Goal: Task Accomplishment & Management: Manage account settings

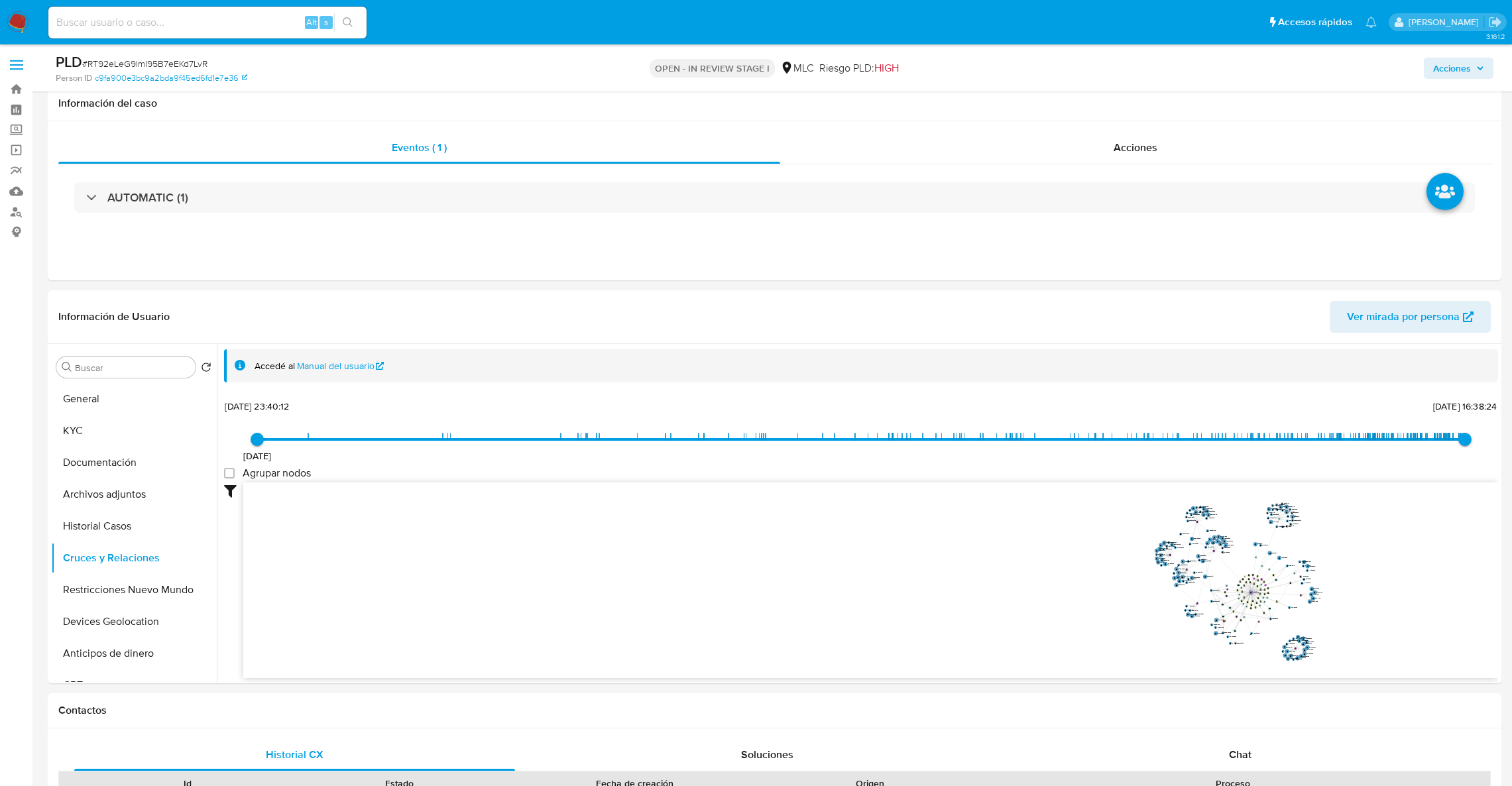
select select "10"
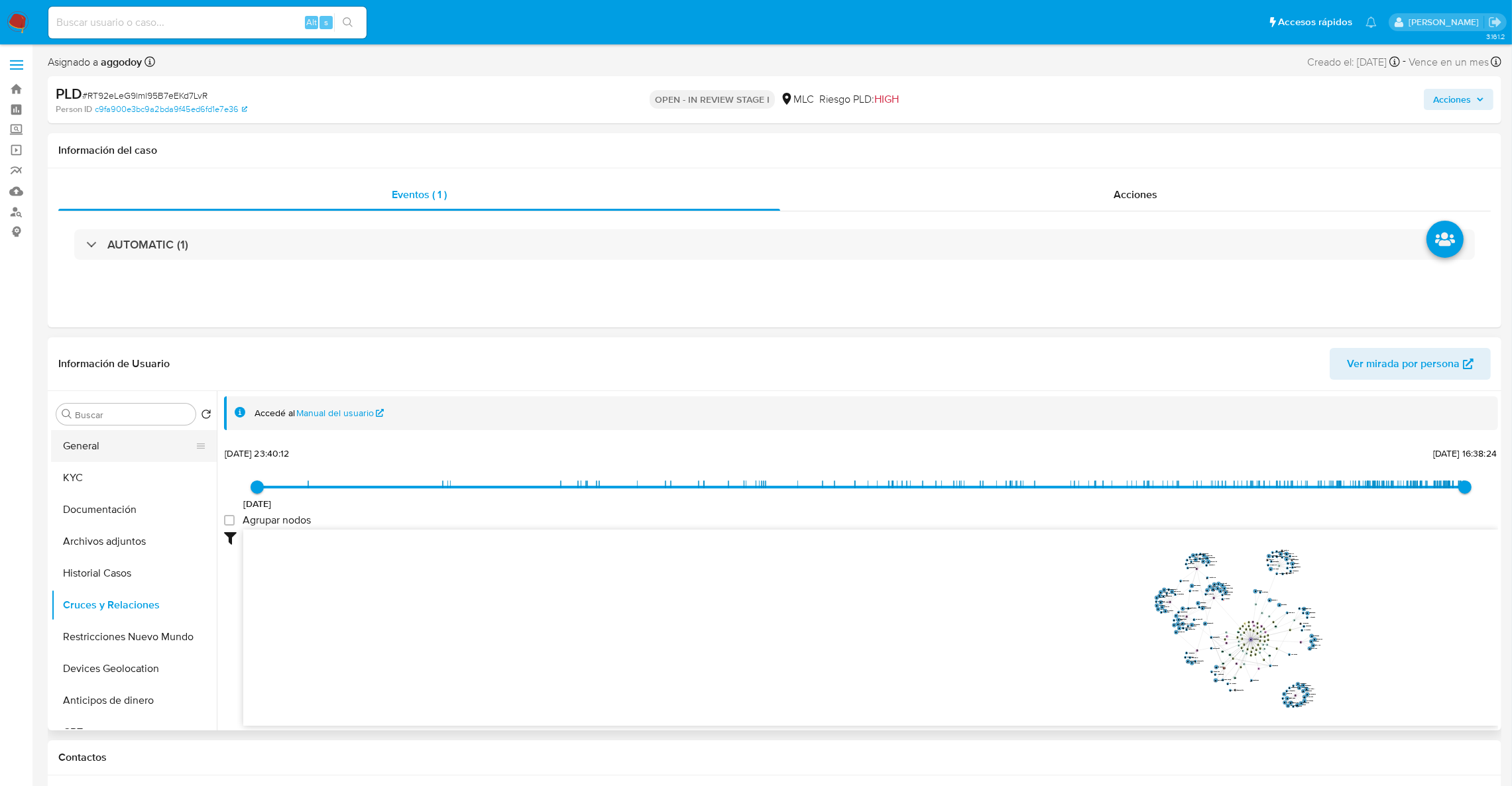
click at [92, 448] on button "General" at bounding box center [129, 446] width 155 height 32
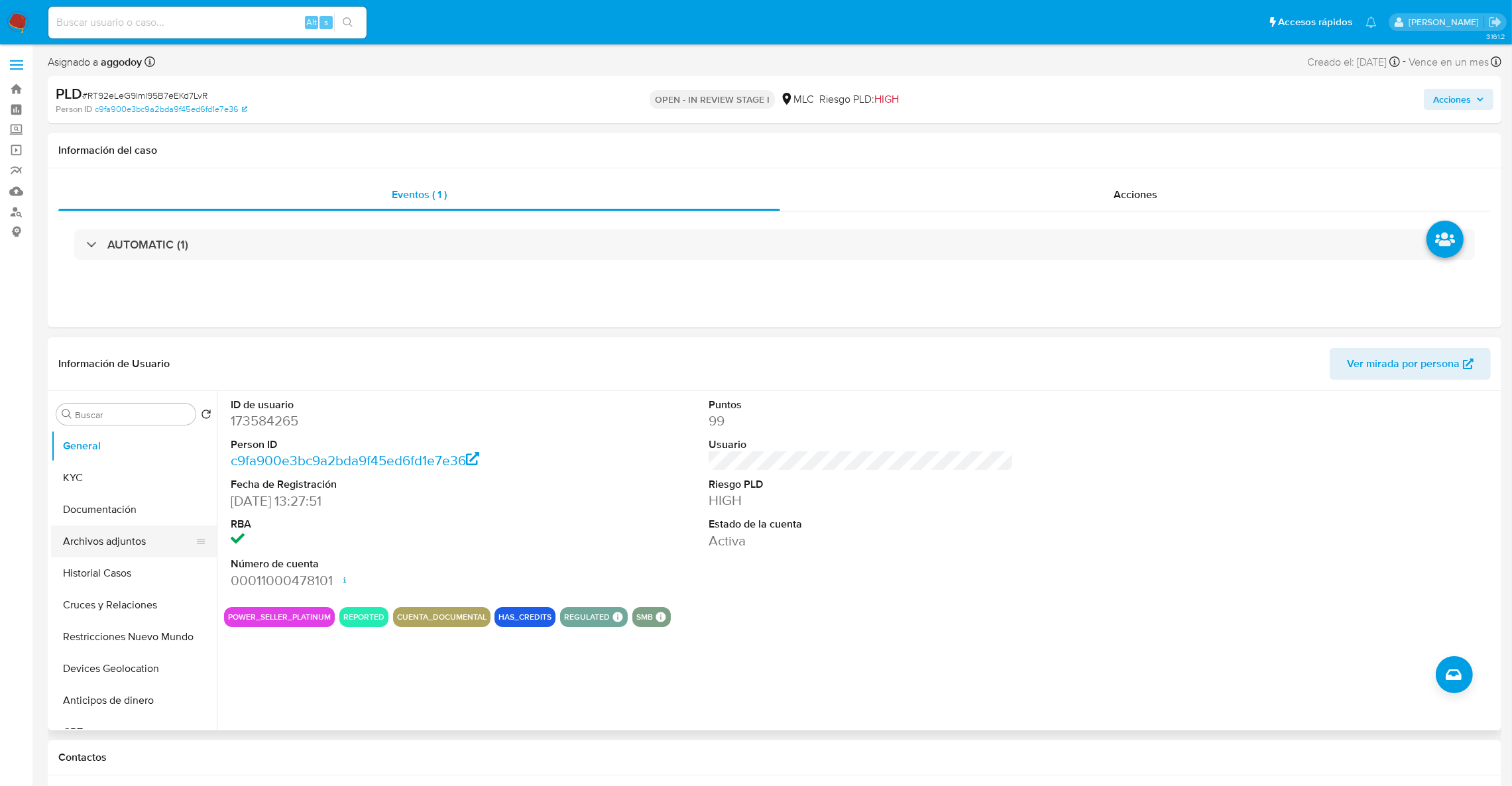
click at [131, 549] on button "Archivos adjuntos" at bounding box center [129, 542] width 155 height 32
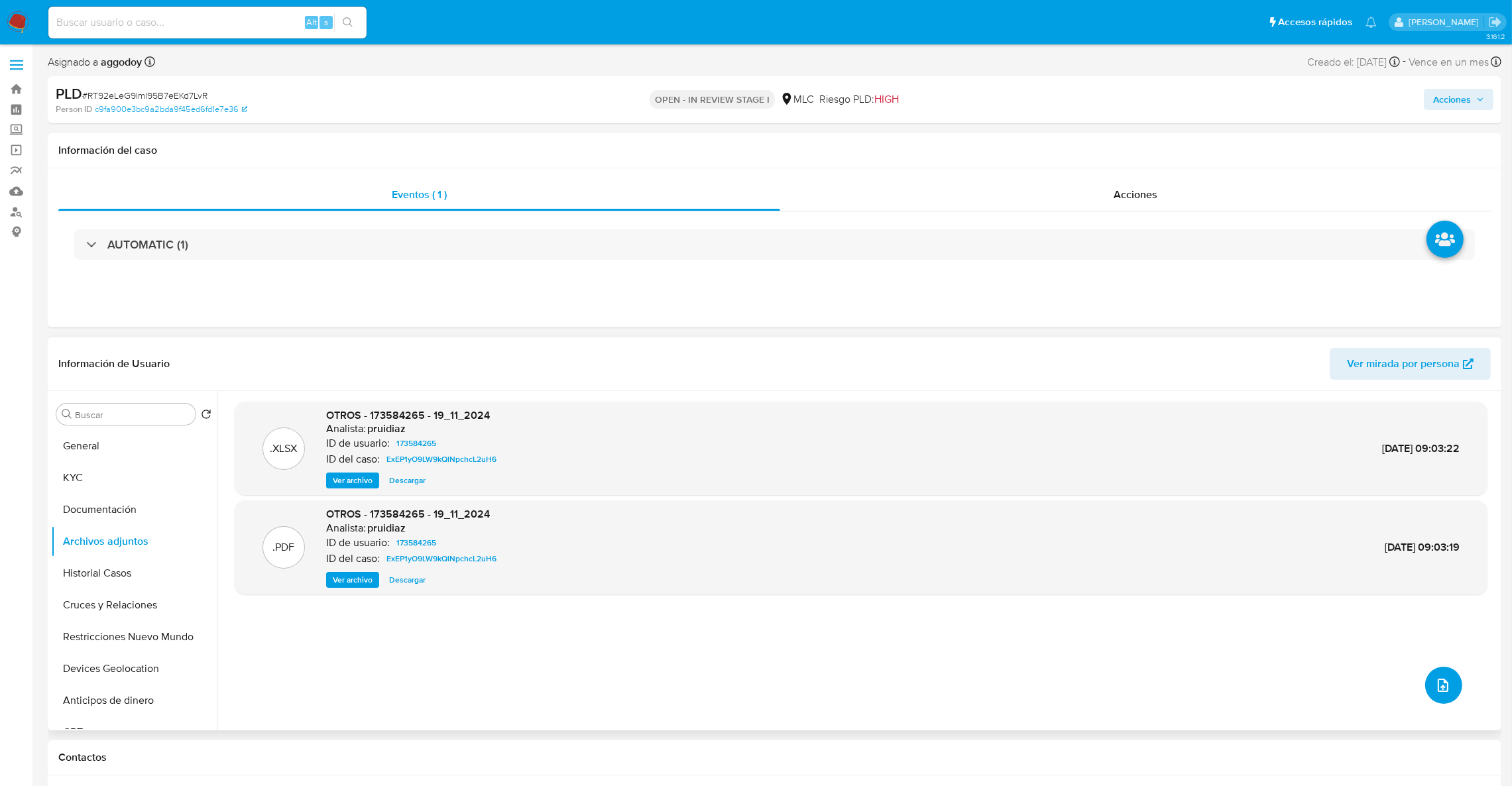
click at [1451, 680] on button "upload-file" at bounding box center [1444, 685] width 37 height 37
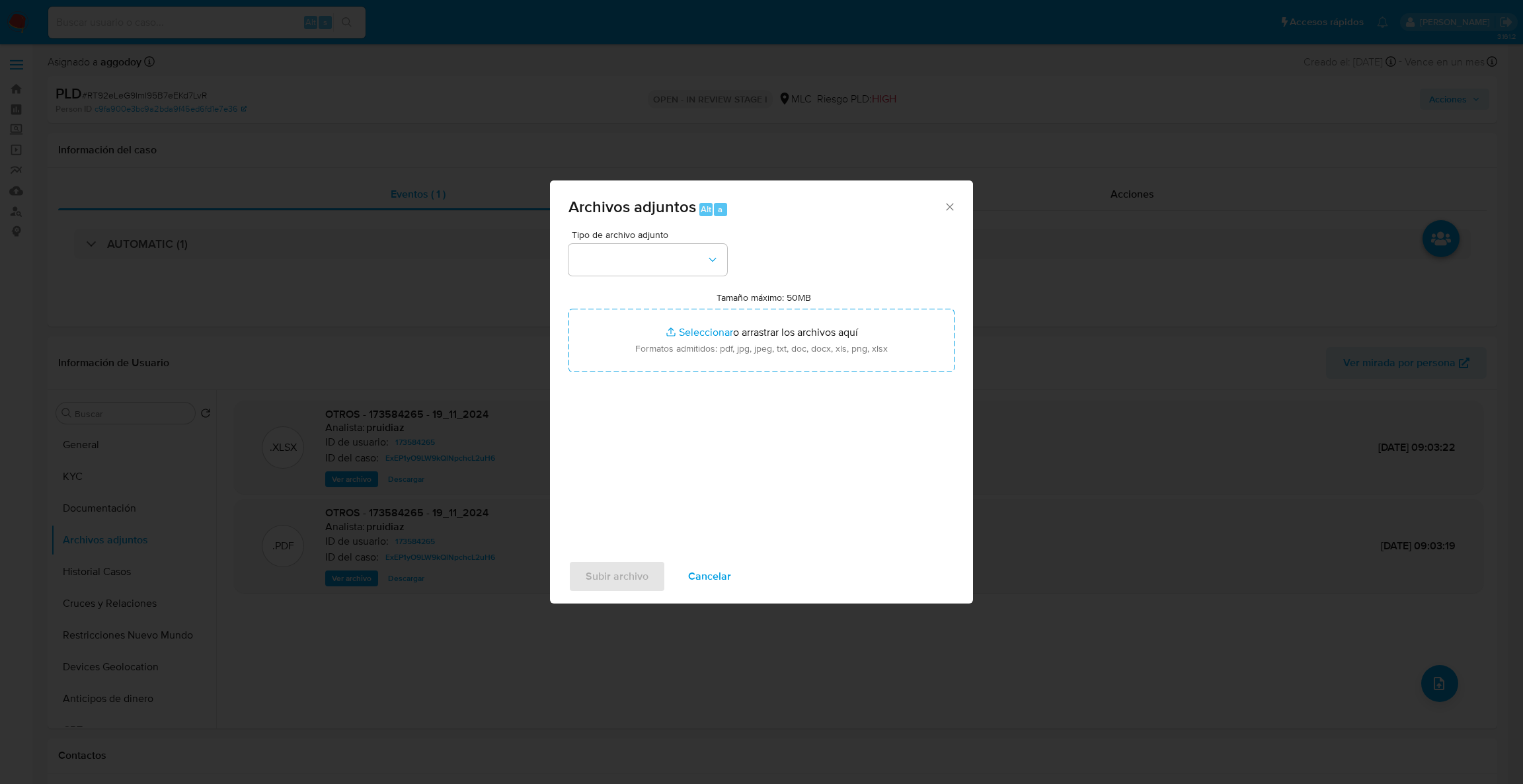
click at [616, 279] on div "Tipo de archivo adjunto Tamaño máximo: 50MB Seleccionar archivos Seleccionar o …" at bounding box center [762, 385] width 386 height 312
click at [623, 266] on button "button" at bounding box center [648, 260] width 159 height 32
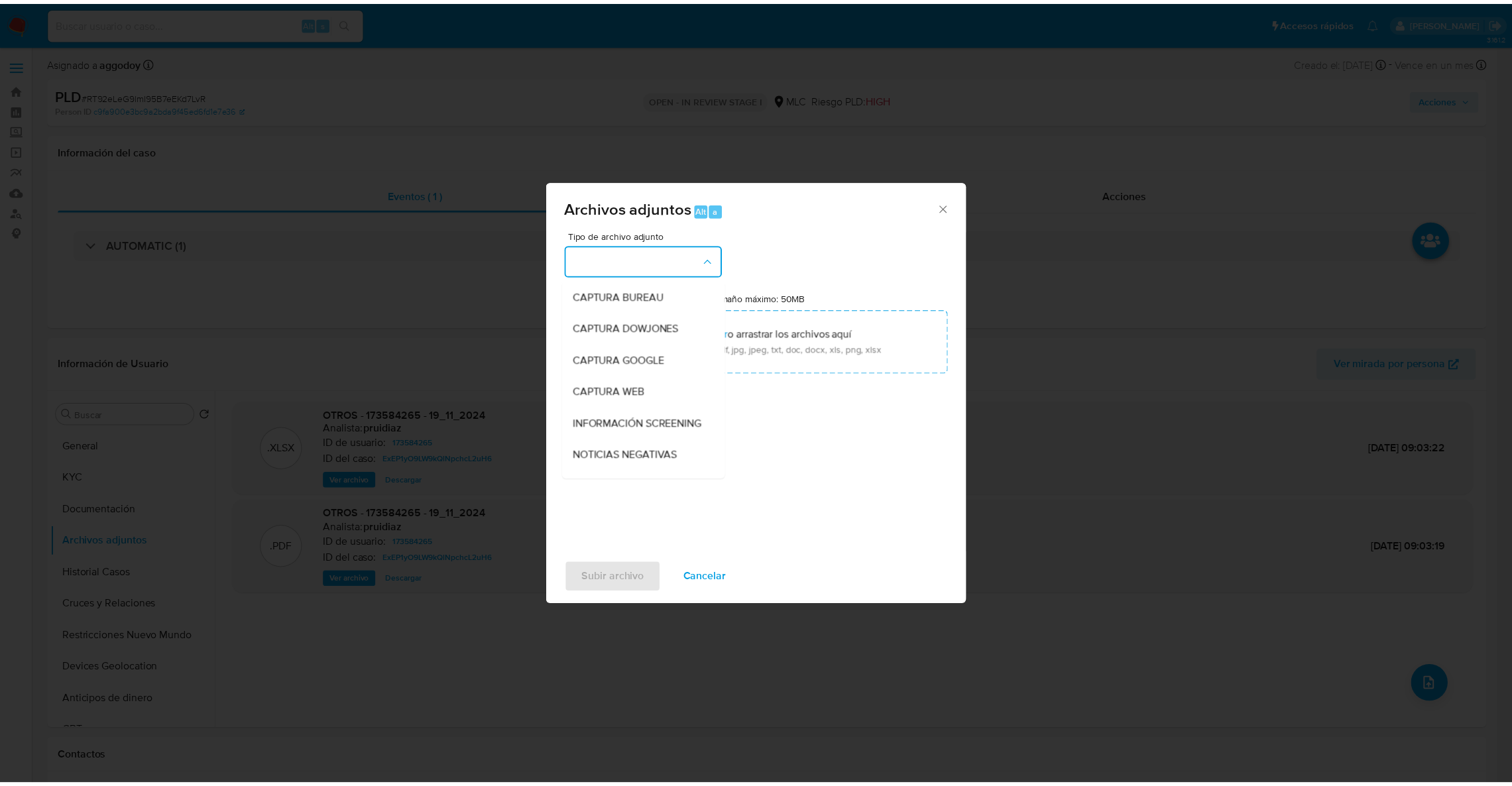
scroll to position [56, 0]
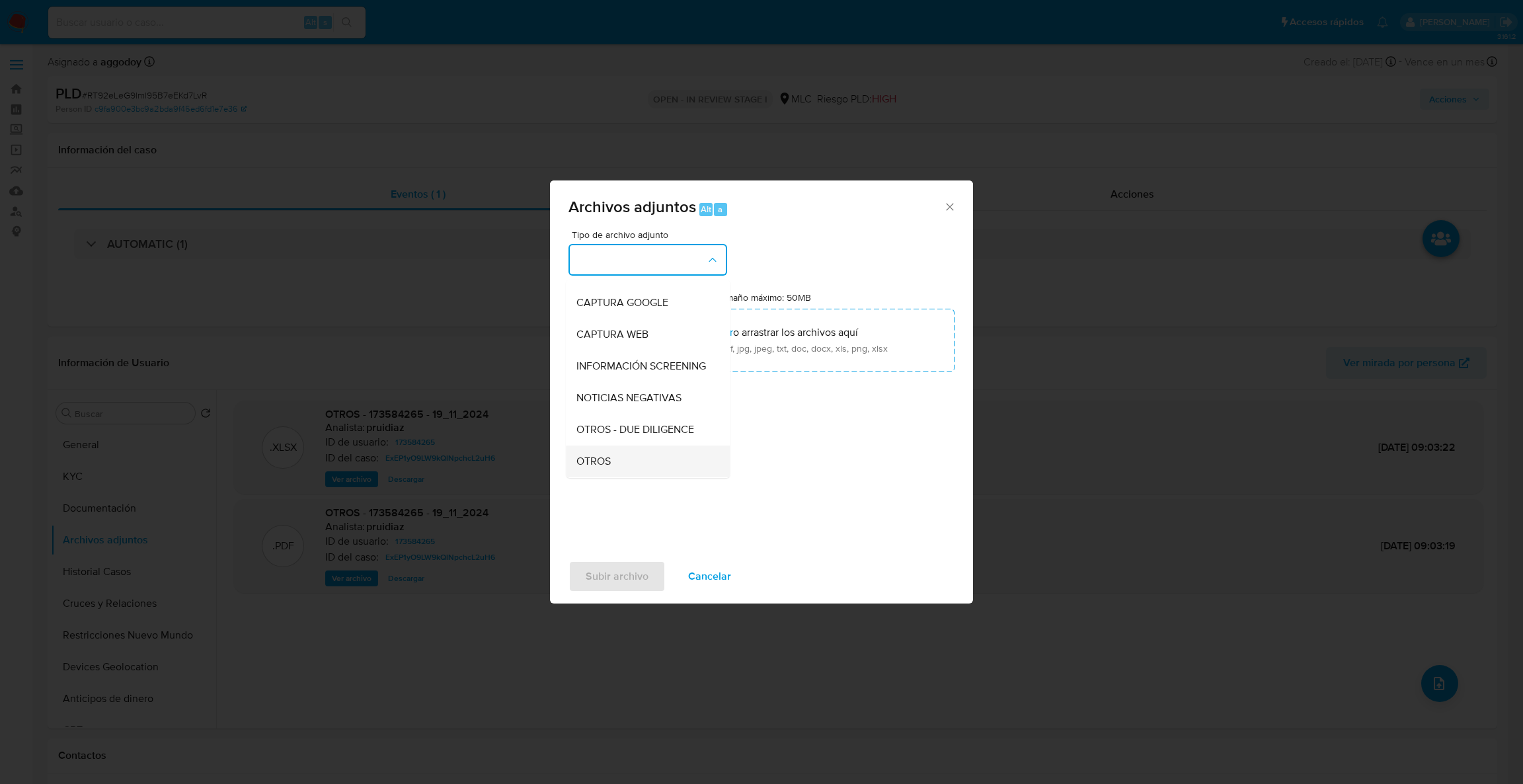
click at [614, 472] on div "OTROS" at bounding box center [644, 462] width 135 height 32
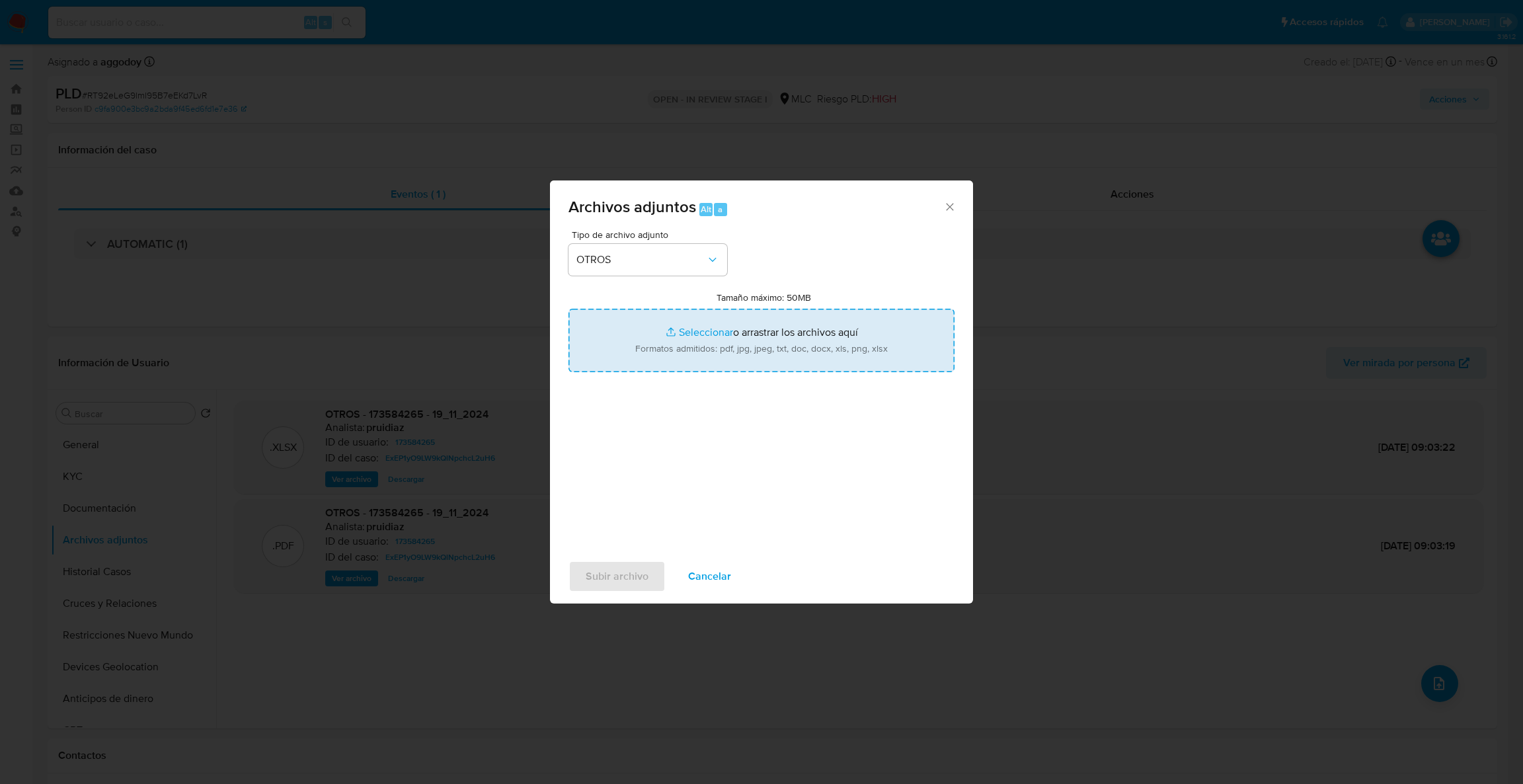
click at [676, 351] on input "Tamaño máximo: 50MB Seleccionar archivos" at bounding box center [762, 340] width 386 height 64
click at [801, 319] on input "Tamaño máximo: 50MB Seleccionar archivos" at bounding box center [762, 340] width 386 height 64
click at [697, 355] on input "Tamaño máximo: 50MB Seleccionar archivos" at bounding box center [762, 340] width 386 height 64
type input "C:\fakepath\Case Log - 173584265.pdf"
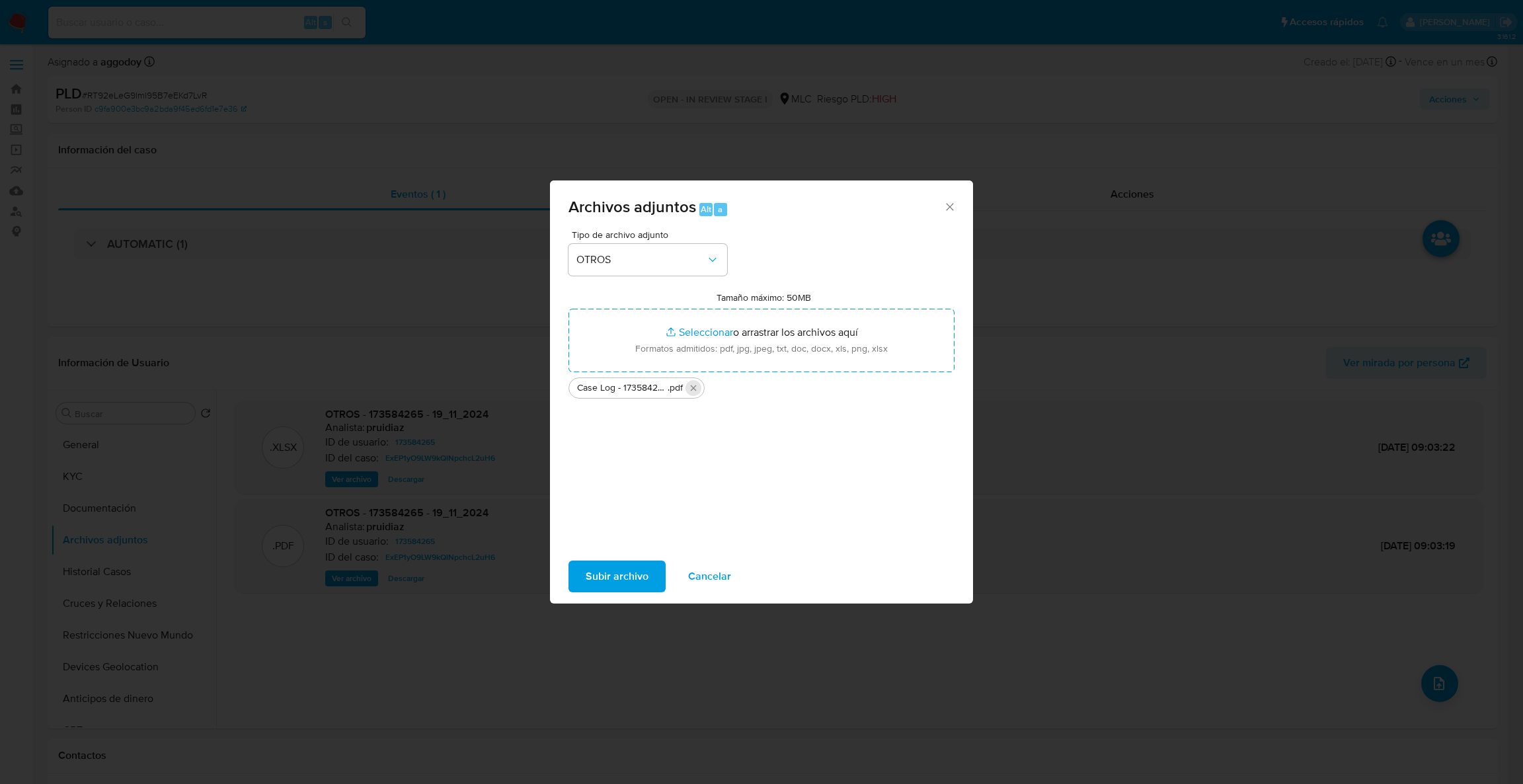
click at [693, 392] on icon "Eliminar Case Log - 173584265.pdf" at bounding box center [693, 388] width 11 height 11
click at [707, 577] on span "Cancelar" at bounding box center [709, 577] width 43 height 29
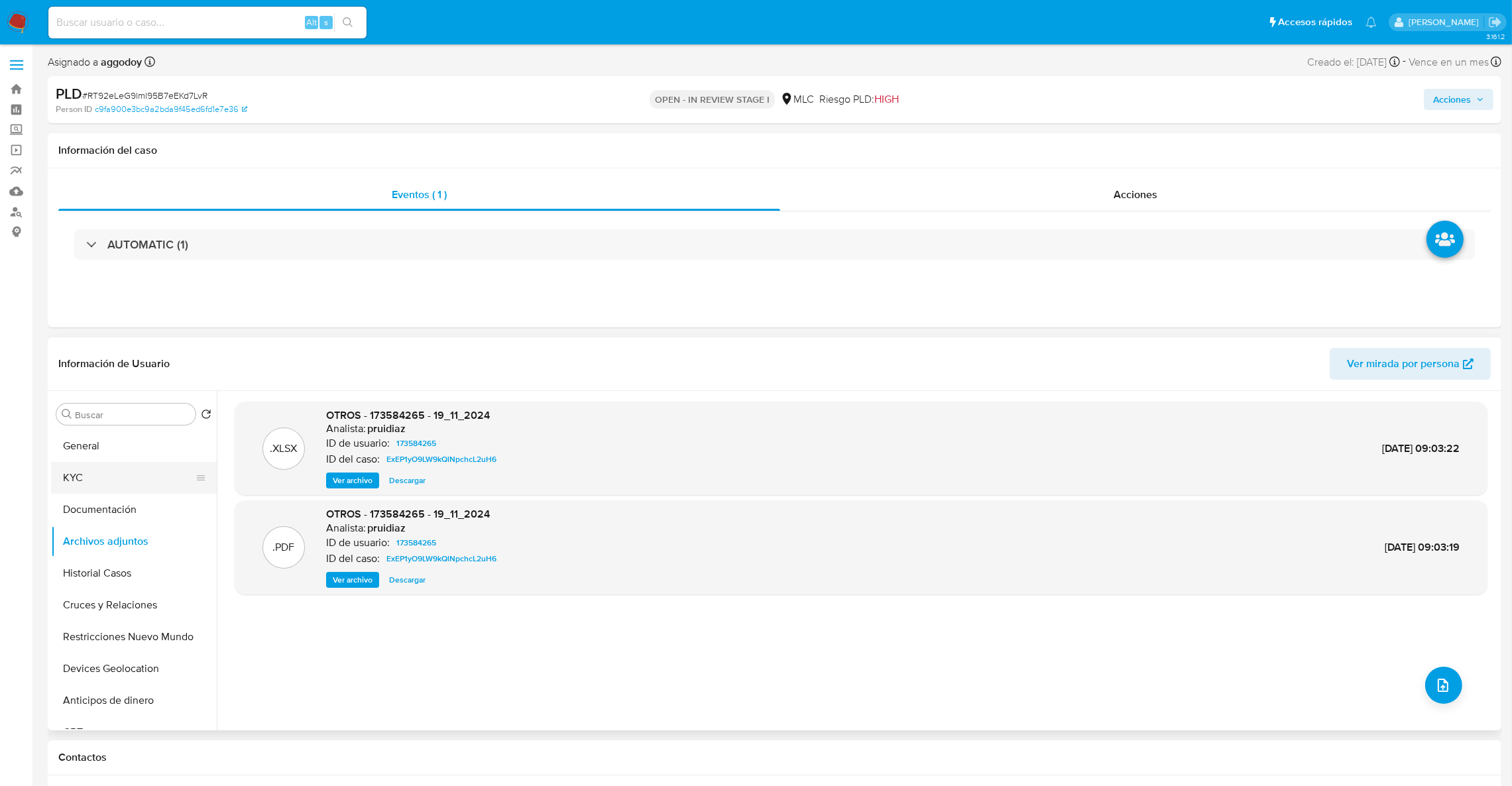
click at [122, 487] on button "KYC" at bounding box center [129, 478] width 155 height 32
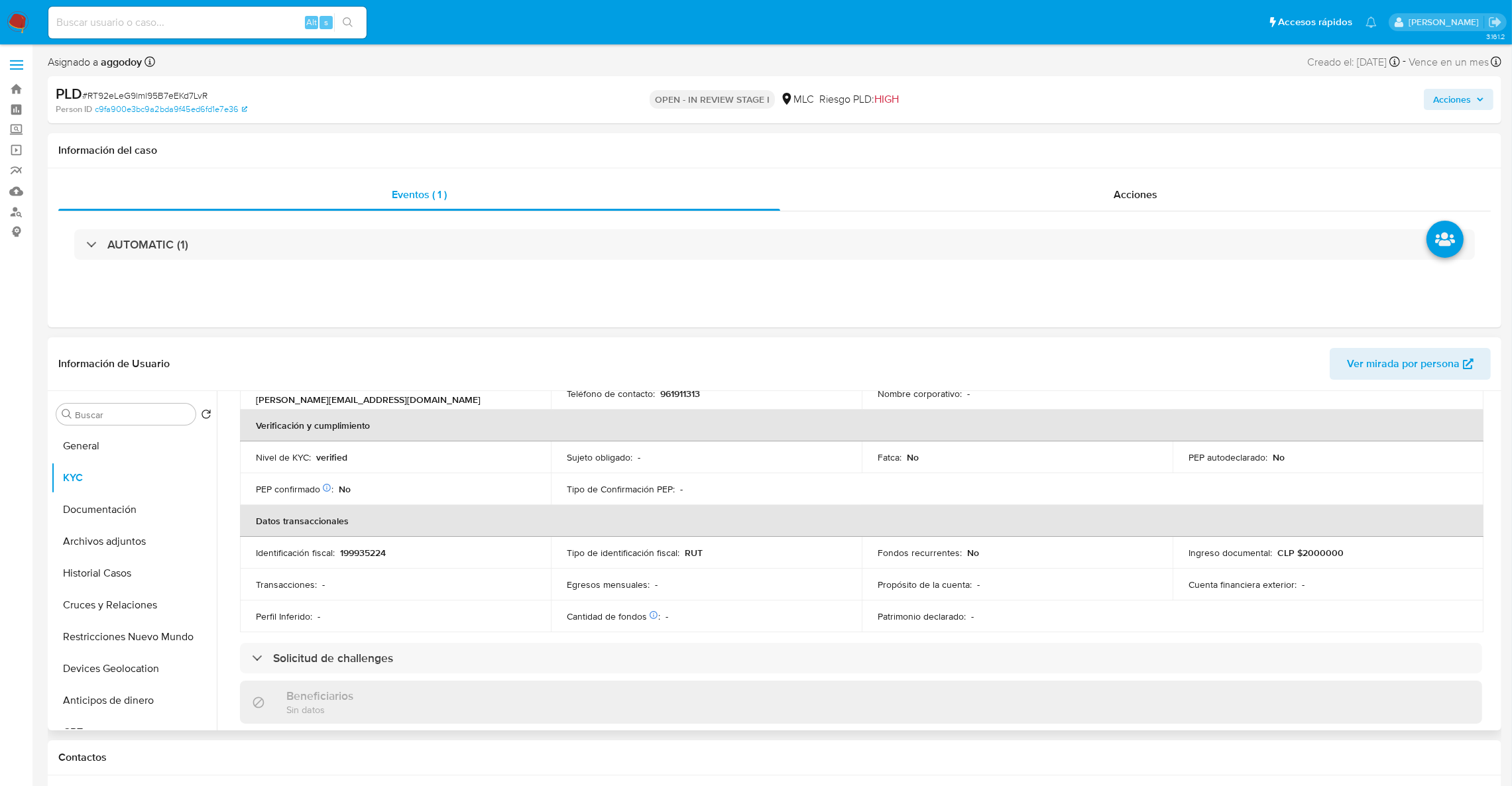
scroll to position [121, 0]
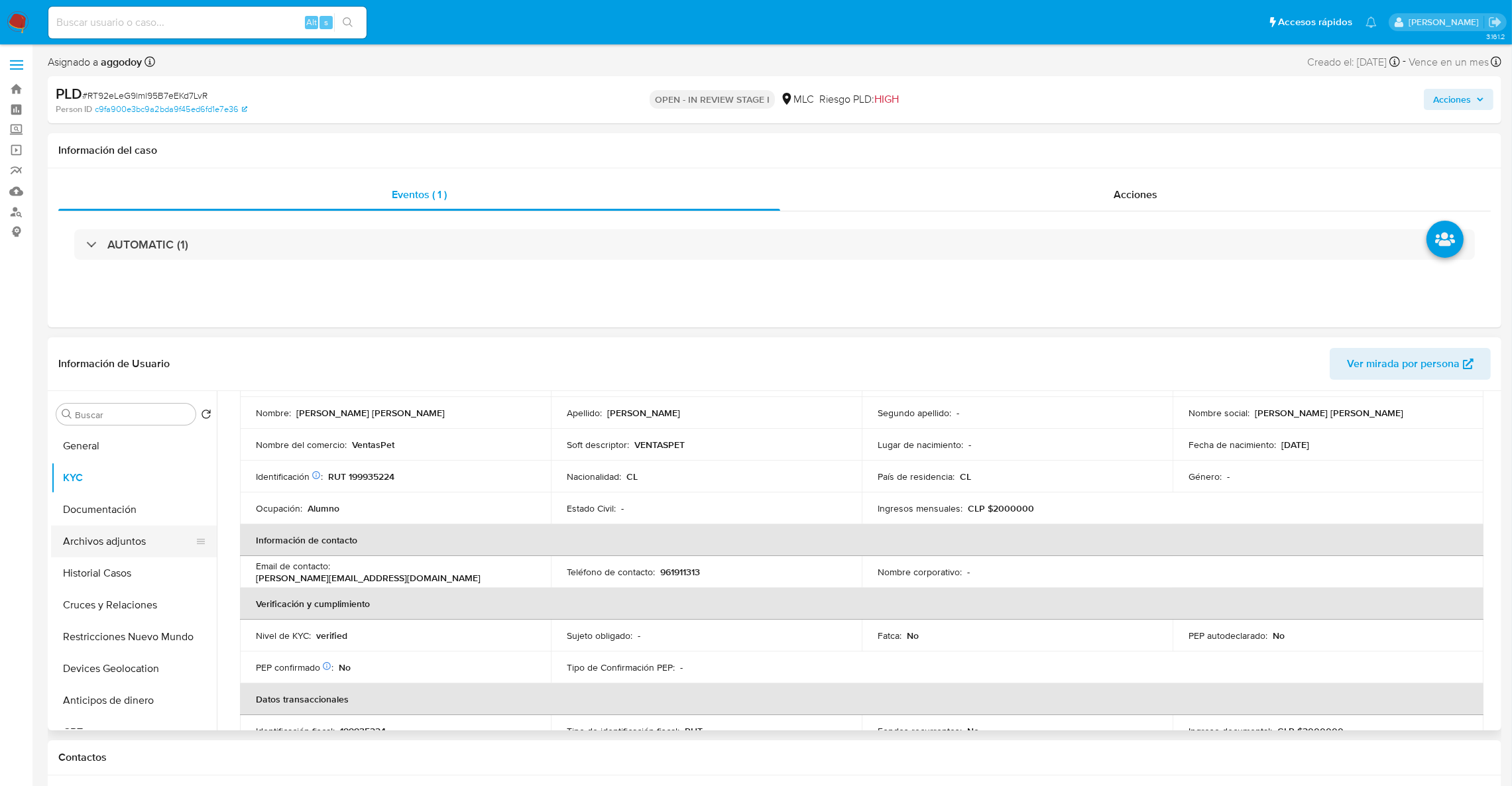
click at [94, 552] on button "Archivos adjuntos" at bounding box center [129, 542] width 155 height 32
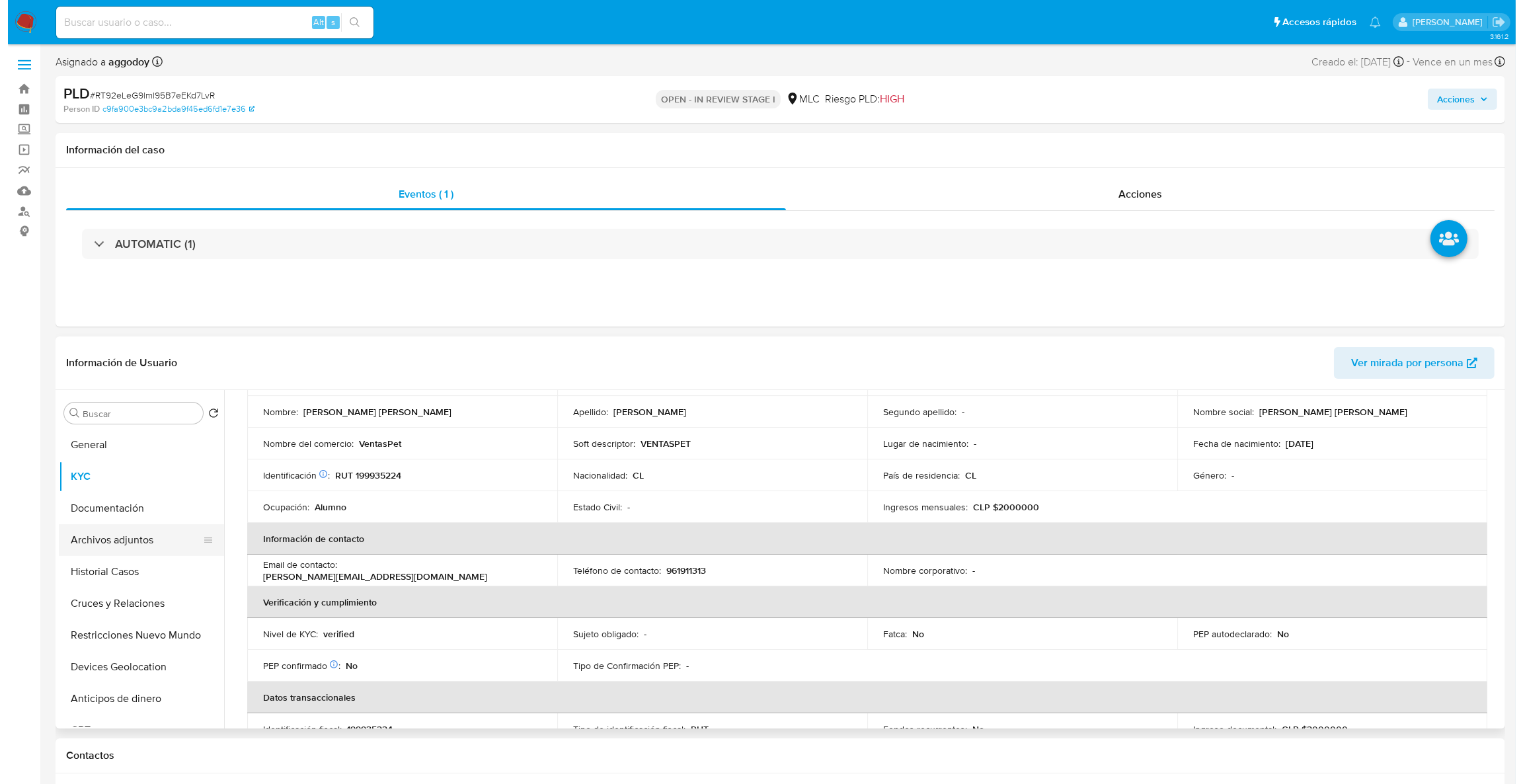
scroll to position [0, 0]
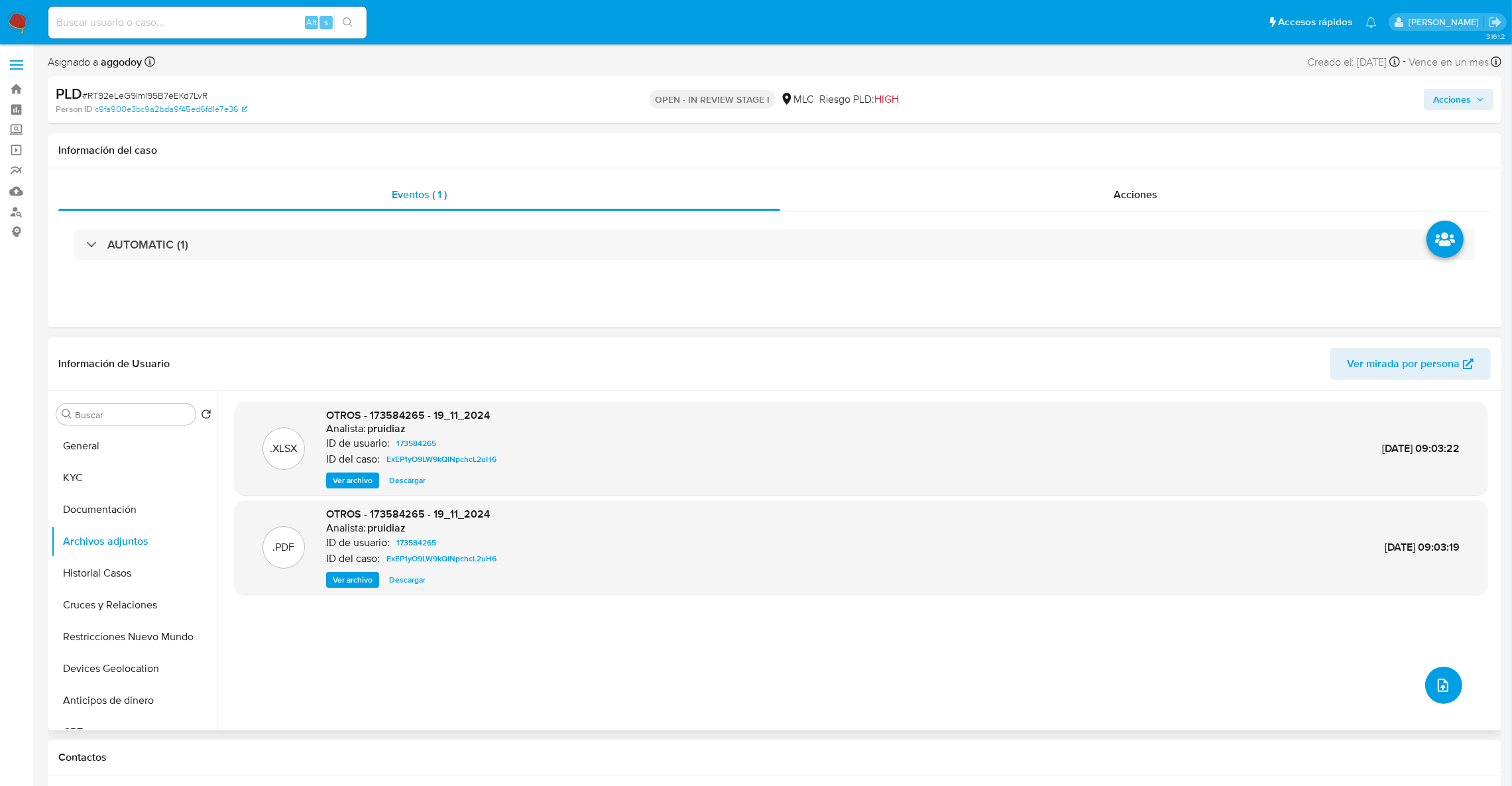
click at [1432, 680] on button "upload-file" at bounding box center [1444, 685] width 37 height 37
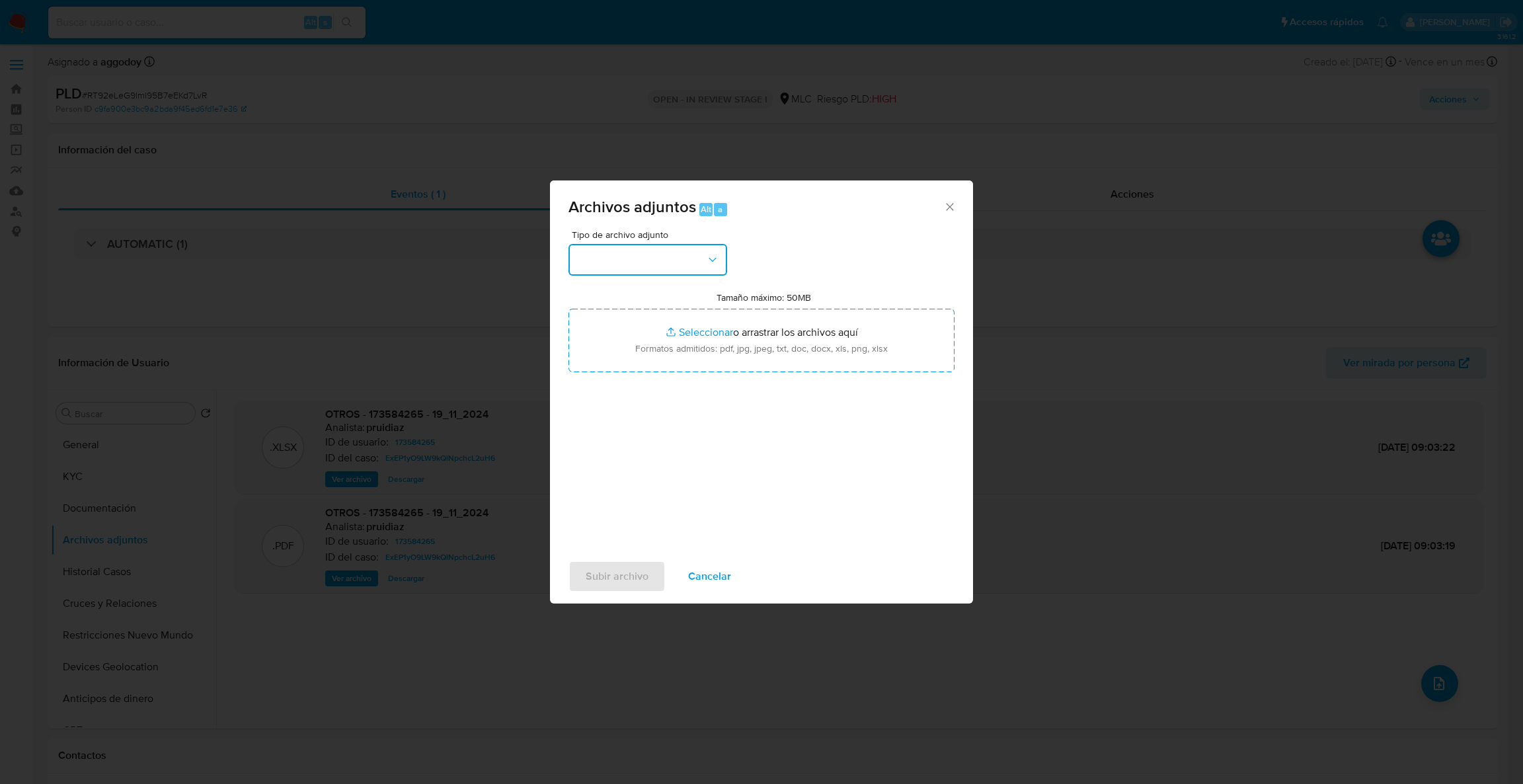
click at [646, 244] on button "button" at bounding box center [648, 260] width 159 height 32
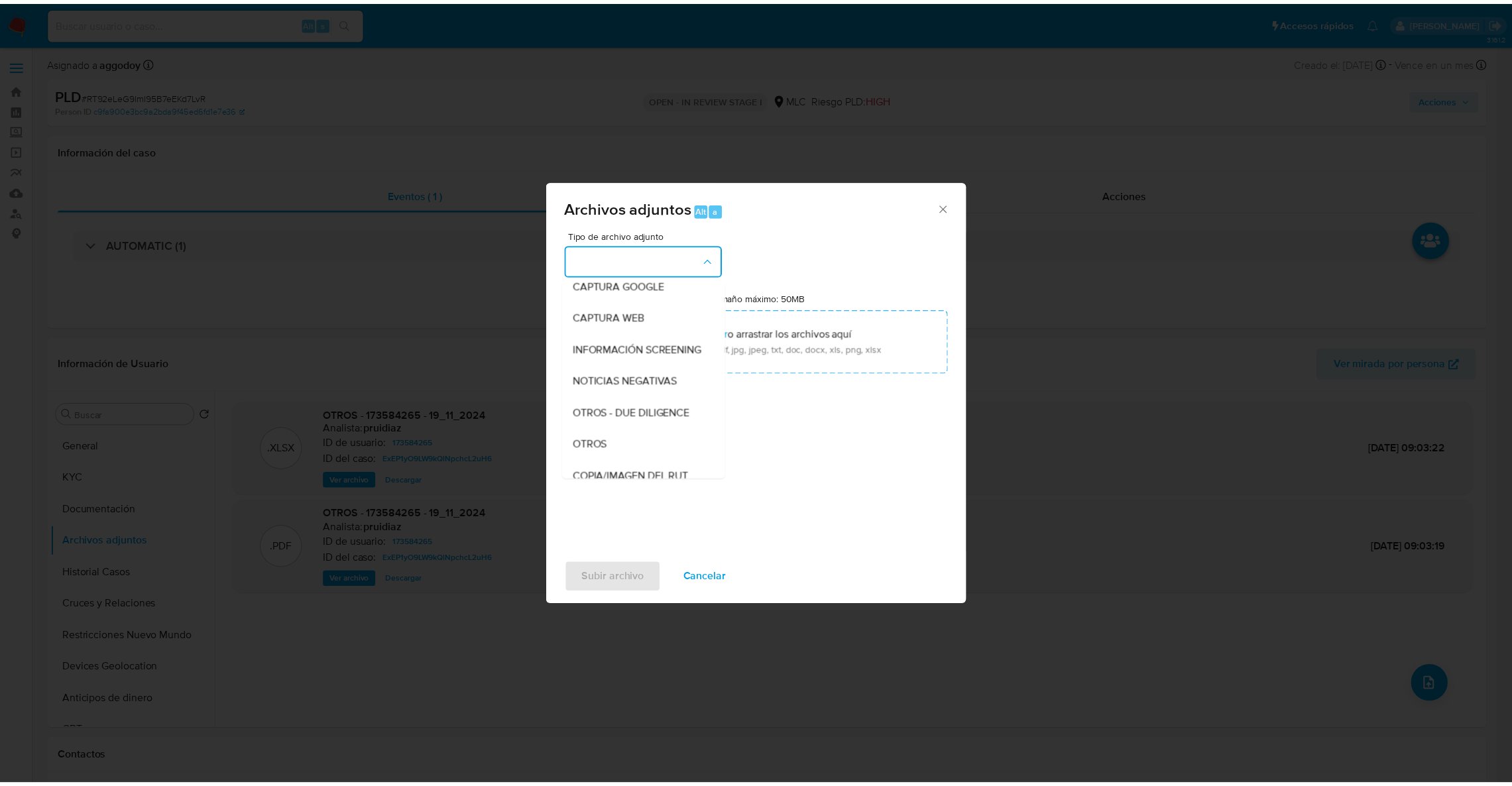
scroll to position [152, 0]
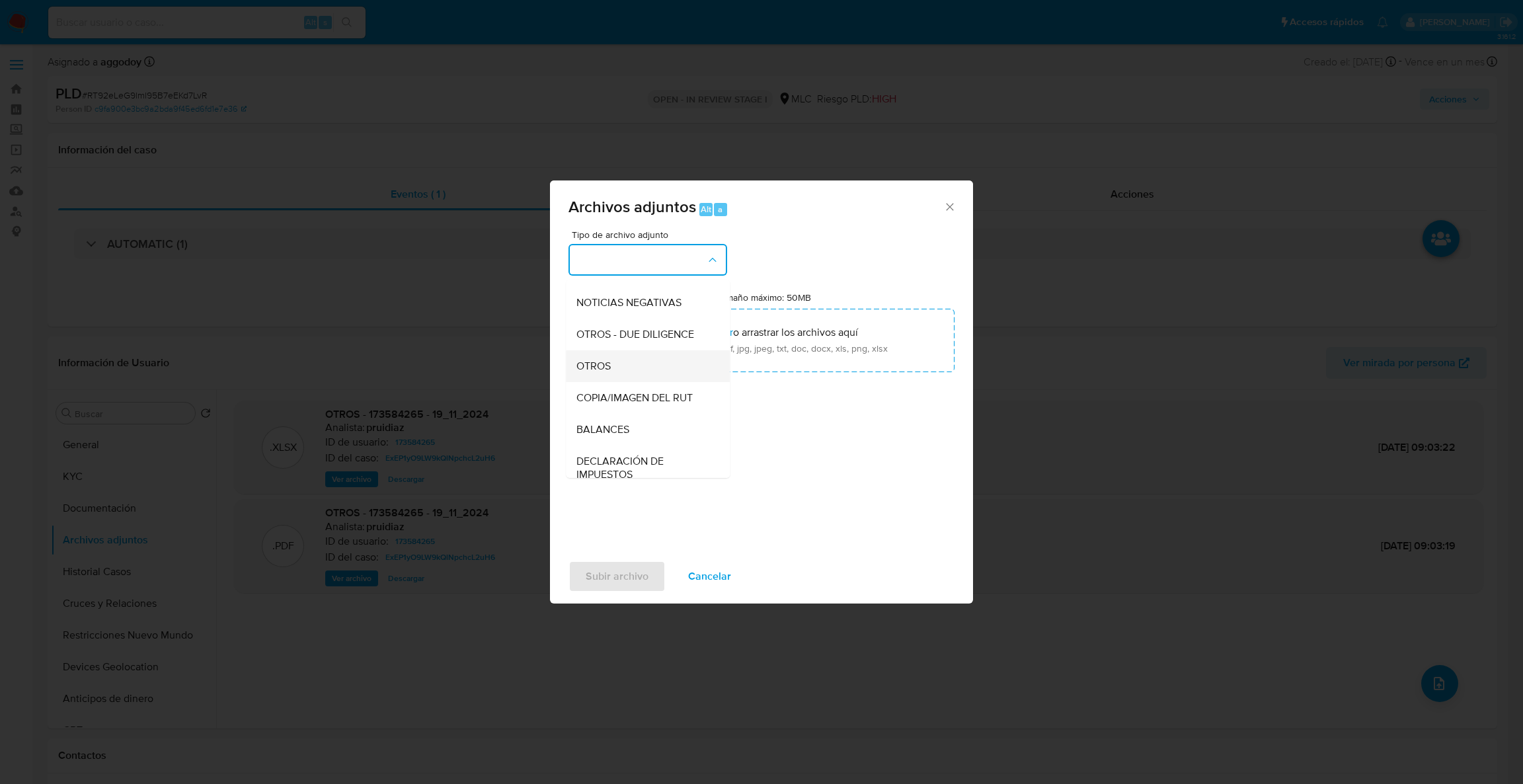
click at [646, 382] on div "OTROS" at bounding box center [644, 366] width 135 height 32
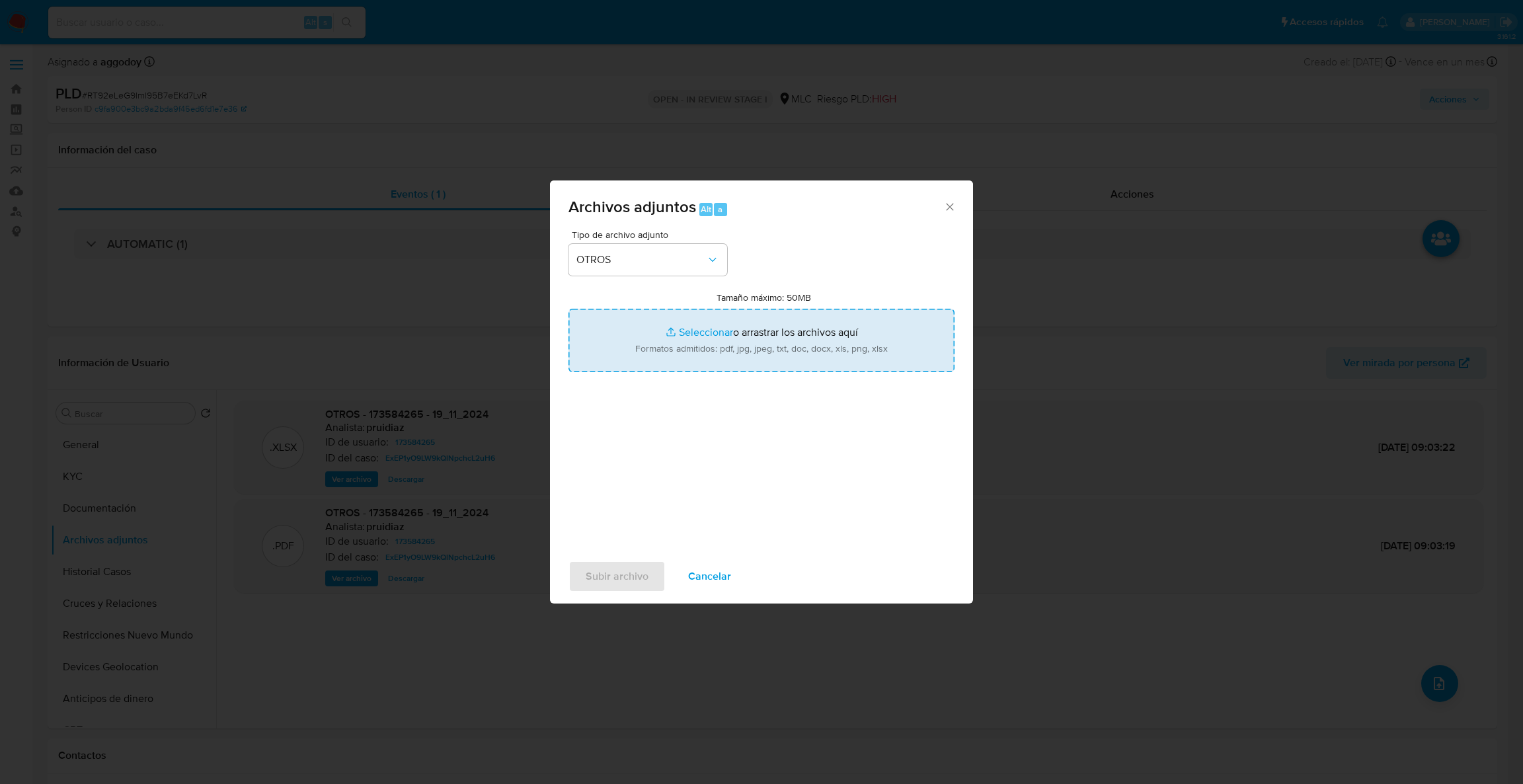
click at [679, 357] on input "Tamaño máximo: 50MB Seleccionar archivos" at bounding box center [762, 340] width 386 height 64
type input "C:\fakepath\Case Log - 173584265.pdf"
click at [734, 323] on input "Tamaño máximo: 50MB Seleccionar archivos" at bounding box center [762, 340] width 386 height 64
type input "C:\fakepath\173584265Movimientos .xlsx"
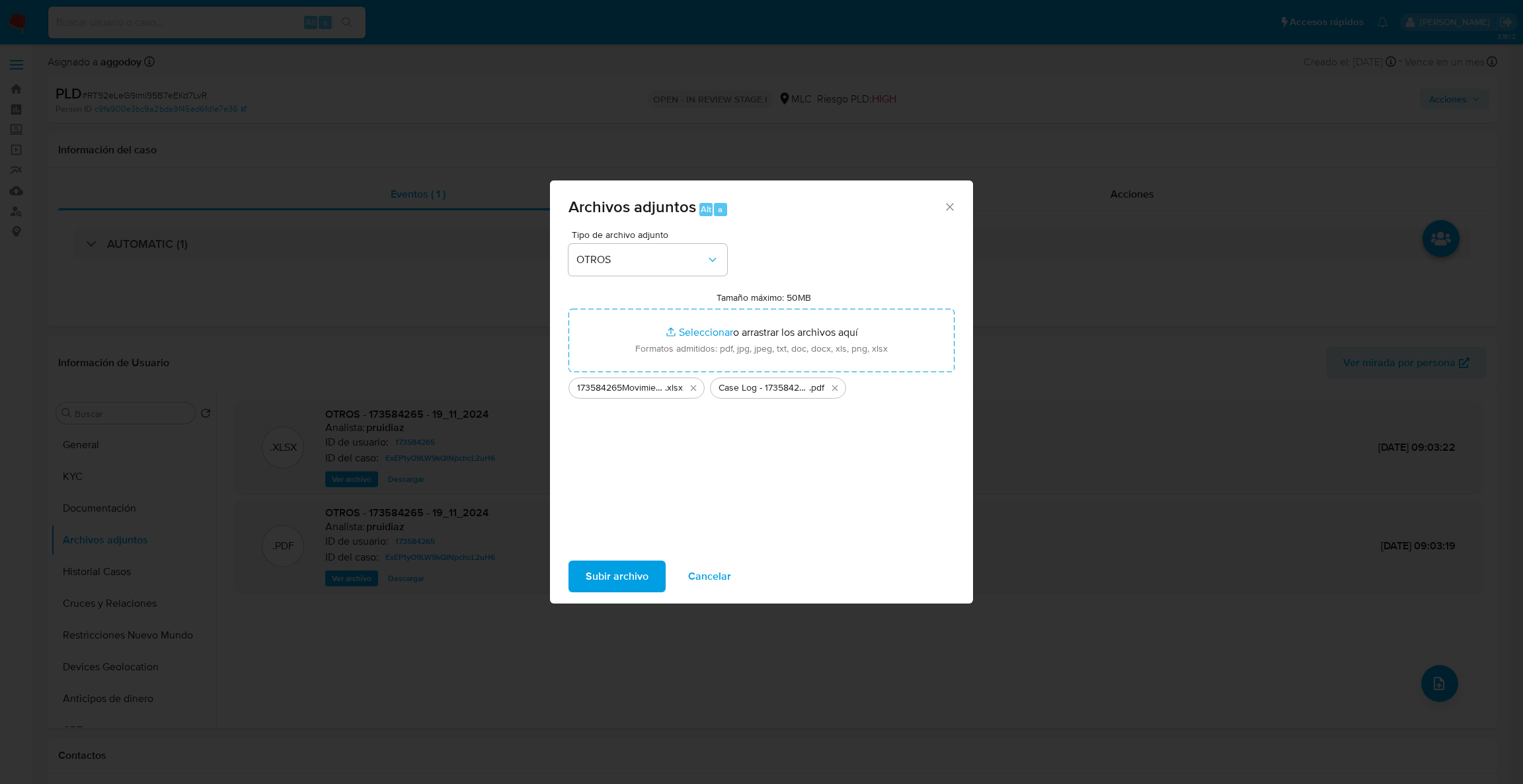
click at [597, 571] on span "Subir archivo" at bounding box center [617, 577] width 63 height 29
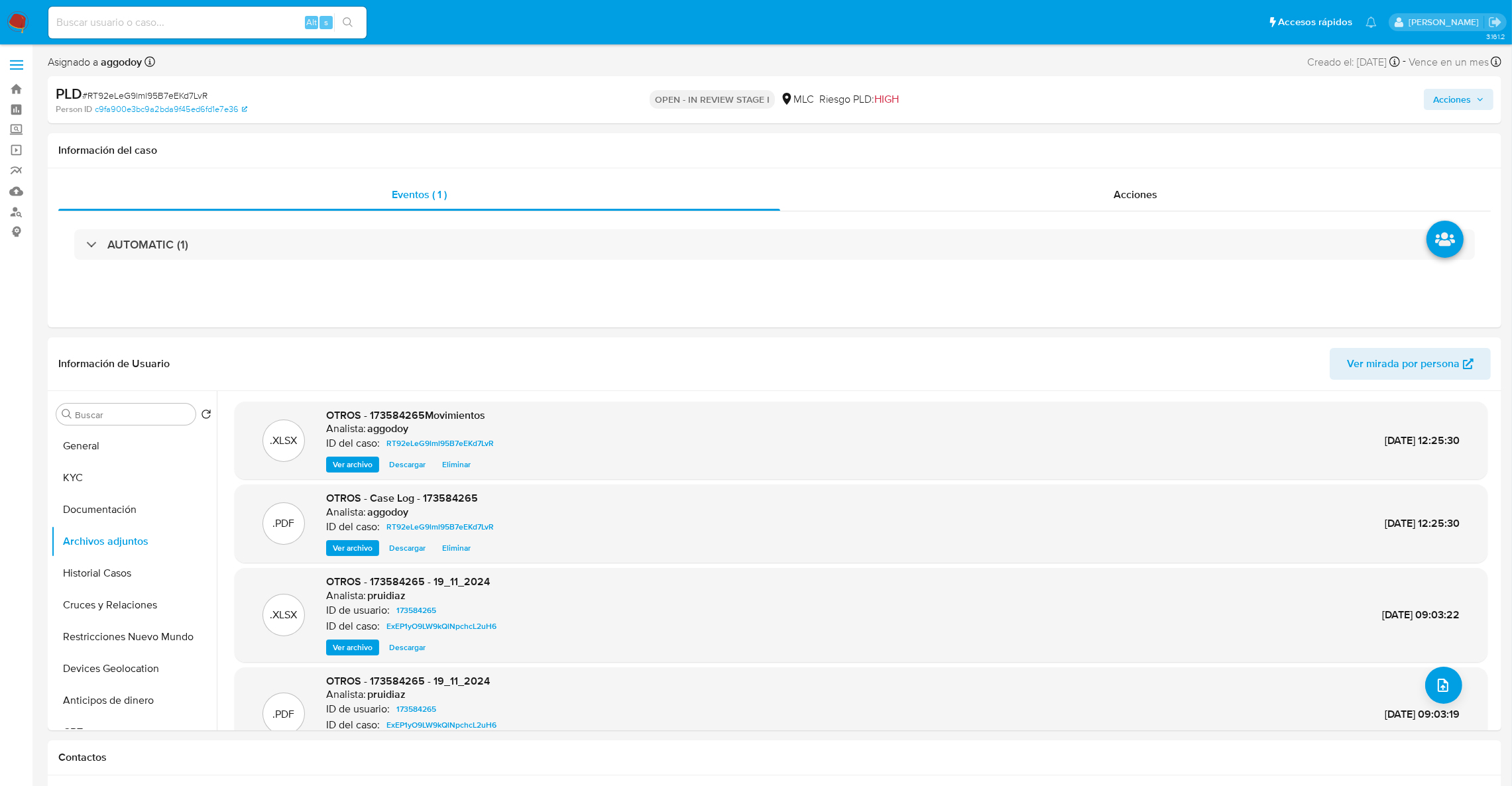
click at [156, 617] on button "Cruces y Relaciones" at bounding box center [134, 605] width 166 height 32
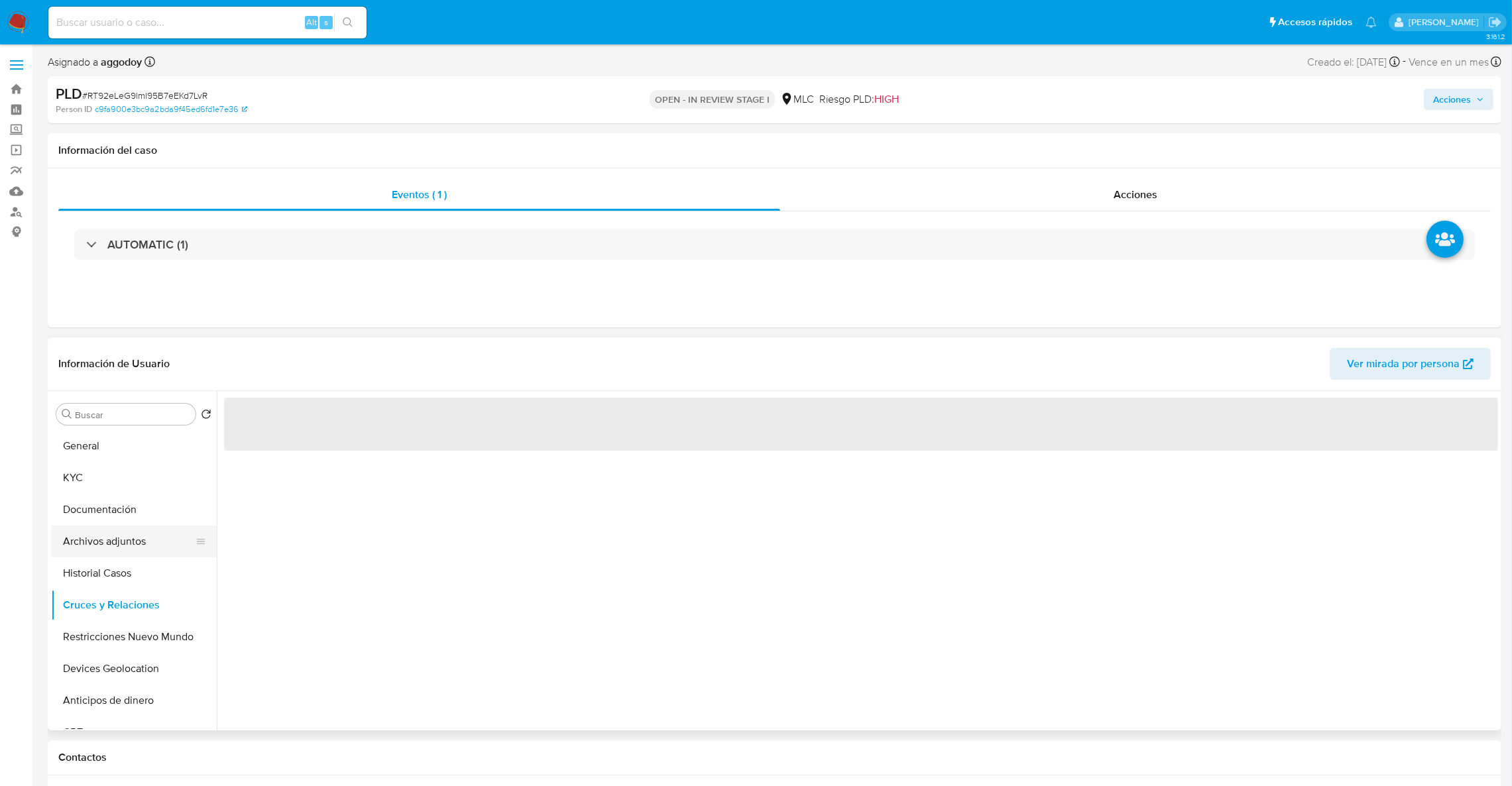
click at [143, 544] on button "Archivos adjuntos" at bounding box center [129, 542] width 155 height 32
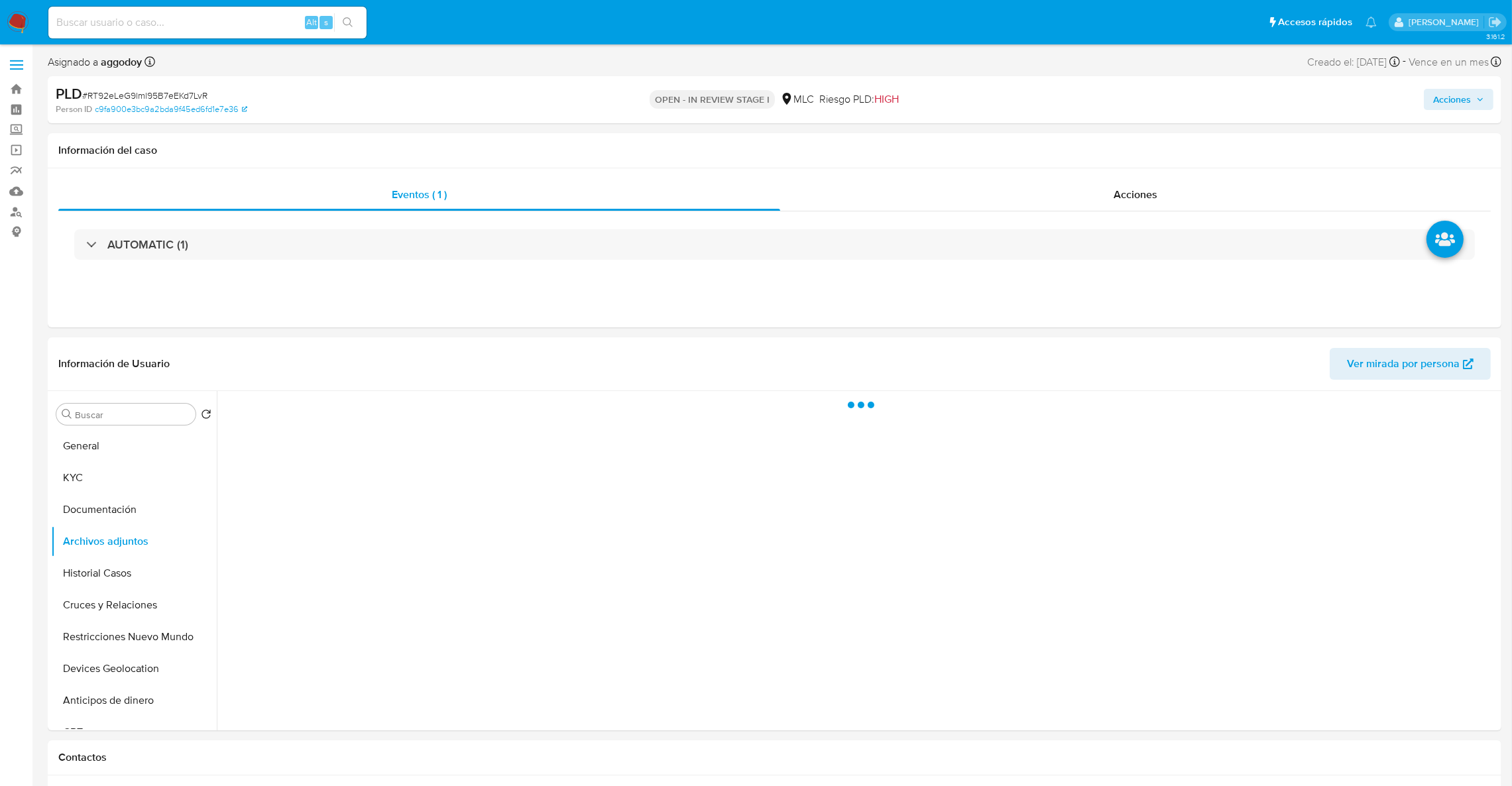
click at [1478, 102] on icon "button" at bounding box center [1480, 100] width 8 height 8
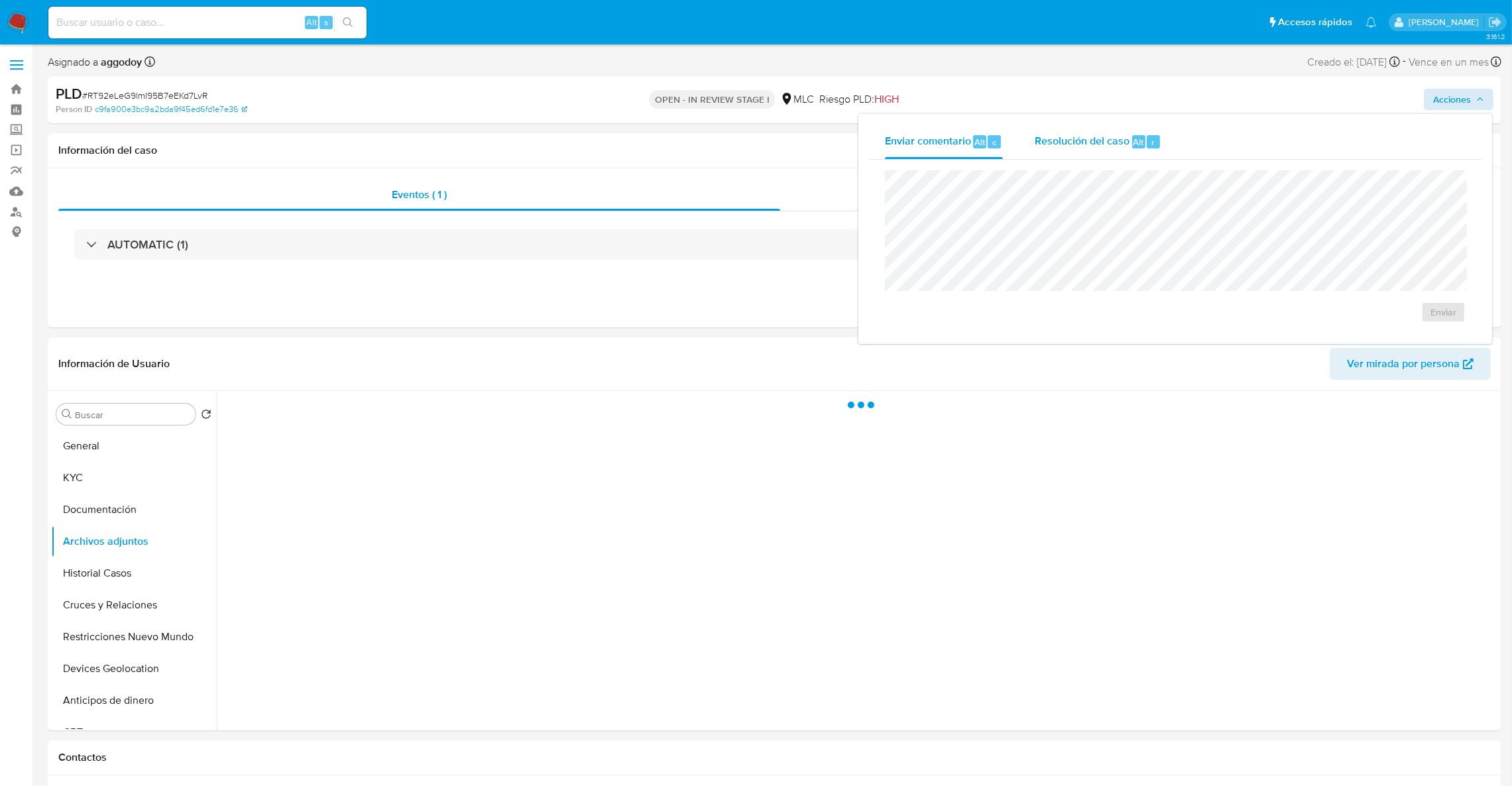
click at [1118, 129] on div "Resolución del caso Alt r" at bounding box center [1098, 142] width 127 height 35
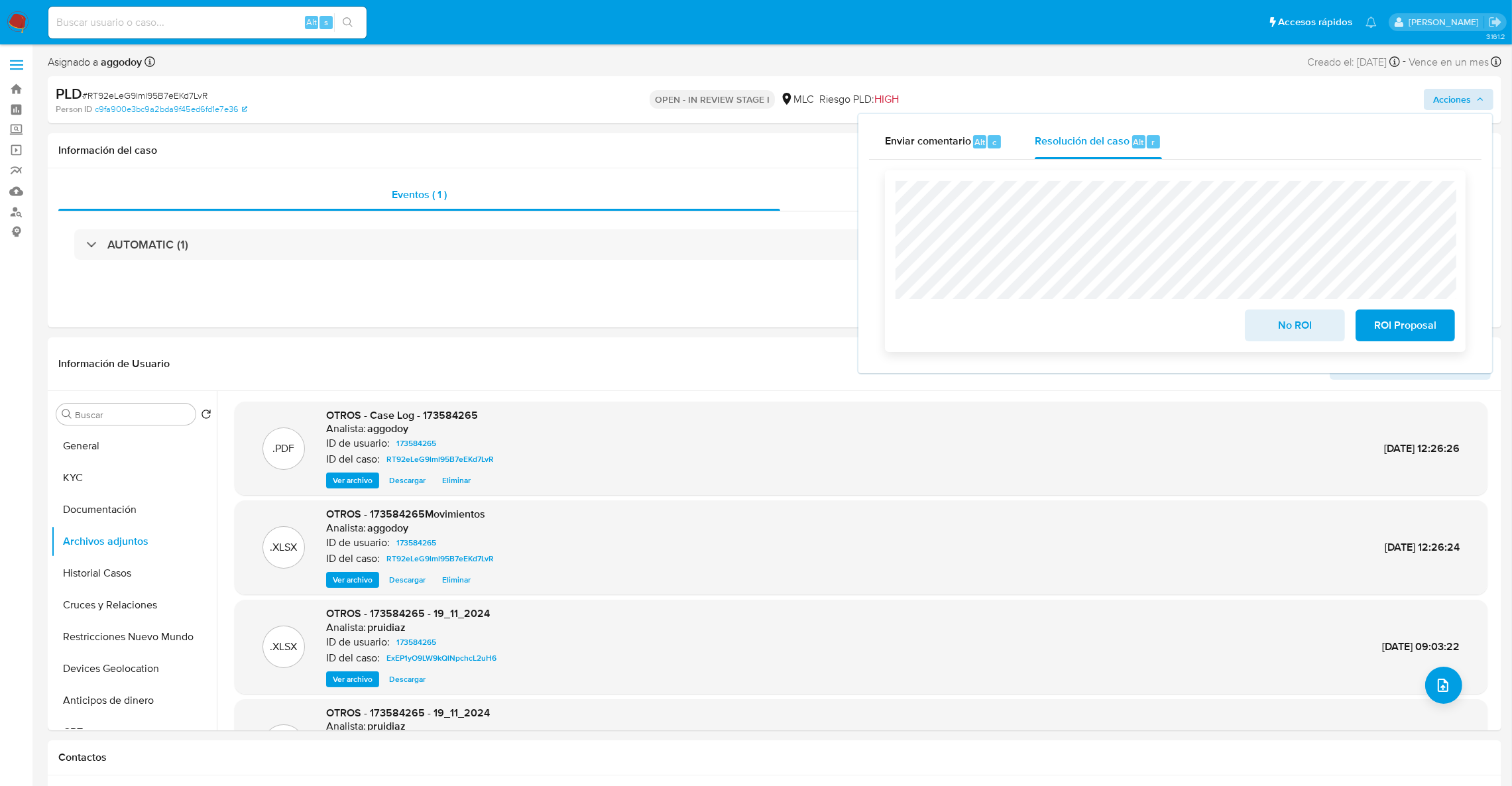
click at [1262, 333] on span "No ROI" at bounding box center [1295, 325] width 65 height 29
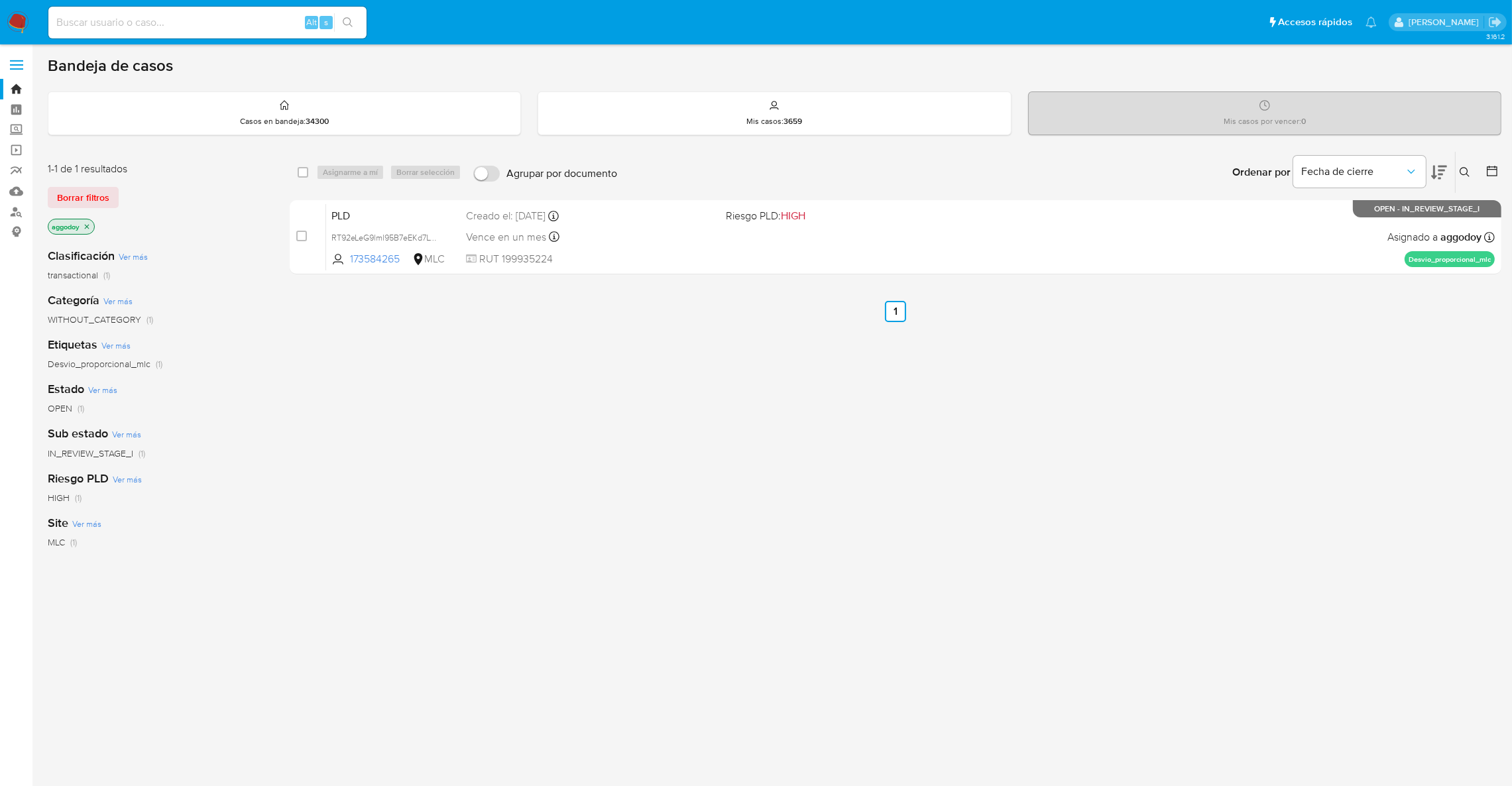
click at [1467, 167] on icon at bounding box center [1465, 173] width 11 height 11
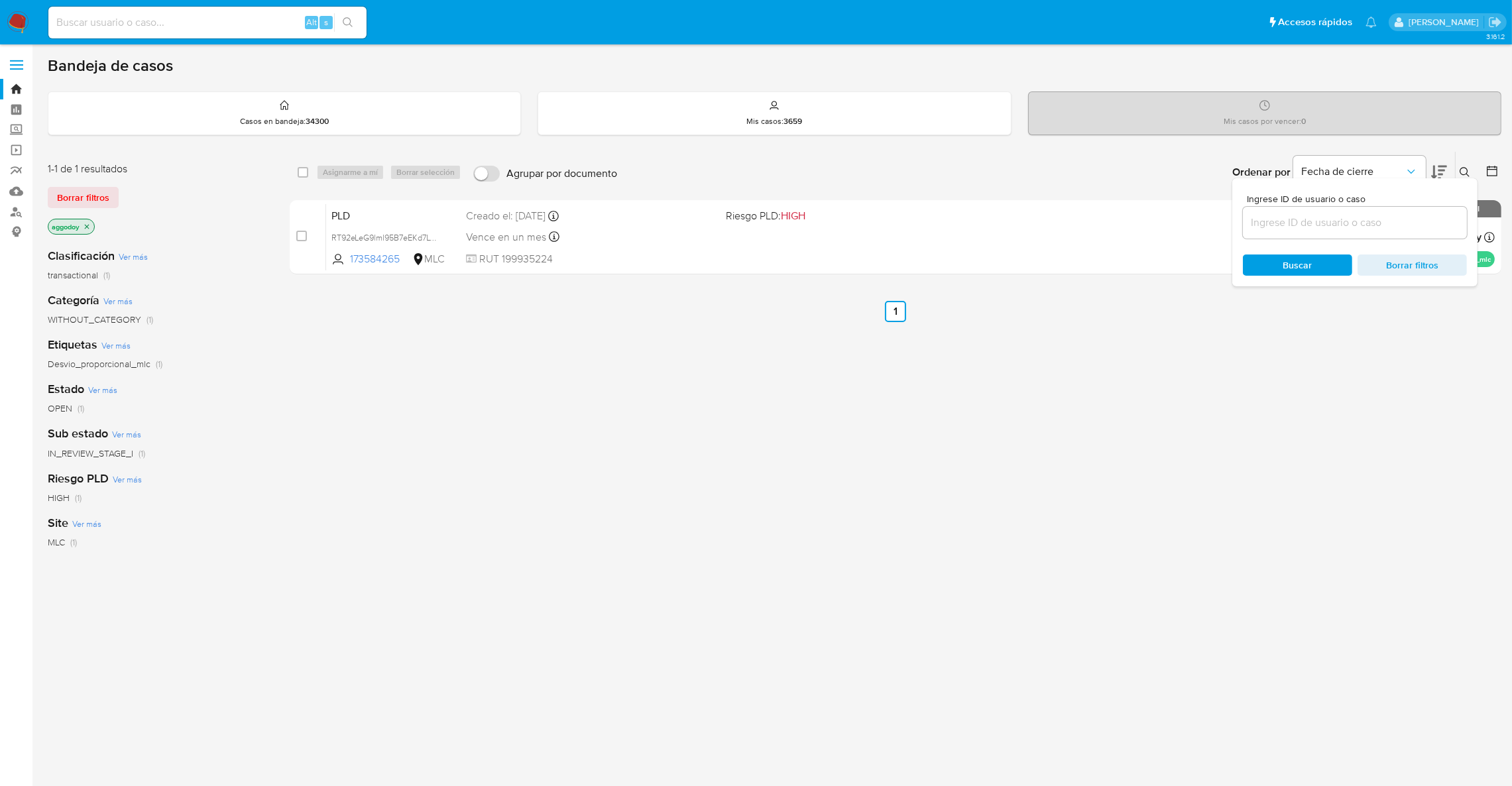
click at [1416, 195] on span "Ingrese ID de usuario o caso" at bounding box center [1359, 199] width 224 height 10
click at [1416, 214] on input at bounding box center [1355, 222] width 224 height 17
click at [1364, 216] on input at bounding box center [1355, 222] width 224 height 17
paste input "2426337766"
click at [1364, 216] on input "2426337766" at bounding box center [1355, 222] width 224 height 17
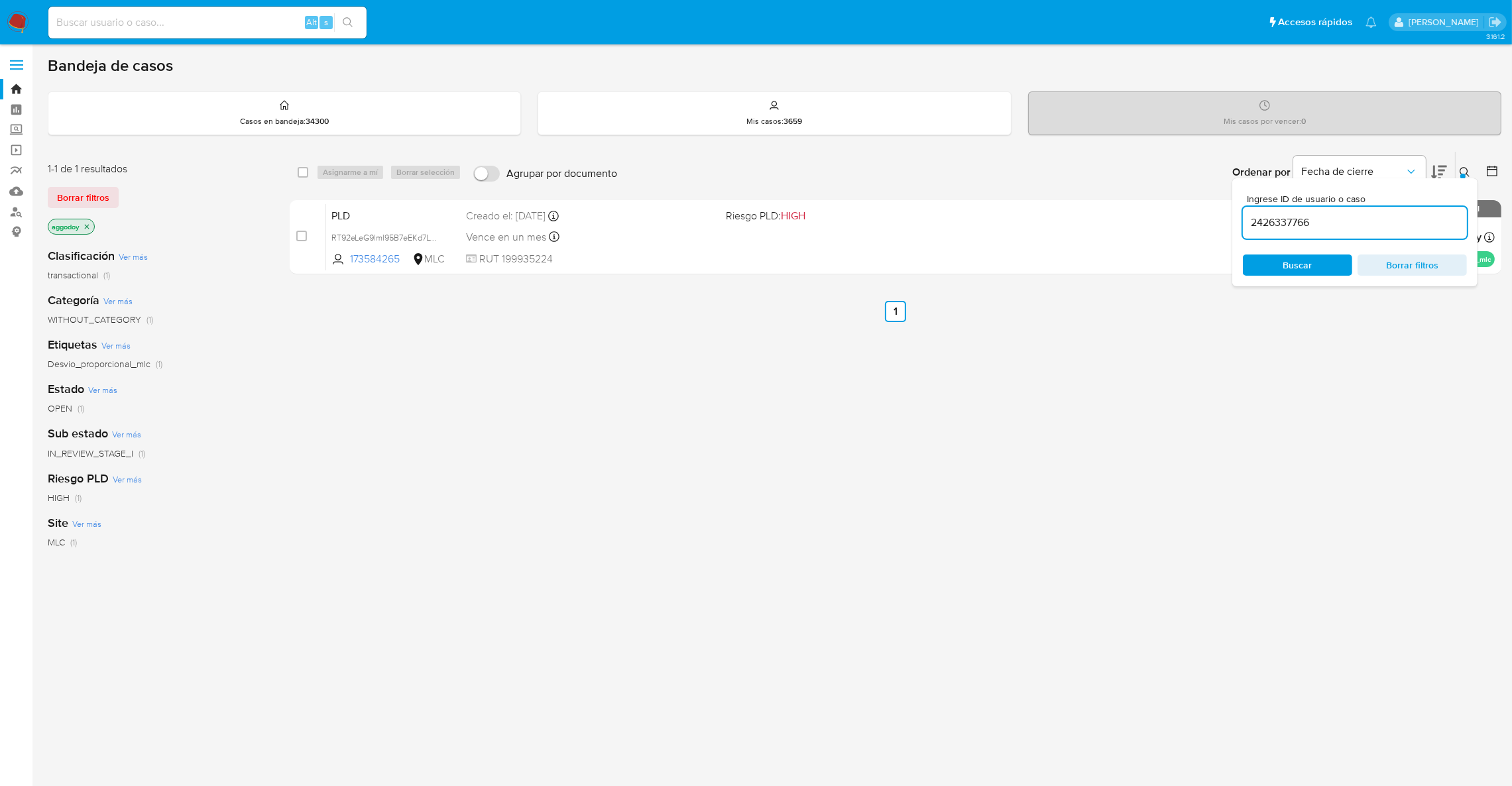
type input "2426337766"
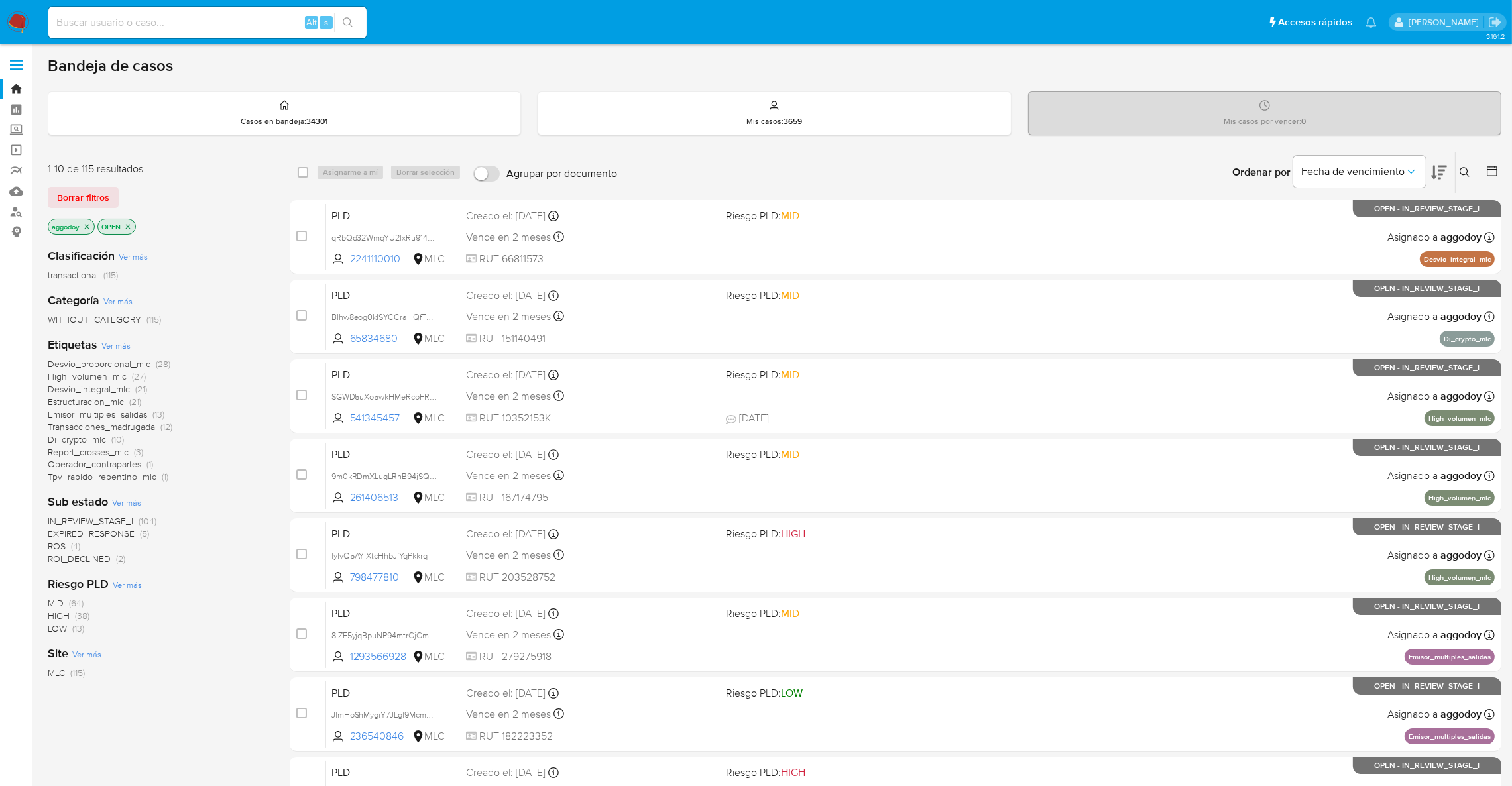
click at [1477, 183] on div at bounding box center [1489, 173] width 24 height 41
click at [1474, 181] on div "Ingrese ID de usuario o caso Buscar Borrar filtros" at bounding box center [1466, 173] width 23 height 41
click at [1472, 178] on button at bounding box center [1466, 173] width 22 height 16
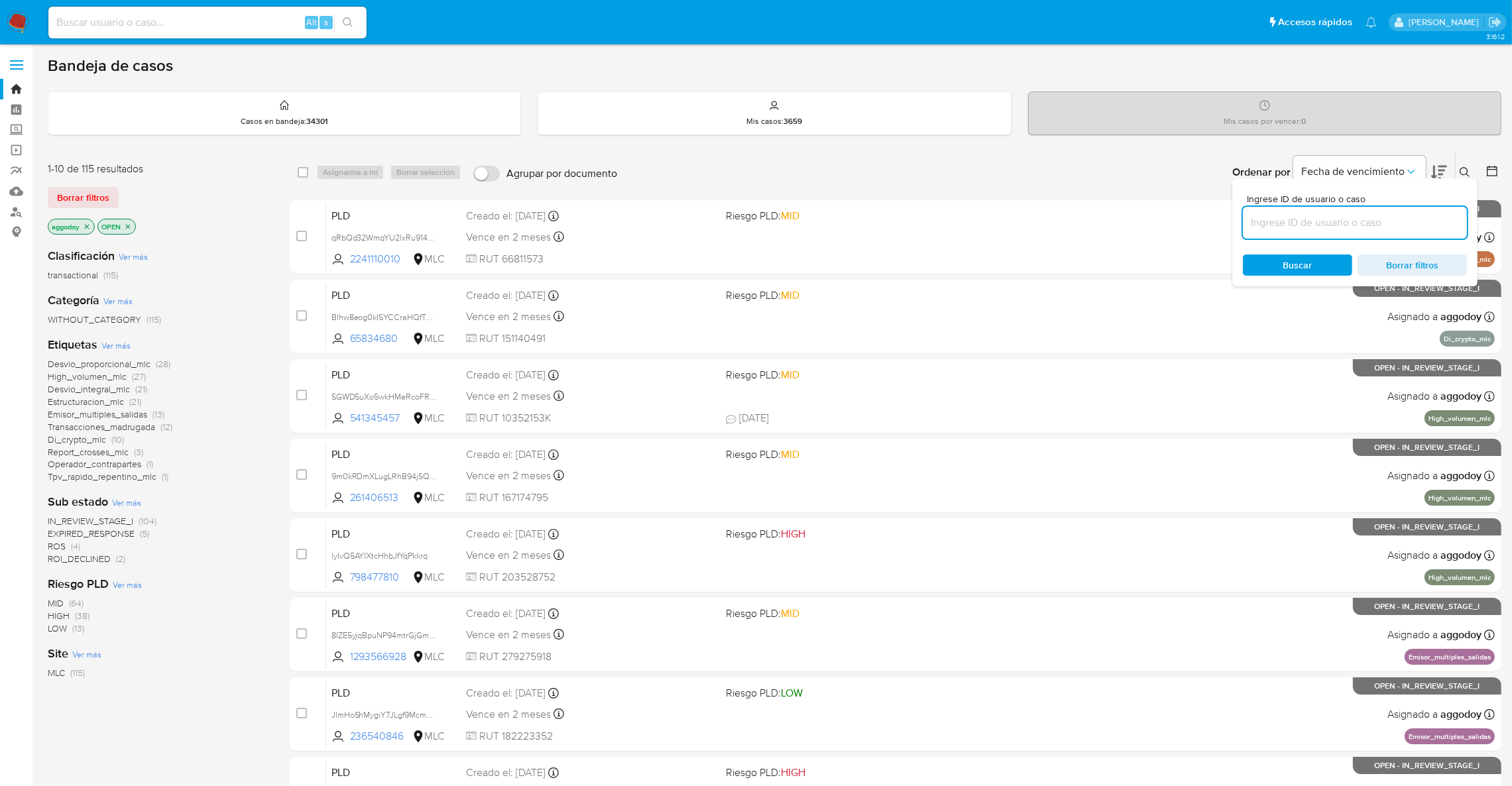
click at [1394, 216] on input at bounding box center [1355, 222] width 224 height 17
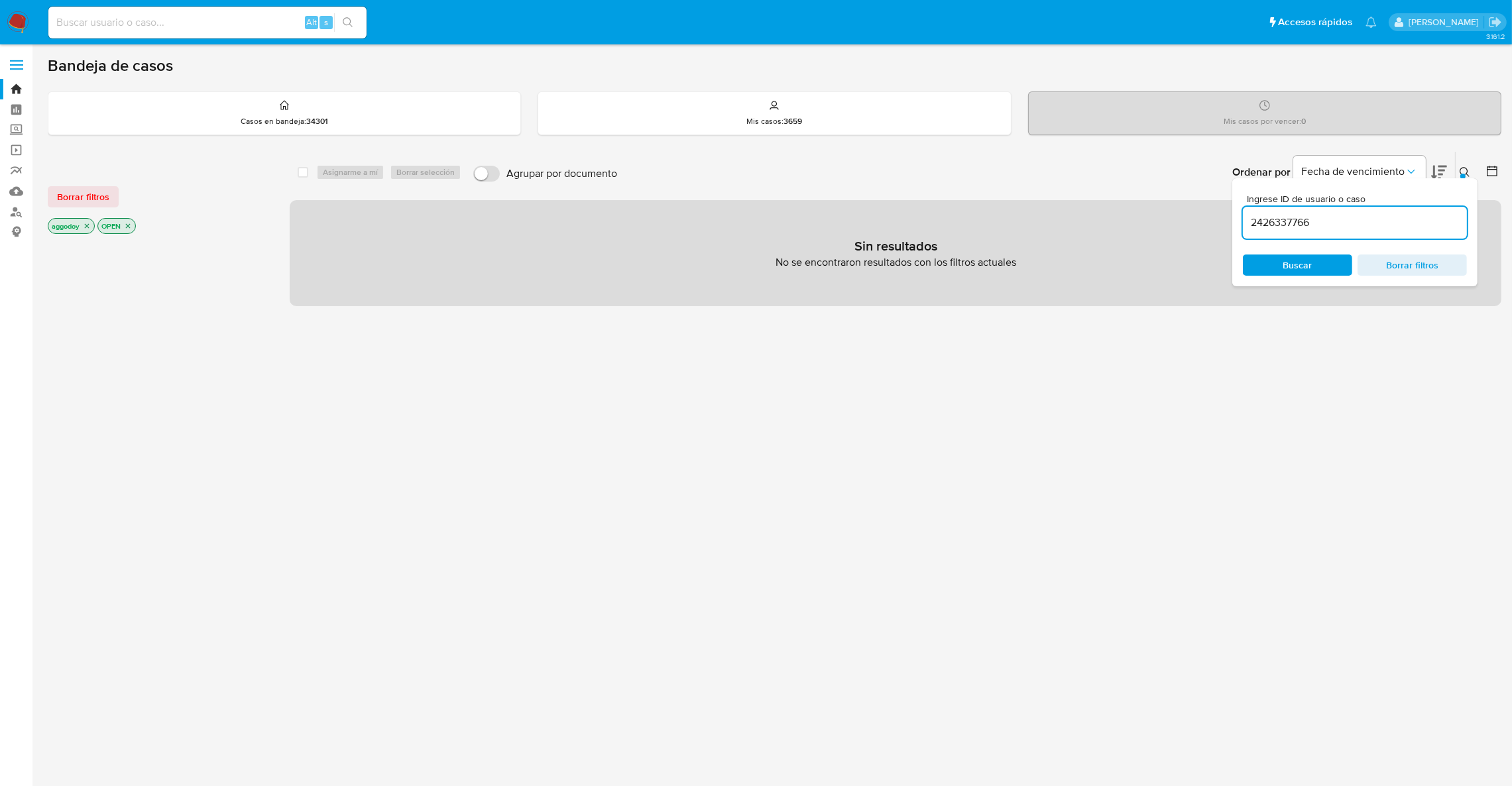
click at [1394, 216] on input "2426337766" at bounding box center [1355, 222] width 224 height 17
type input "2426337766"
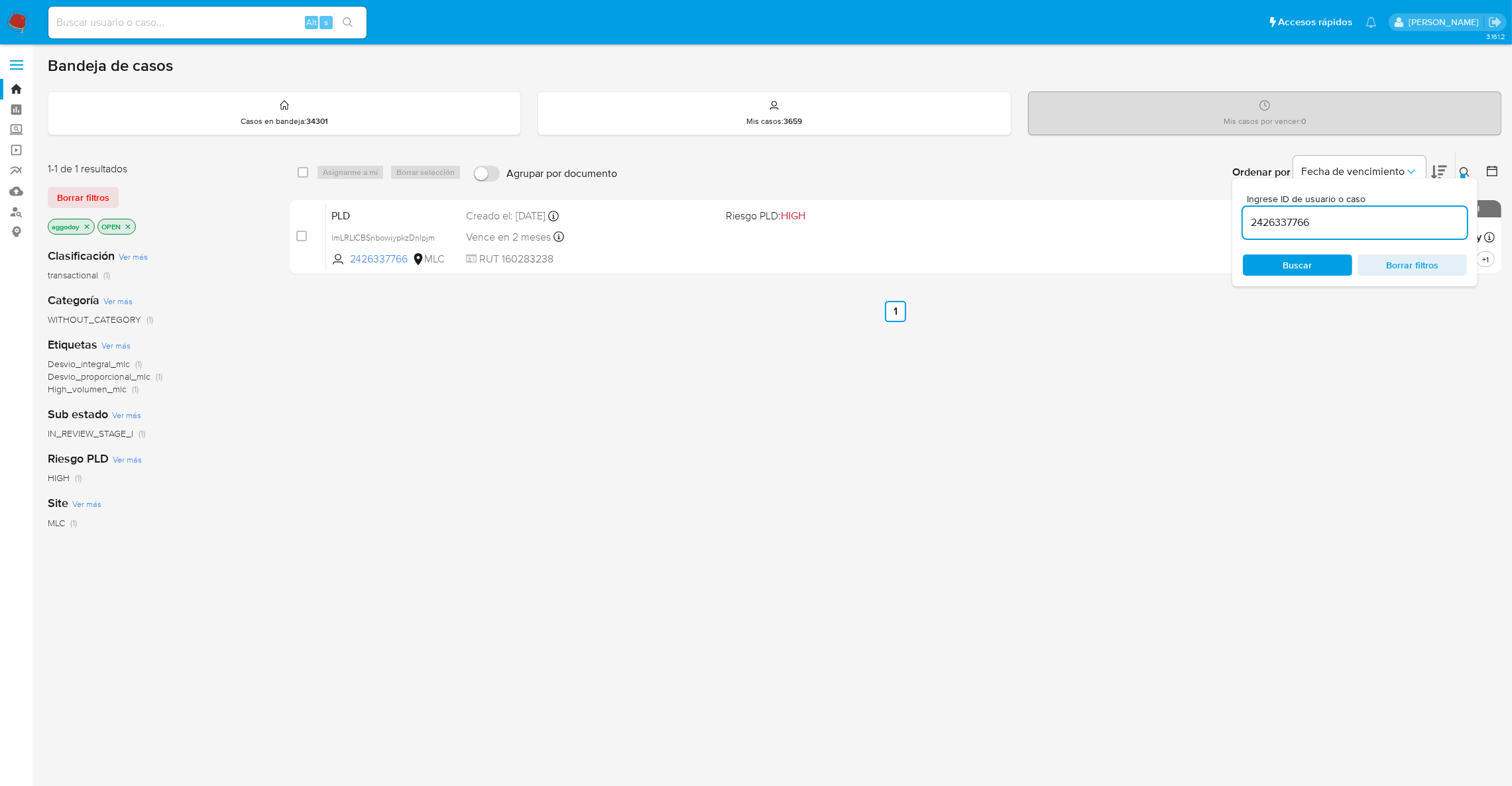
click at [1469, 175] on icon at bounding box center [1464, 172] width 10 height 10
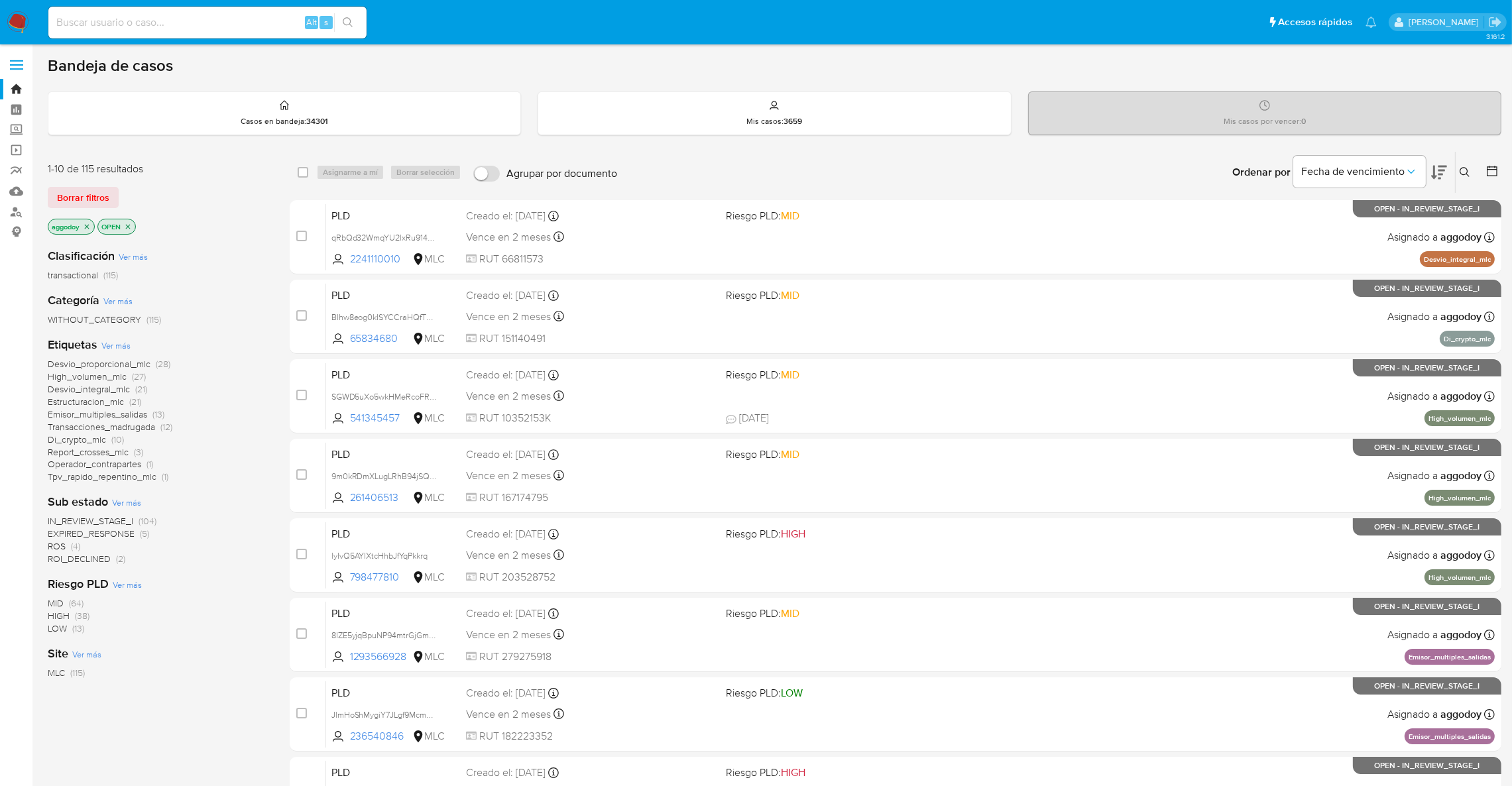
click at [1434, 166] on icon at bounding box center [1439, 173] width 16 height 14
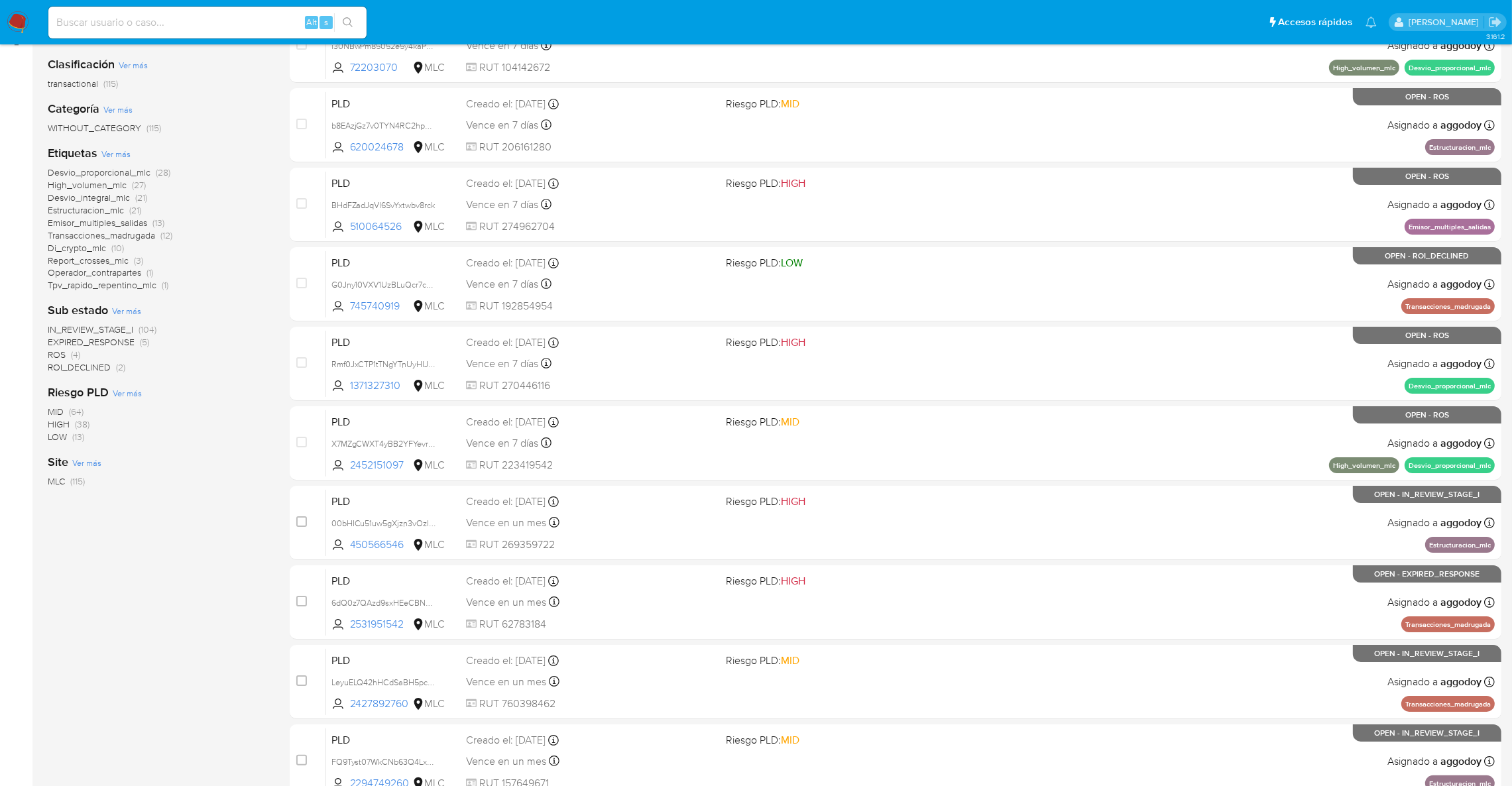
scroll to position [200, 0]
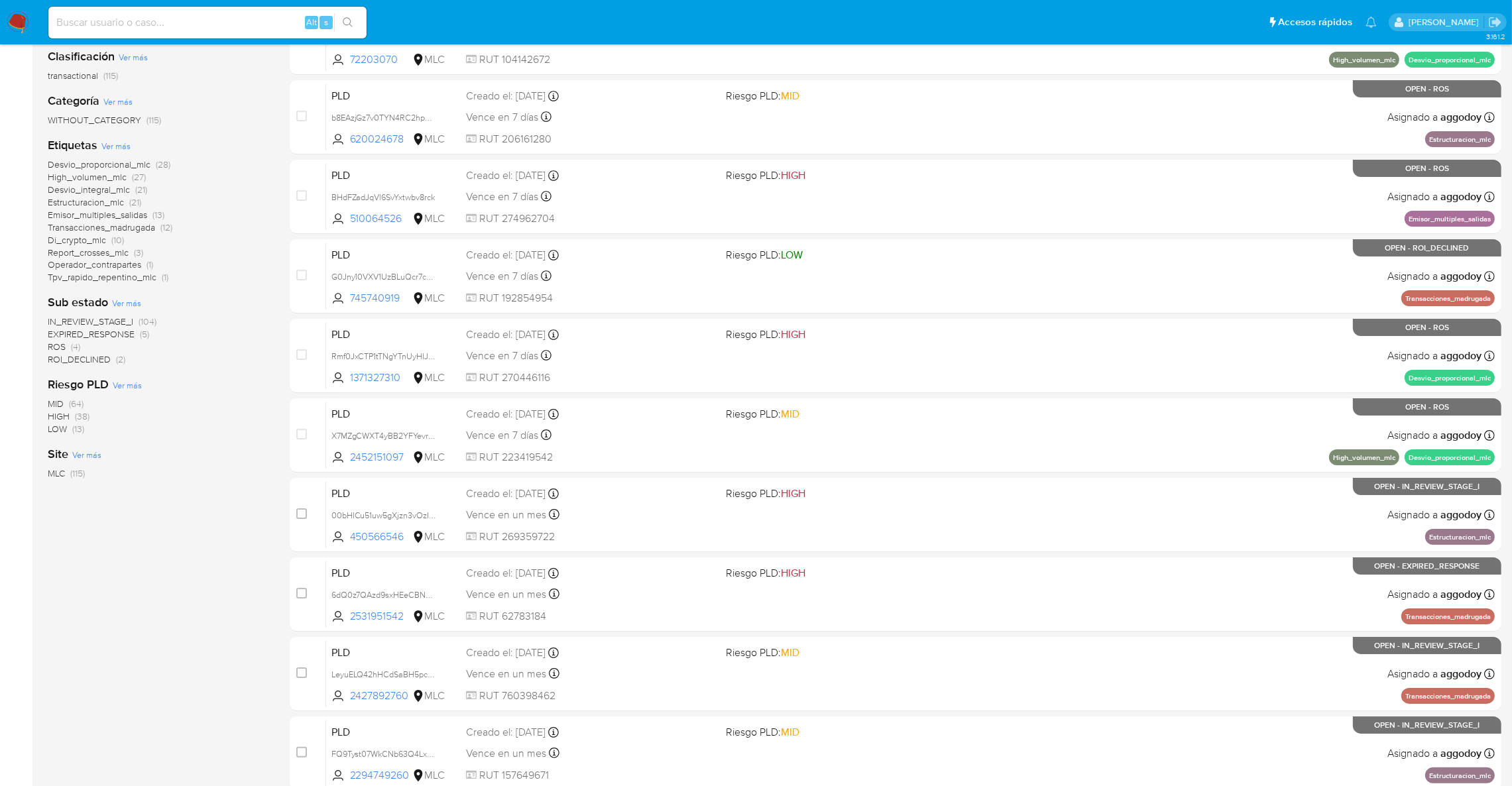
click at [1195, 476] on div "case-item-checkbox No es posible asignar el caso PLD i30NBwPm85052e5y4kaPX1g8 7…" at bounding box center [895, 396] width 1212 height 790
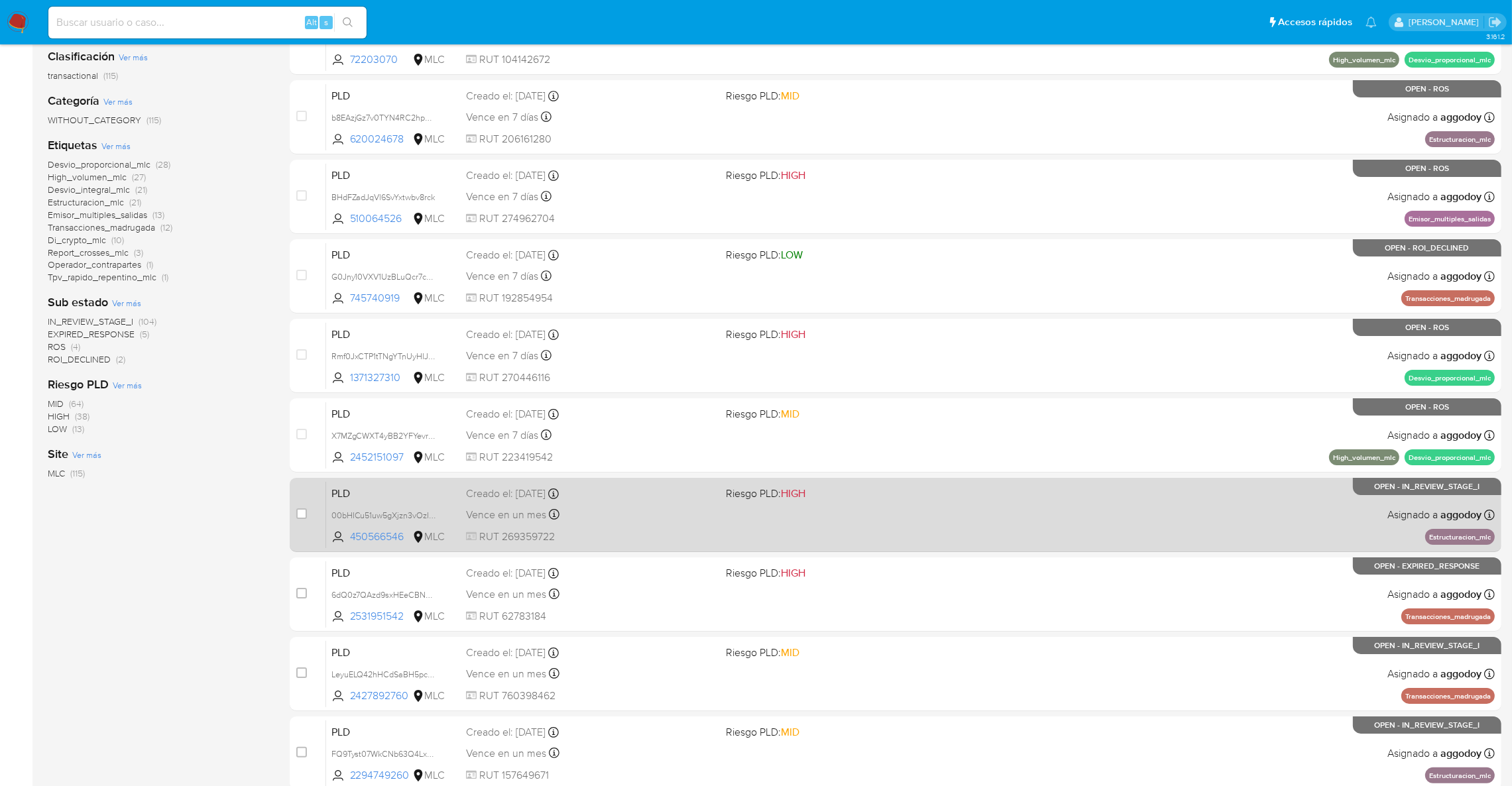
click at [1033, 513] on div "PLD 00bHICu51uw5gXjzn3vOzIHA 450566546 MLC Riesgo PLD: HIGH Creado el: 12/08/20…" at bounding box center [910, 514] width 1169 height 67
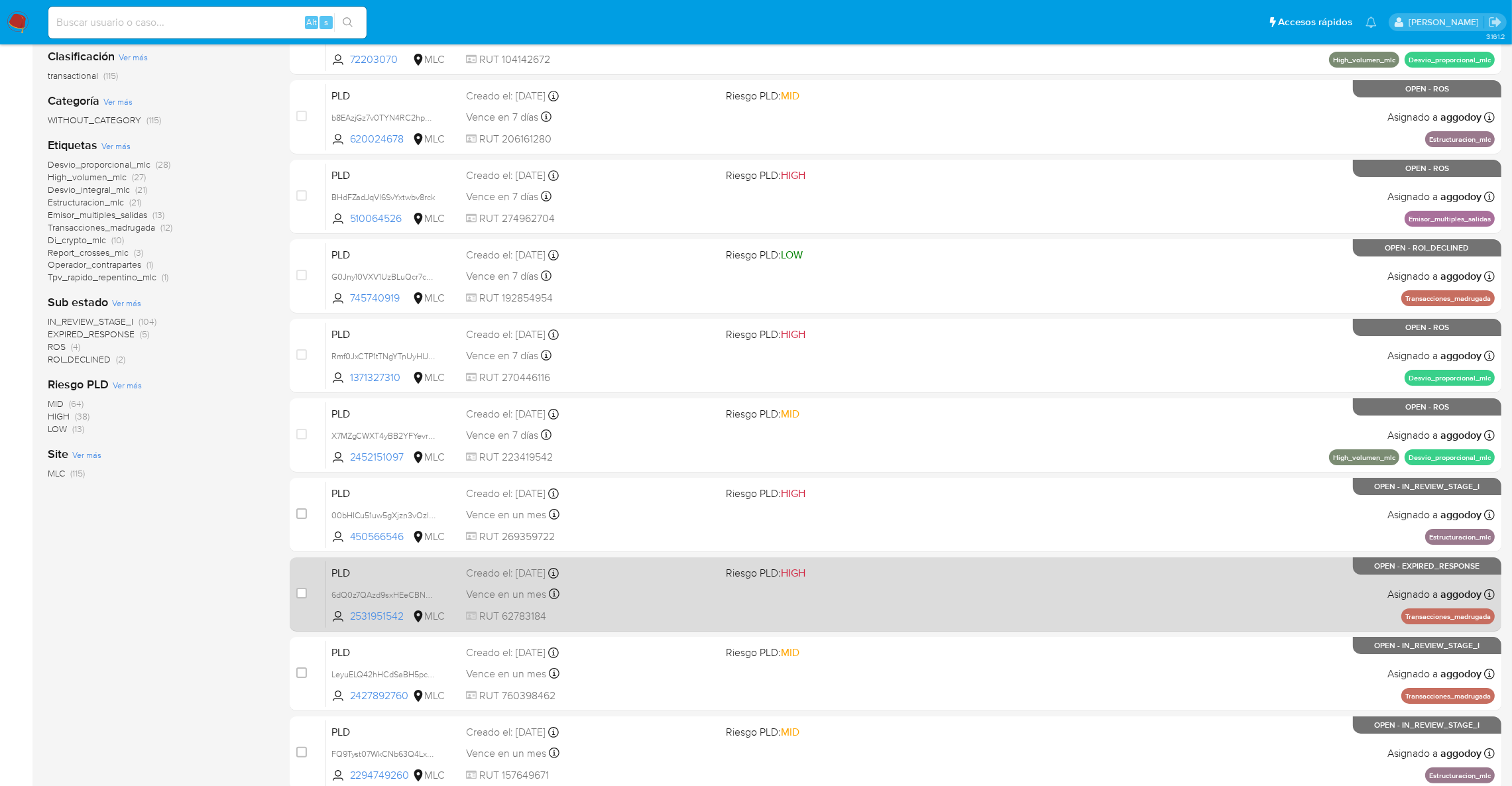
click at [568, 581] on div "PLD 6dQ0z7QAzd9sxHEeCBNGmAYe 2531951542 MLC Riesgo PLD: HIGH Creado el: 12/08/2…" at bounding box center [910, 594] width 1169 height 67
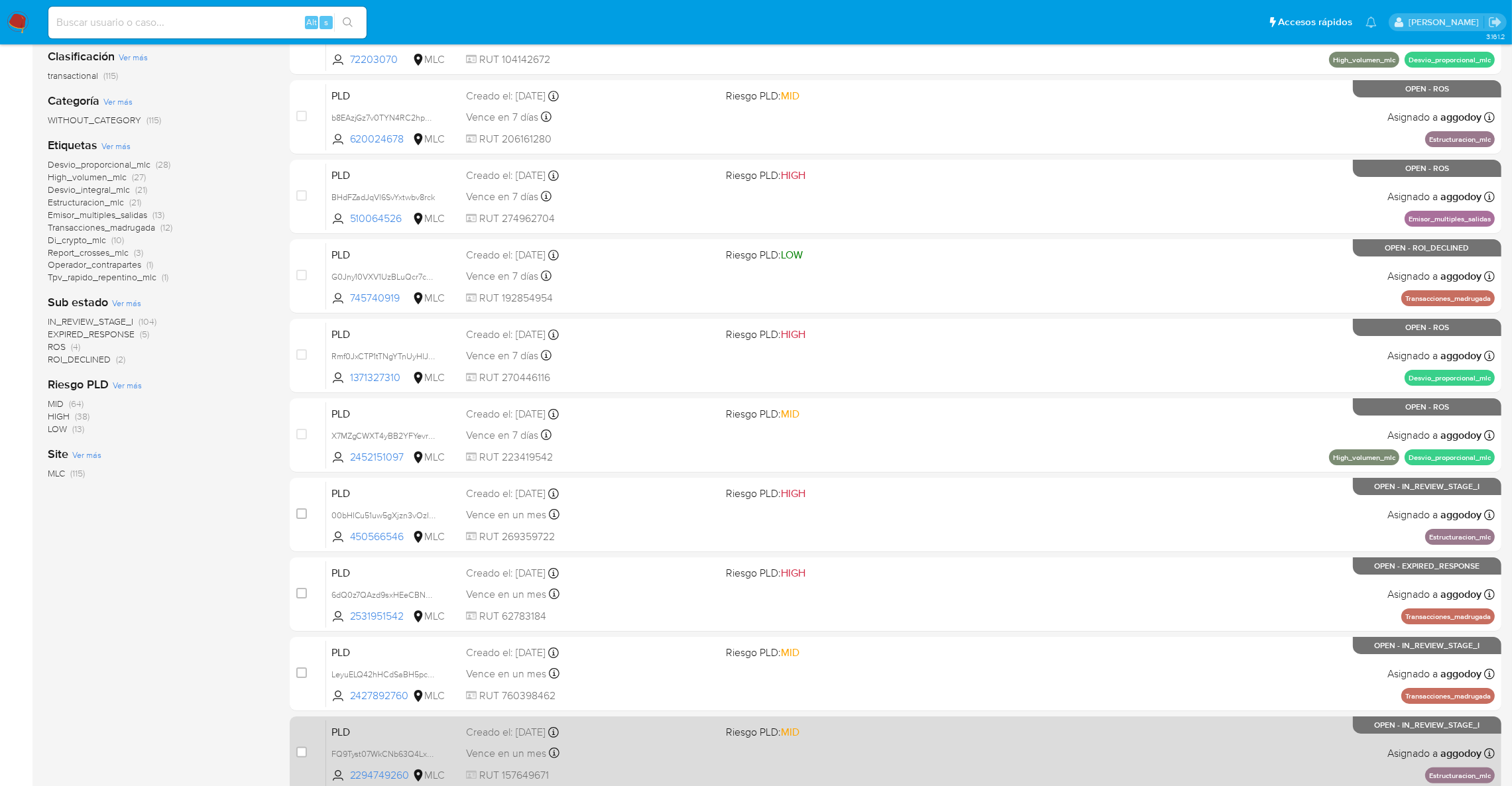
click at [1212, 749] on div "PLD FQ9Tyst07WkCNb63Q4Lx2NDG 2294749260 MLC Riesgo PLD: MID Creado el: 12/08/20…" at bounding box center [910, 753] width 1169 height 67
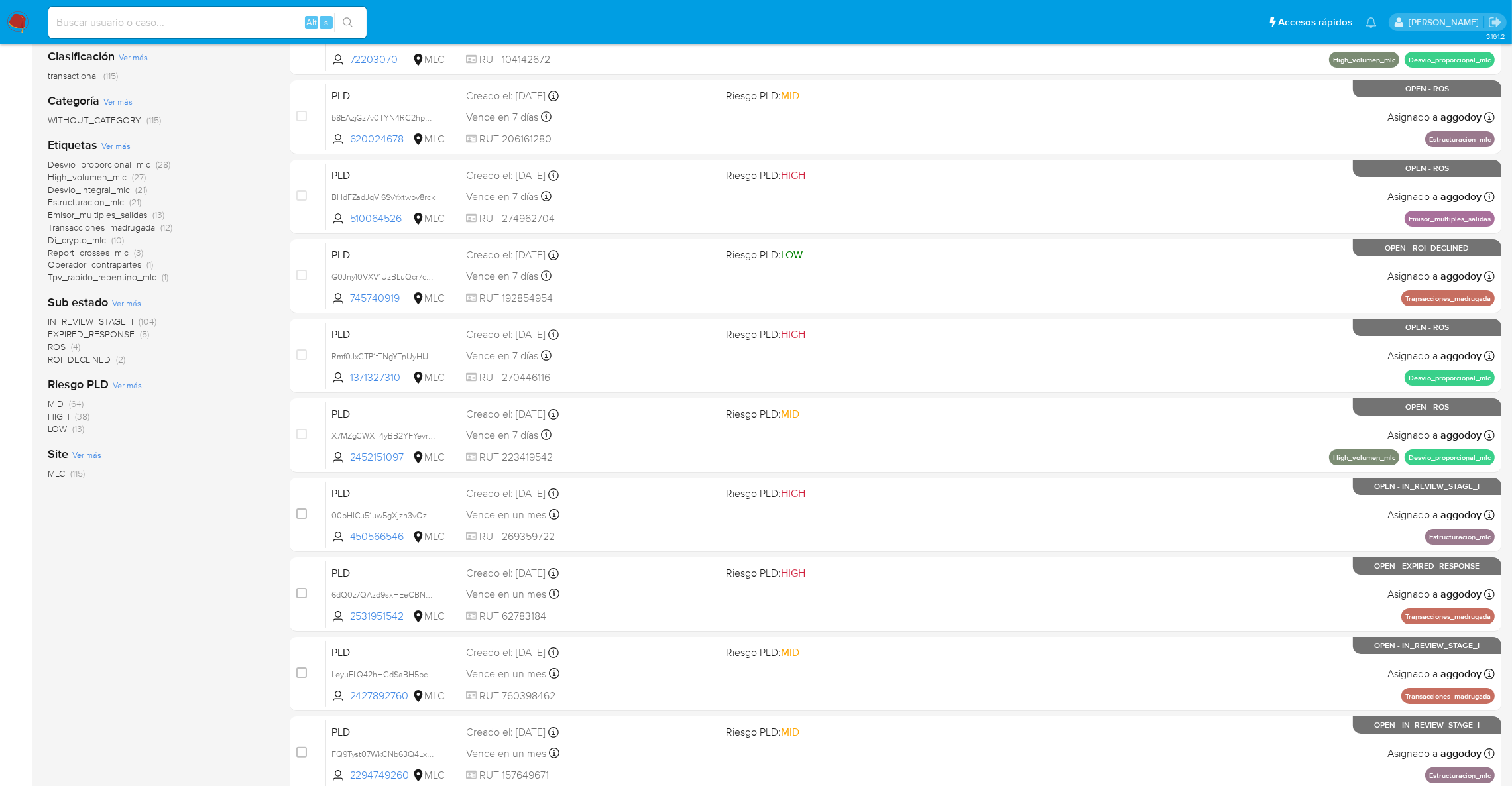
scroll to position [307, 0]
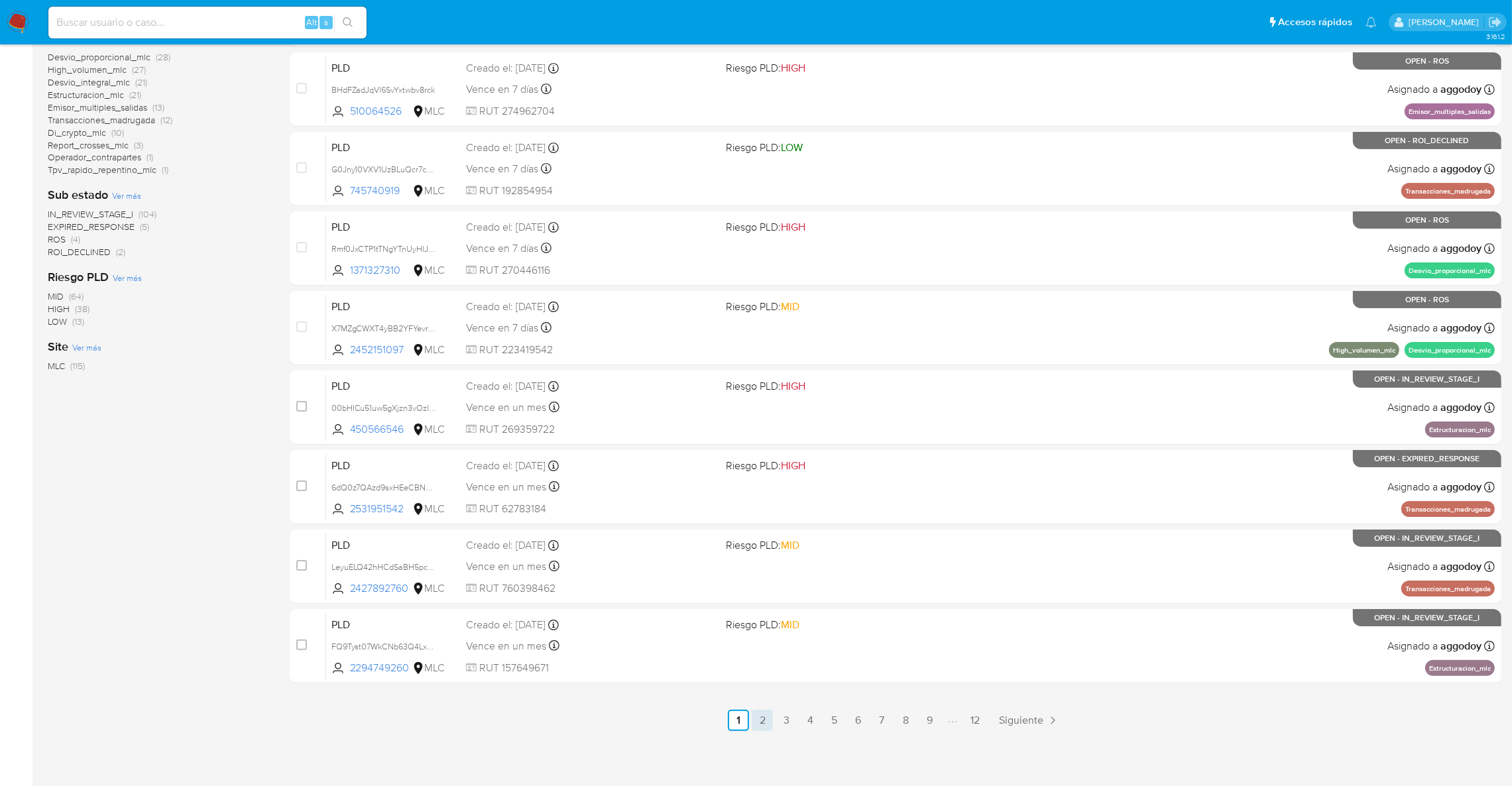
click at [766, 720] on link "2" at bounding box center [762, 720] width 21 height 21
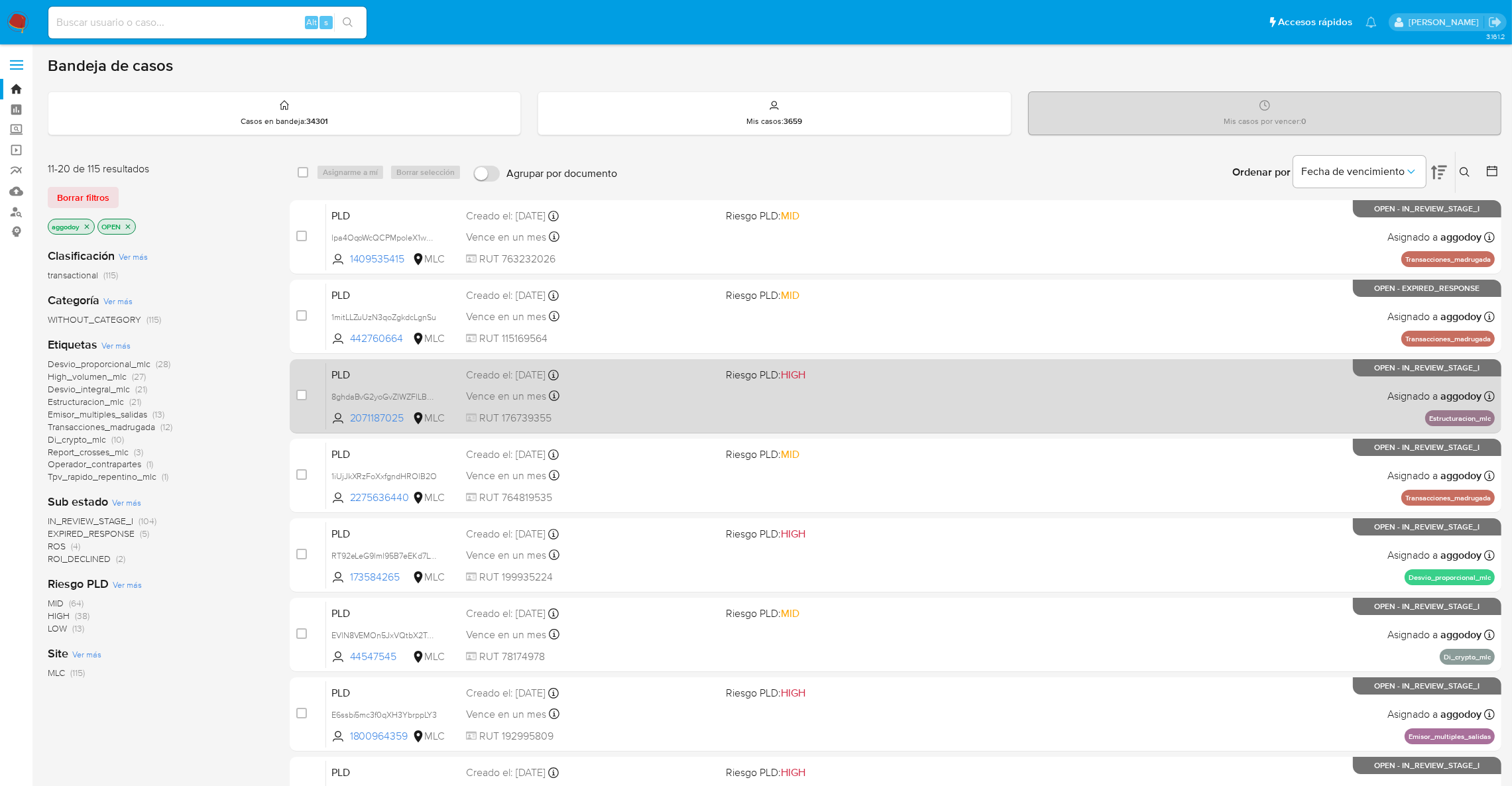
click at [997, 388] on div "PLD 8ghdaBvG2yoGvZlWZFlLB9aZ 2071187025 MLC Riesgo PLD: HIGH Creado el: 12/08/2…" at bounding box center [910, 396] width 1169 height 67
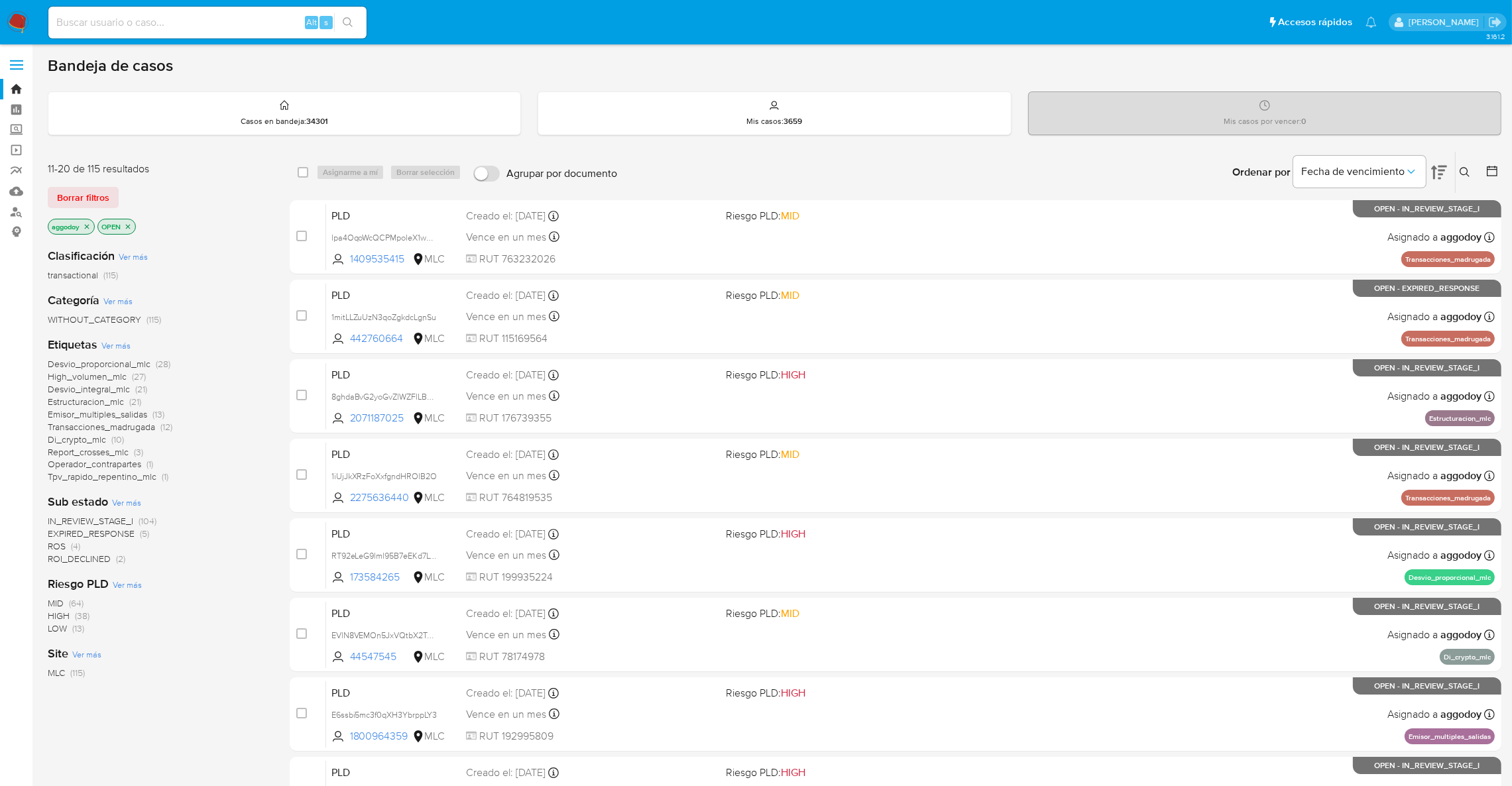
click at [140, 401] on span "(21)" at bounding box center [135, 402] width 12 height 13
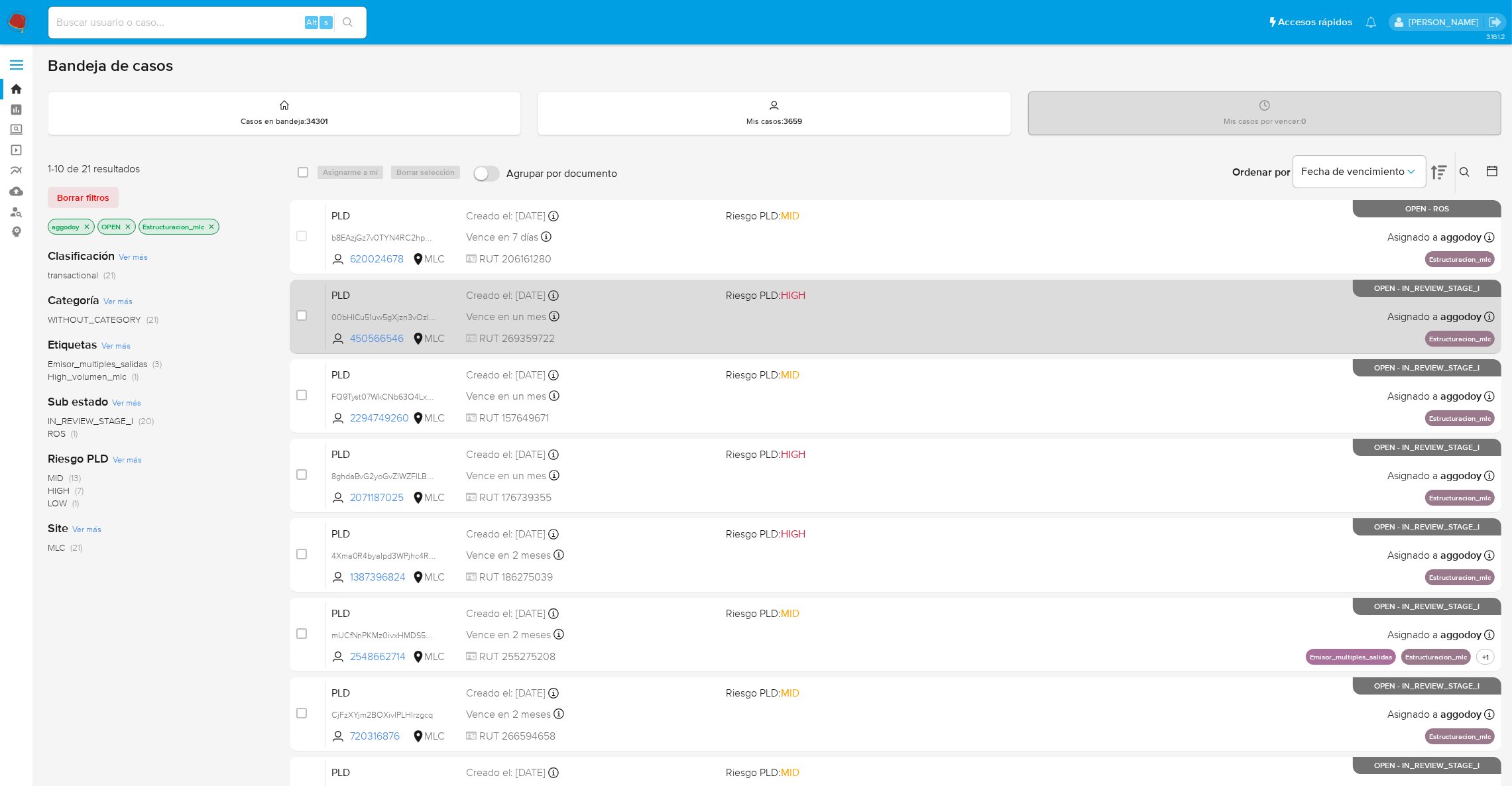
click at [1287, 339] on div "PLD 00bHICu51uw5gXjzn3vOzIHA 450566546 MLC Riesgo PLD: HIGH Creado el: 12/08/20…" at bounding box center [910, 316] width 1169 height 67
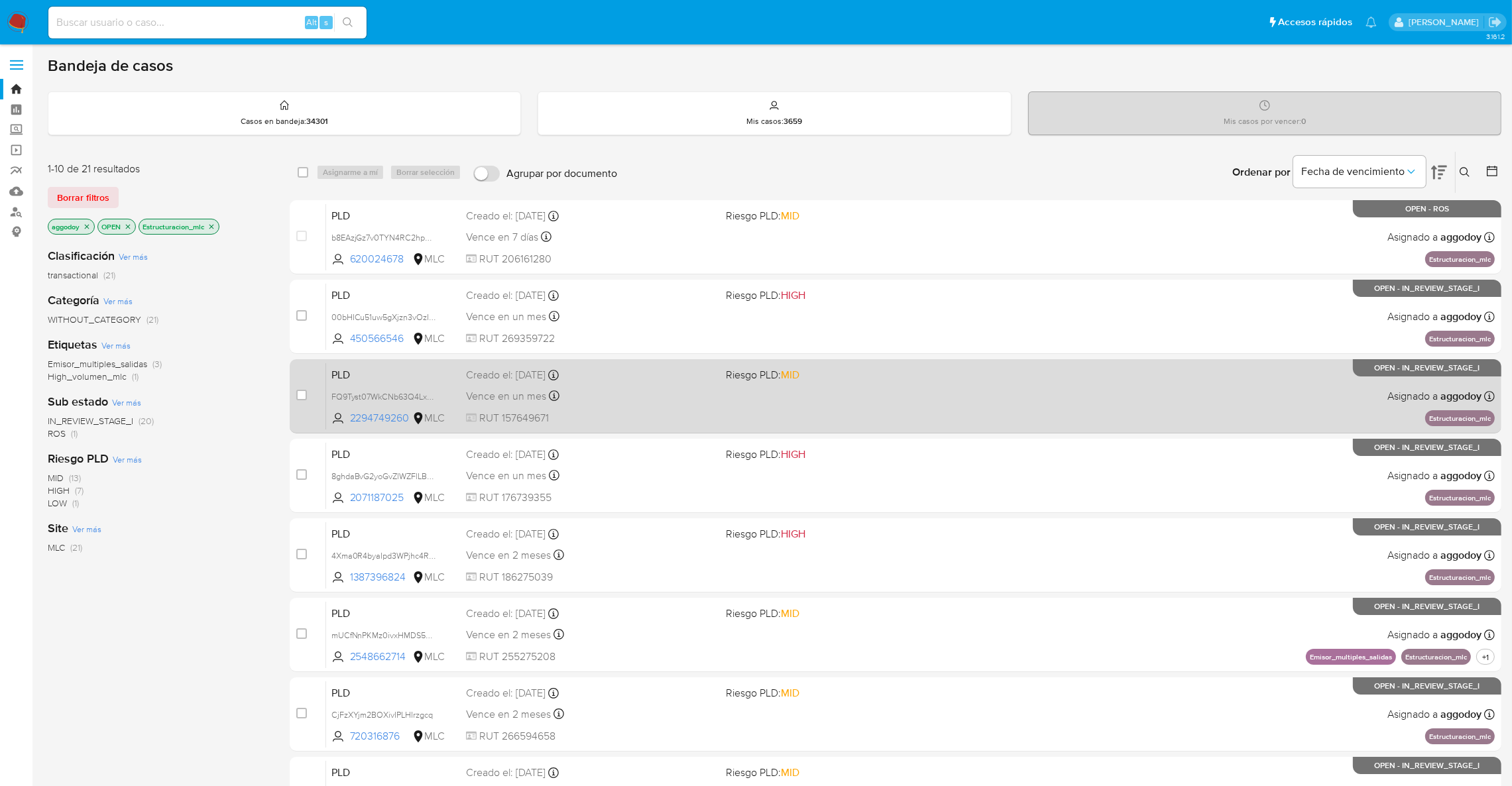
click at [811, 401] on div "PLD FQ9Tyst07WkCNb63Q4Lx2NDG 2294749260 MLC Riesgo PLD: MID Creado el: 12/08/20…" at bounding box center [910, 396] width 1169 height 67
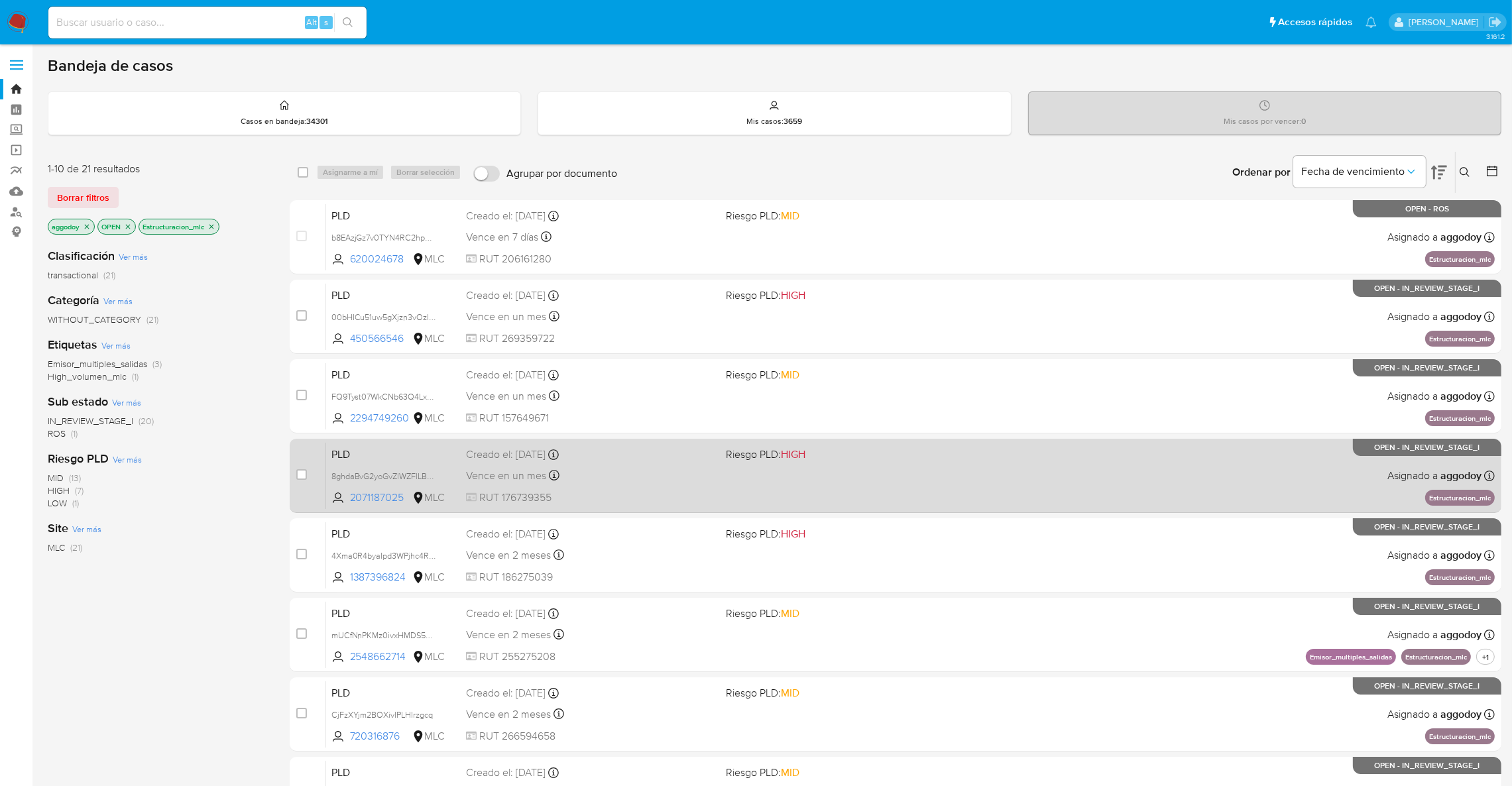
drag, startPoint x: 742, startPoint y: 518, endPoint x: 758, endPoint y: 469, distance: 51.5
click at [758, 469] on div "case-item-checkbox No es posible asignar el caso PLD b8EAzjGz7v0TYN4RC2hpD3si 6…" at bounding box center [895, 595] width 1212 height 790
click at [758, 469] on div "PLD 8ghdaBvG2yoGvZlWZFlLB9aZ 2071187025 MLC Riesgo PLD: HIGH Creado el: 12/08/2…" at bounding box center [910, 475] width 1169 height 67
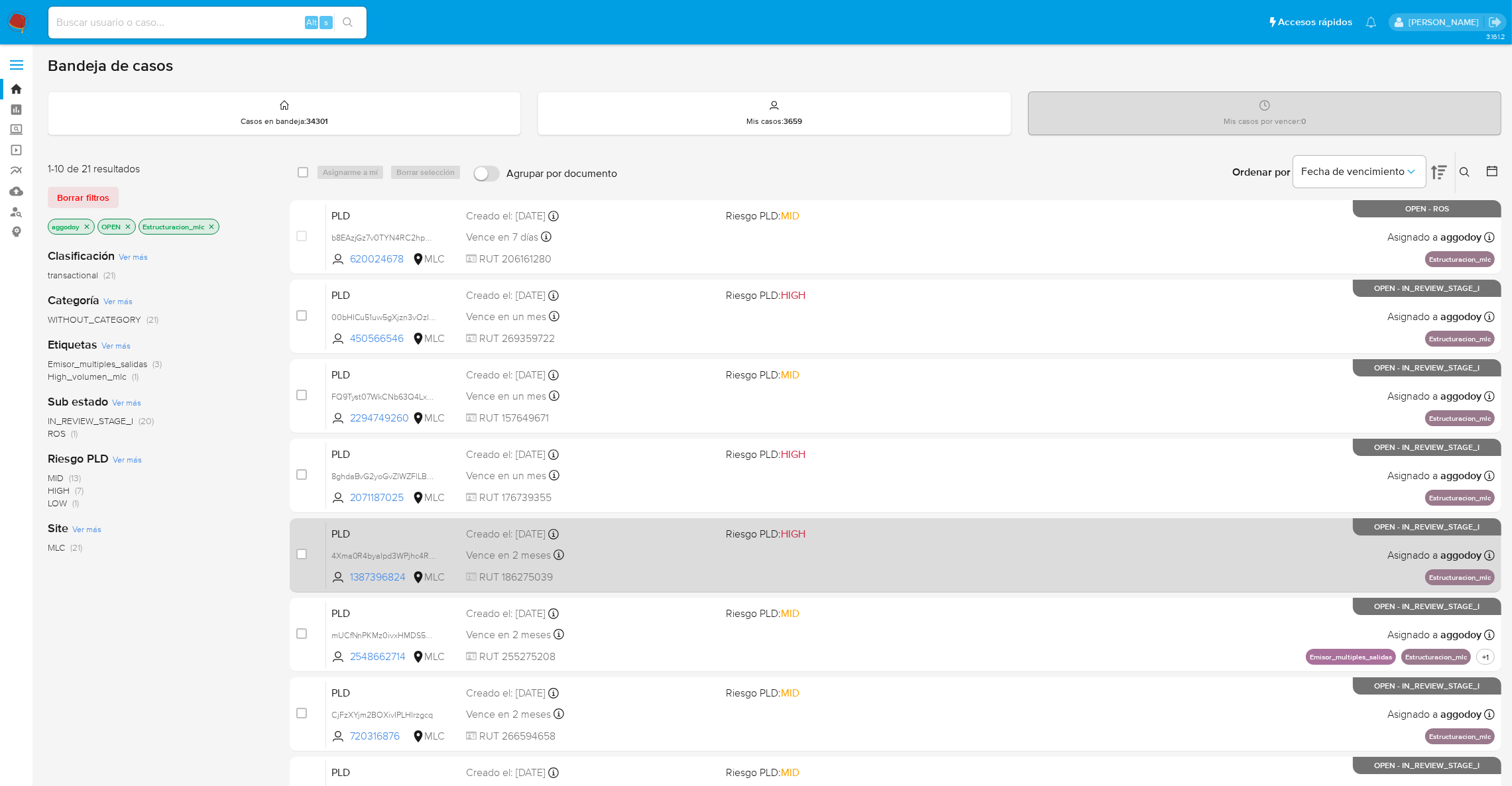
click at [621, 561] on div "Vence en 2 meses Vence el 11/12/2025 06:03:34" at bounding box center [590, 555] width 249 height 18
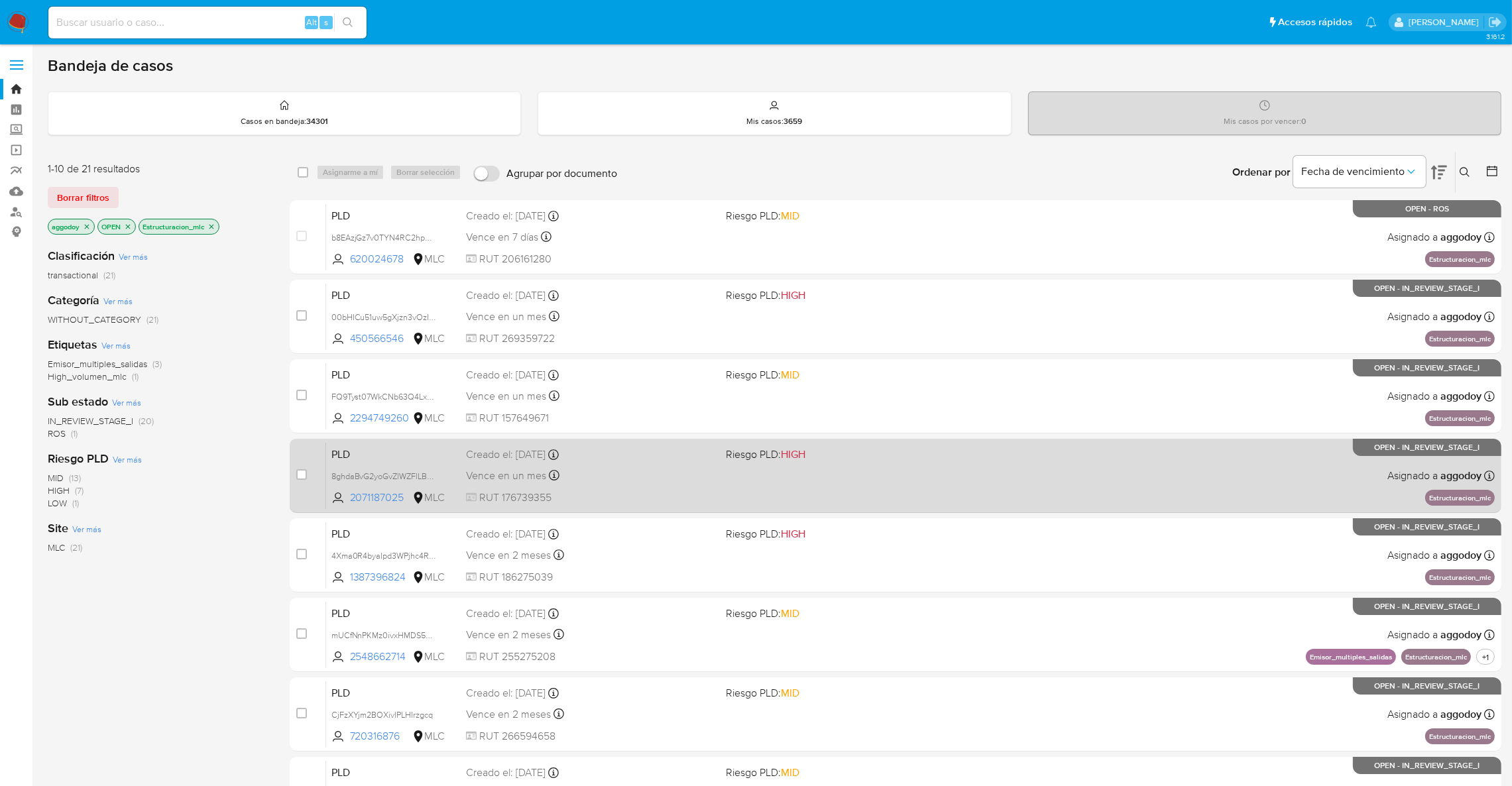
click at [794, 476] on span at bounding box center [850, 475] width 249 height 3
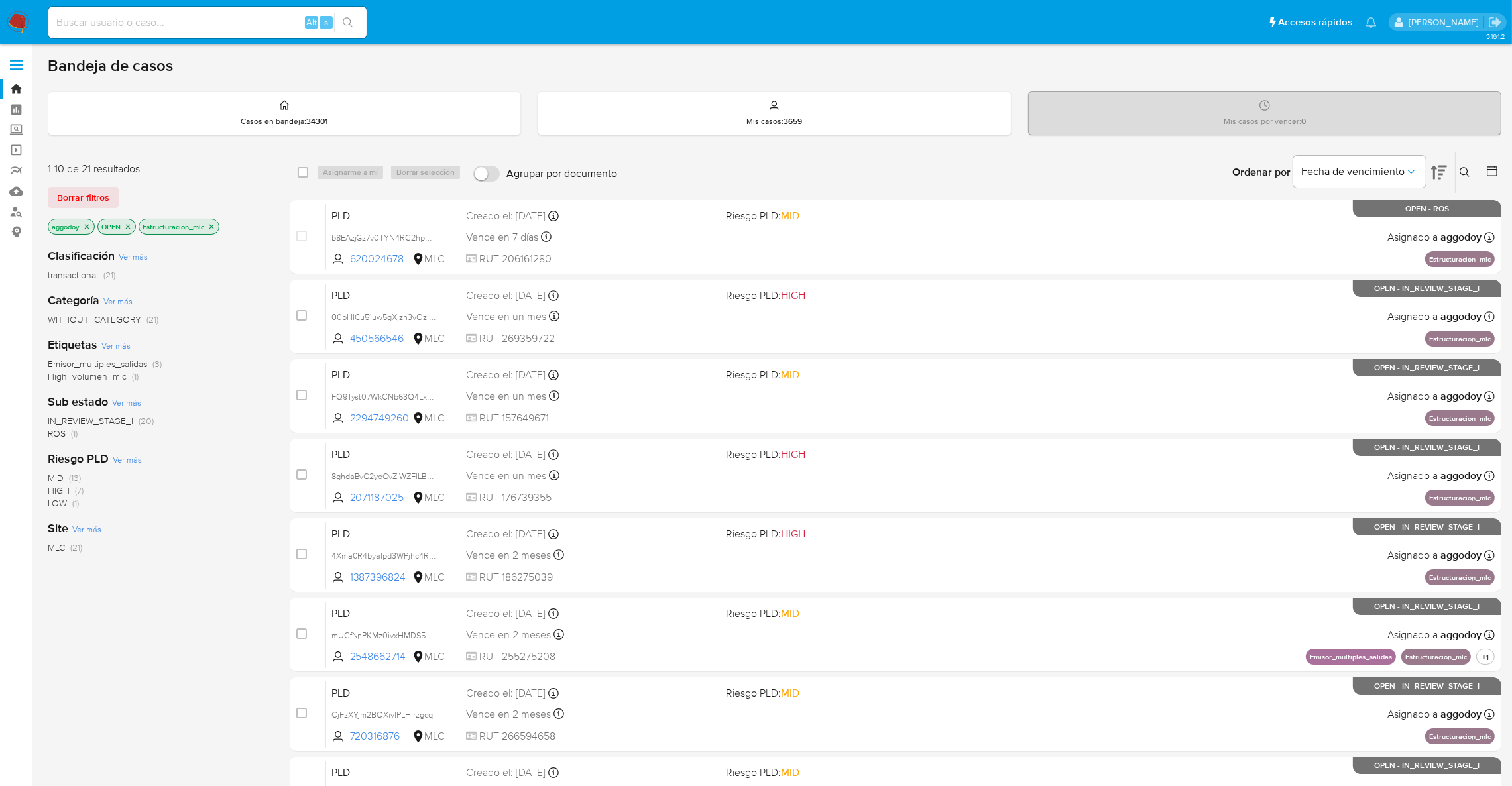
click at [110, 420] on span "IN_REVIEW_STAGE_I" at bounding box center [90, 421] width 86 height 13
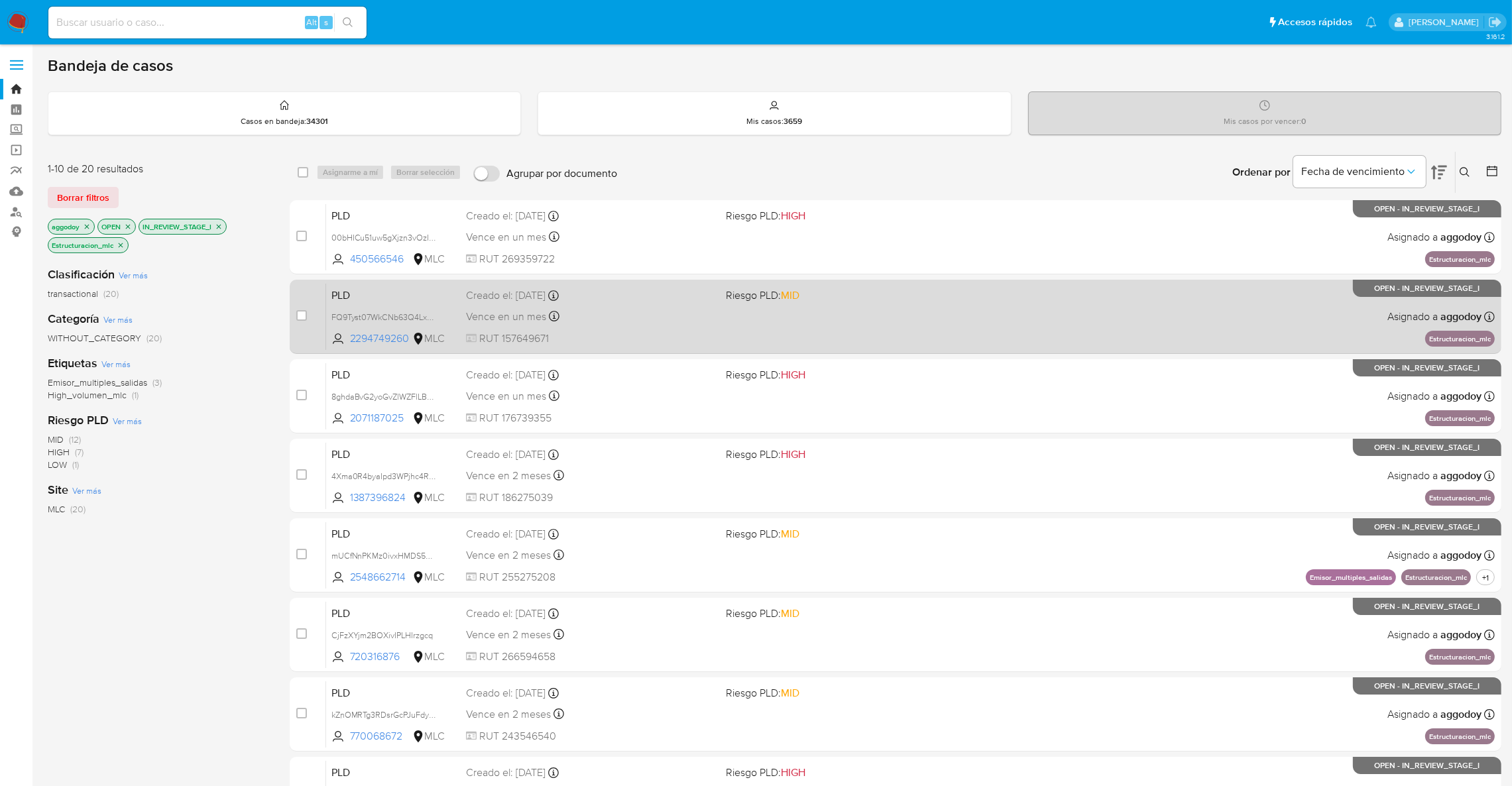
click at [827, 347] on div "PLD FQ9Tyst07WkCNb63Q4Lx2NDG 2294749260 MLC Riesgo PLD: MID Creado el: 12/08/20…" at bounding box center [910, 316] width 1169 height 67
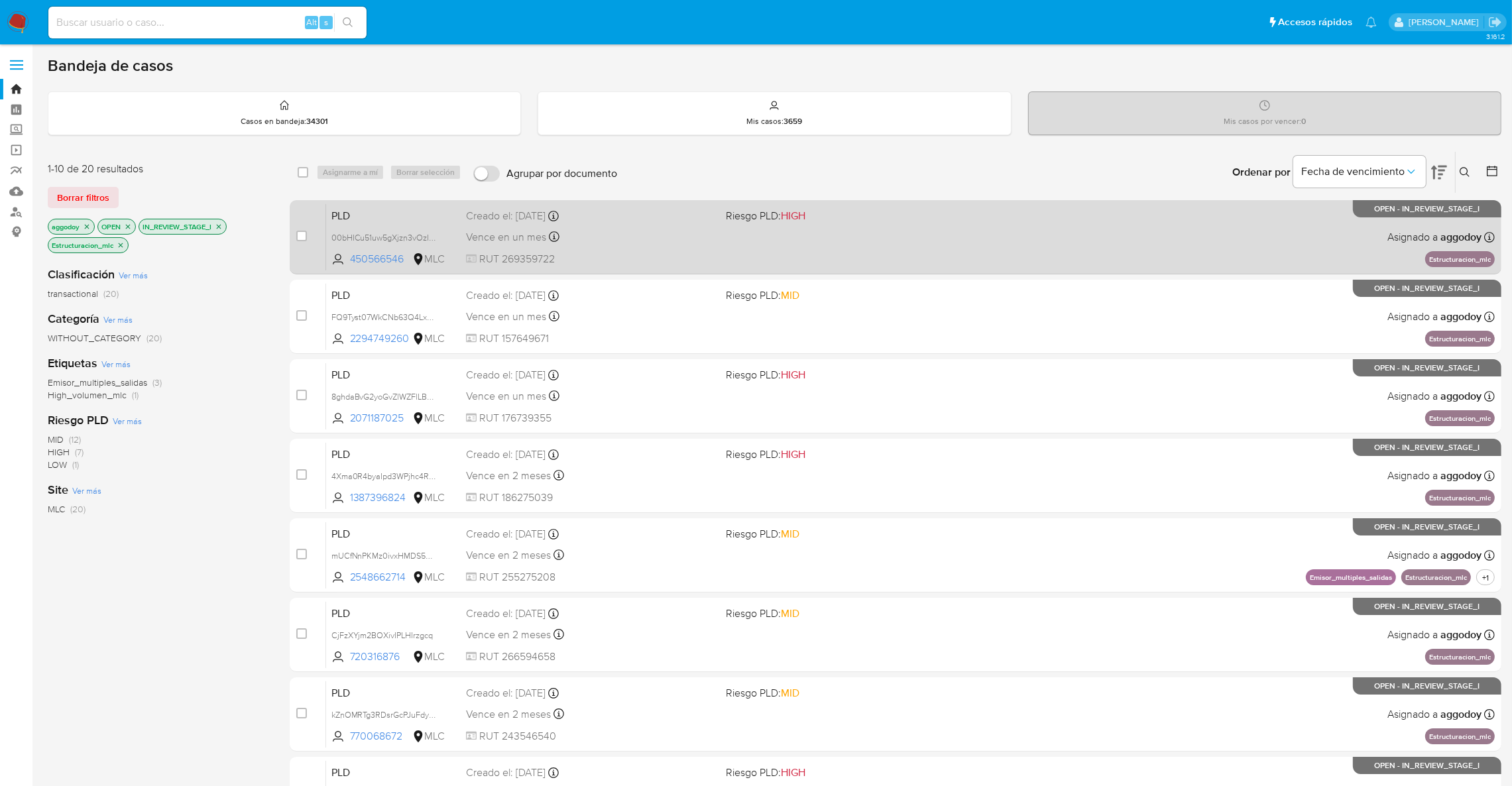
click at [605, 237] on div "Vence en un mes Vence el 10/11/2025 06:04:12" at bounding box center [590, 236] width 249 height 18
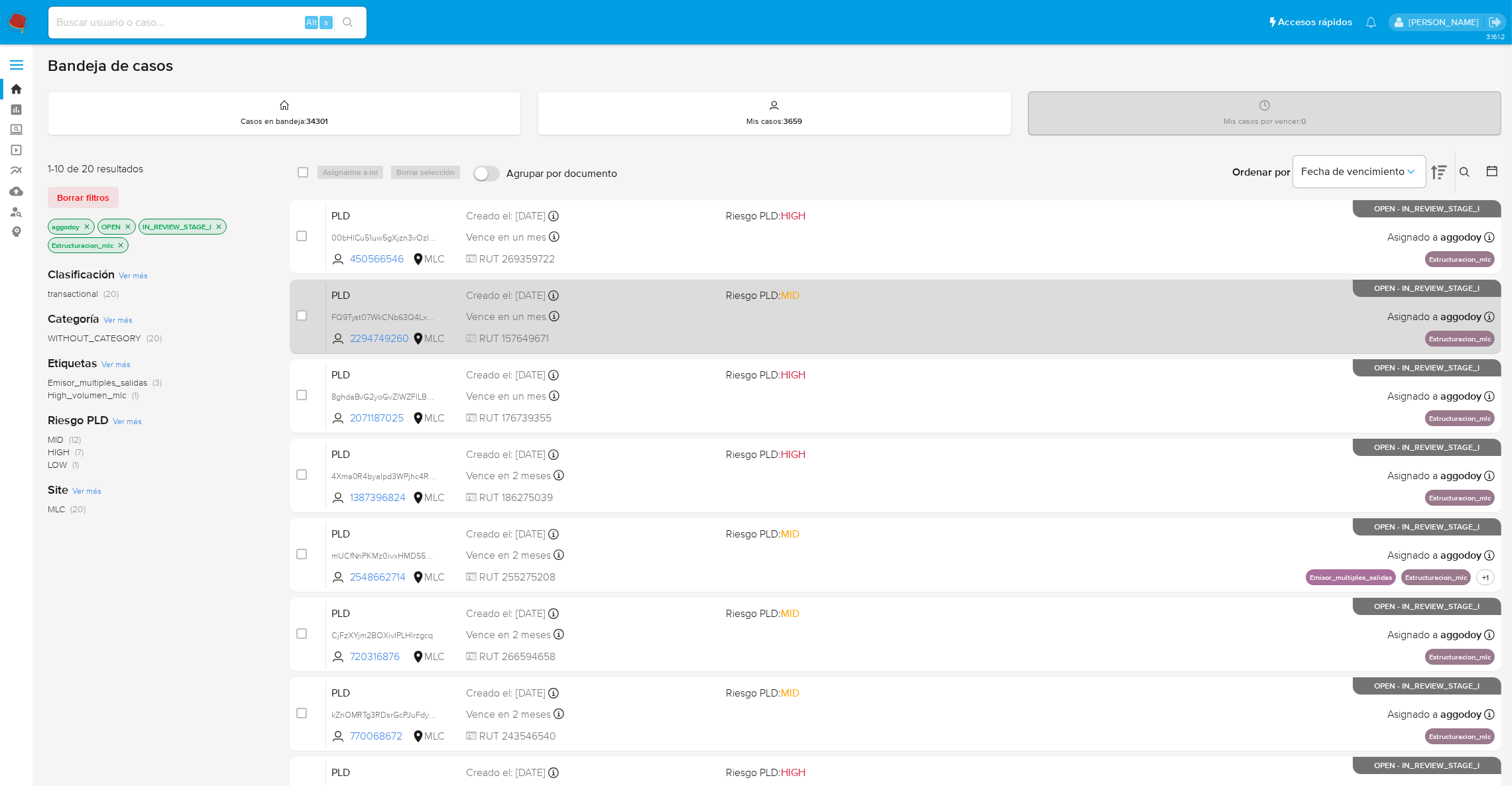
click at [631, 339] on span "RUT 157649671" at bounding box center [590, 339] width 249 height 15
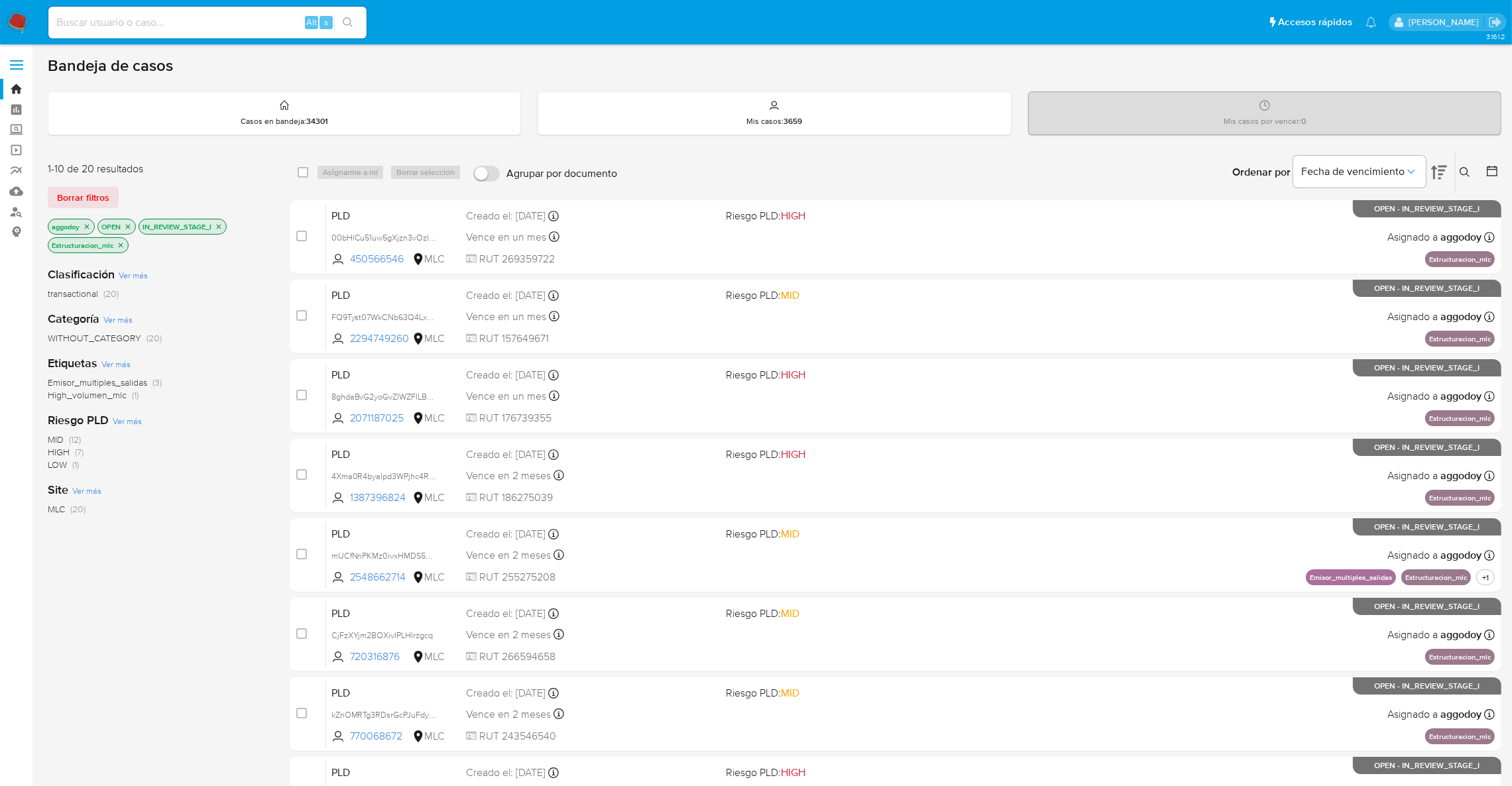
click at [1462, 169] on icon at bounding box center [1465, 173] width 11 height 11
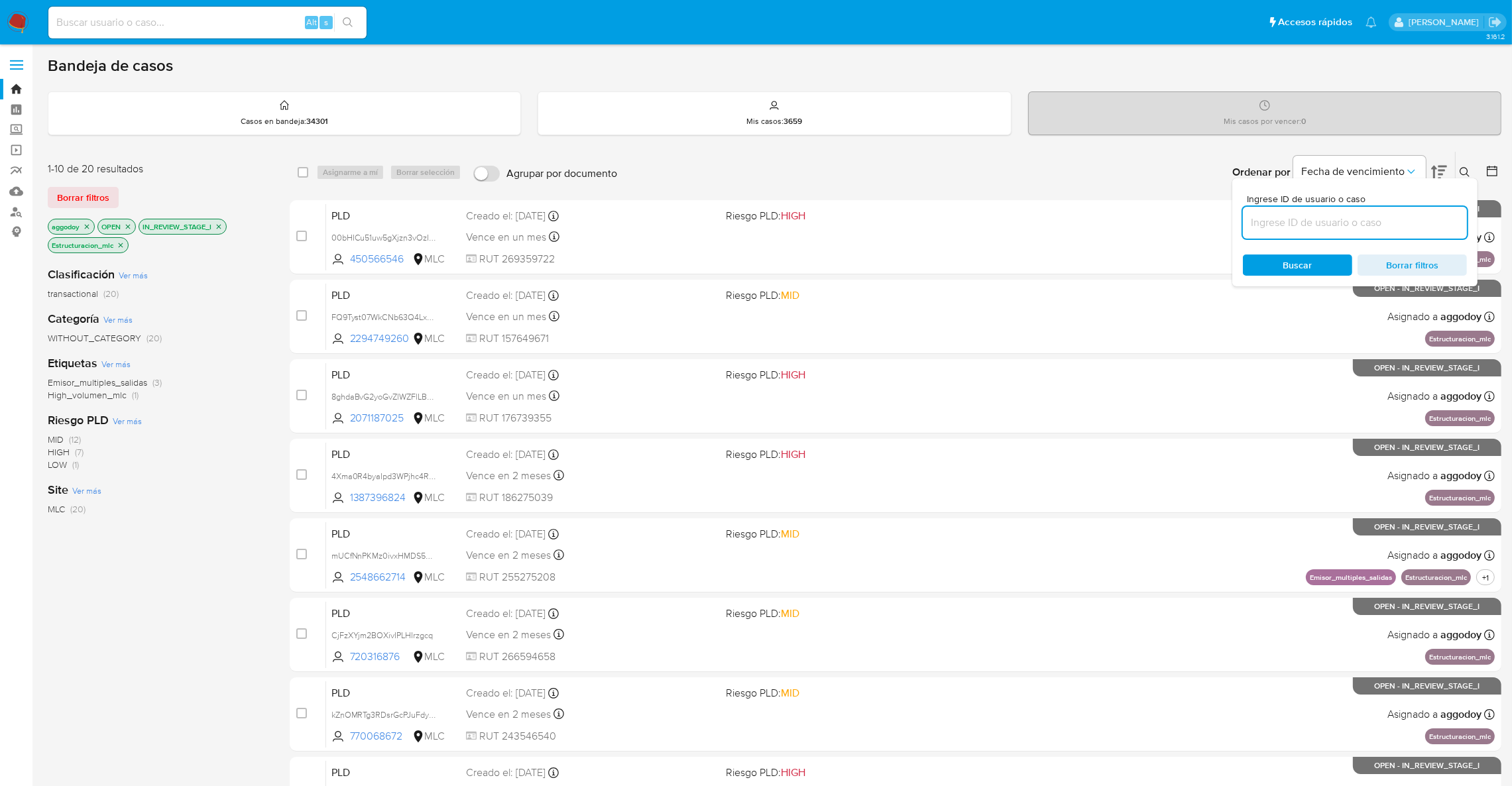
click at [1398, 230] on input at bounding box center [1355, 222] width 224 height 17
type input "1376783238"
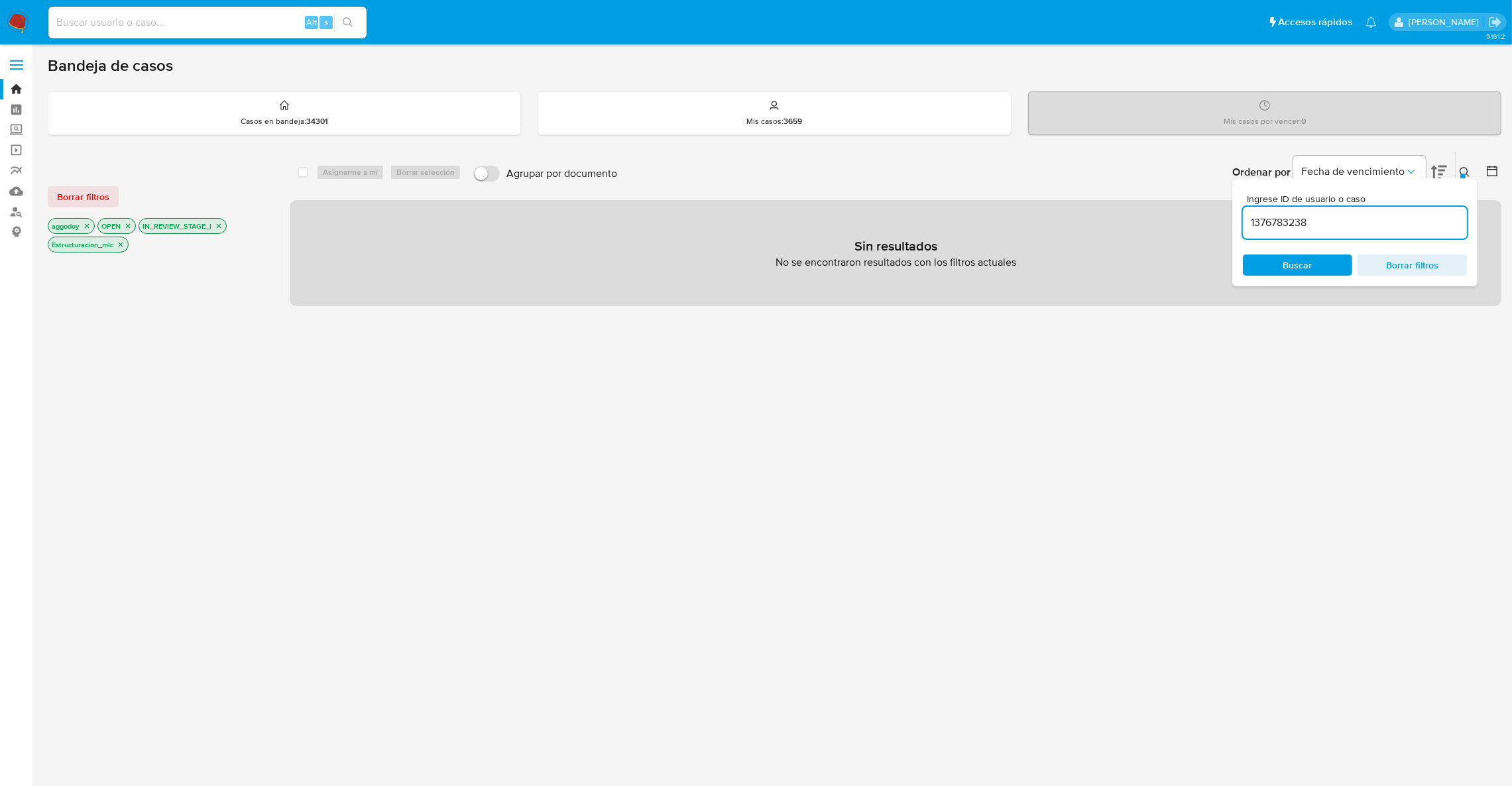
click at [1465, 165] on button at bounding box center [1466, 173] width 22 height 16
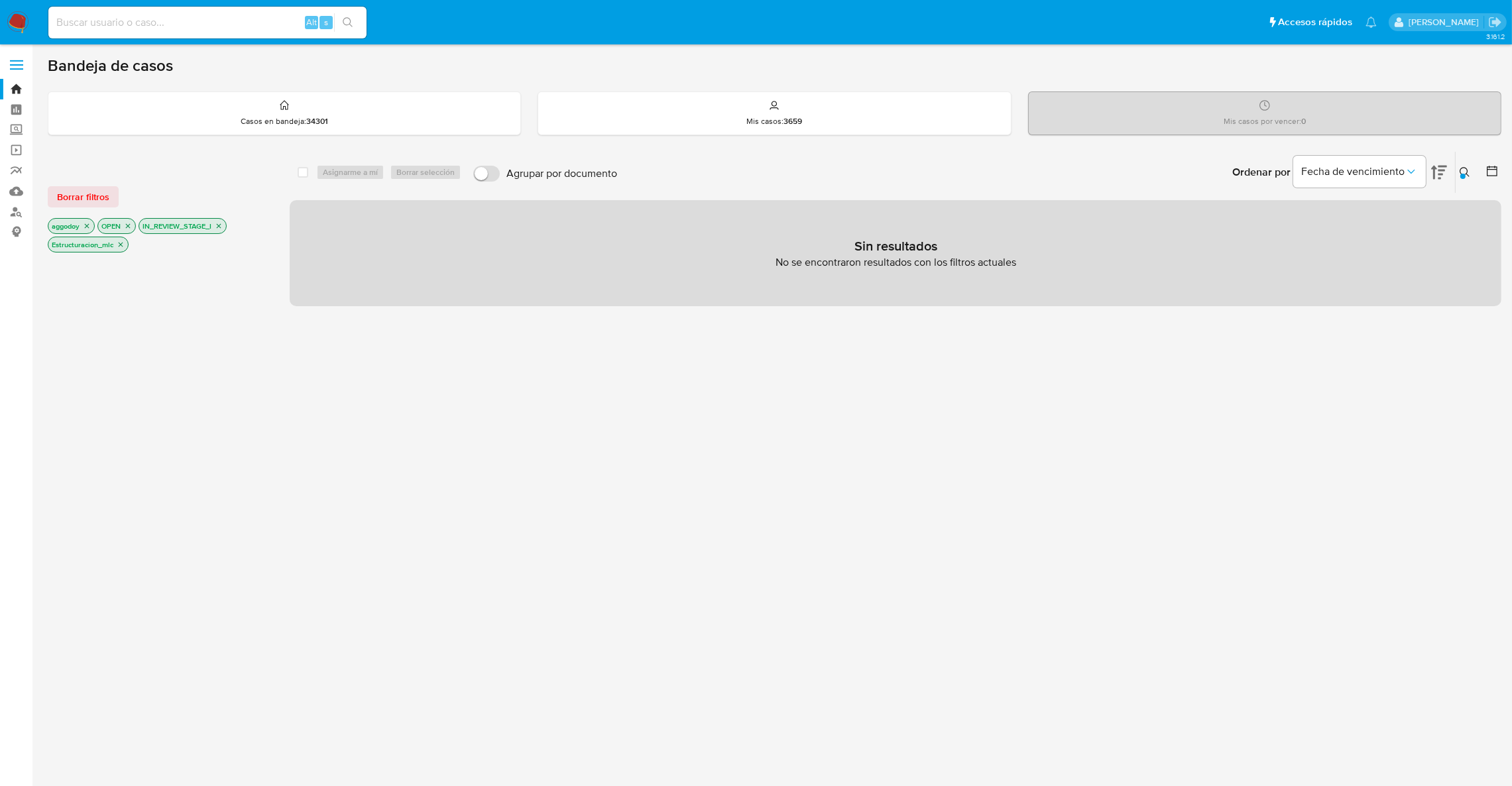
click at [218, 225] on icon "close-filter" at bounding box center [218, 226] width 8 height 8
click at [212, 226] on icon "close-filter" at bounding box center [211, 226] width 5 height 5
click at [129, 232] on p "OPEN" at bounding box center [117, 226] width 37 height 15
click at [128, 229] on icon "close-filter" at bounding box center [128, 226] width 8 height 8
click at [90, 224] on icon "close-filter" at bounding box center [87, 226] width 8 height 8
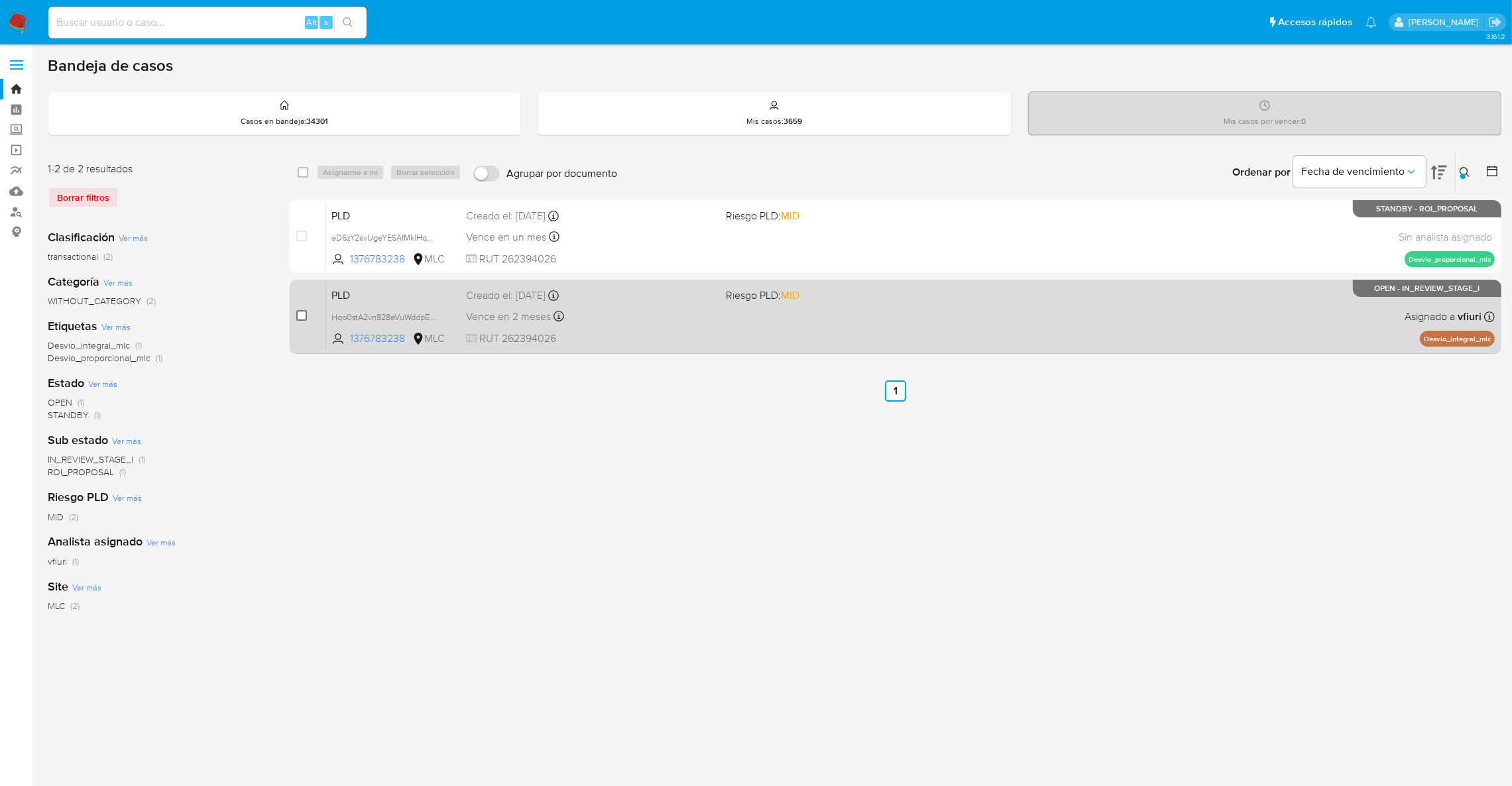
click at [304, 317] on input "checkbox" at bounding box center [301, 315] width 11 height 11
checkbox input "true"
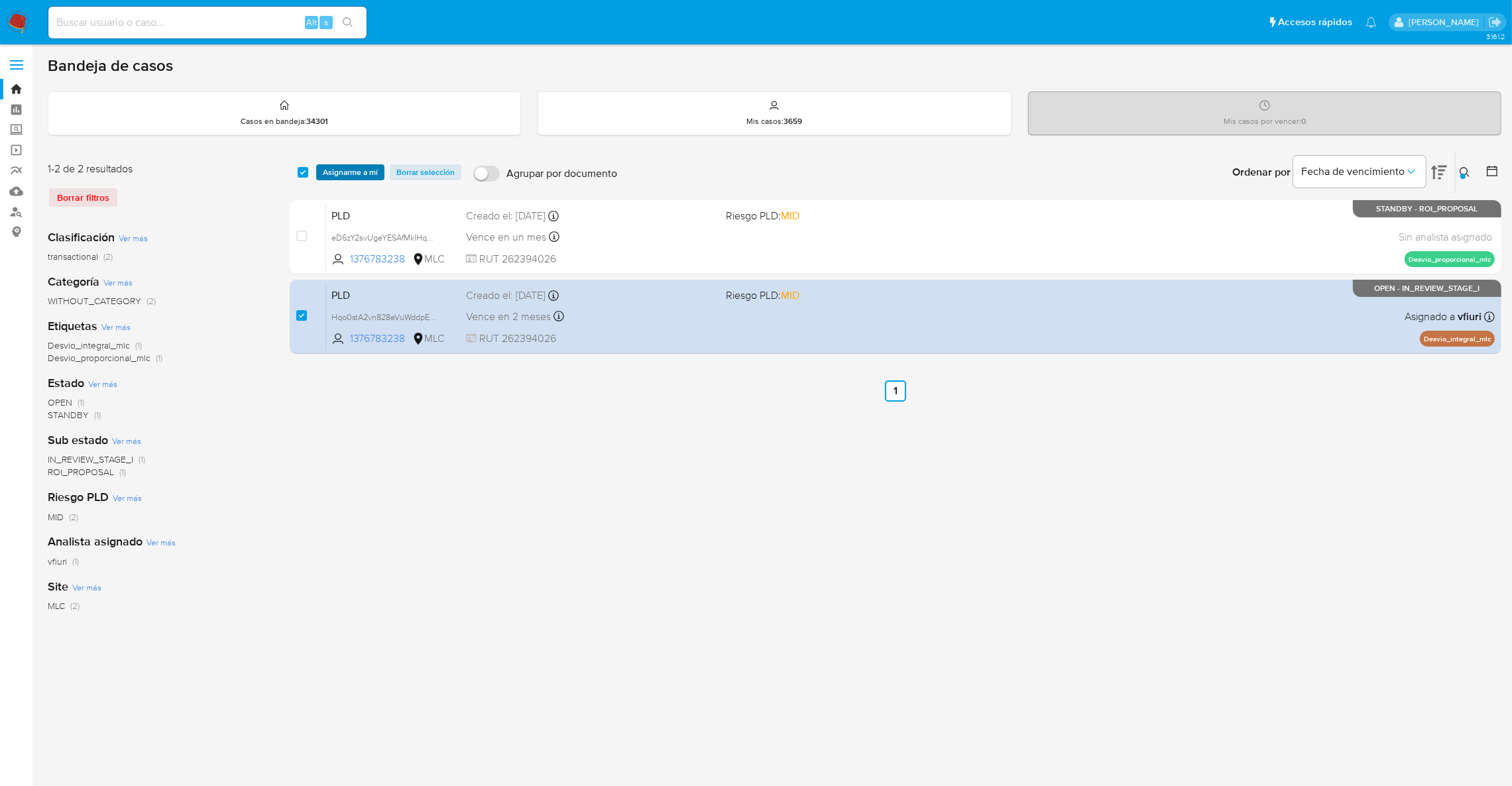
click at [369, 178] on span "Asignarme a mí" at bounding box center [350, 173] width 55 height 13
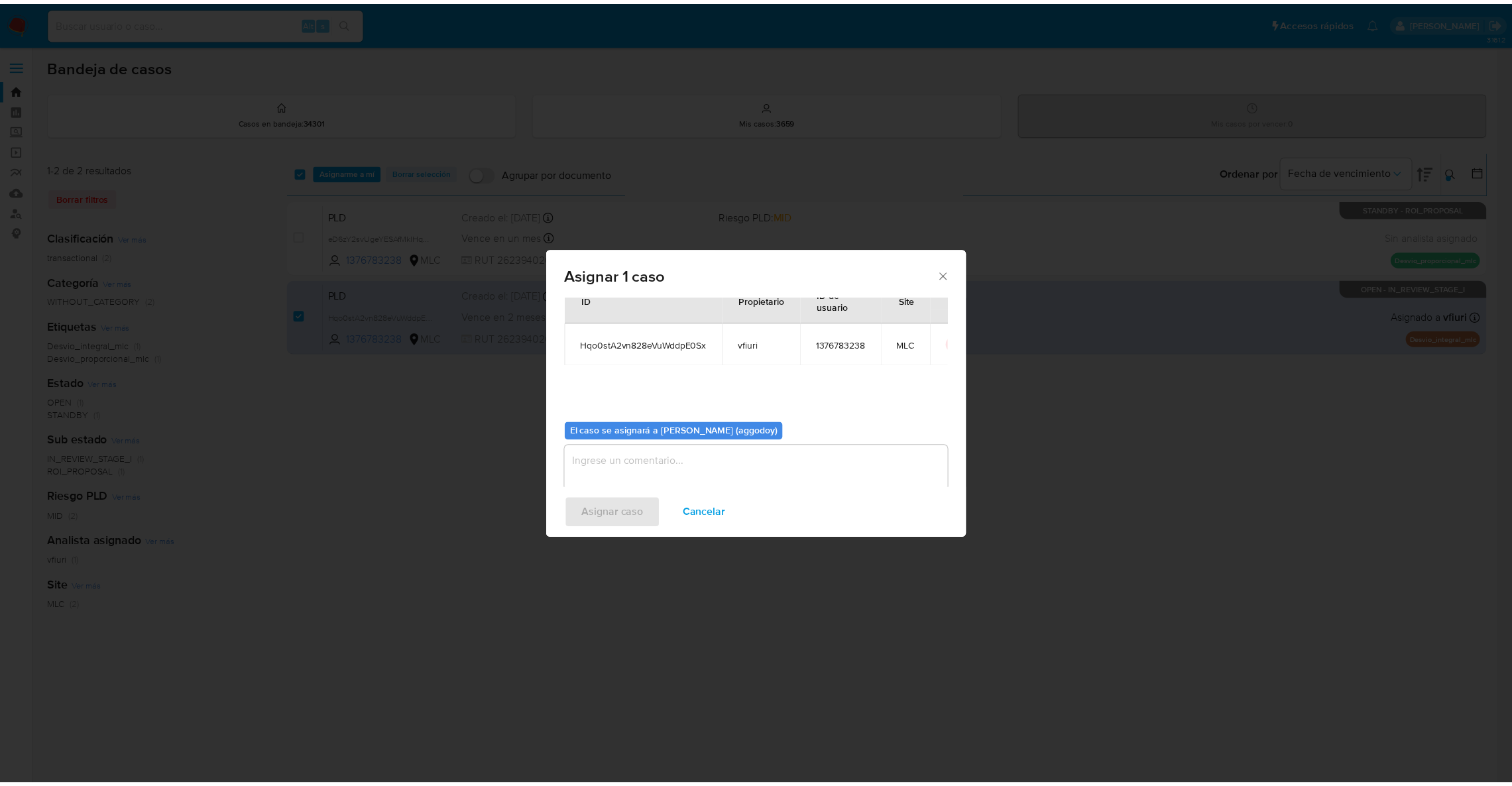
scroll to position [68, 0]
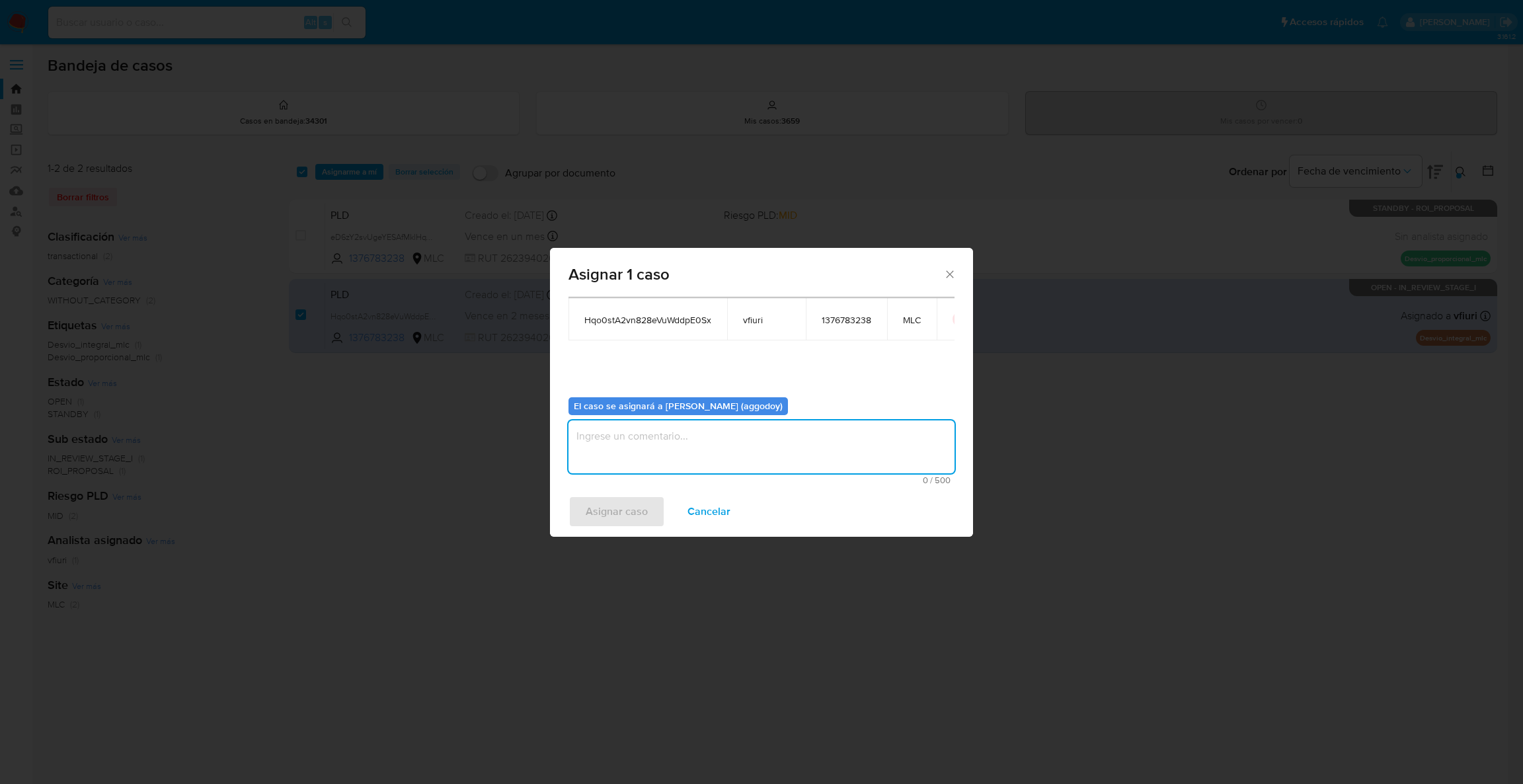
click at [662, 430] on textarea "assign-modal" at bounding box center [762, 447] width 386 height 53
type textarea "."
click at [610, 493] on div "Asignar caso Cancelar" at bounding box center [762, 512] width 423 height 50
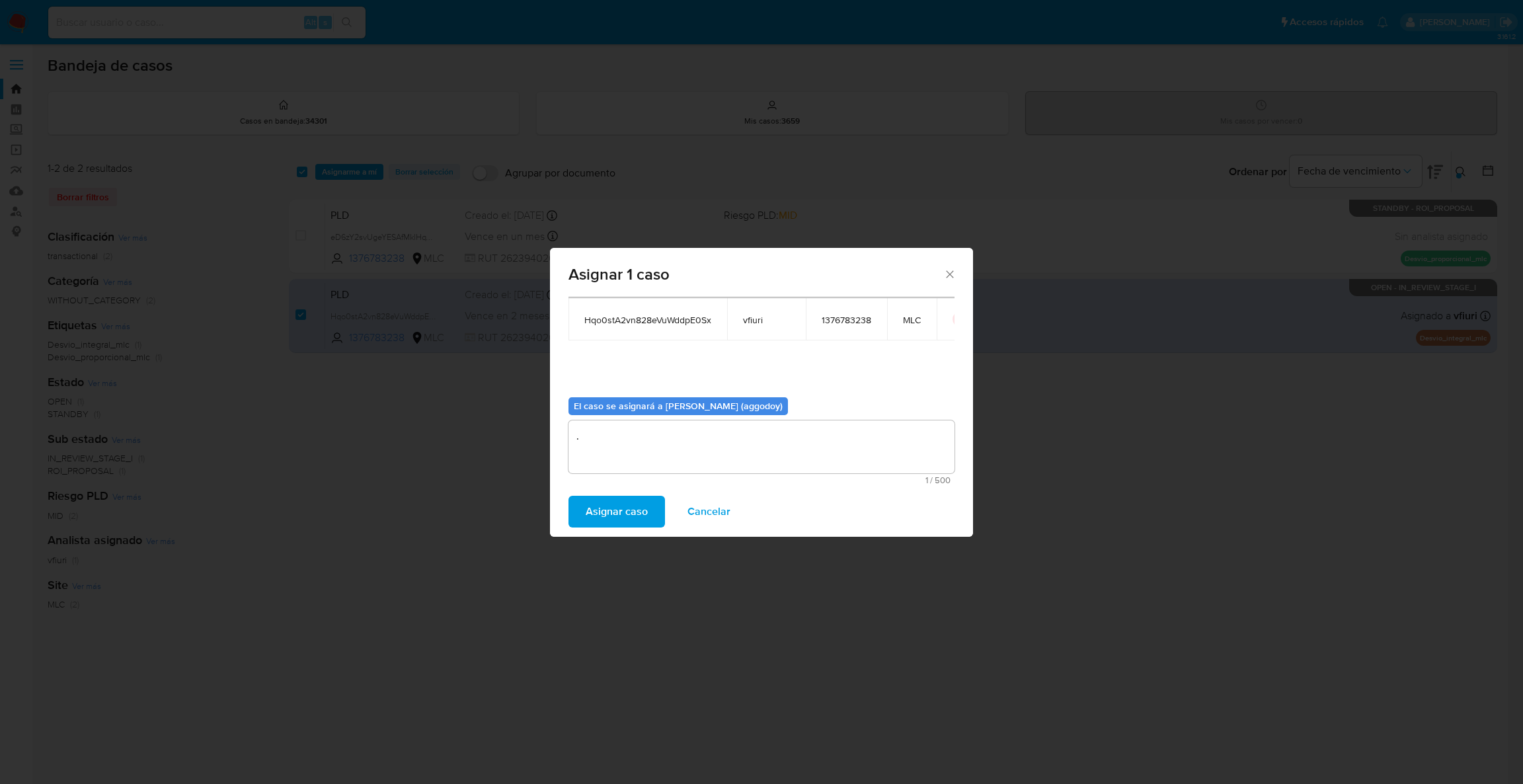
click at [609, 497] on span "Asignar caso" at bounding box center [617, 512] width 62 height 29
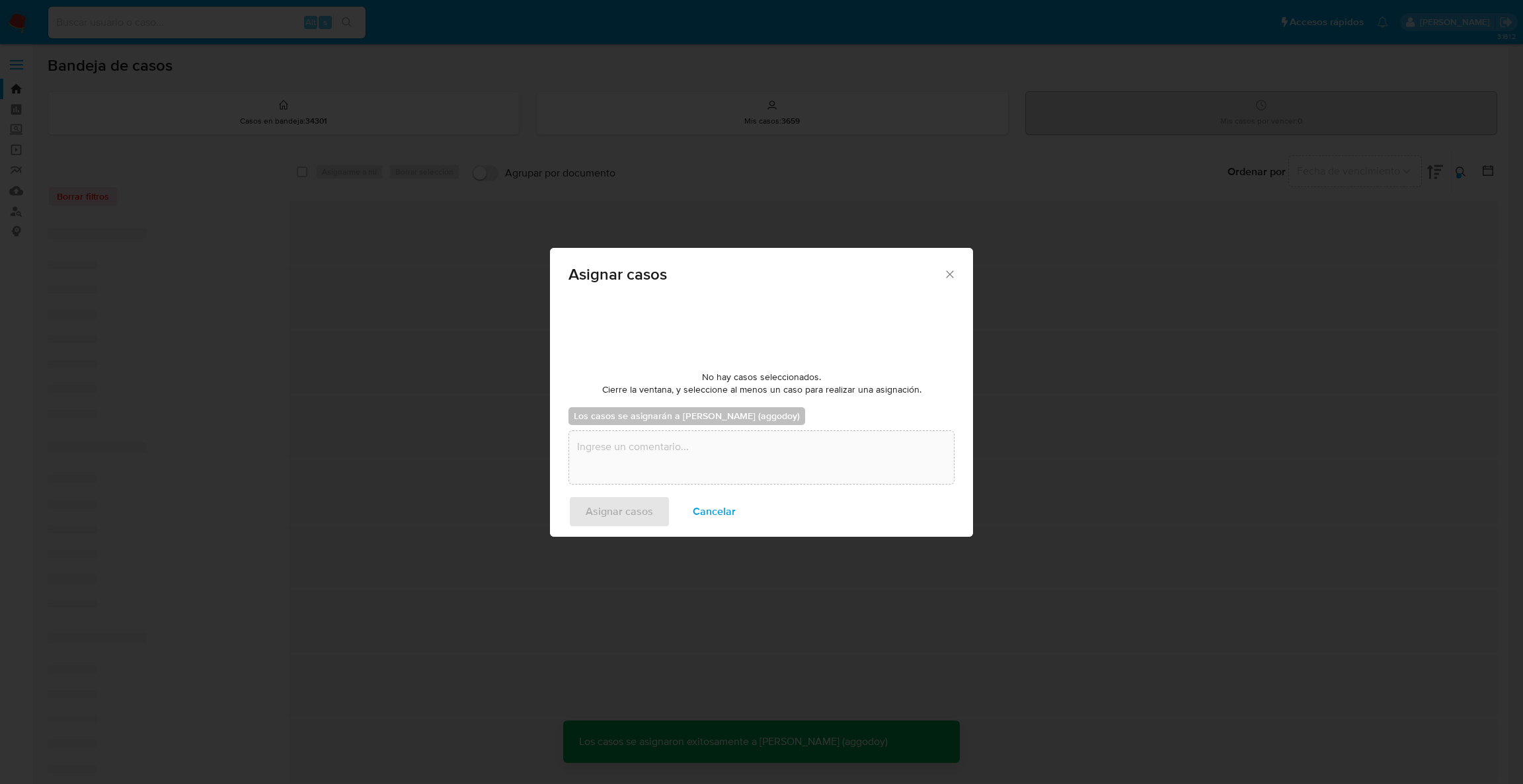
checkbox input "false"
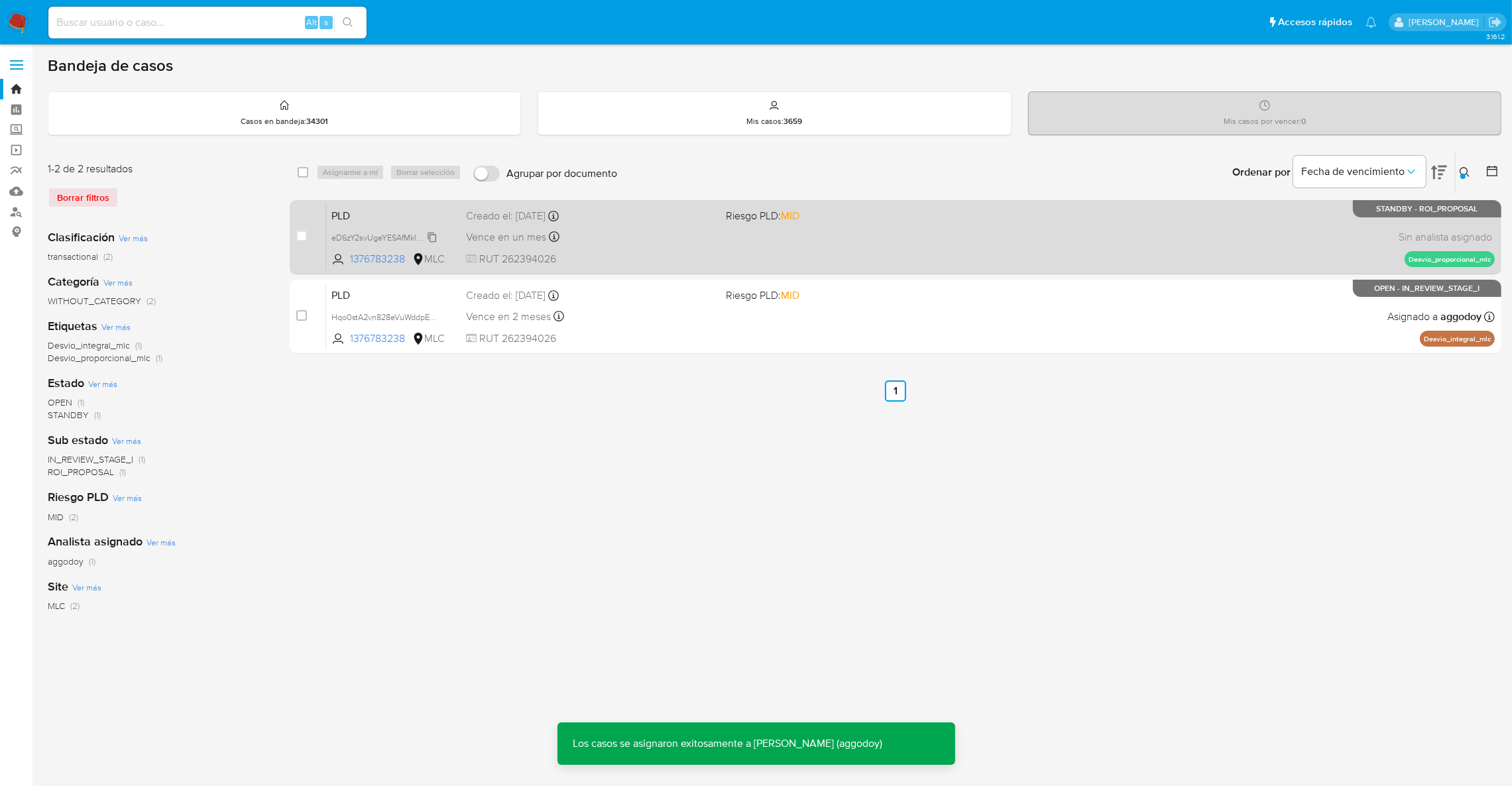
click at [384, 241] on span "eD6zY2svUgeYESAfMklHqTNq" at bounding box center [386, 236] width 111 height 15
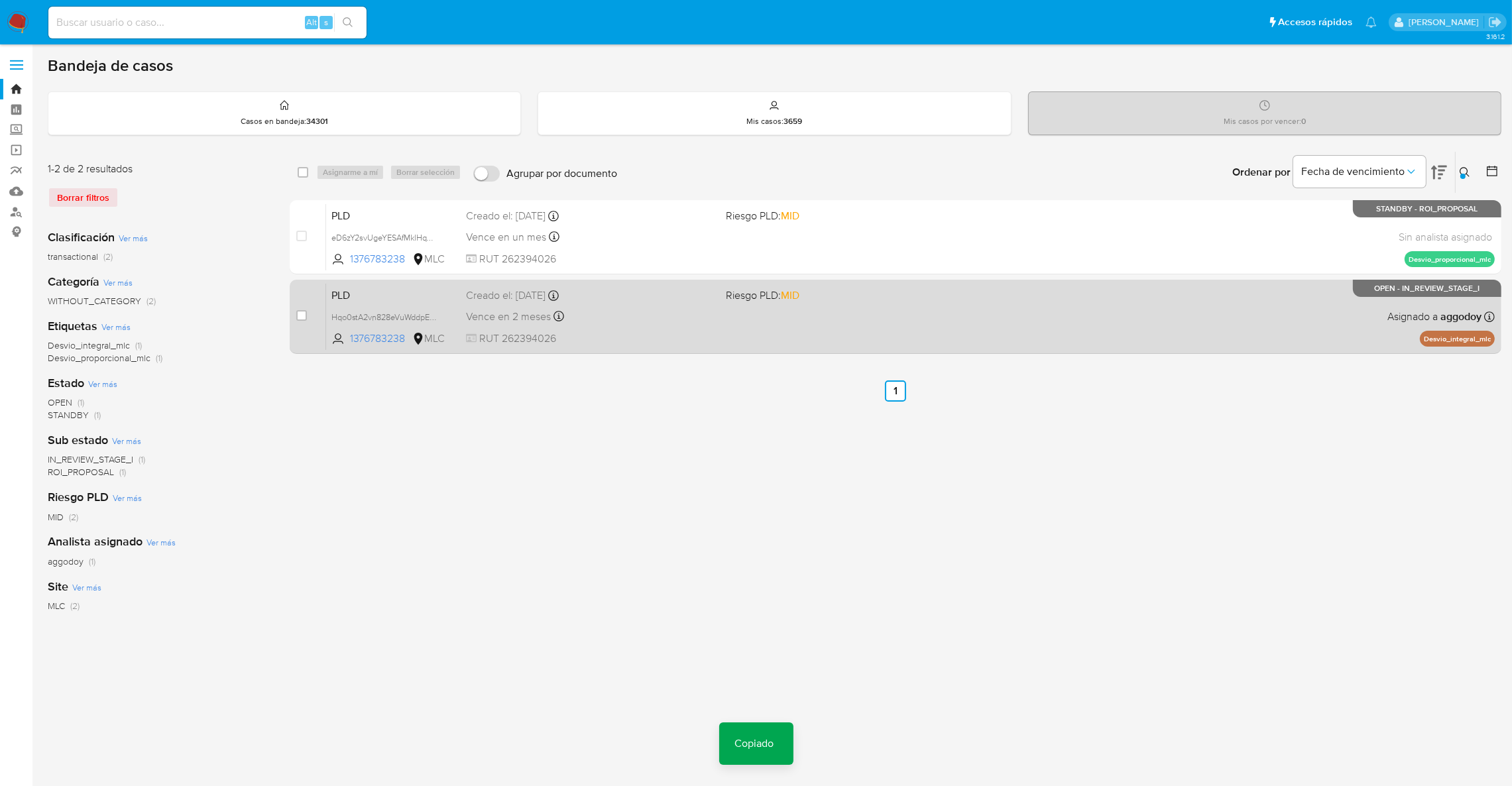
click at [642, 325] on div "PLD Hqo0stA2vn828eVuWddpE0Sx 1376783238 MLC Riesgo PLD: MID Creado el: 12/09/20…" at bounding box center [910, 316] width 1169 height 67
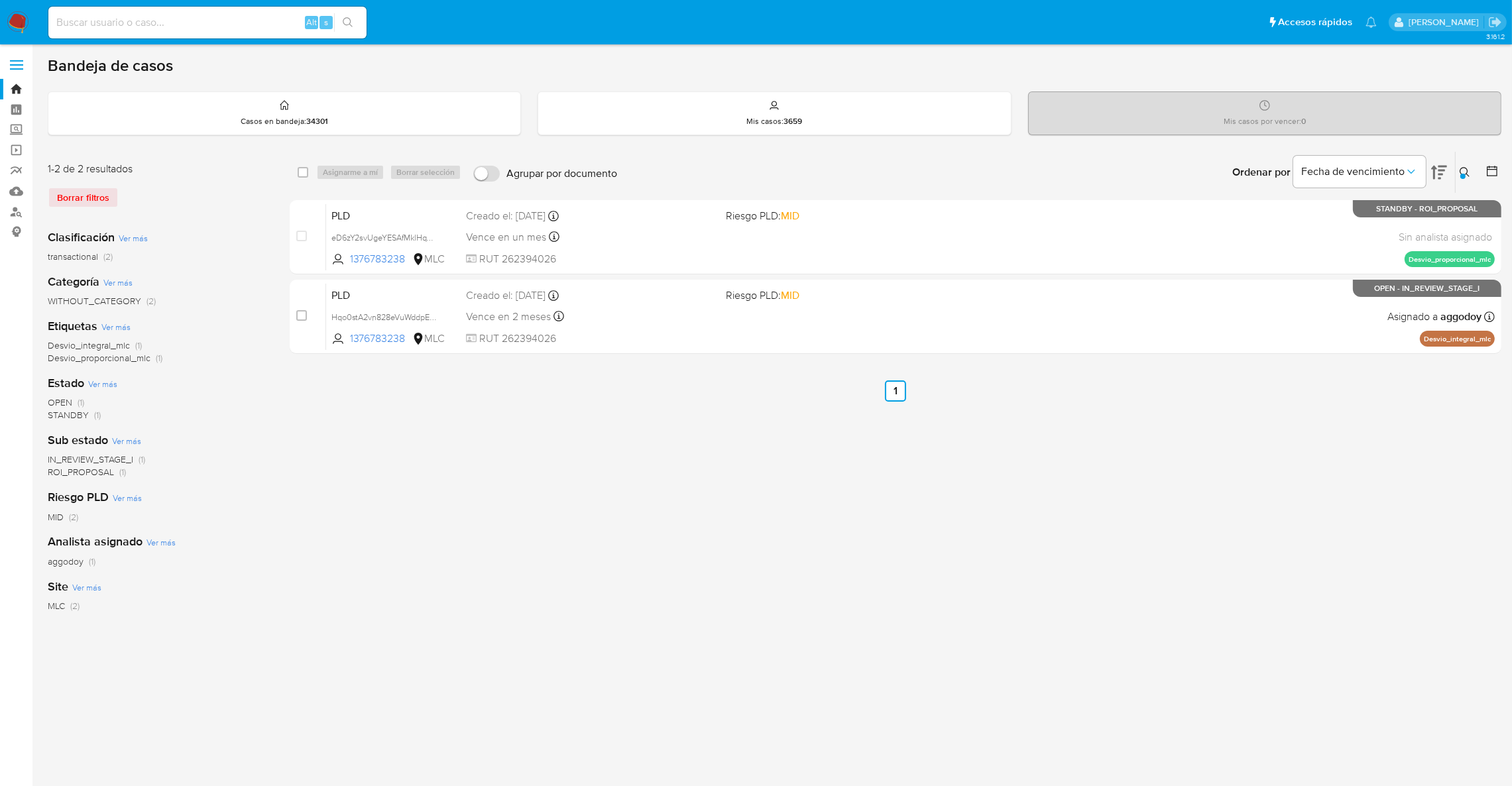
click at [1477, 167] on div at bounding box center [1489, 173] width 24 height 41
click at [1475, 167] on button at bounding box center [1466, 173] width 22 height 16
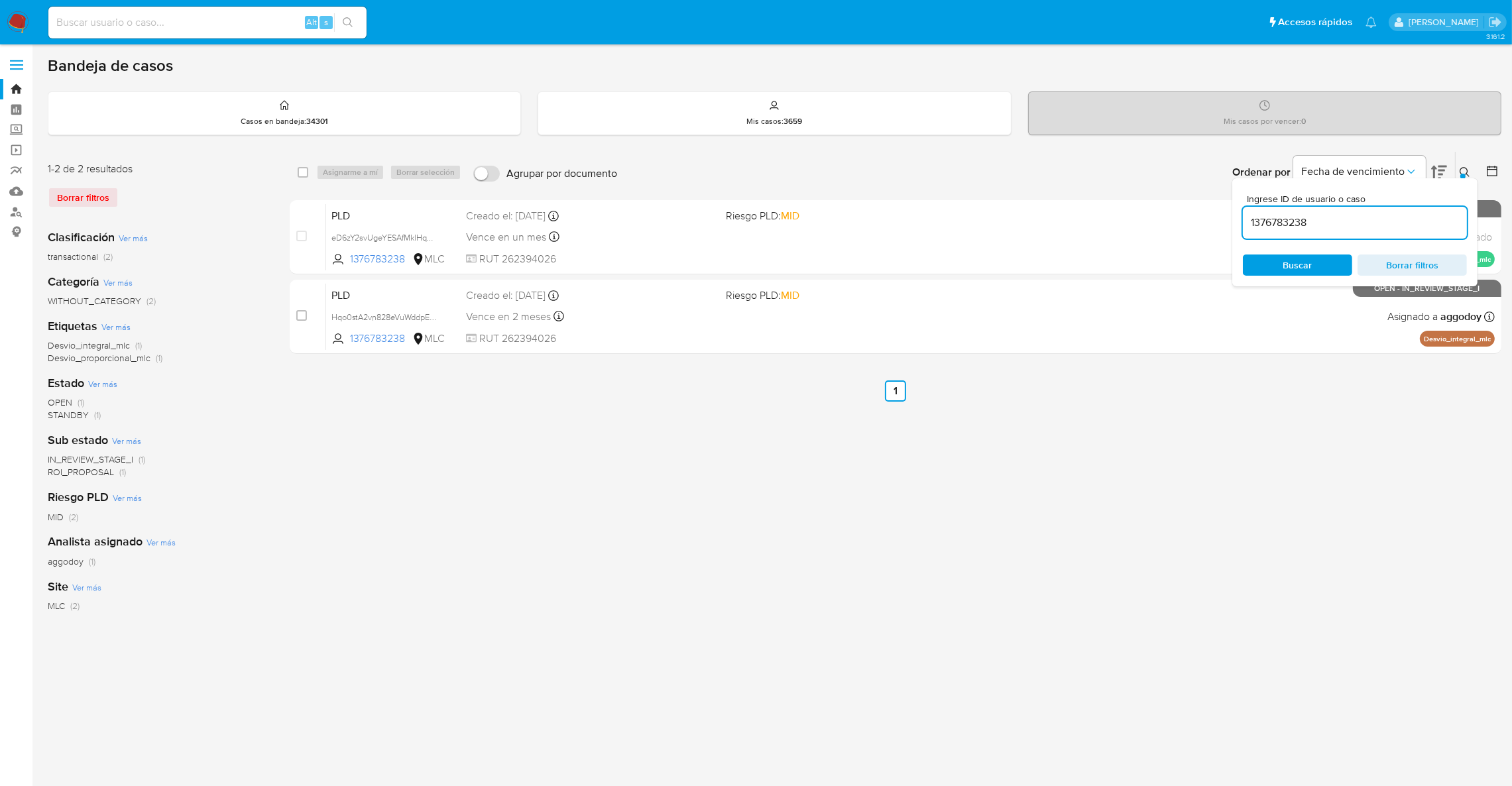
click at [1388, 210] on div "1376783238" at bounding box center [1355, 222] width 224 height 32
click at [1386, 212] on div "1376783238" at bounding box center [1355, 222] width 224 height 32
click at [1377, 218] on input "1376783238" at bounding box center [1355, 222] width 224 height 17
paste input "2079764709"
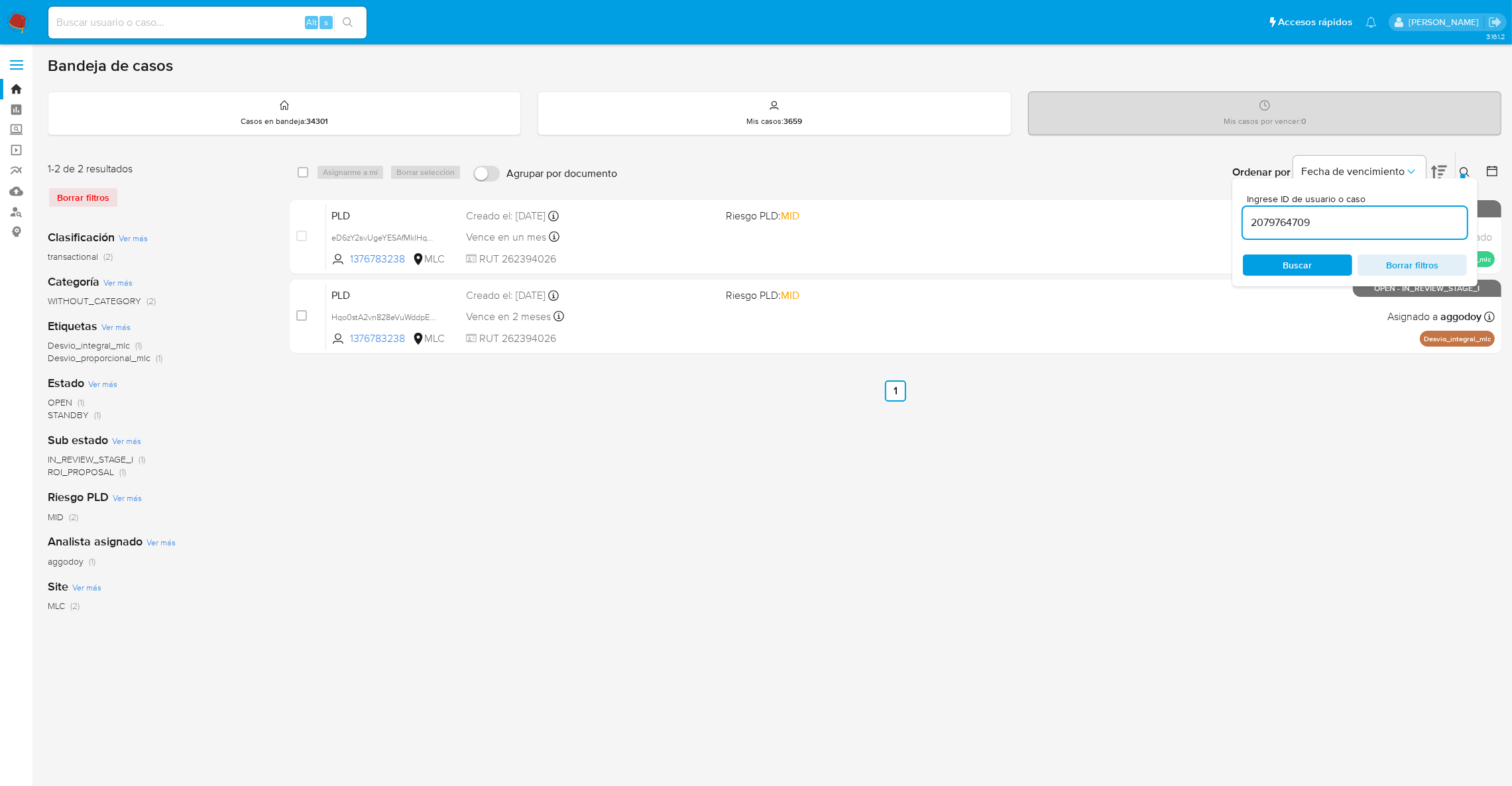
type input "2079764709"
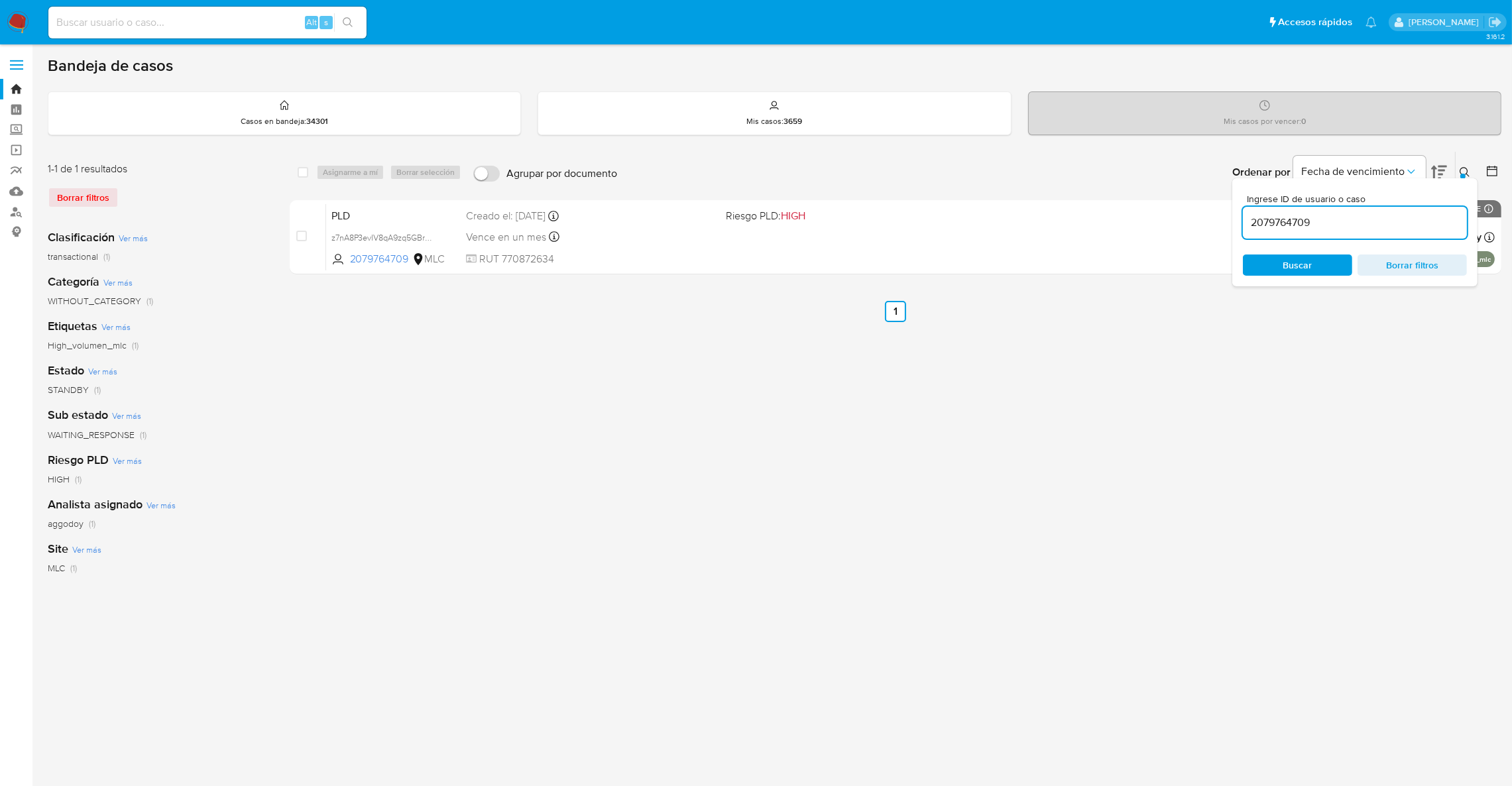
click at [1465, 171] on icon at bounding box center [1465, 173] width 11 height 11
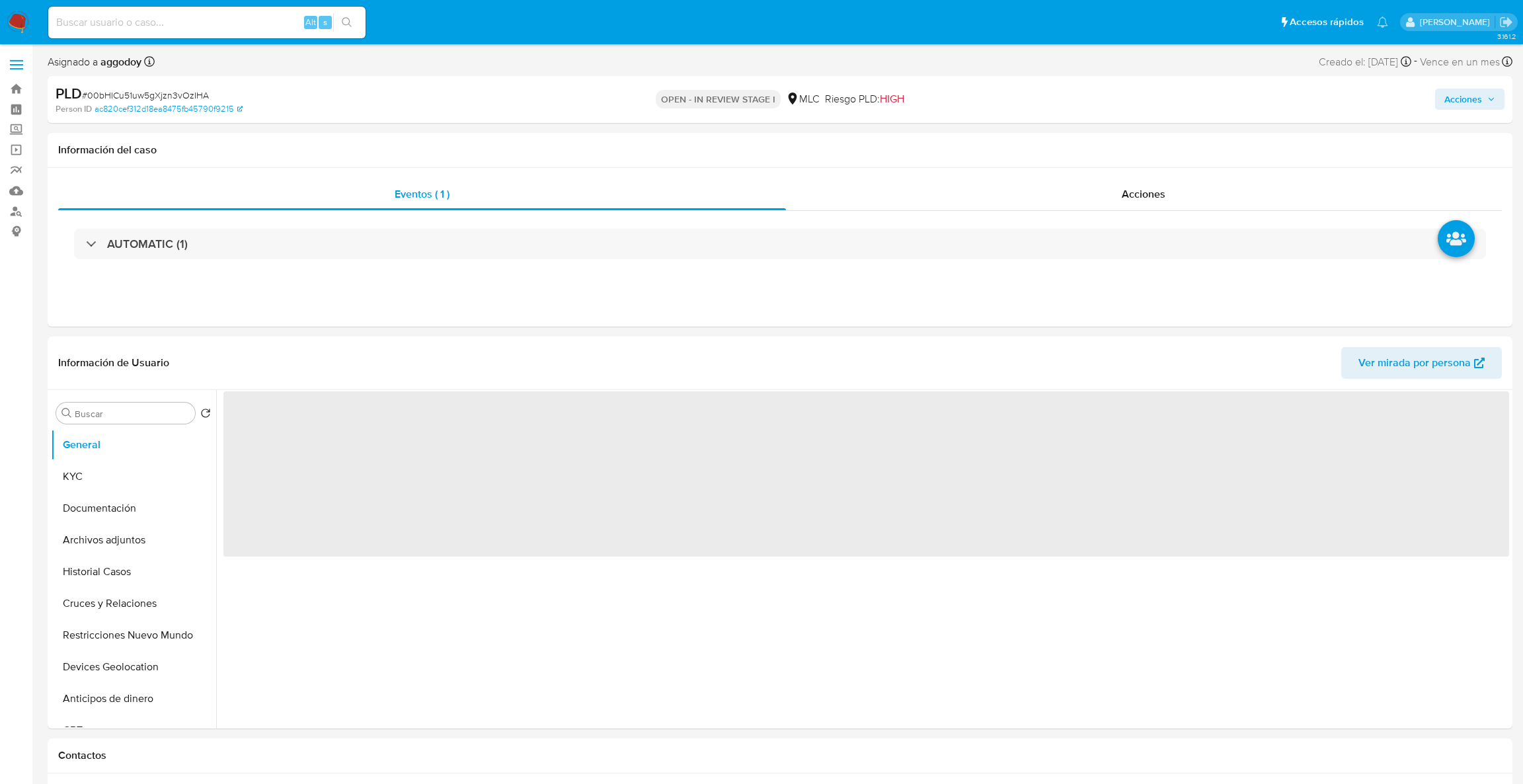
select select "10"
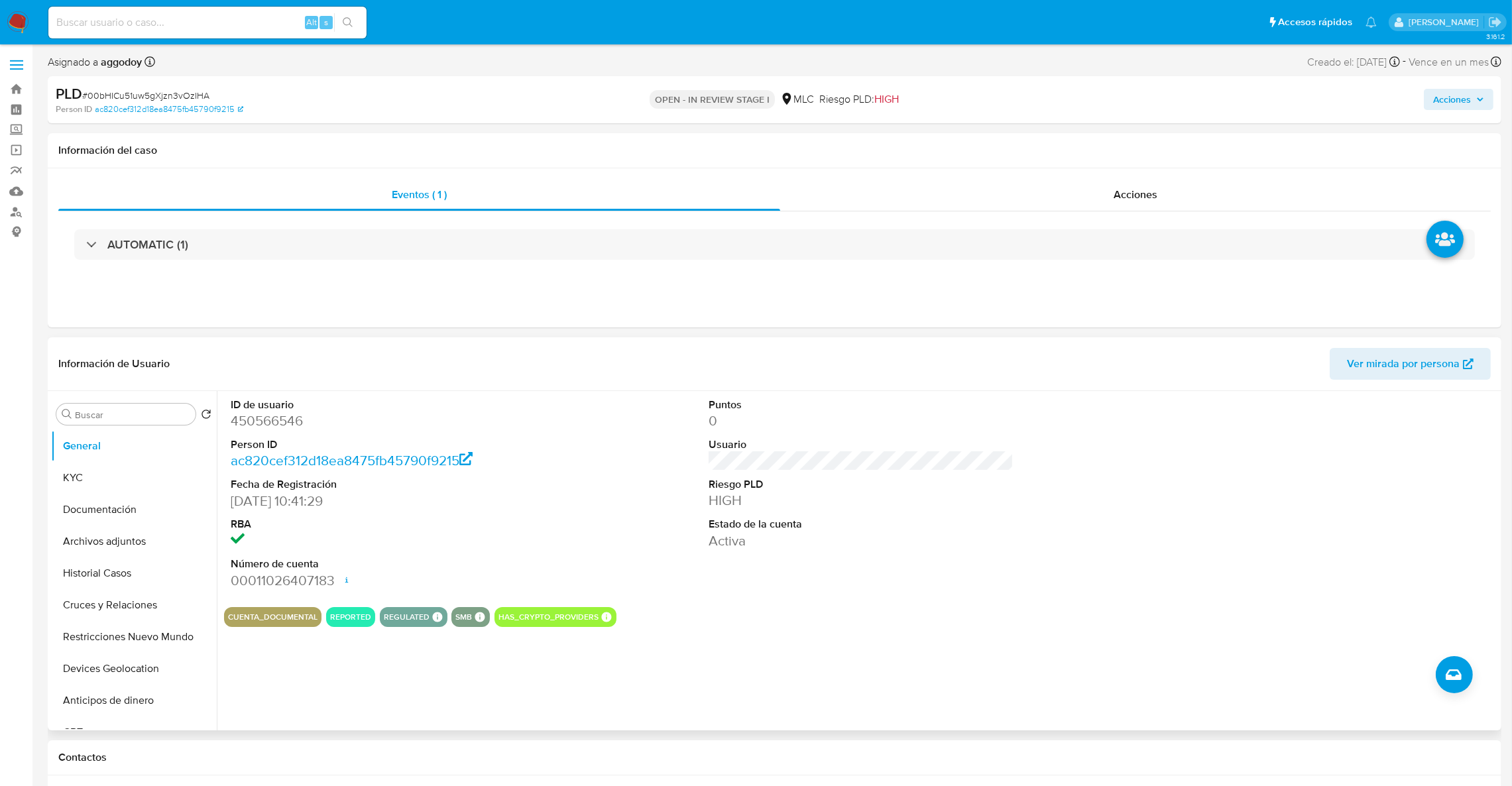
click at [264, 435] on dl "ID de usuario 450566546 Person ID ac820cef312d18ea8475fb45790f9215 Fecha de Reg…" at bounding box center [383, 494] width 305 height 193
click at [247, 416] on dd "450566546" at bounding box center [383, 421] width 305 height 19
copy dd "450566546"
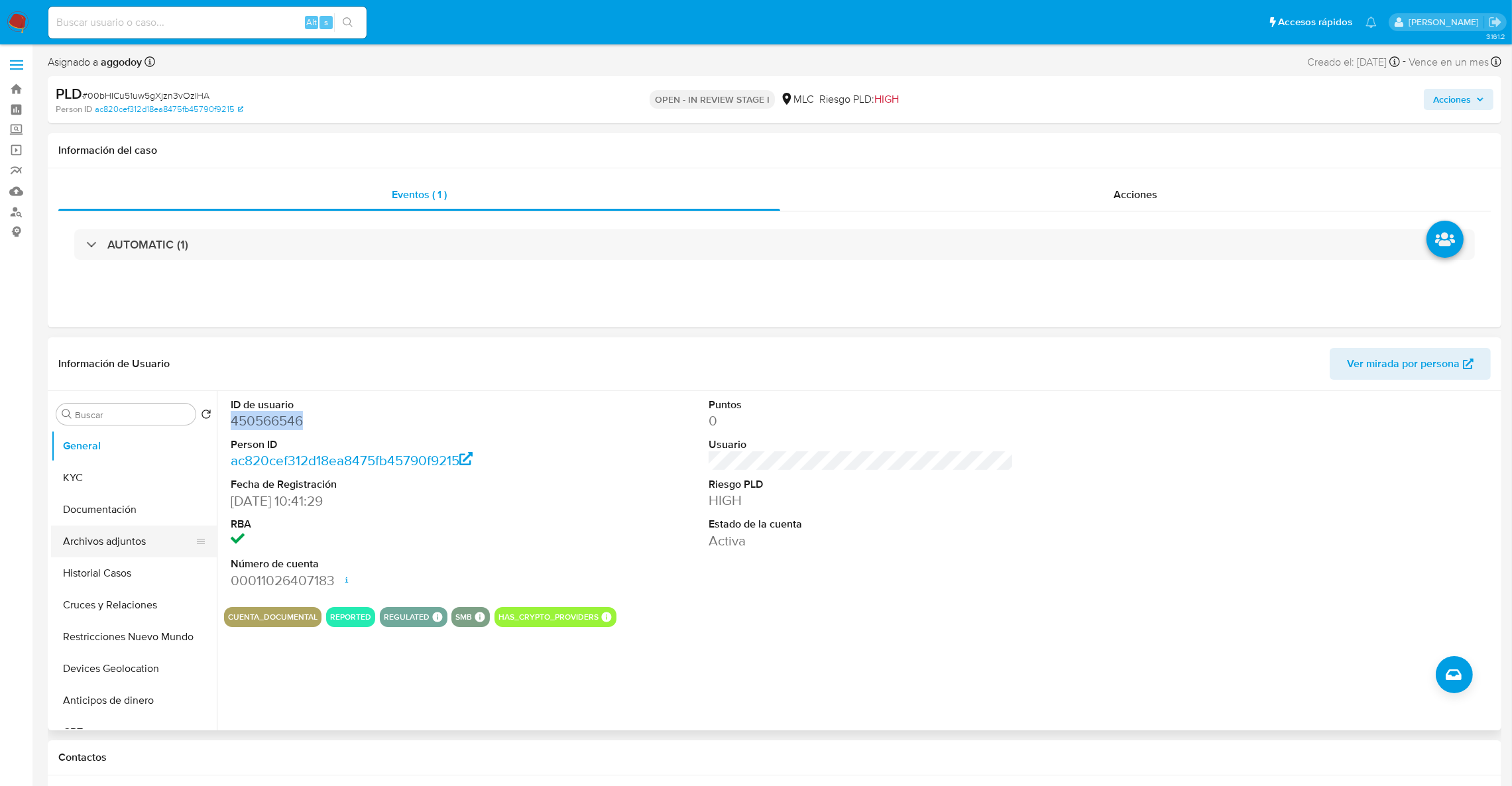
click at [133, 548] on button "Archivos adjuntos" at bounding box center [129, 542] width 155 height 32
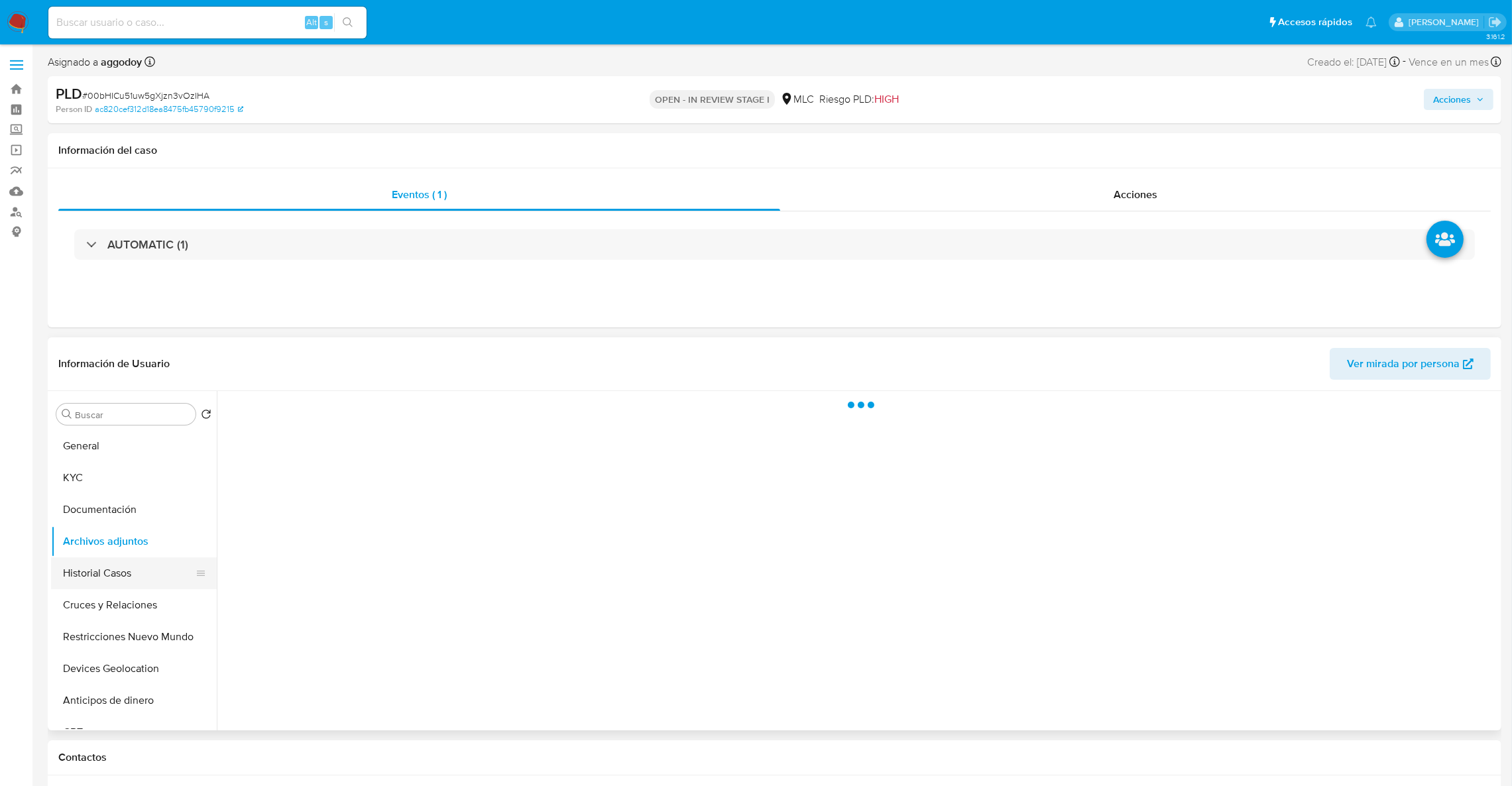
click at [132, 580] on button "Historial Casos" at bounding box center [129, 574] width 155 height 32
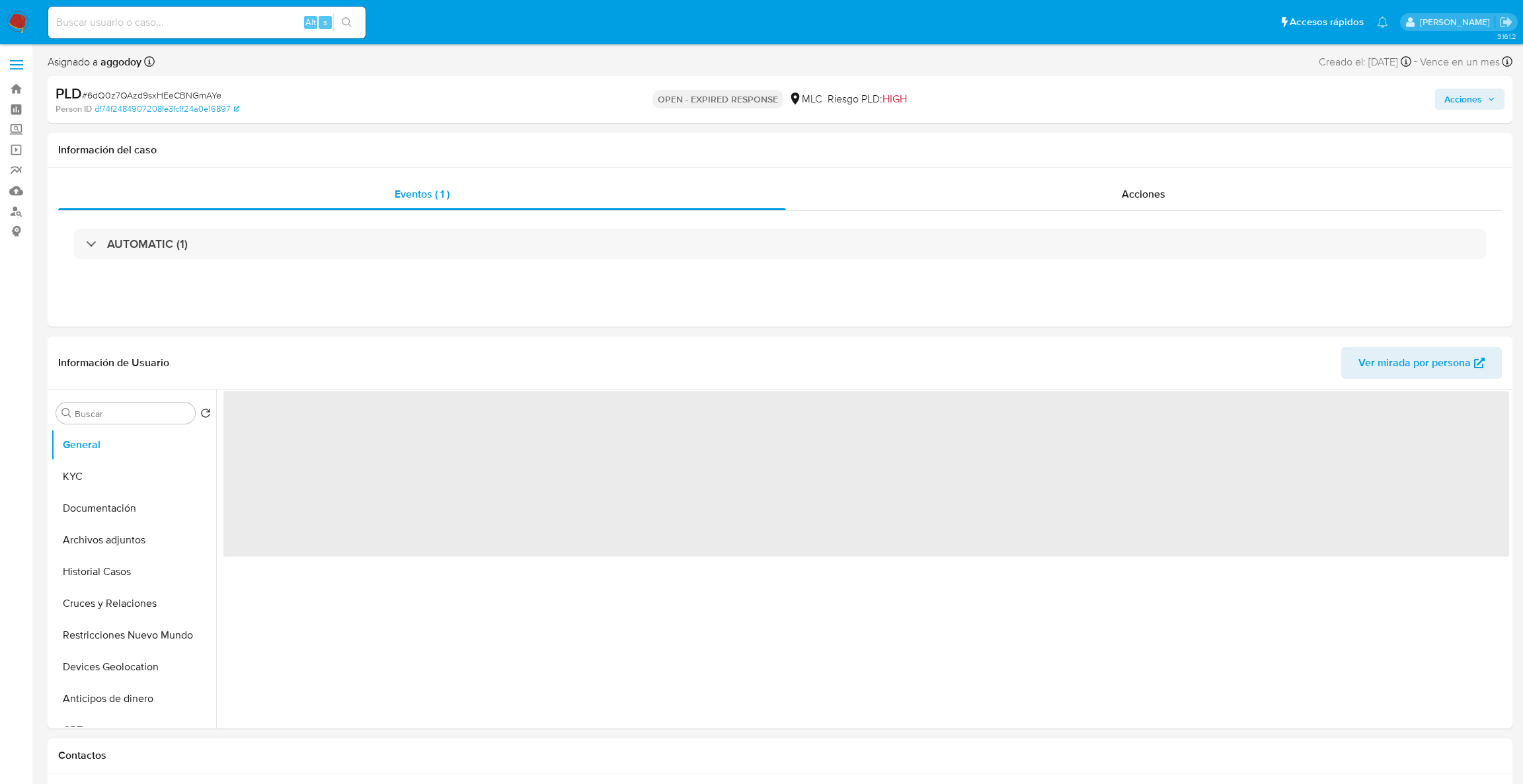
select select "10"
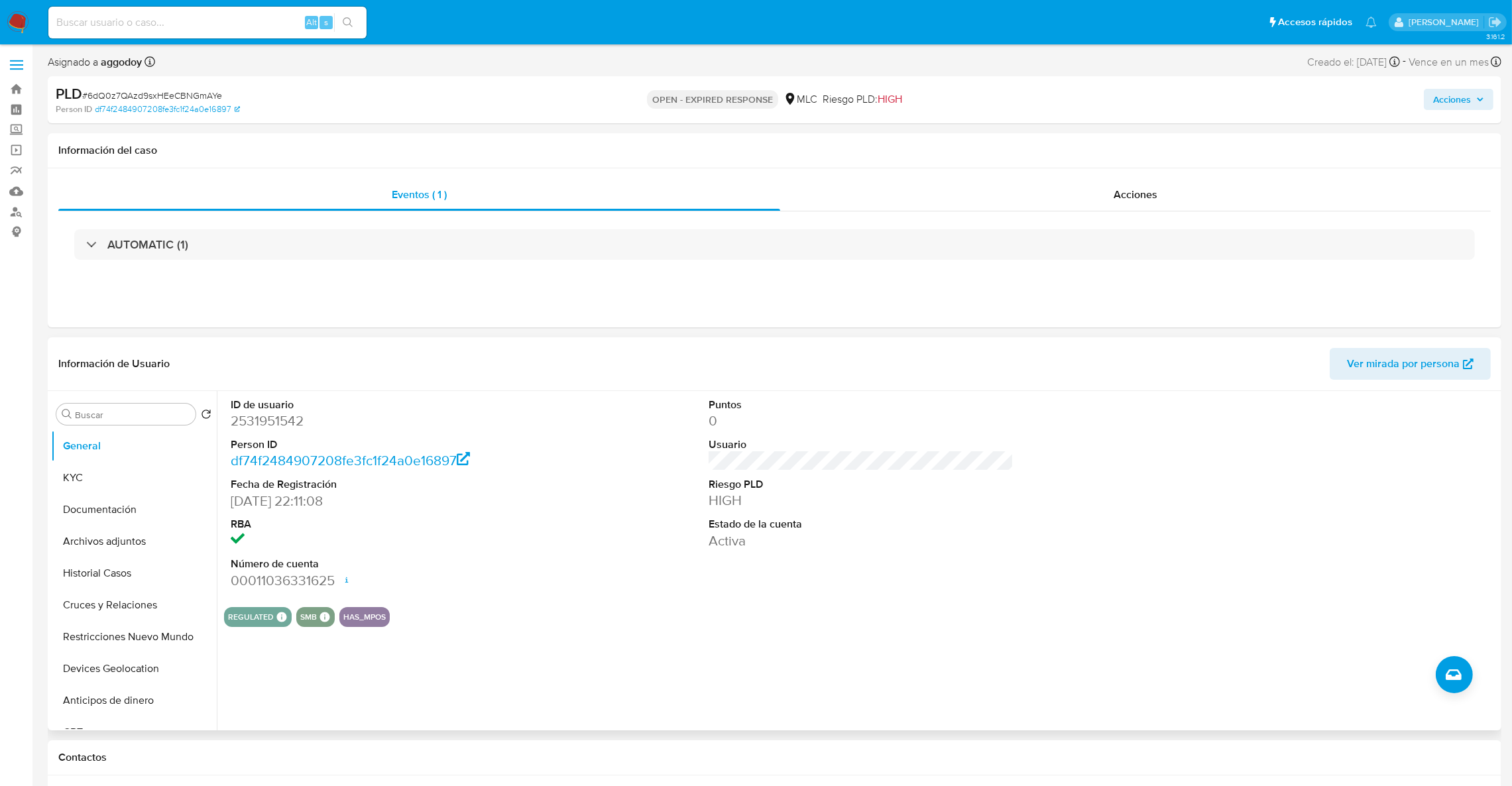
click at [248, 433] on dl "ID de usuario 2531951542 Person ID df74f2484907208fe3fc1f24a0e16897 Fecha de Re…" at bounding box center [383, 494] width 305 height 193
click at [240, 421] on dd "2531951542" at bounding box center [383, 421] width 305 height 19
copy dd "2531951542"
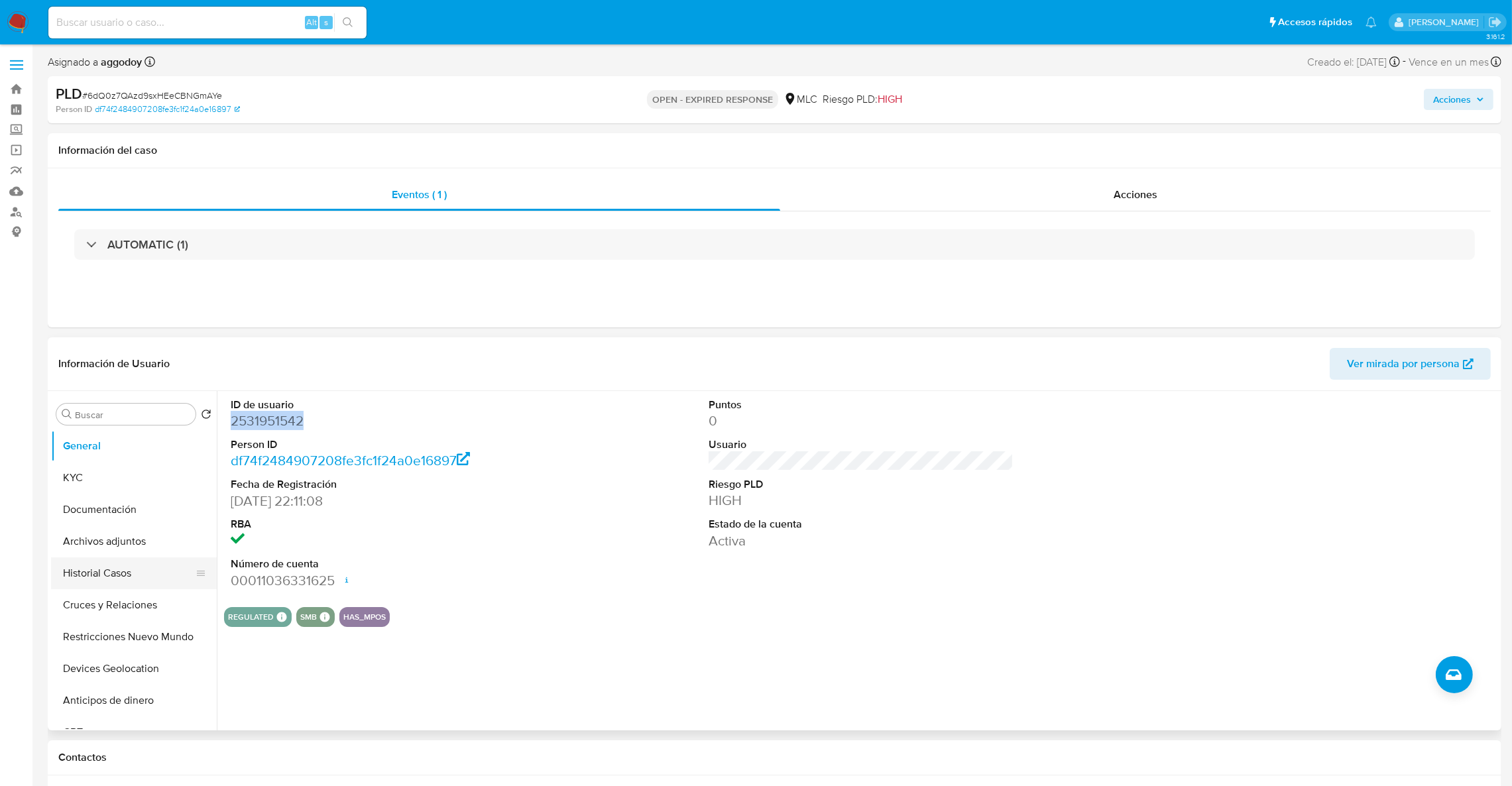
click at [157, 576] on button "Historial Casos" at bounding box center [129, 574] width 155 height 32
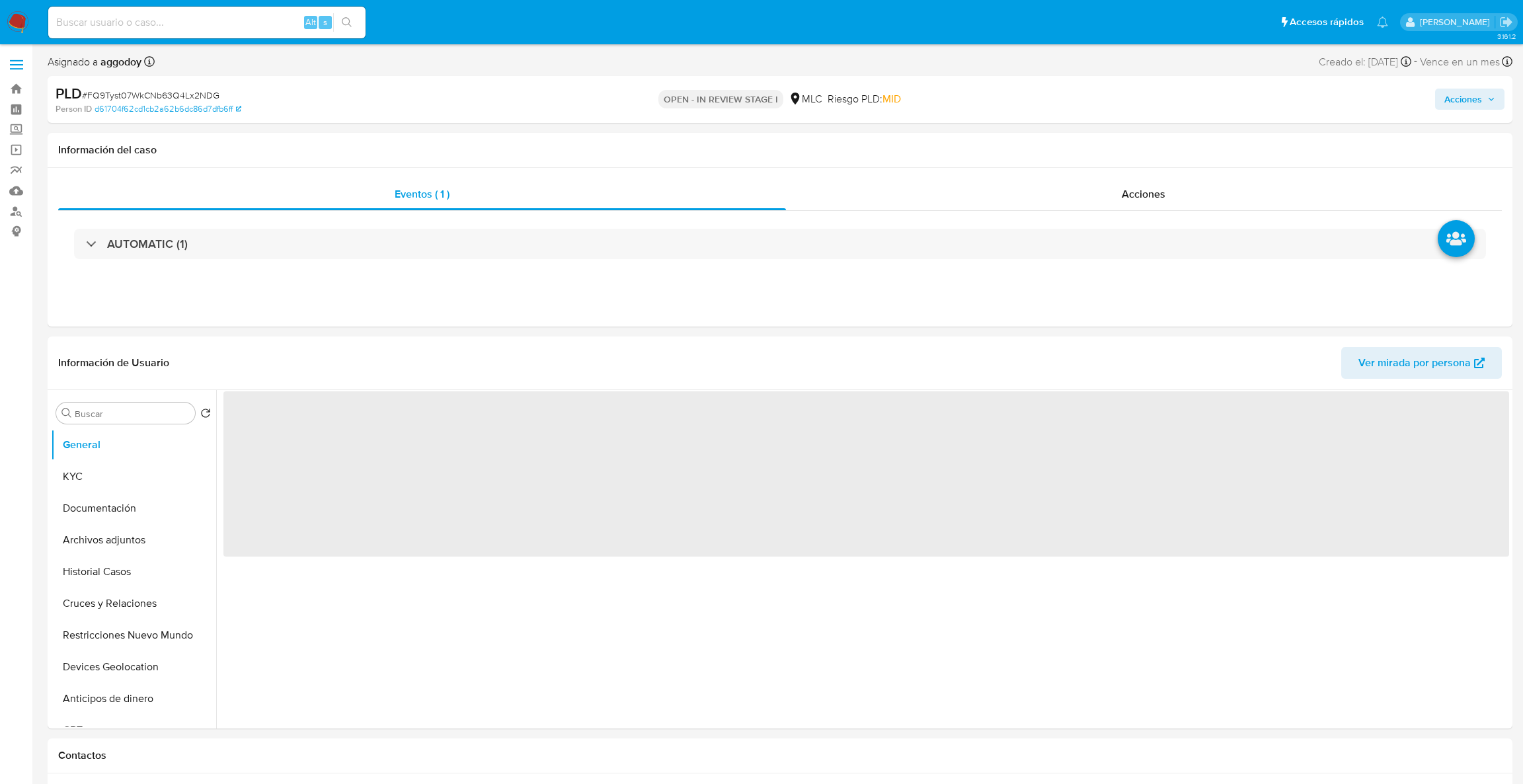
select select "10"
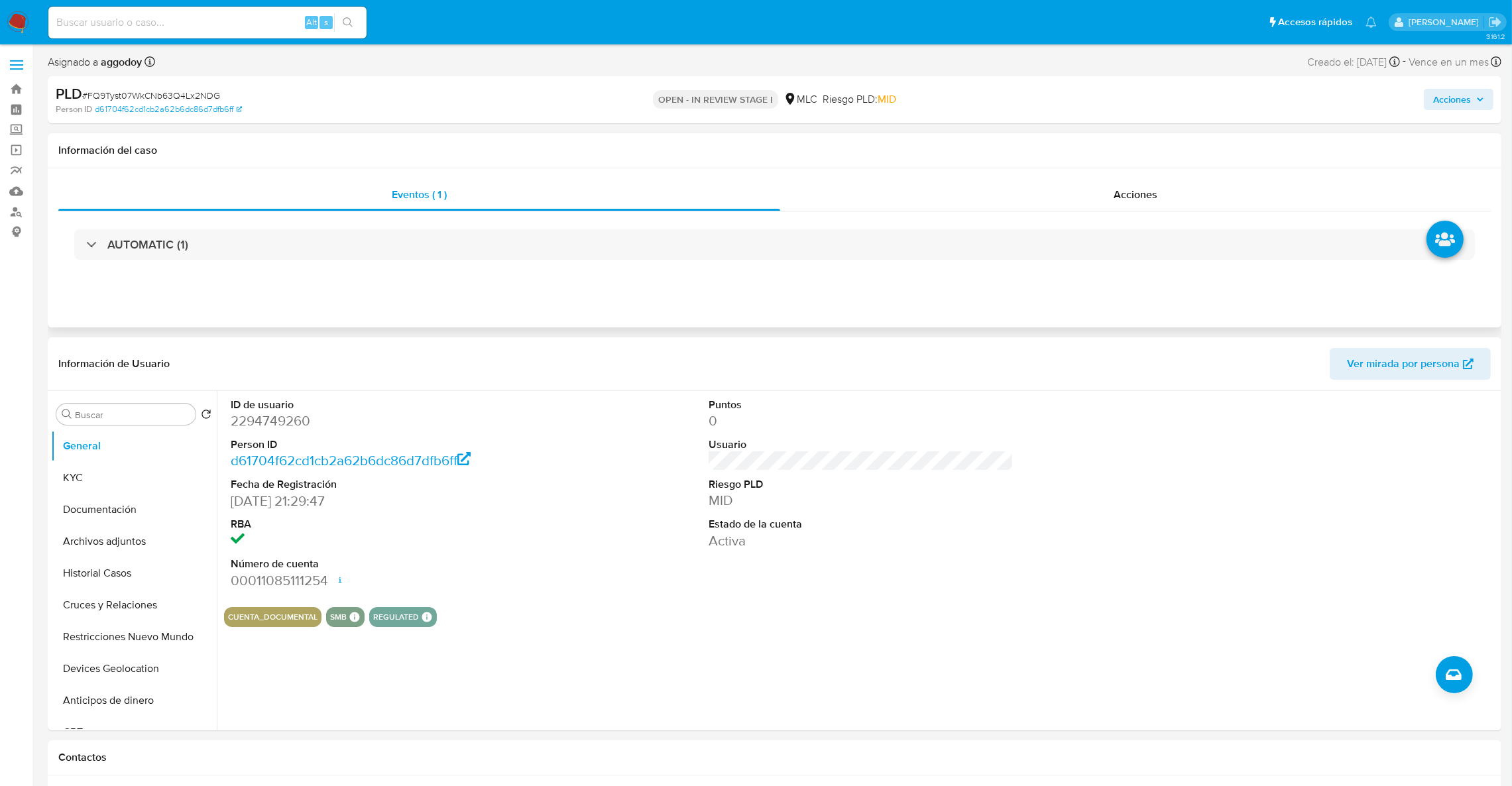
click at [1078, 169] on div "Eventos ( 1 ) Acciones AUTOMATIC (1)" at bounding box center [774, 248] width 1454 height 159
click at [292, 422] on dd "2294749260" at bounding box center [383, 421] width 305 height 19
copy dd "2294749260"
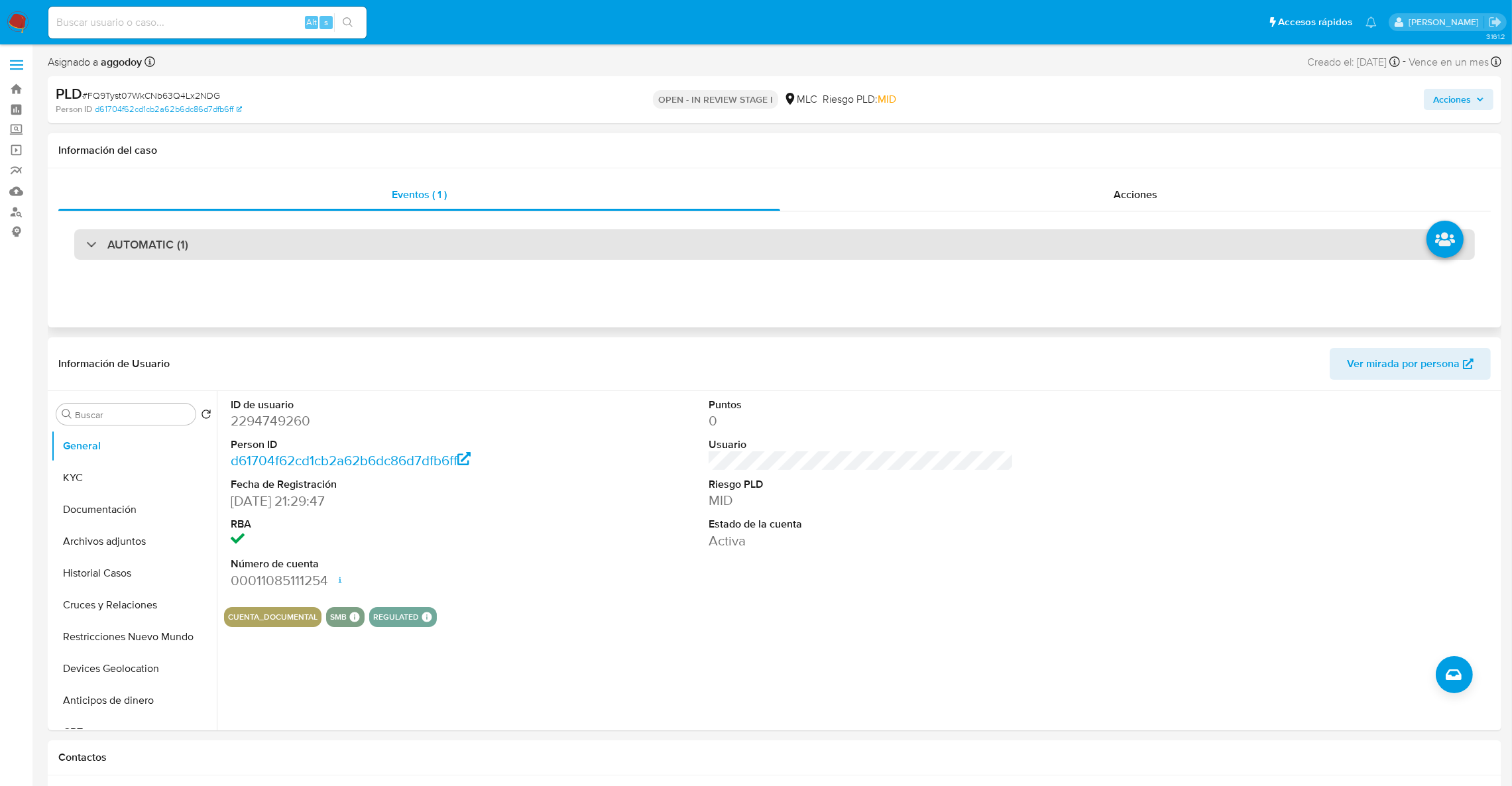
click at [311, 254] on div "AUTOMATIC (1)" at bounding box center [775, 244] width 1401 height 31
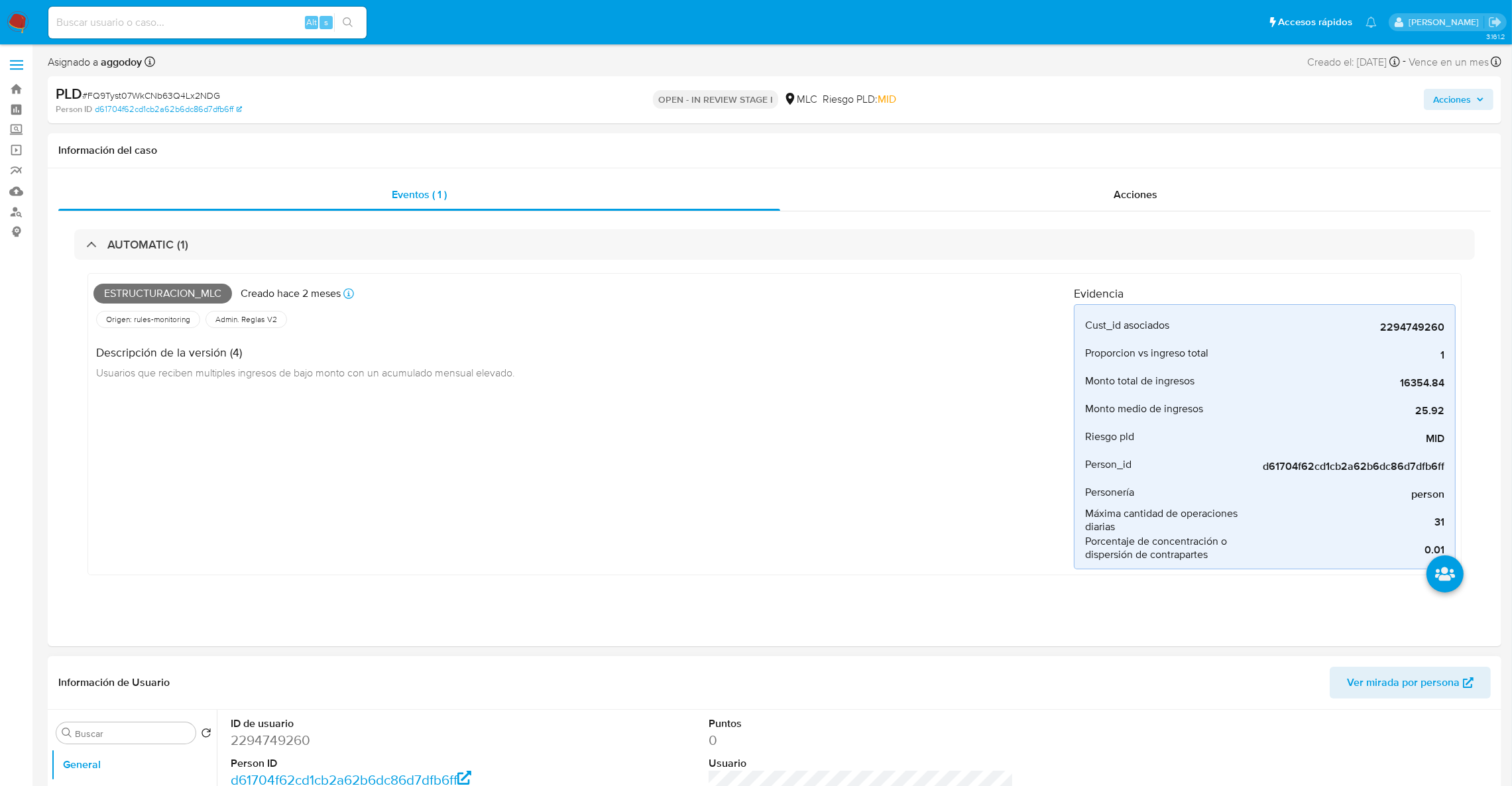
click at [280, 759] on dt "Person ID" at bounding box center [383, 763] width 305 height 15
click at [268, 745] on dd "2294749260" at bounding box center [383, 740] width 305 height 19
copy dd "2294749260"
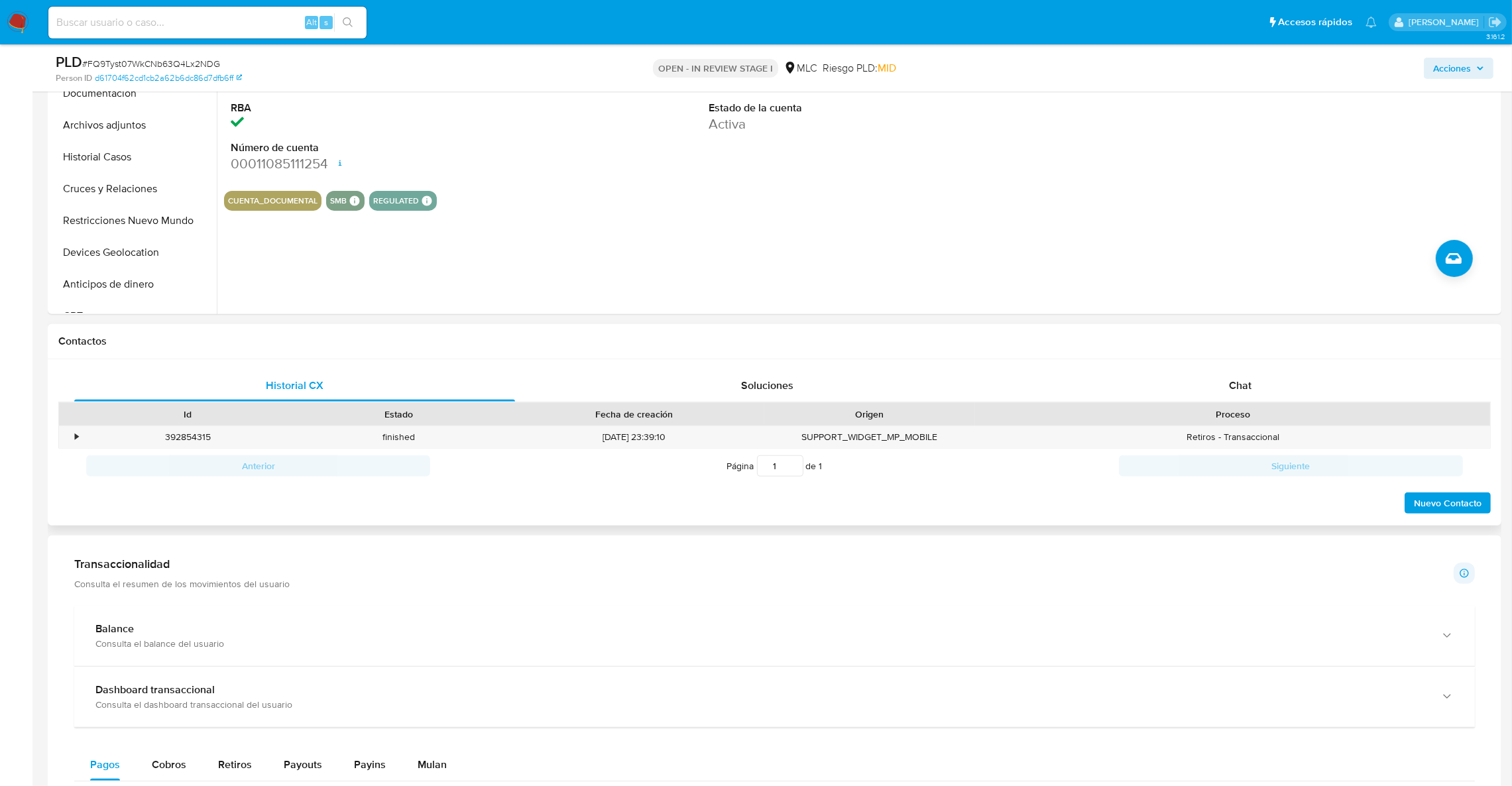
click at [1307, 366] on div "Historial CX Soluciones Chat Id Estado Fecha de creación Origen Proceso • 39285…" at bounding box center [774, 442] width 1454 height 167
click at [1274, 370] on div "Chat" at bounding box center [1240, 386] width 441 height 32
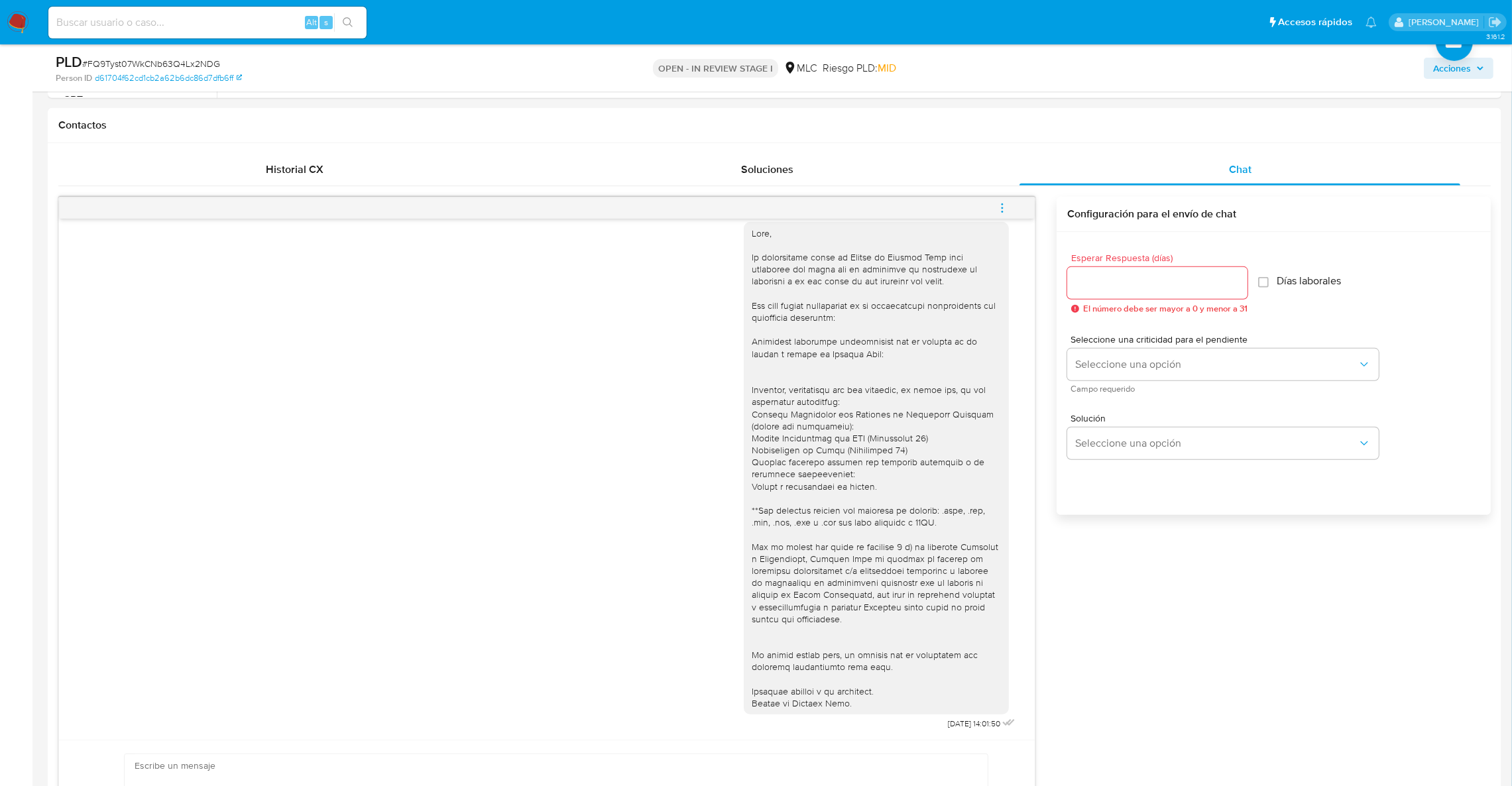
scroll to position [947, 0]
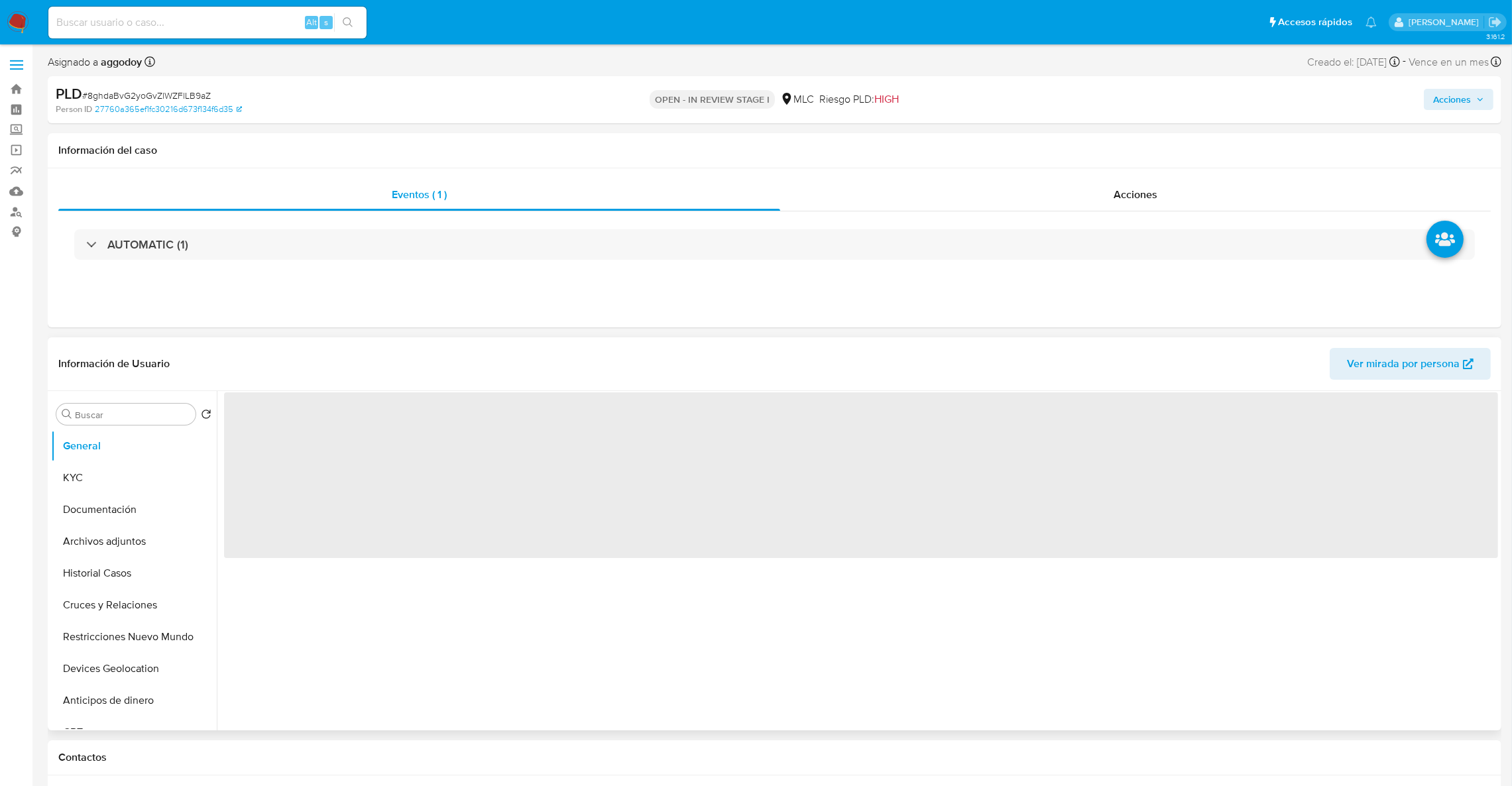
select select "10"
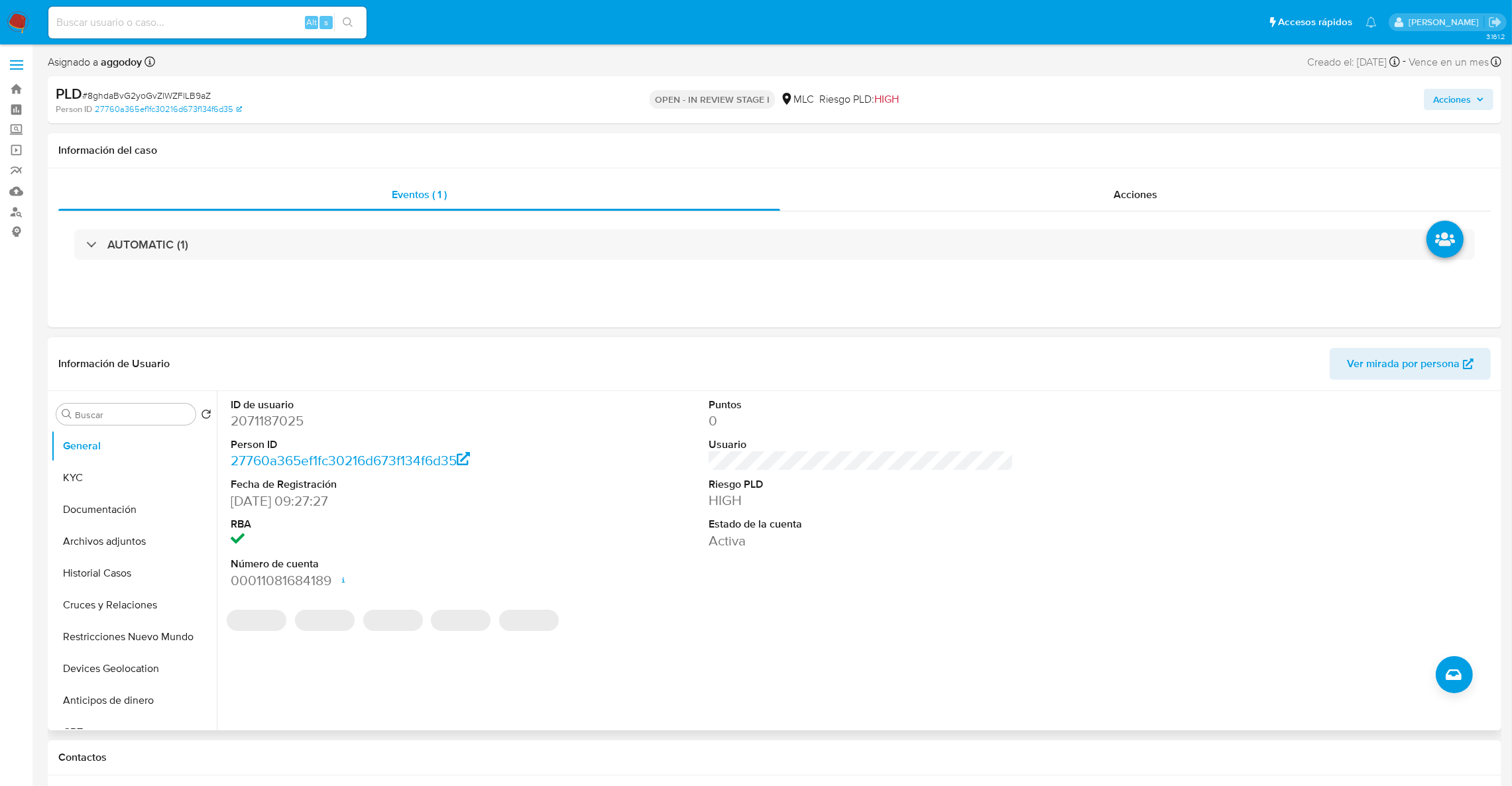
click at [268, 414] on dd "2071187025" at bounding box center [383, 421] width 305 height 19
copy dd "2071187025"
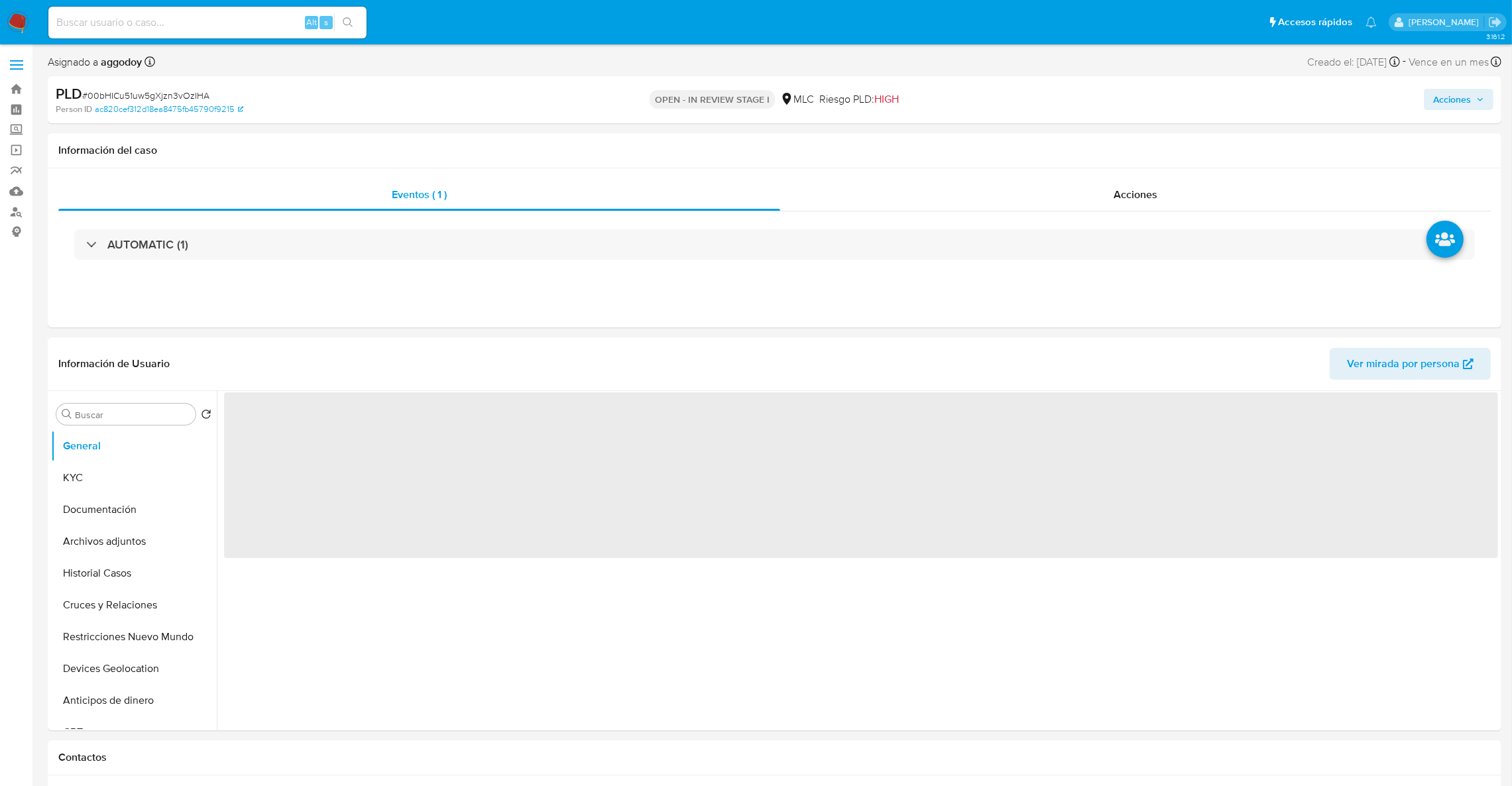
select select "10"
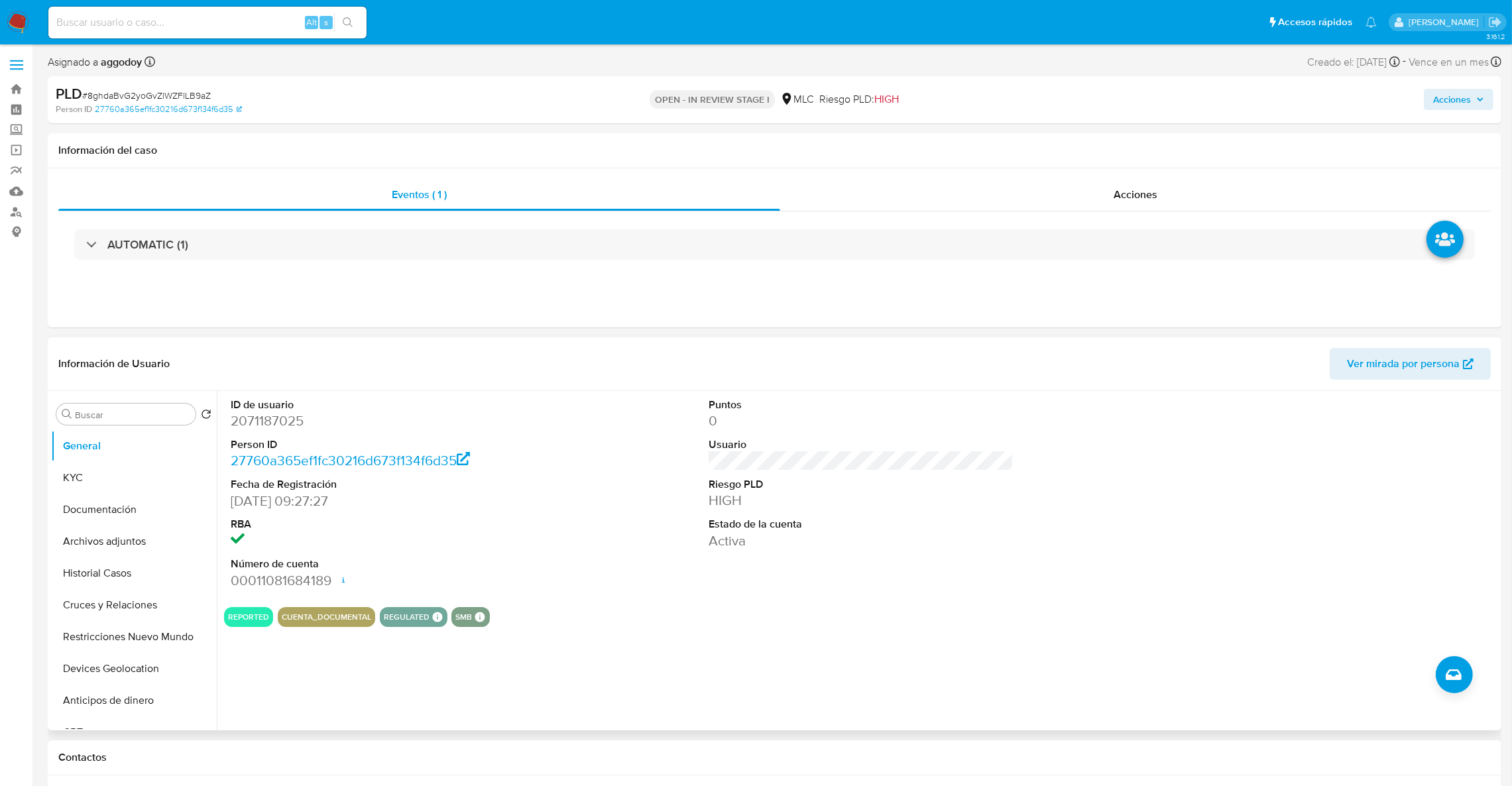
click at [254, 409] on dt "ID de usuario" at bounding box center [383, 405] width 305 height 15
click at [220, 403] on div "ID de usuario 2071187025 Person ID 27760a365ef1fc30216d673f134f6d35 Fecha de Re…" at bounding box center [857, 560] width 1282 height 339
click at [258, 429] on dd "2071187025" at bounding box center [383, 421] width 305 height 19
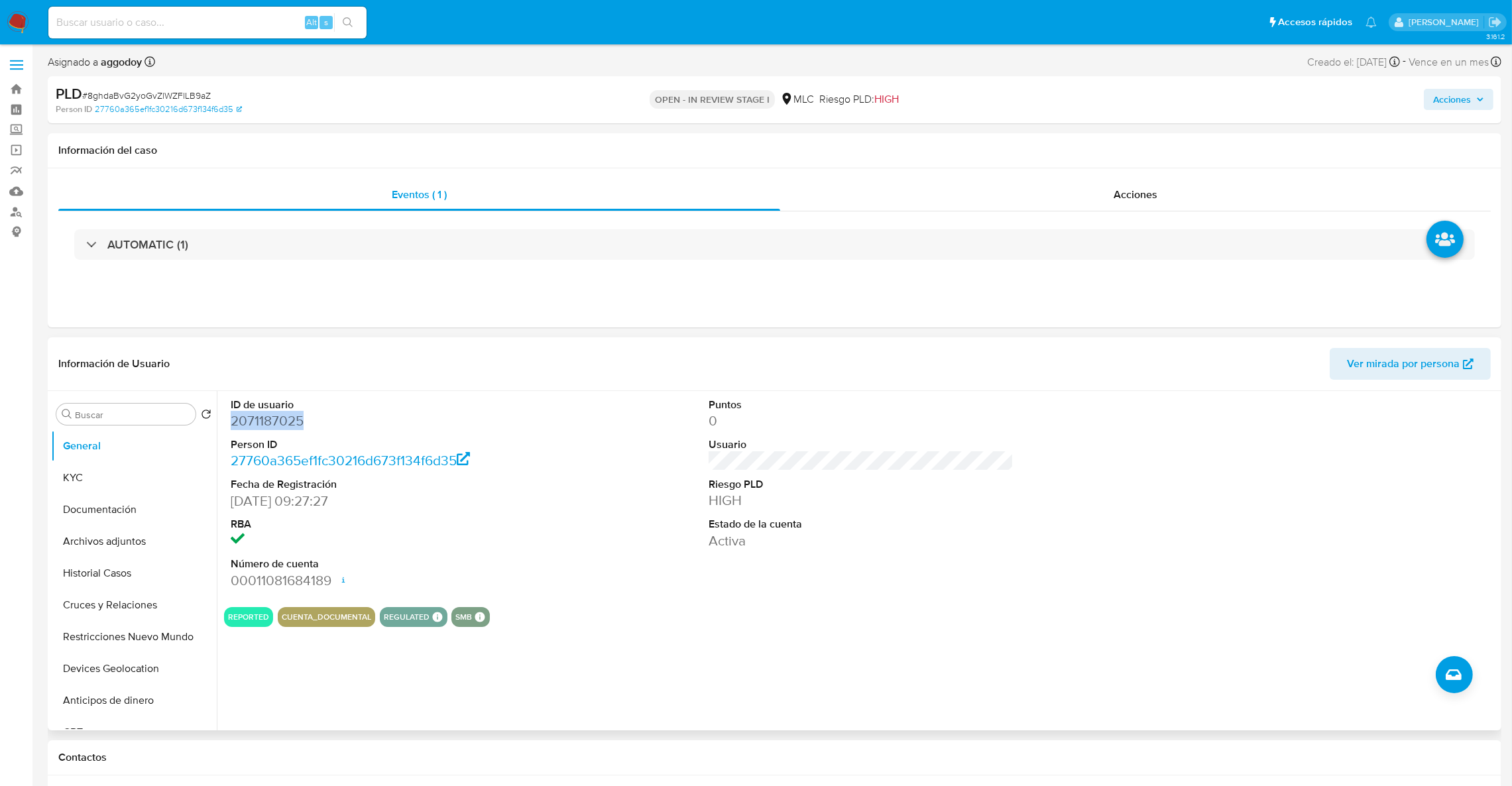
click at [258, 429] on dd "2071187025" at bounding box center [383, 421] width 305 height 19
copy dd "2071187025"
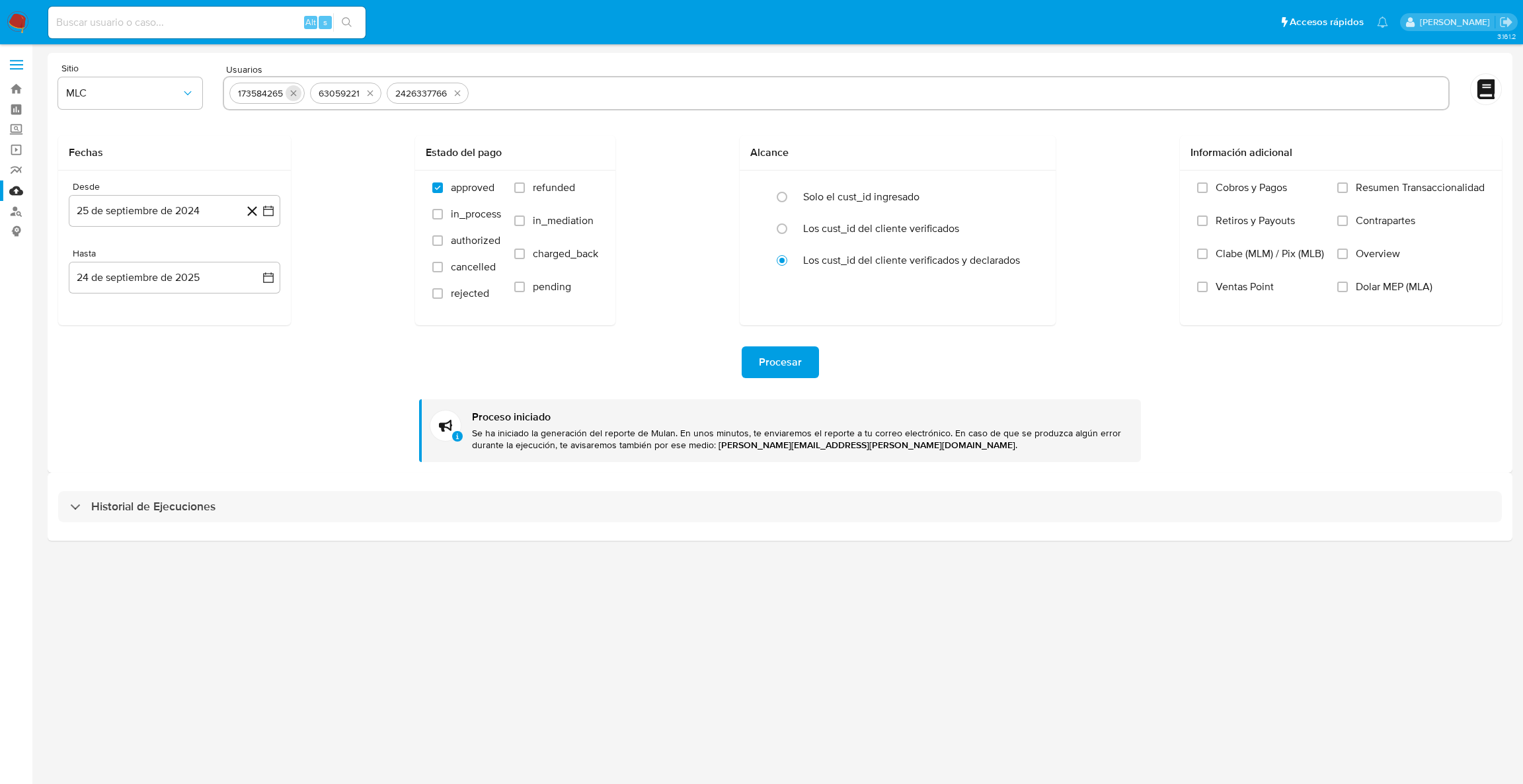
click at [289, 99] on button "quitar 173584265" at bounding box center [293, 93] width 16 height 16
click at [289, 99] on button "quitar 63059221" at bounding box center [289, 93] width 16 height 16
click at [289, 99] on div "2426337766" at bounding box center [264, 93] width 62 height 13
click at [296, 99] on button "quitar 2426337766" at bounding box center [300, 93] width 16 height 16
click at [296, 99] on input "text" at bounding box center [836, 93] width 1214 height 21
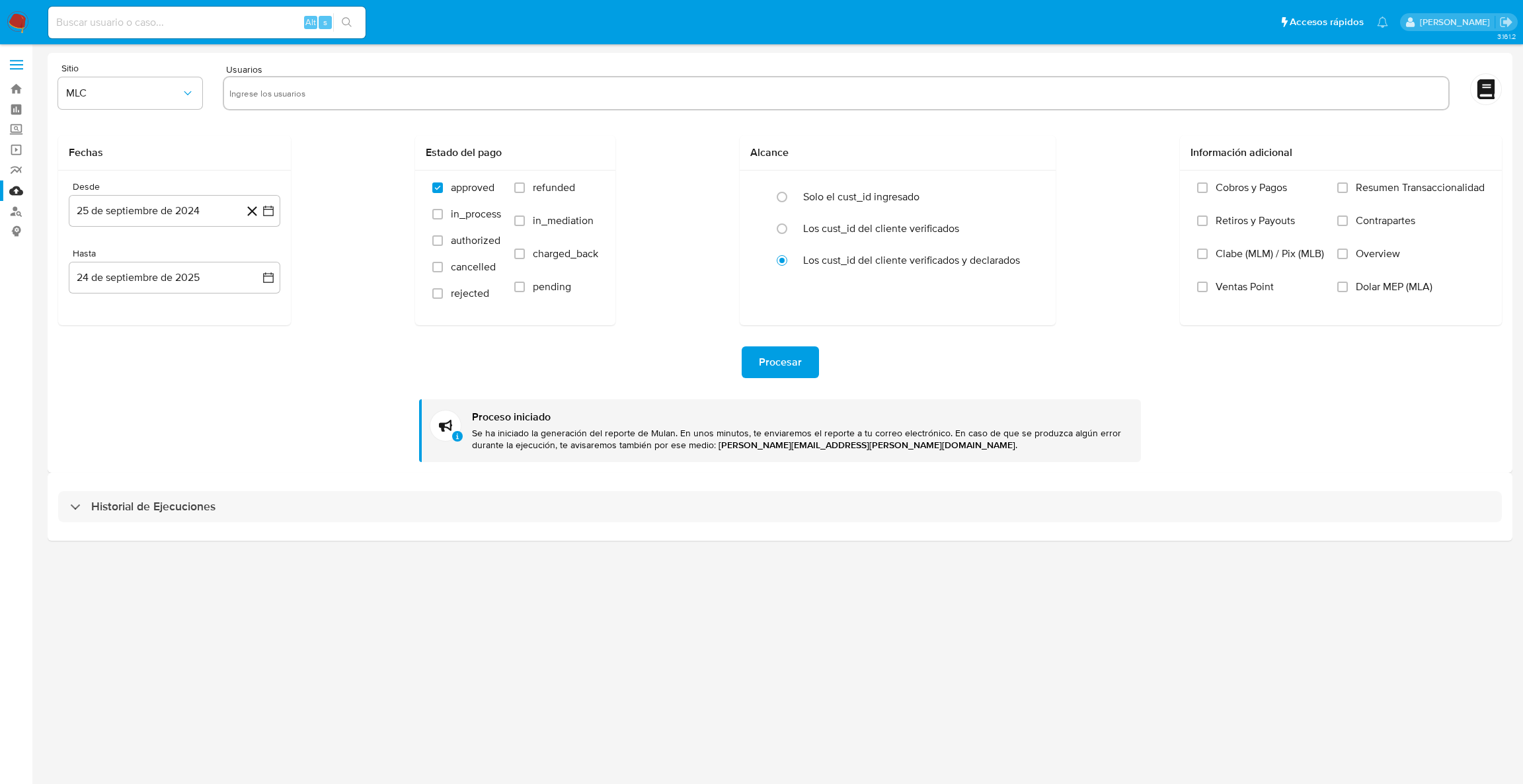
paste input "2071187025"
type input "2071187025"
paste input "450566546"
type input "450566546"
click at [767, 364] on span "Procesar" at bounding box center [780, 362] width 43 height 29
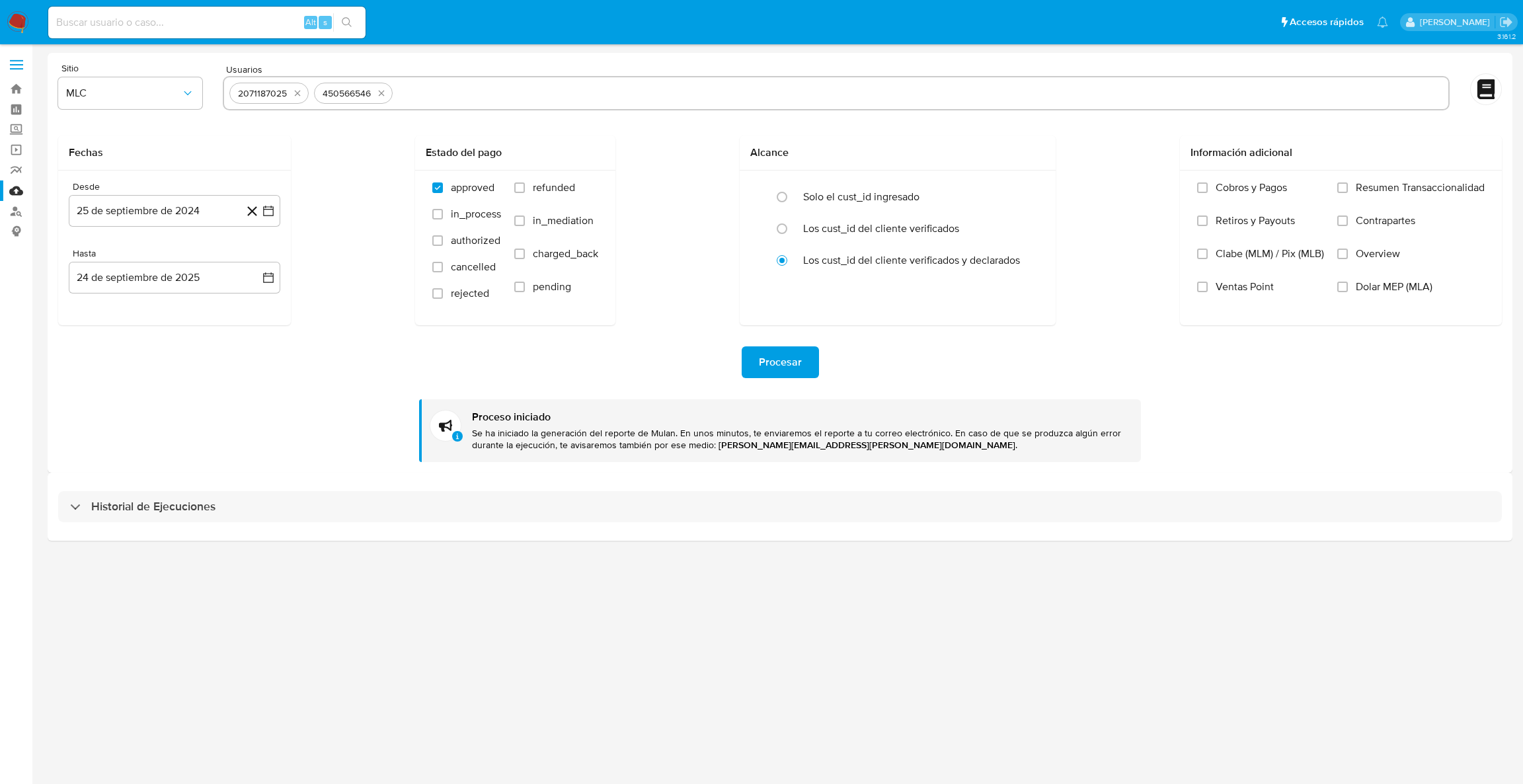
click at [783, 375] on span "Procesar" at bounding box center [780, 362] width 43 height 29
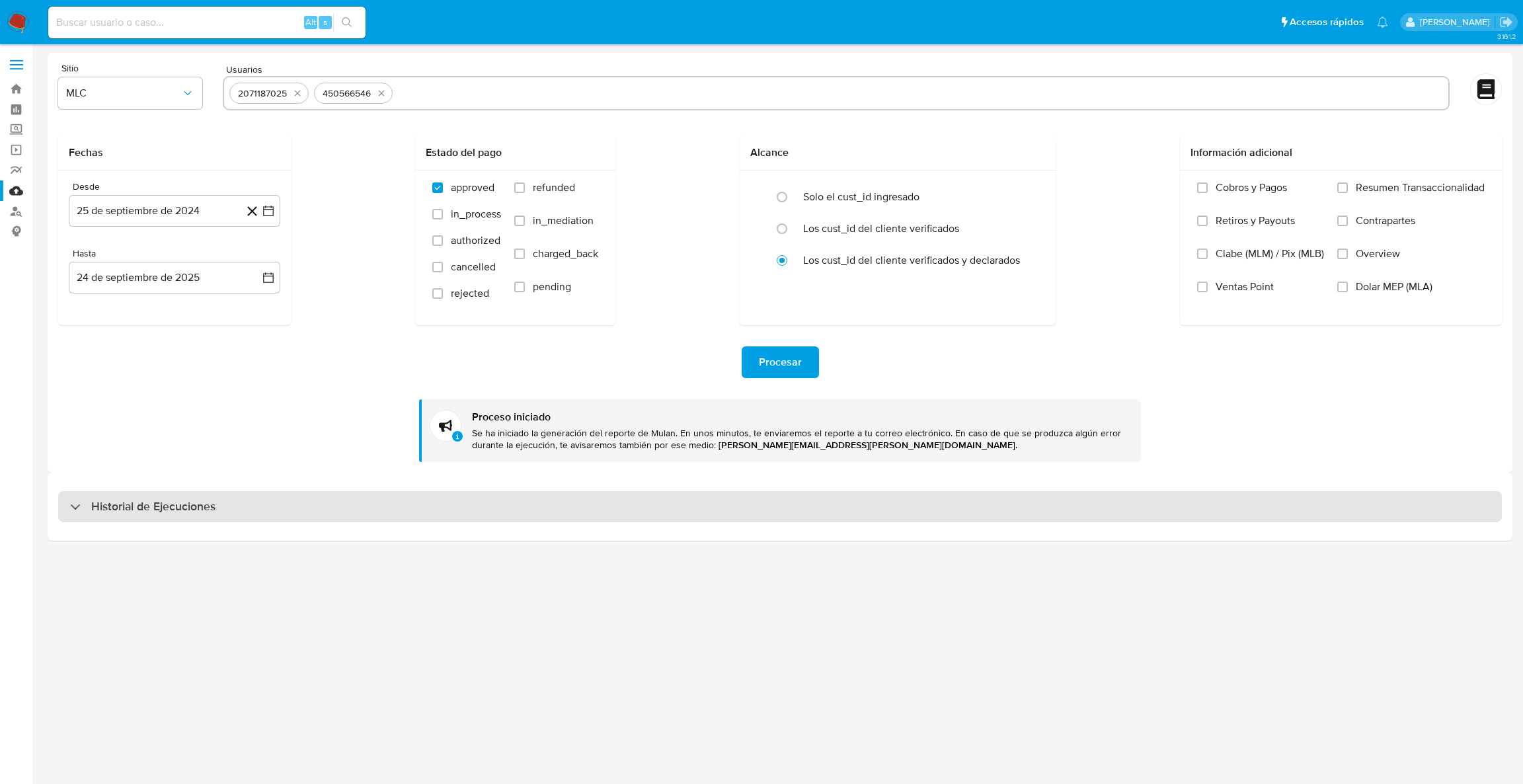
click at [327, 500] on div "Historial de Ejecuciones" at bounding box center [780, 507] width 1444 height 32
select select "10"
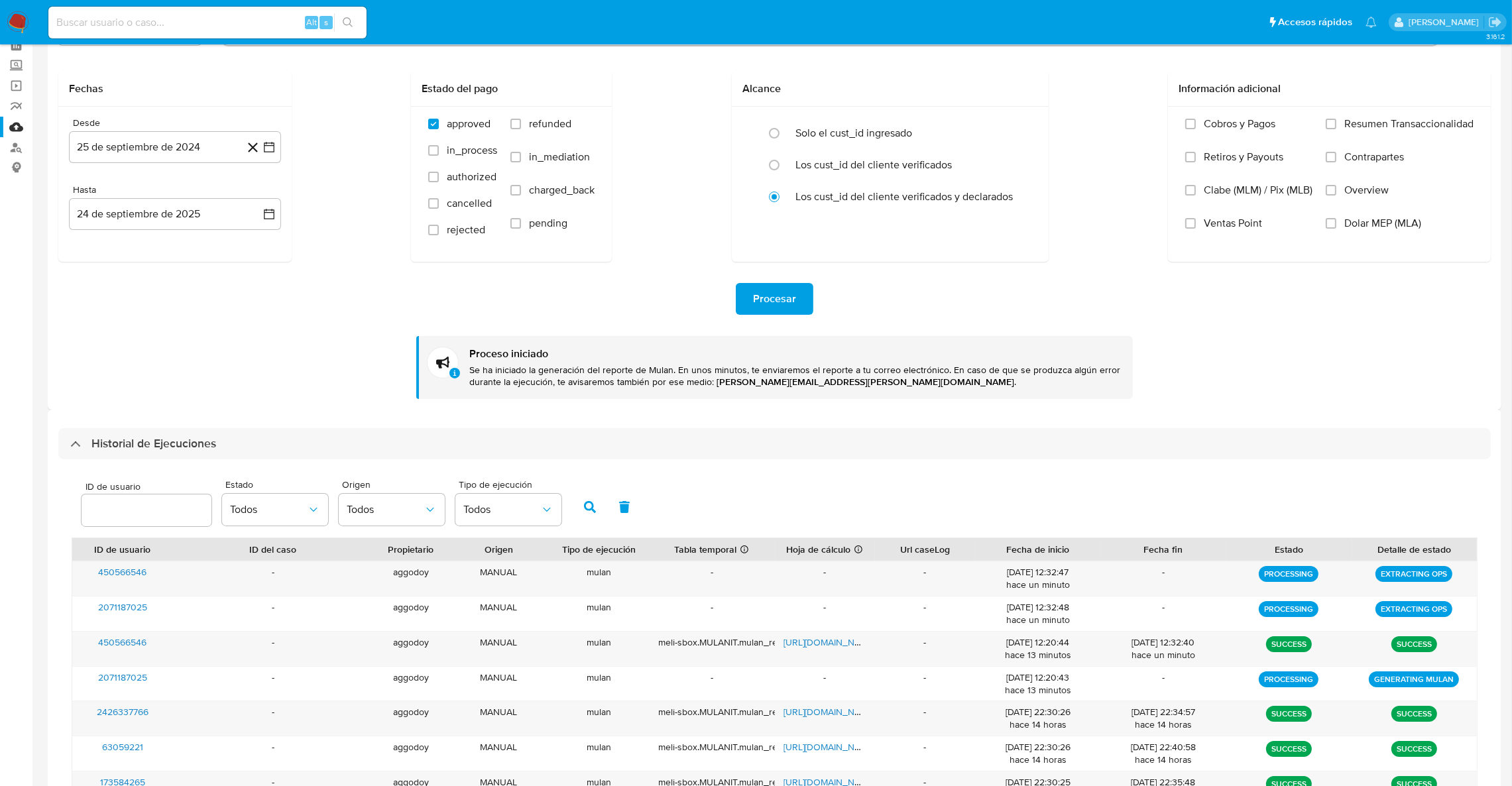
scroll to position [100, 0]
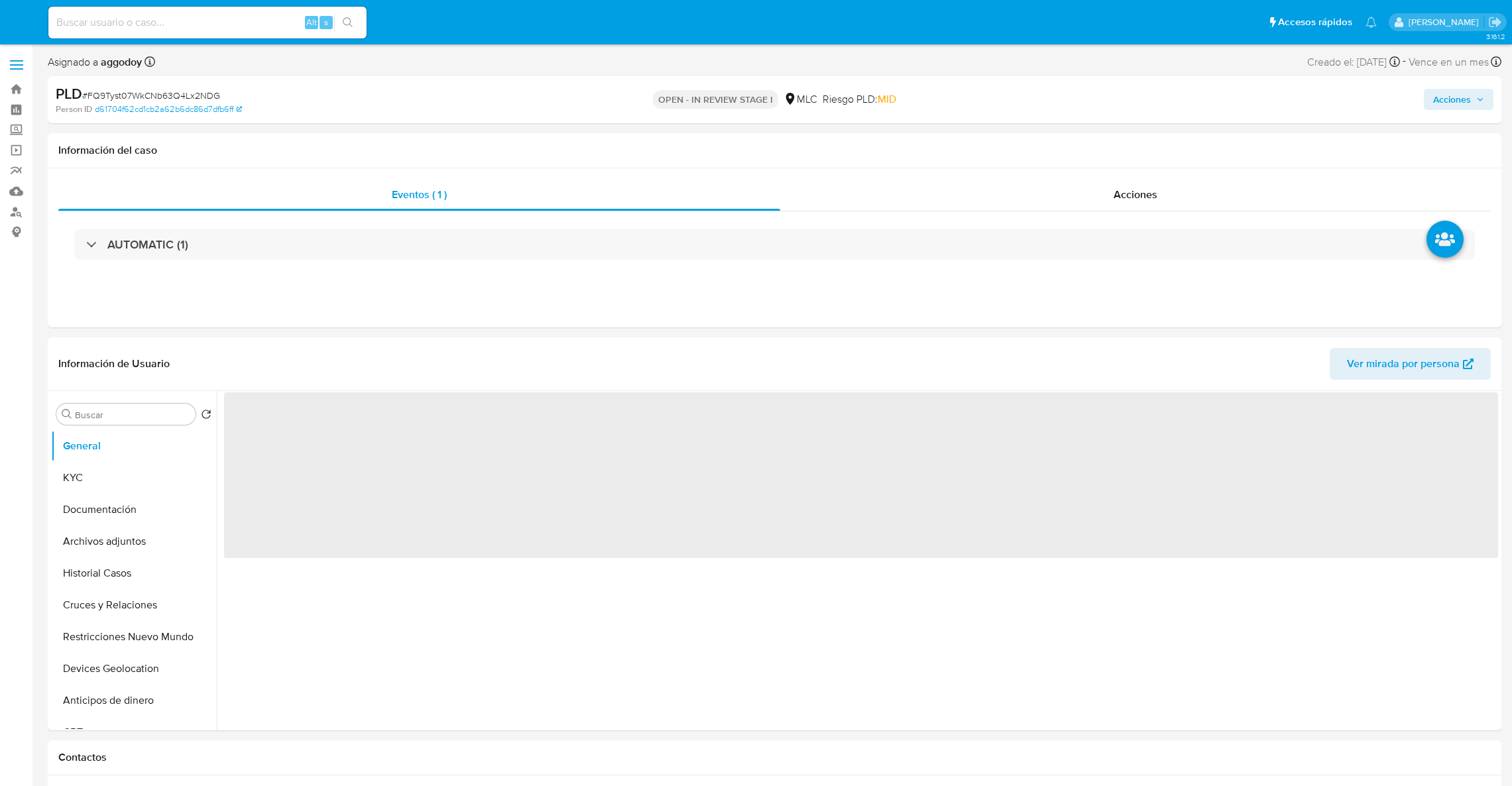
select select "10"
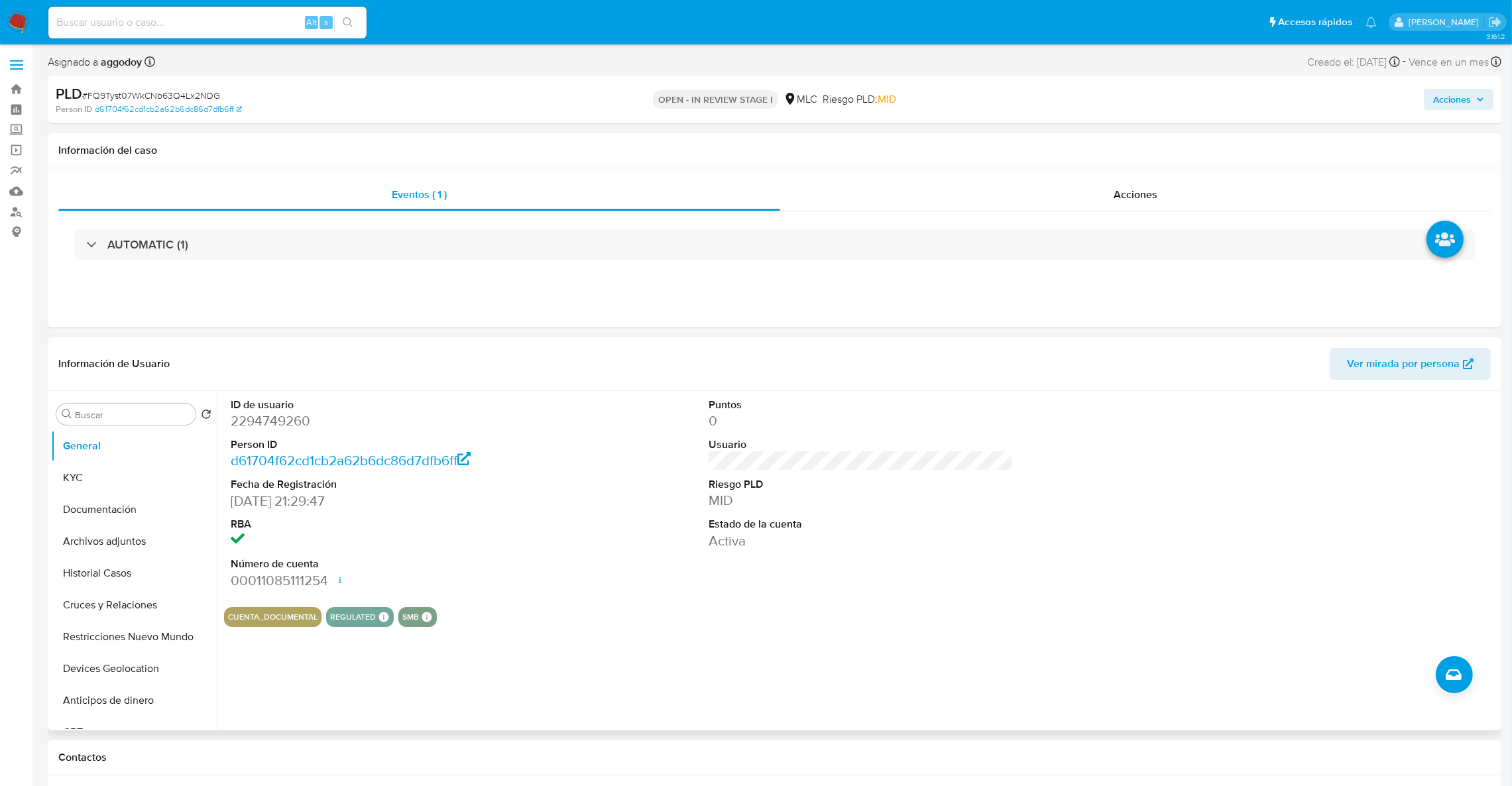
click at [283, 410] on dt "ID de usuario" at bounding box center [383, 405] width 305 height 15
click at [279, 416] on dd "2294749260" at bounding box center [383, 421] width 305 height 19
copy dd "2294749260"
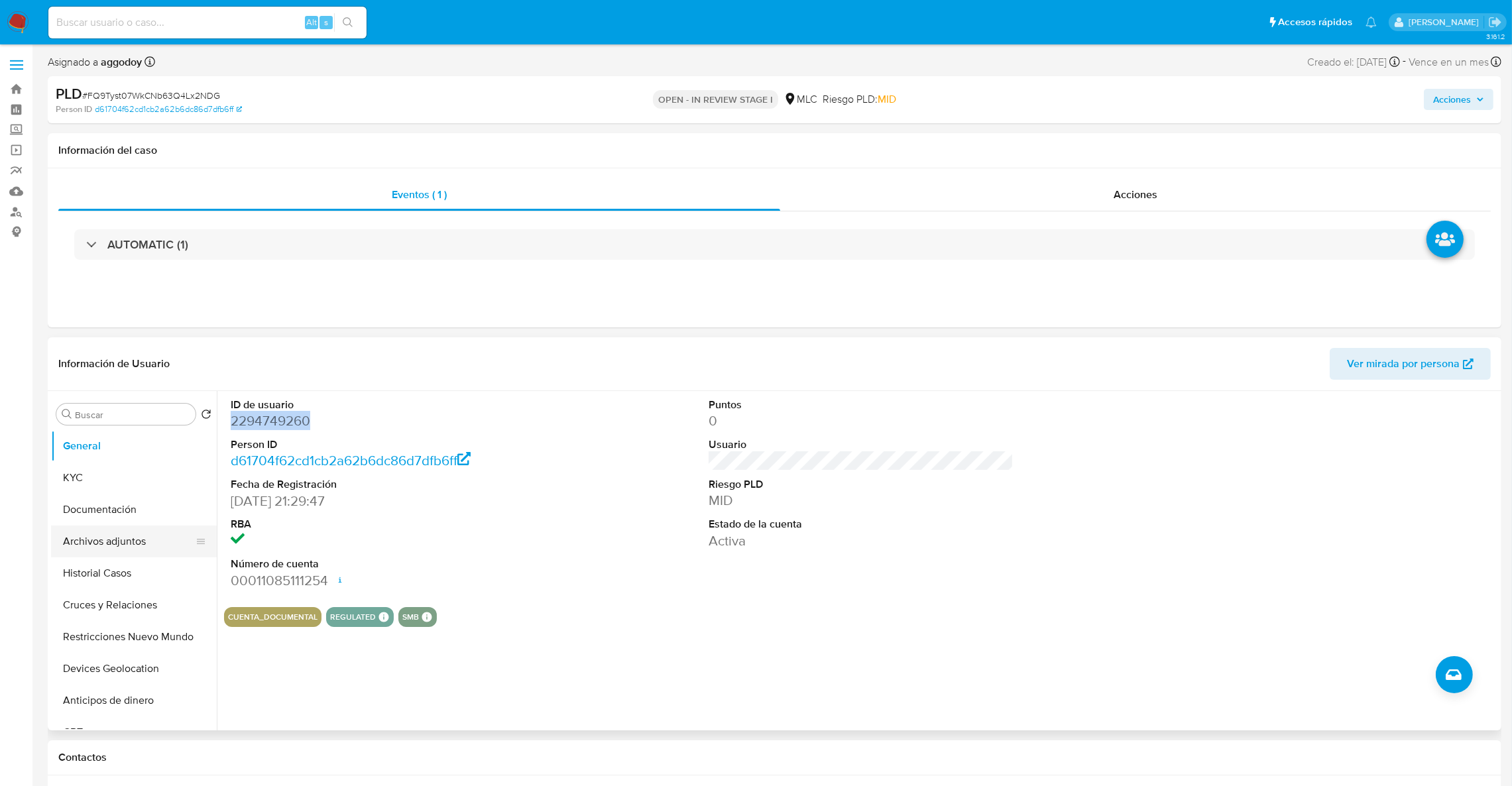
click at [117, 548] on button "Archivos adjuntos" at bounding box center [129, 542] width 155 height 32
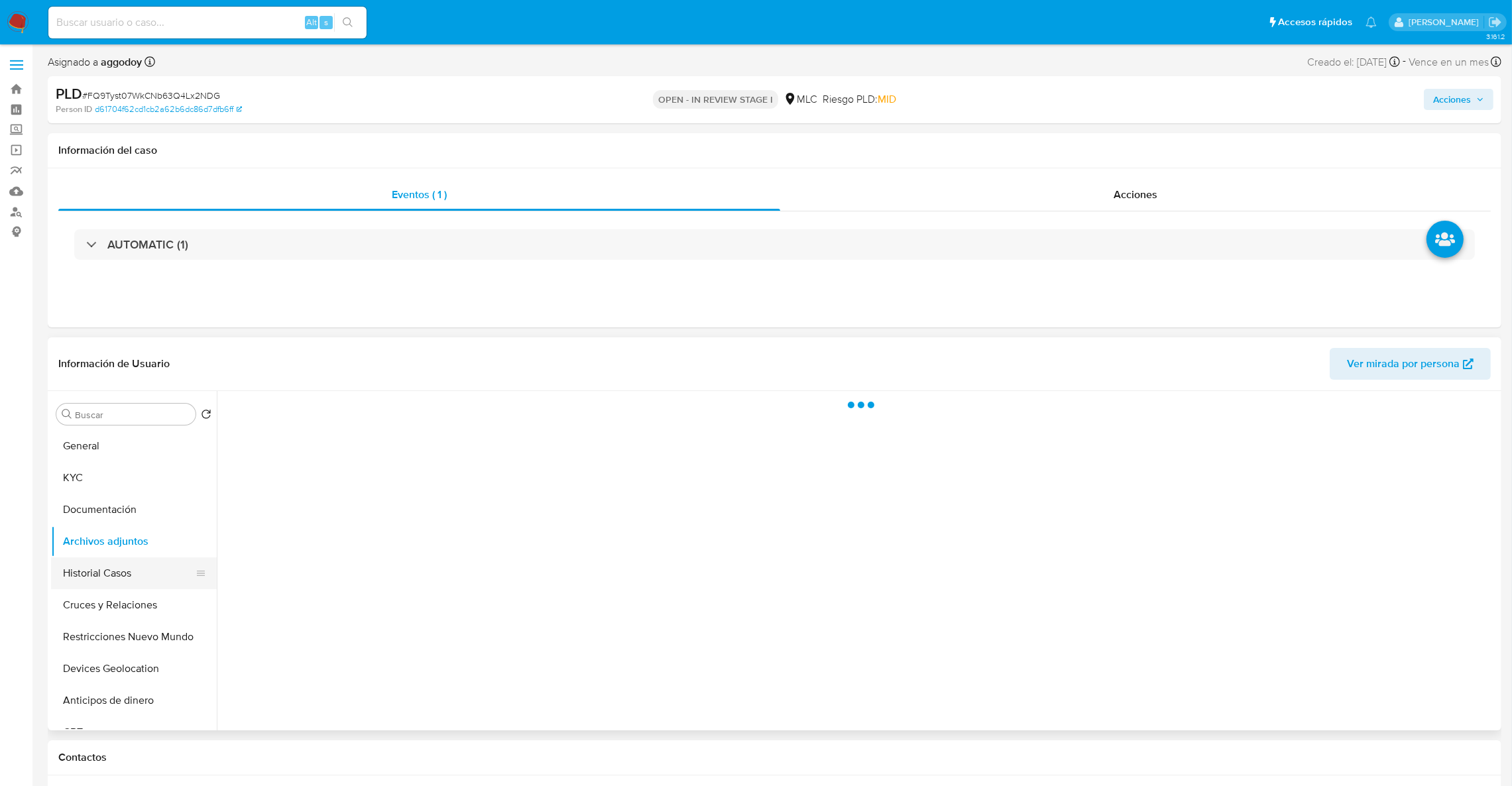
click at [125, 568] on button "Historial Casos" at bounding box center [129, 574] width 155 height 32
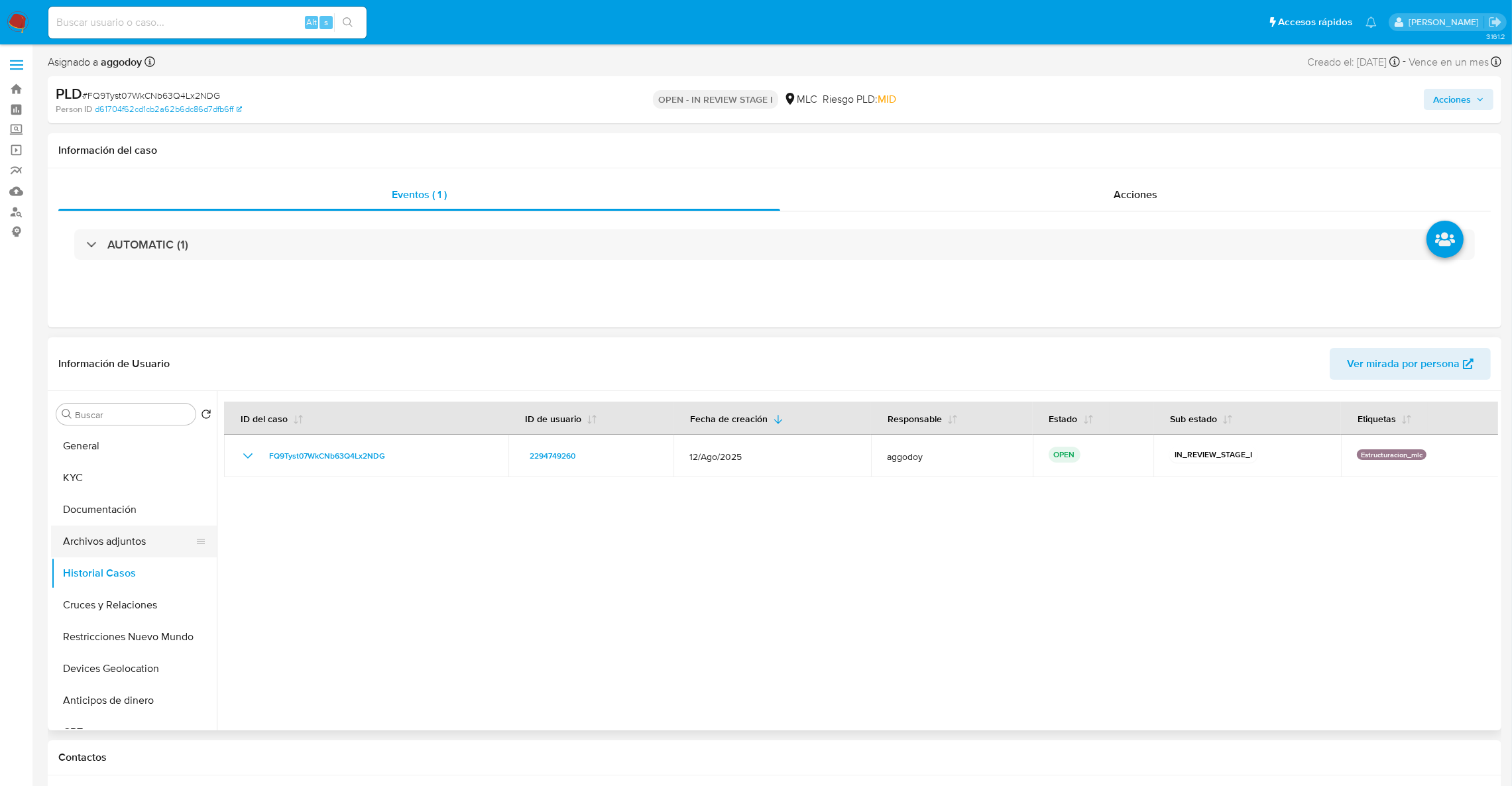
click at [85, 537] on button "Archivos adjuntos" at bounding box center [129, 542] width 155 height 32
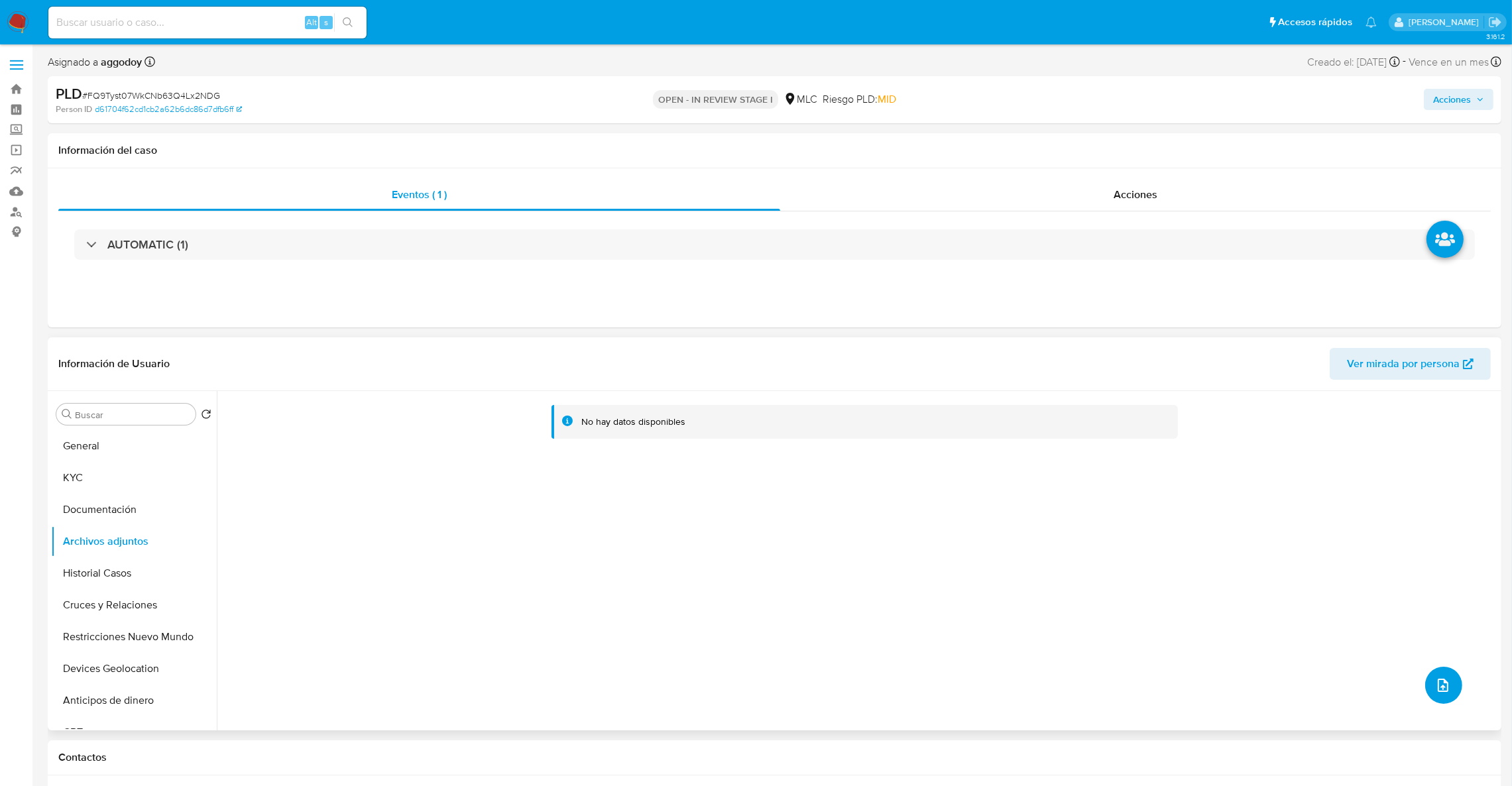
click at [1450, 691] on button "upload-file" at bounding box center [1444, 685] width 37 height 37
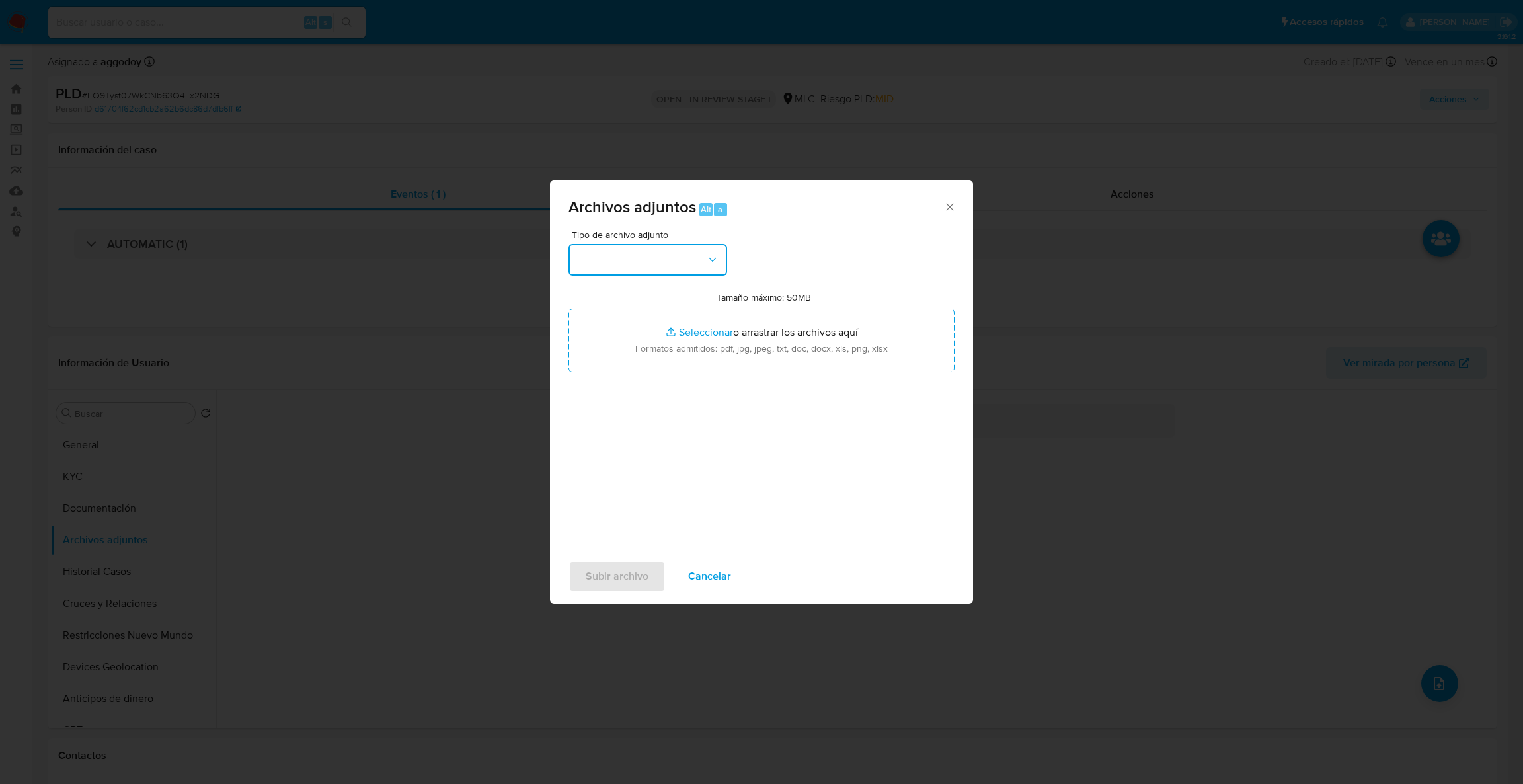
click at [624, 262] on button "button" at bounding box center [648, 260] width 159 height 32
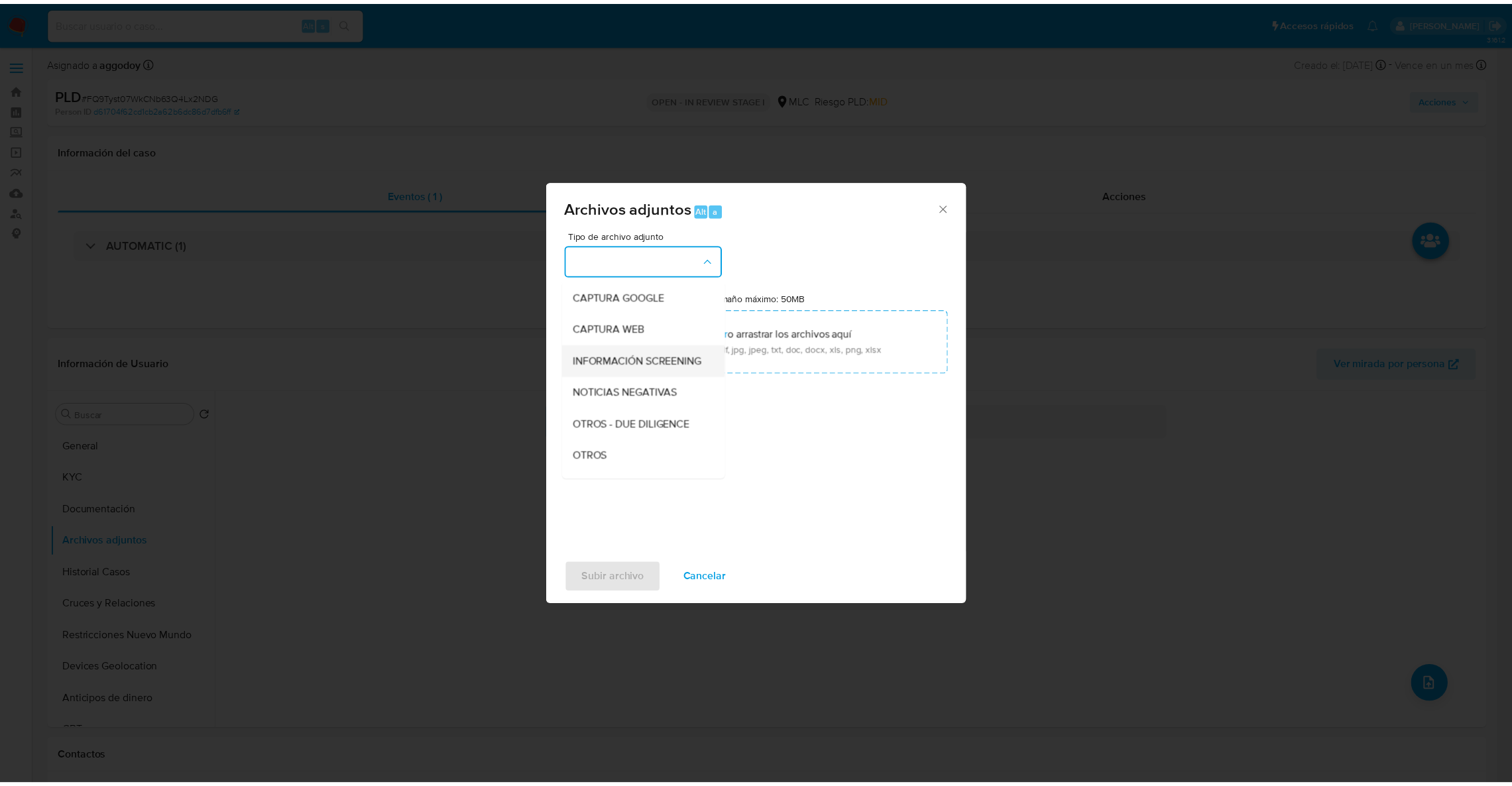
scroll to position [74, 0]
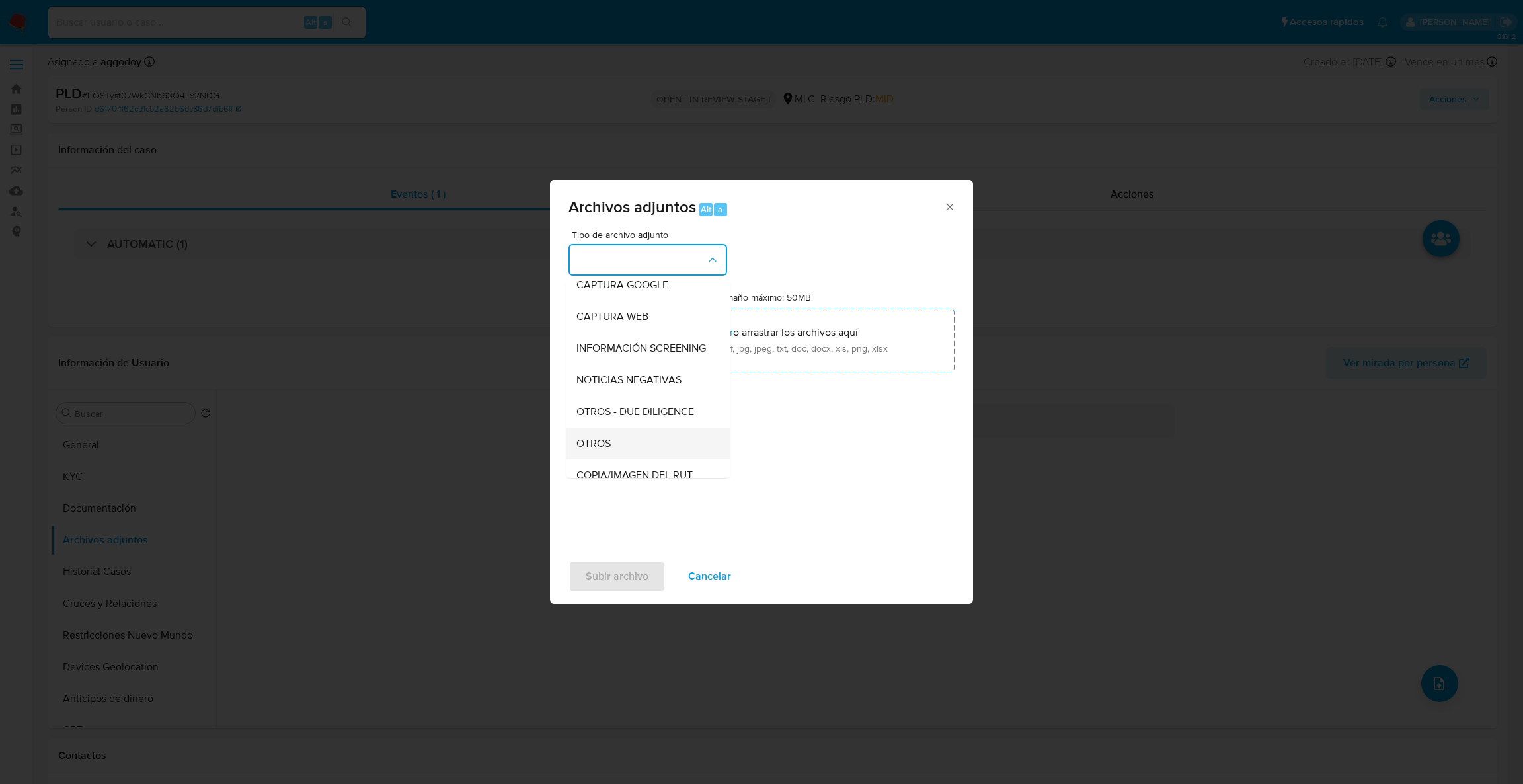
click at [624, 454] on div "OTROS" at bounding box center [644, 444] width 135 height 32
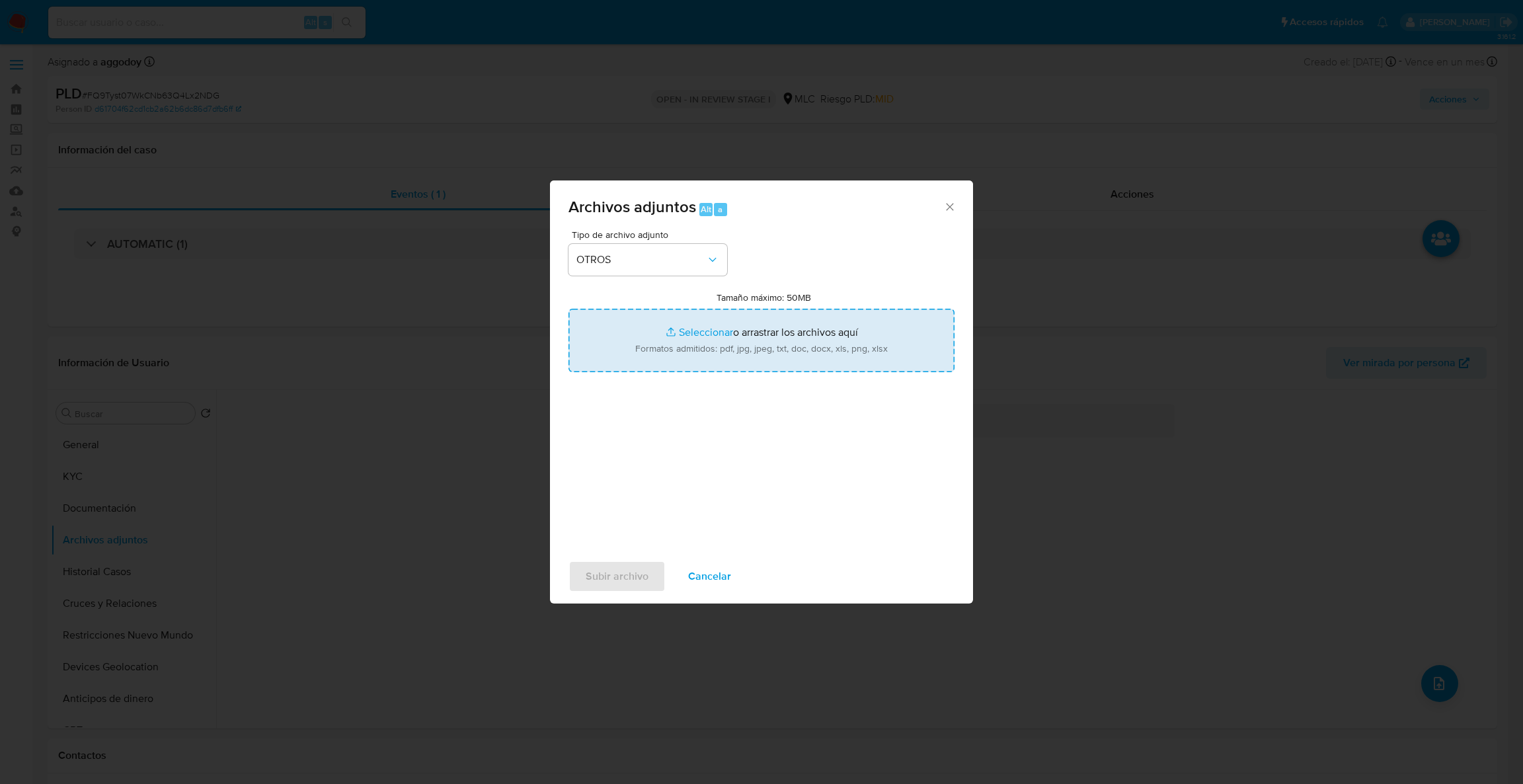
click at [663, 348] on input "Tamaño máximo: 50MB Seleccionar archivos" at bounding box center [762, 340] width 386 height 64
type input "C:\fakepath\2294749260Movimientos.xlsx"
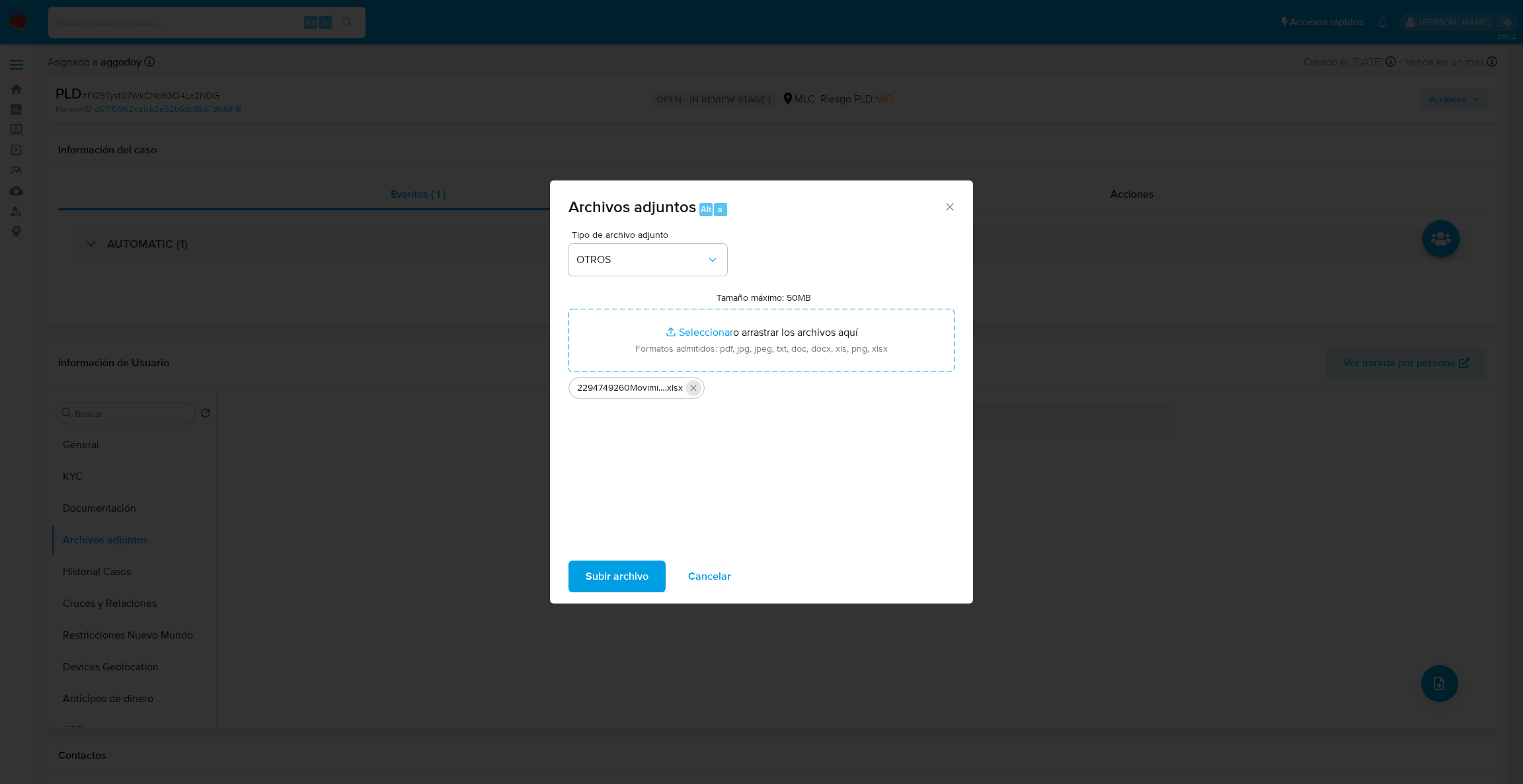
click at [695, 389] on icon "Eliminar 2294749260Movimientos.xlsx" at bounding box center [693, 387] width 6 height 6
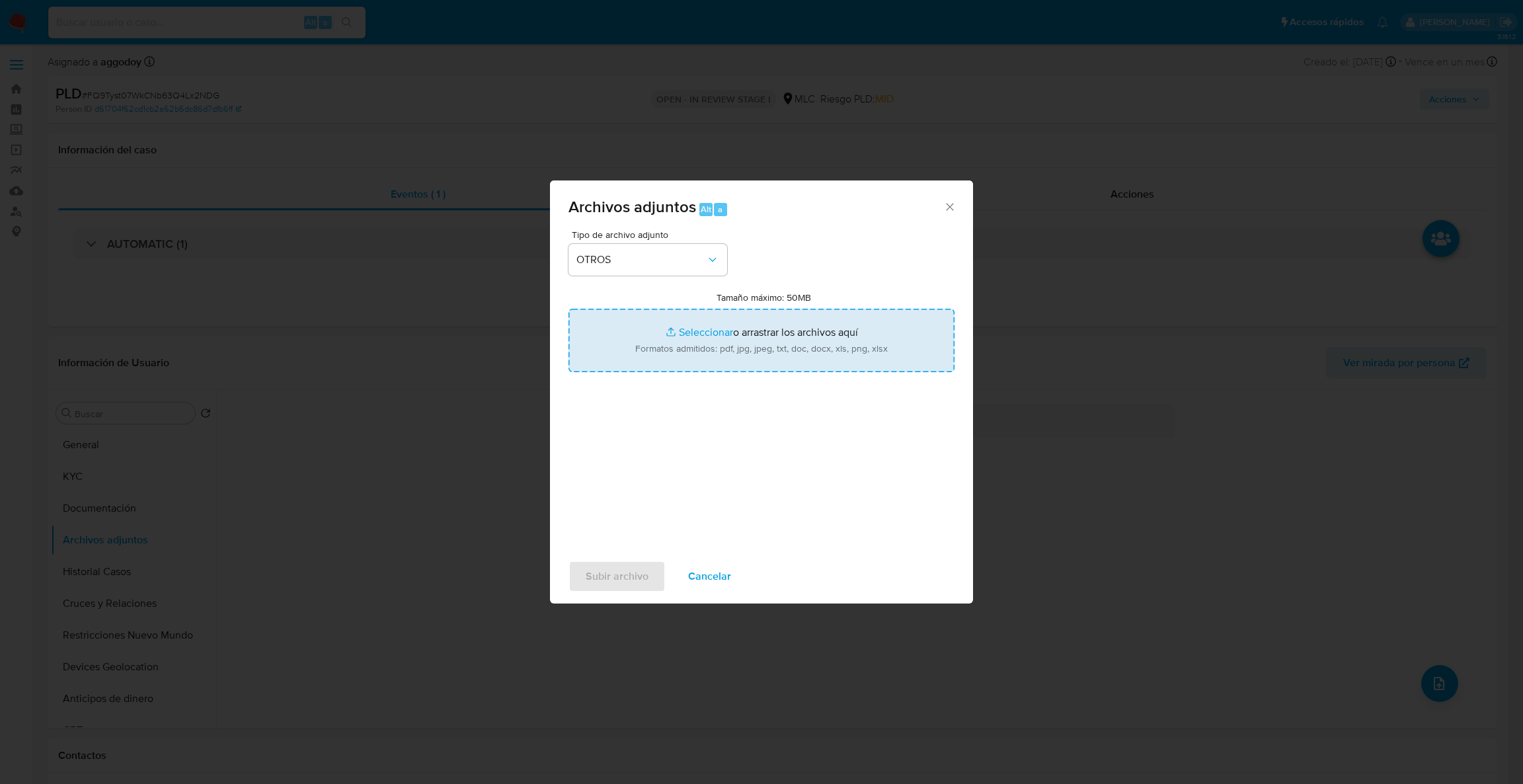
click at [697, 344] on input "Tamaño máximo: 50MB Seleccionar archivos" at bounding box center [762, 340] width 386 height 64
type input "C:\fakepath\Case Log - 2294749260.pdf"
click at [658, 327] on input "Tamaño máximo: 50MB Seleccionar archivos" at bounding box center [762, 340] width 386 height 64
click at [634, 332] on input "Tamaño máximo: 50MB Seleccionar archivos" at bounding box center [762, 340] width 386 height 64
type input "C:\fakepath\2294749260Movimientos.xlsx"
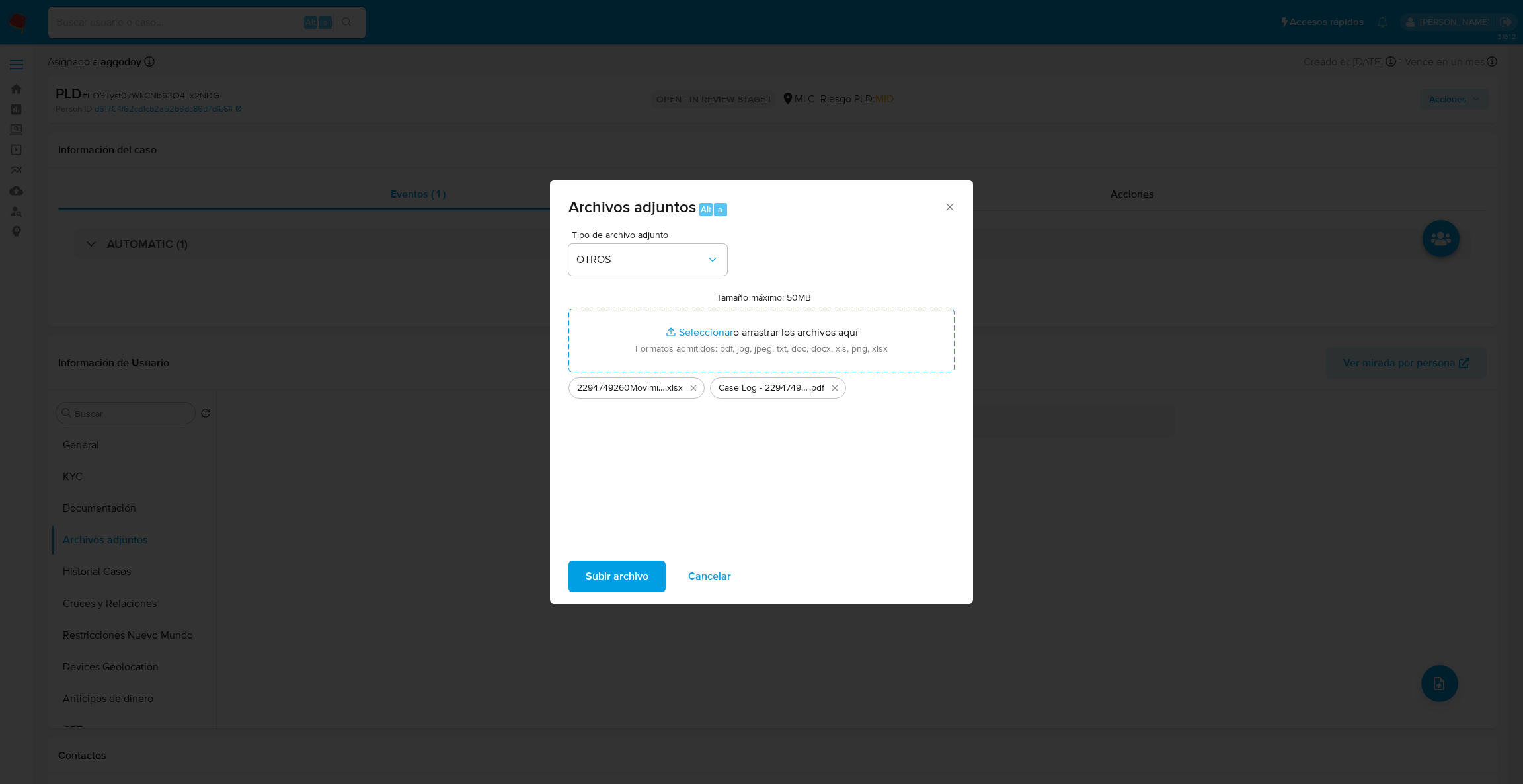
click at [601, 562] on span "Subir archivo" at bounding box center [617, 577] width 63 height 29
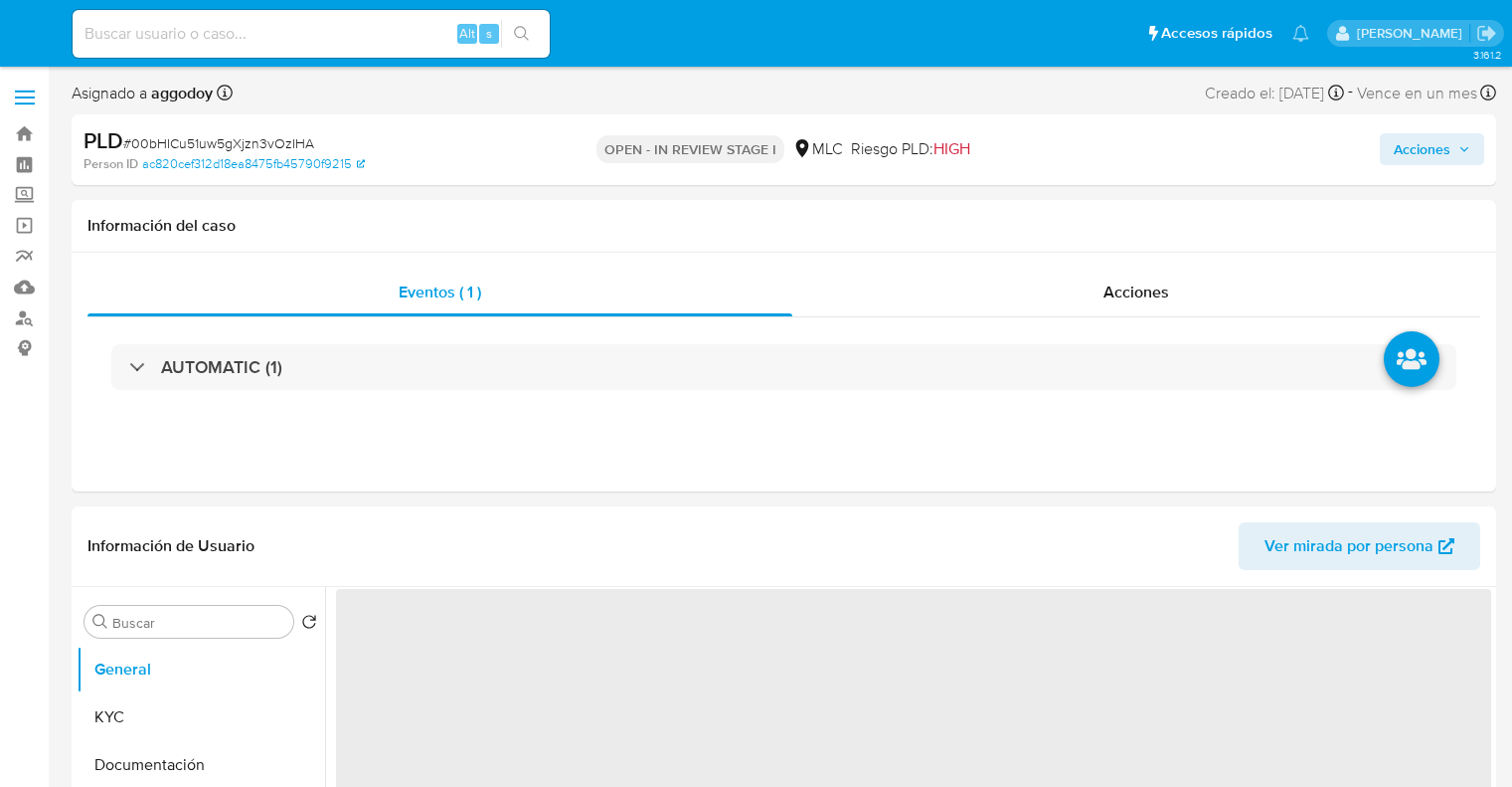
select select "10"
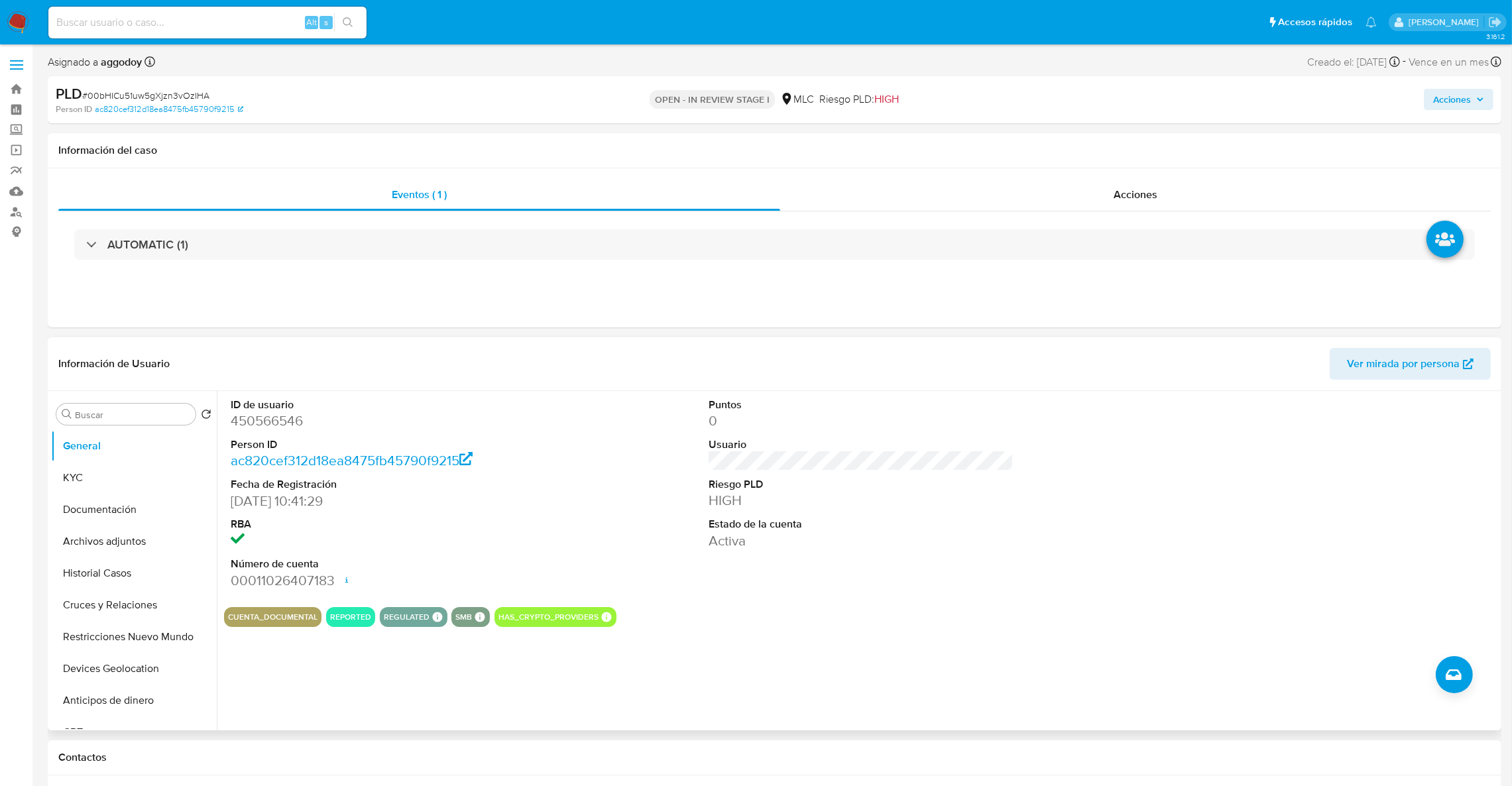
click at [272, 424] on dd "450566546" at bounding box center [383, 421] width 305 height 19
copy dd "450566546"
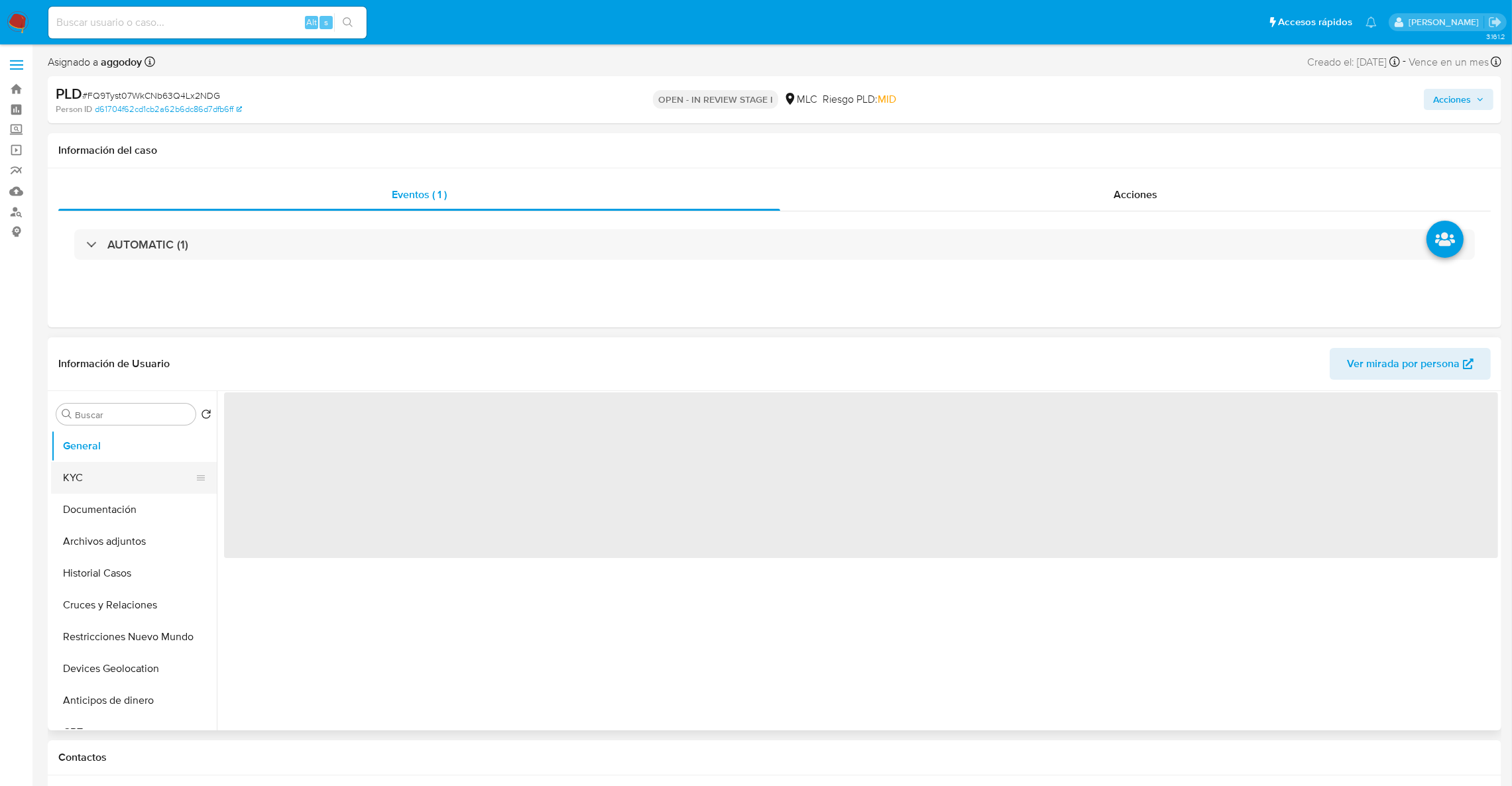
click at [82, 472] on button "KYC" at bounding box center [129, 478] width 155 height 32
select select "10"
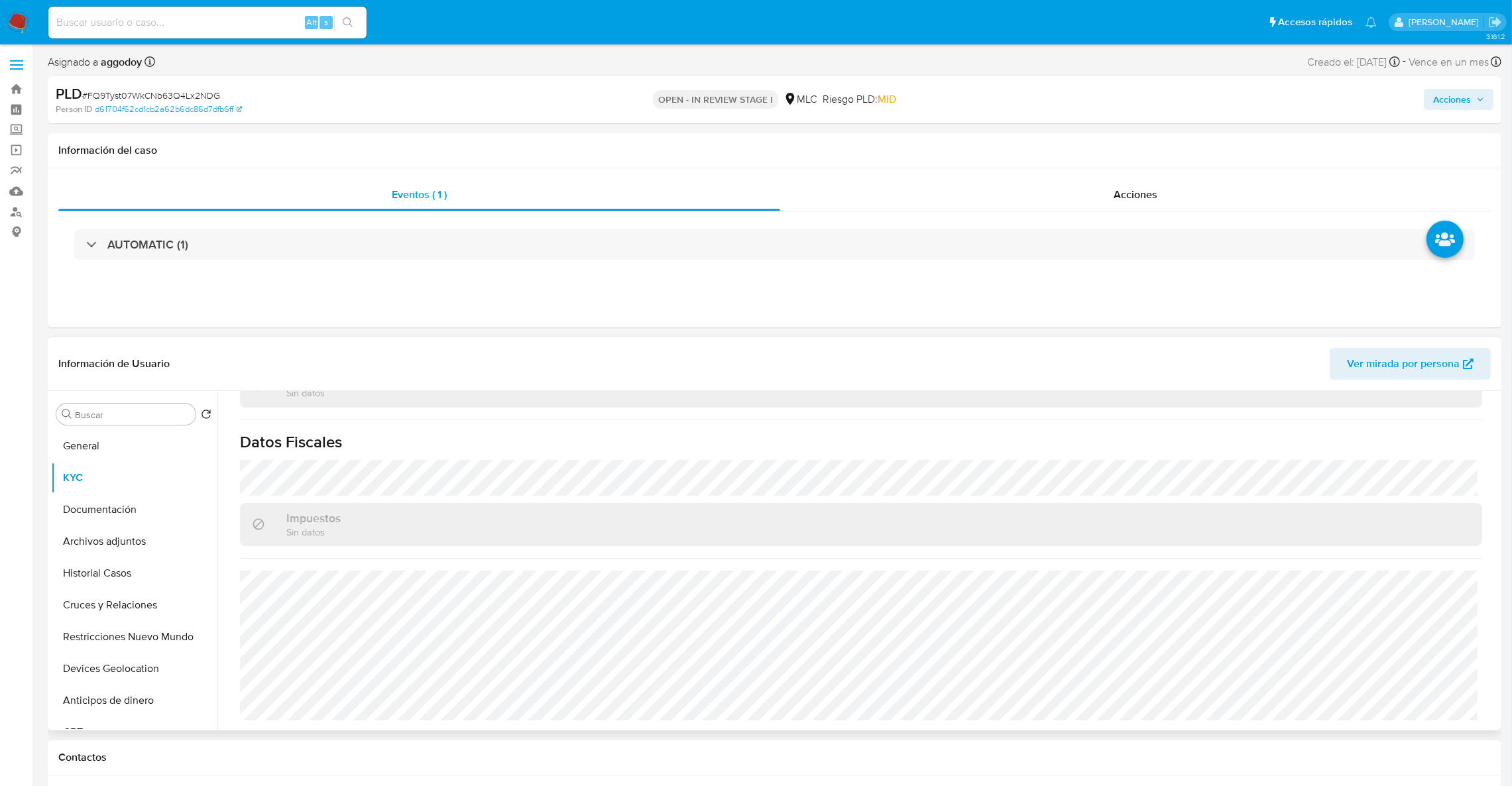
scroll to position [717, 0]
click at [980, 201] on div "Acciones" at bounding box center [1135, 195] width 711 height 32
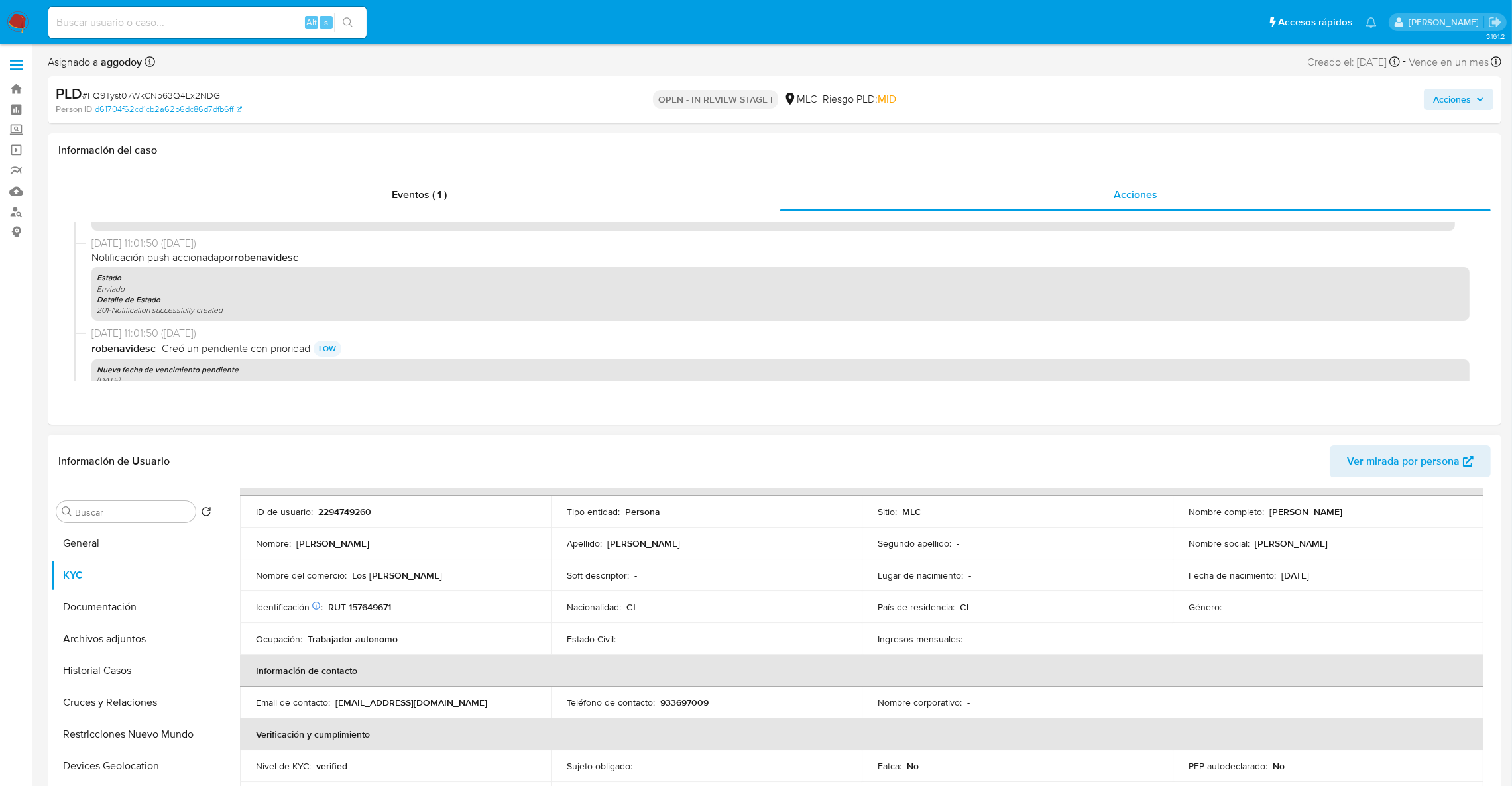
scroll to position [0, 0]
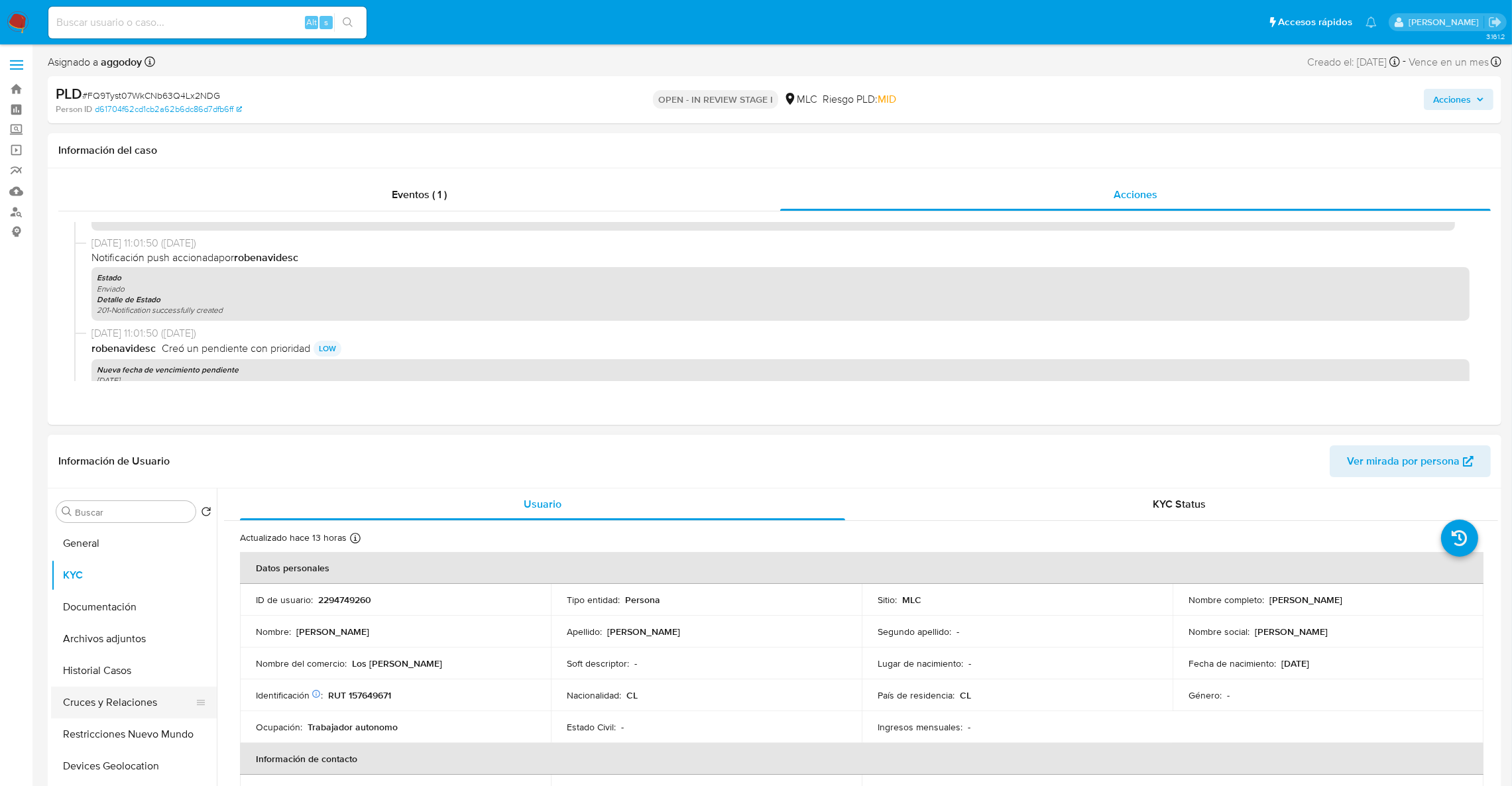
click at [101, 710] on button "Cruces y Relaciones" at bounding box center [129, 702] width 155 height 32
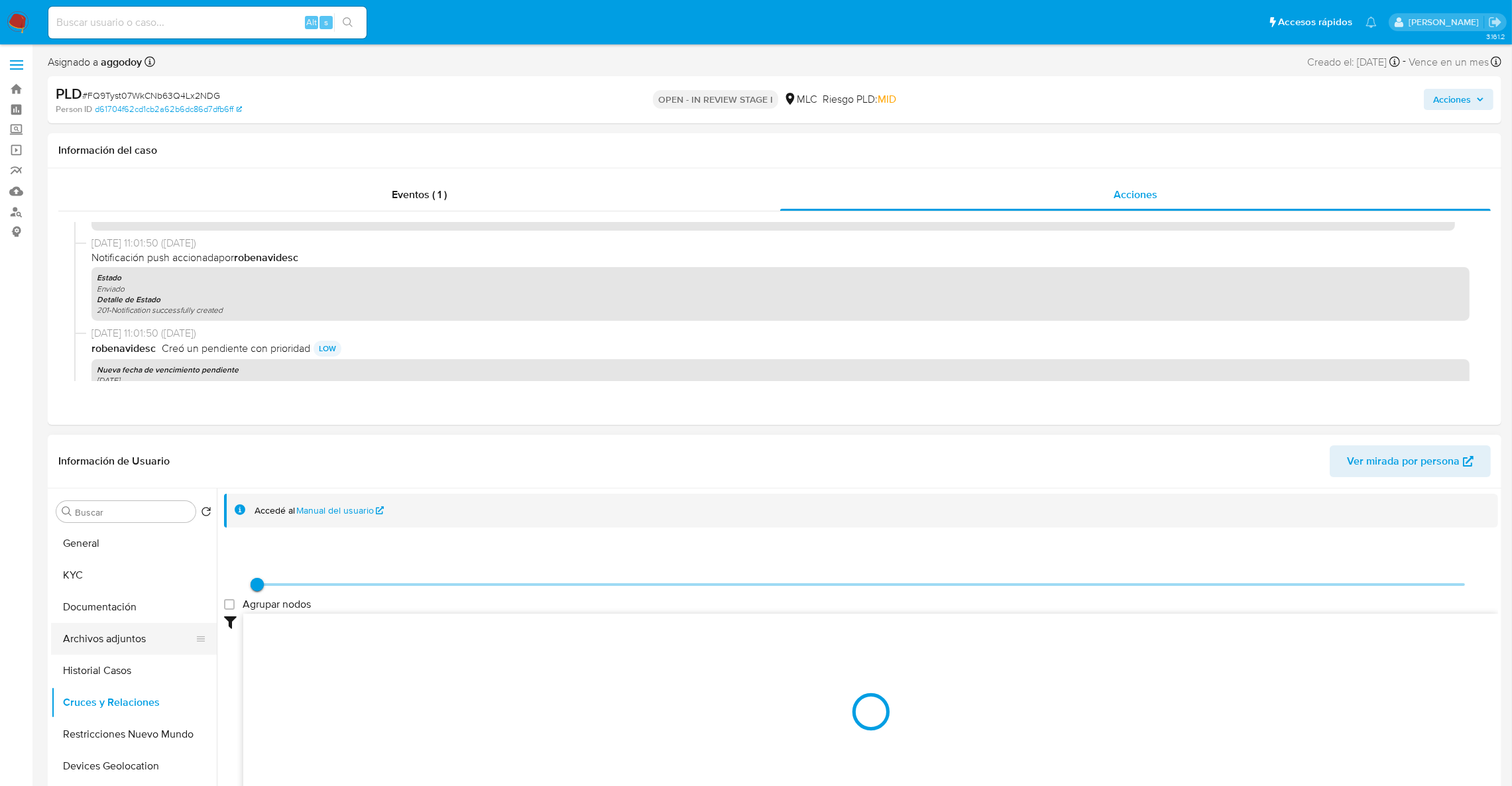
click at [158, 632] on button "Archivos adjuntos" at bounding box center [129, 639] width 155 height 32
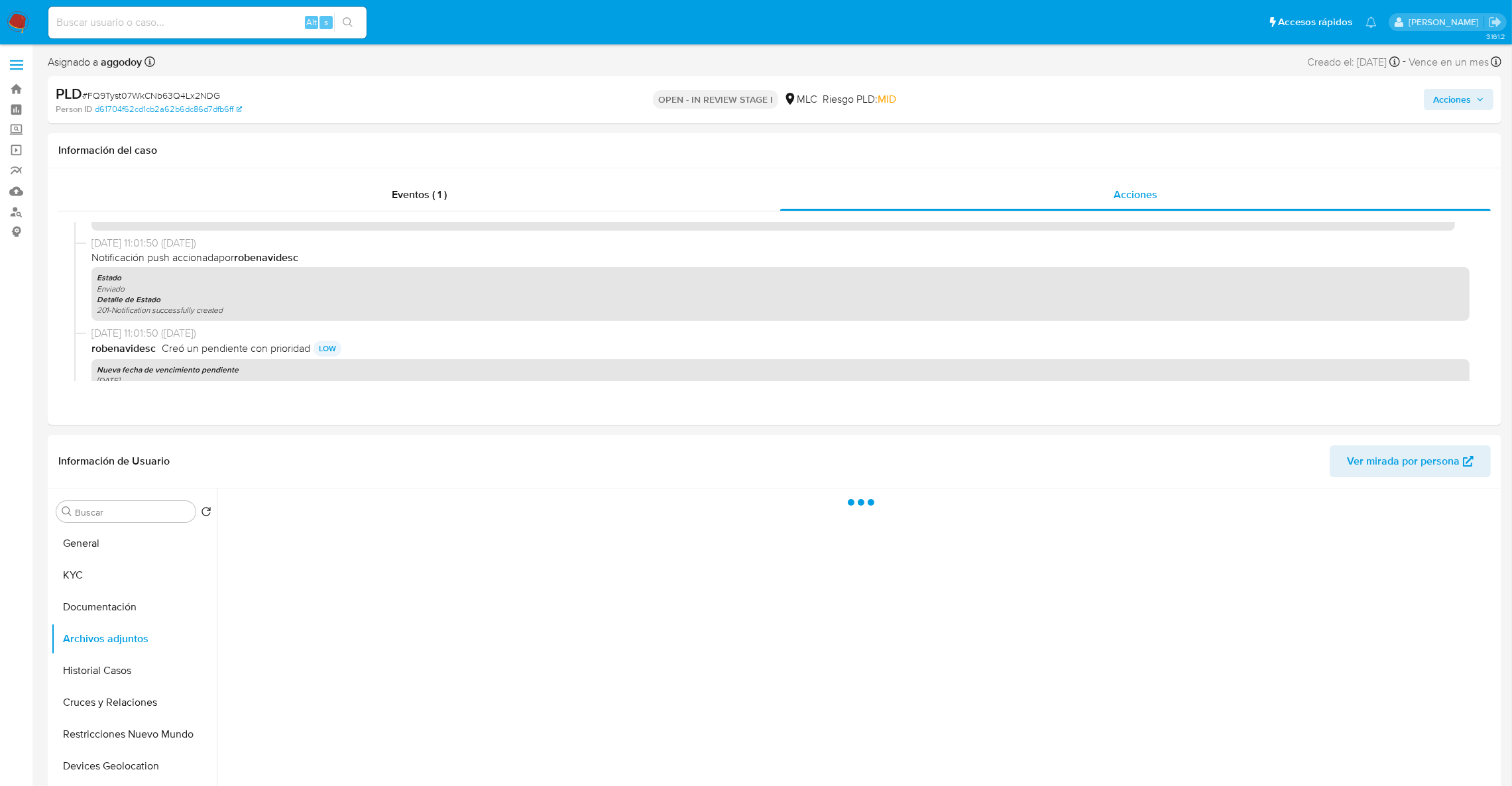
click at [1472, 107] on span "Acciones" at bounding box center [1458, 100] width 51 height 19
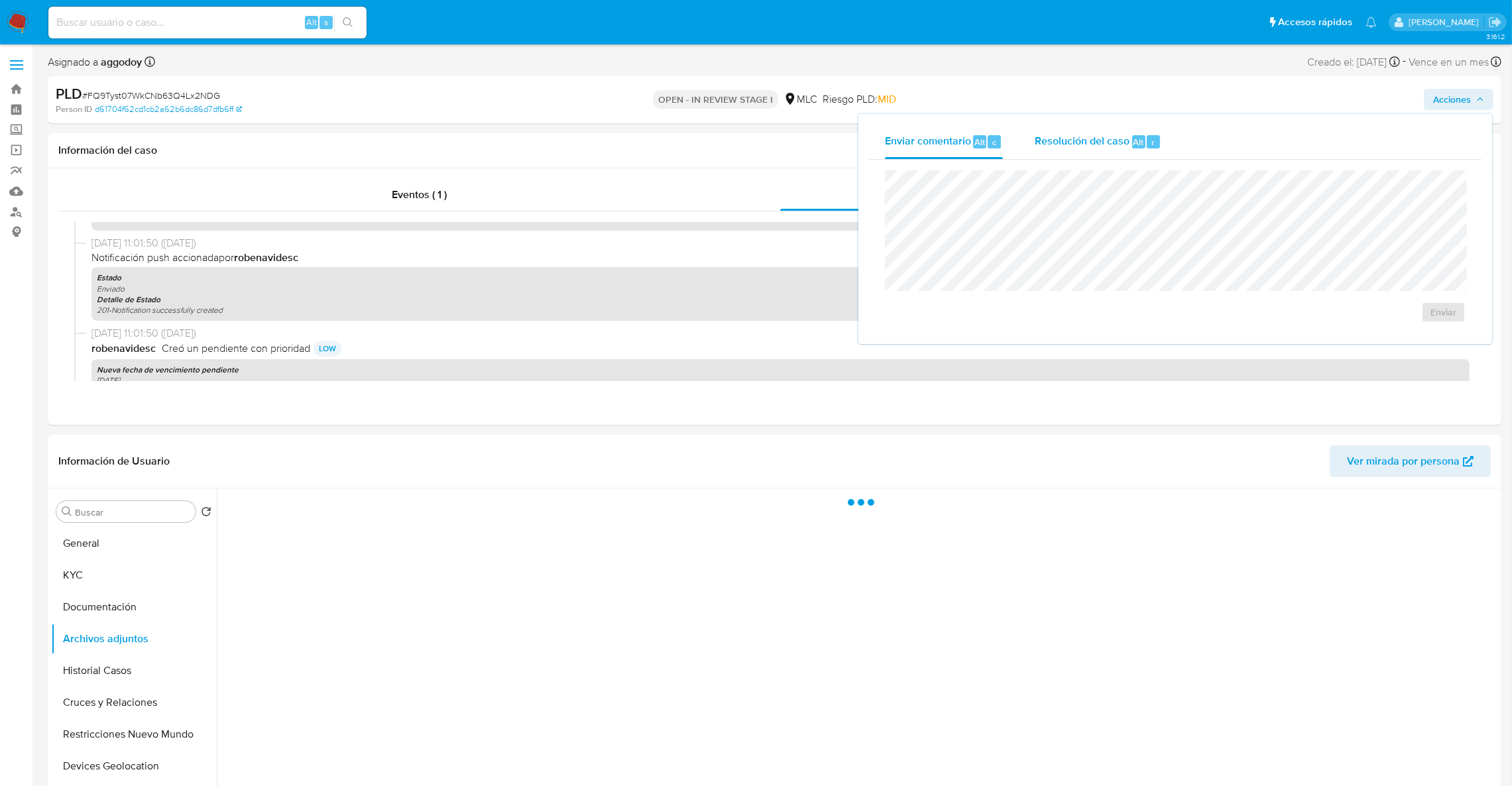
click at [1157, 137] on div "Resolución del caso Alt r" at bounding box center [1098, 142] width 127 height 35
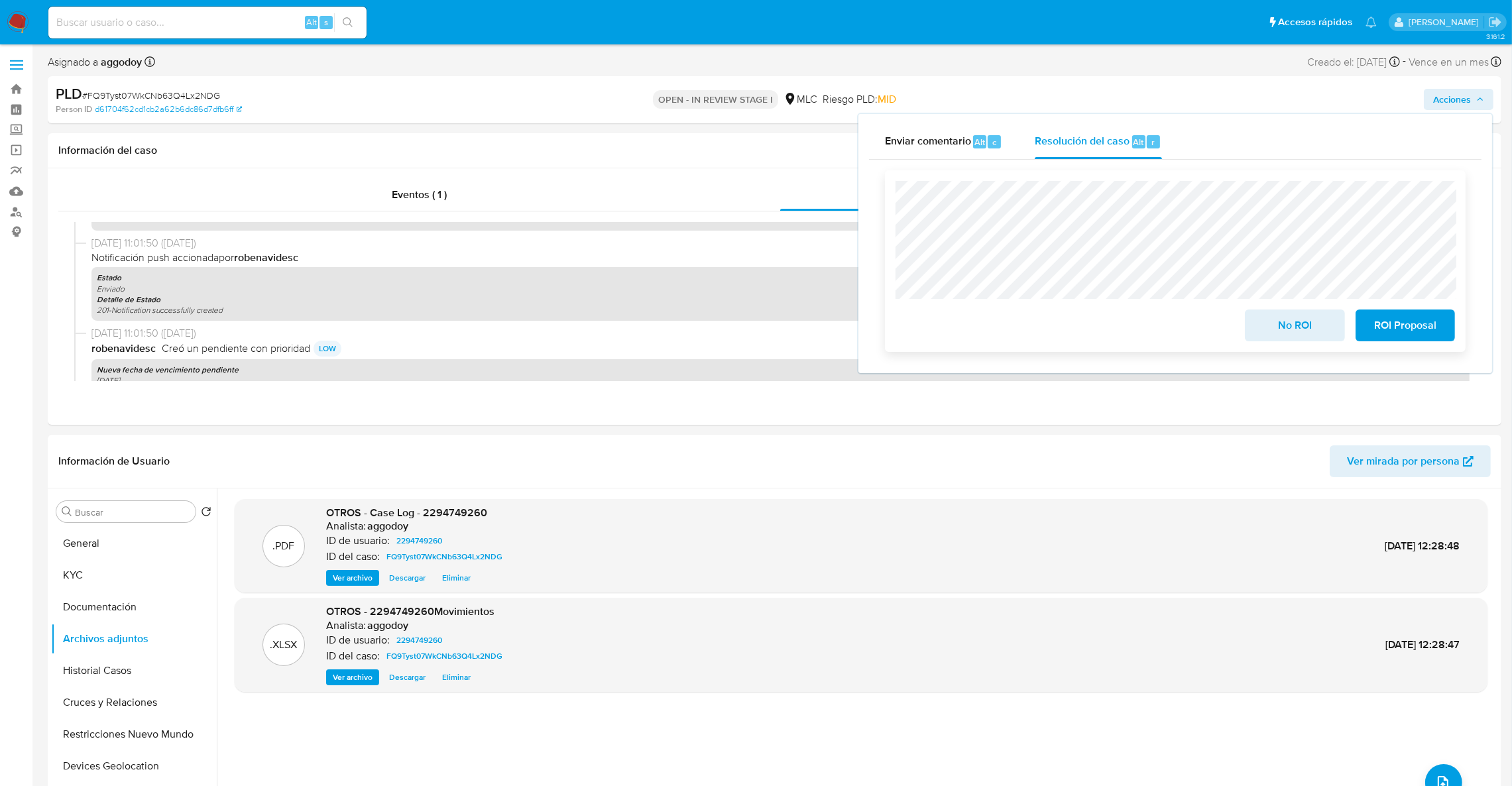
click at [1400, 337] on span "ROI Proposal" at bounding box center [1406, 325] width 65 height 29
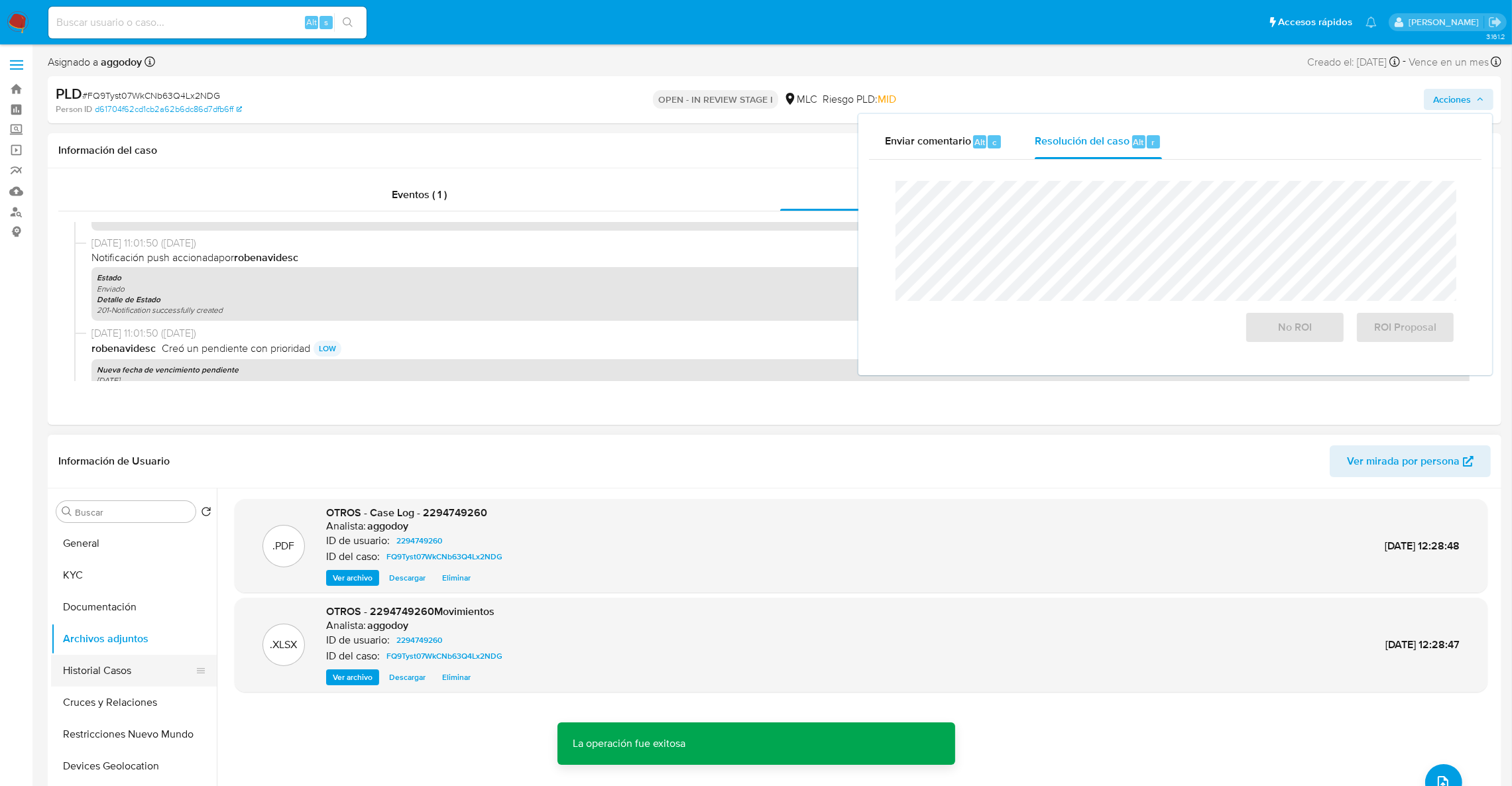
click at [121, 671] on button "Historial Casos" at bounding box center [129, 670] width 155 height 32
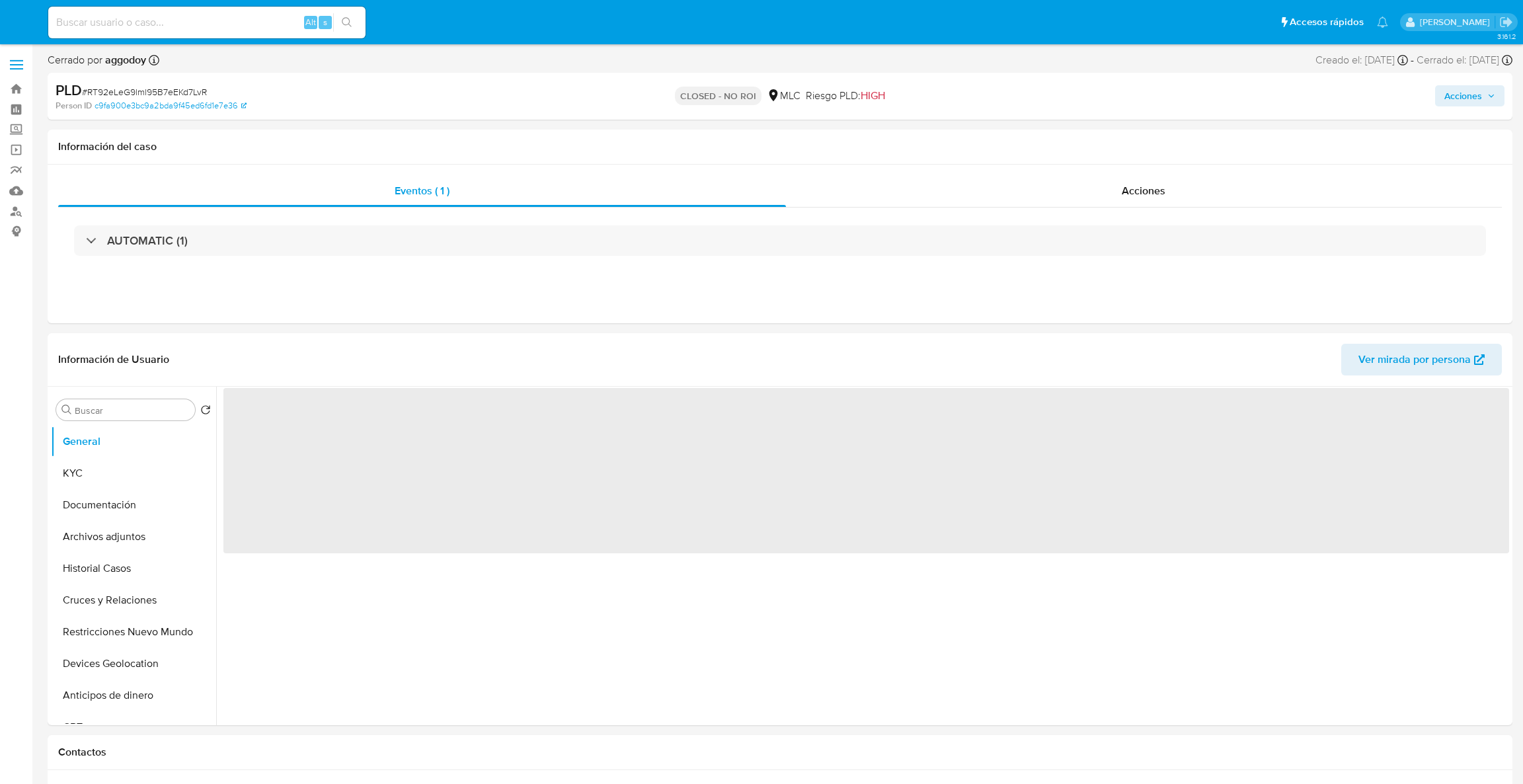
select select "10"
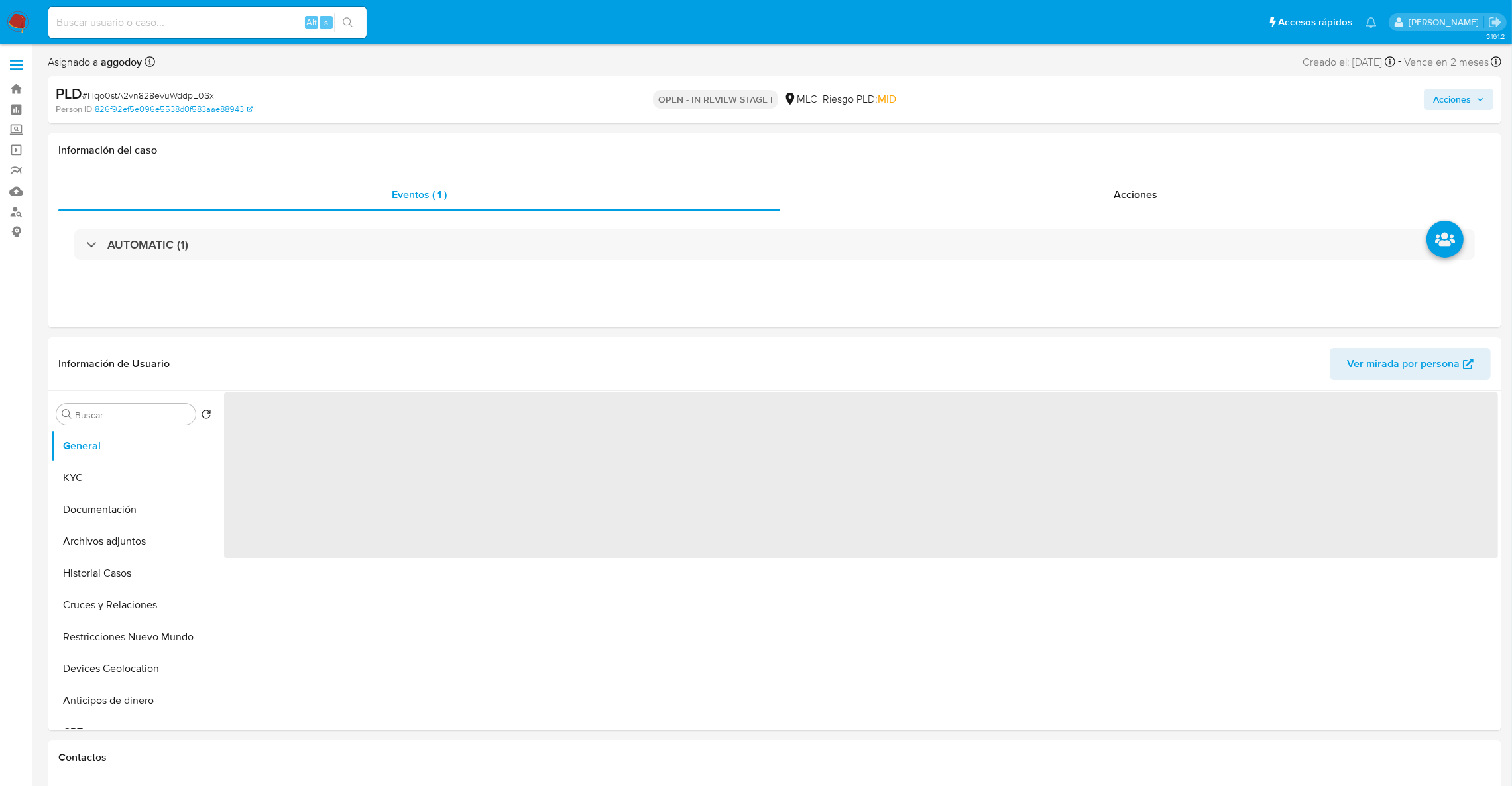
click at [1468, 109] on span "Acciones" at bounding box center [1452, 100] width 38 height 21
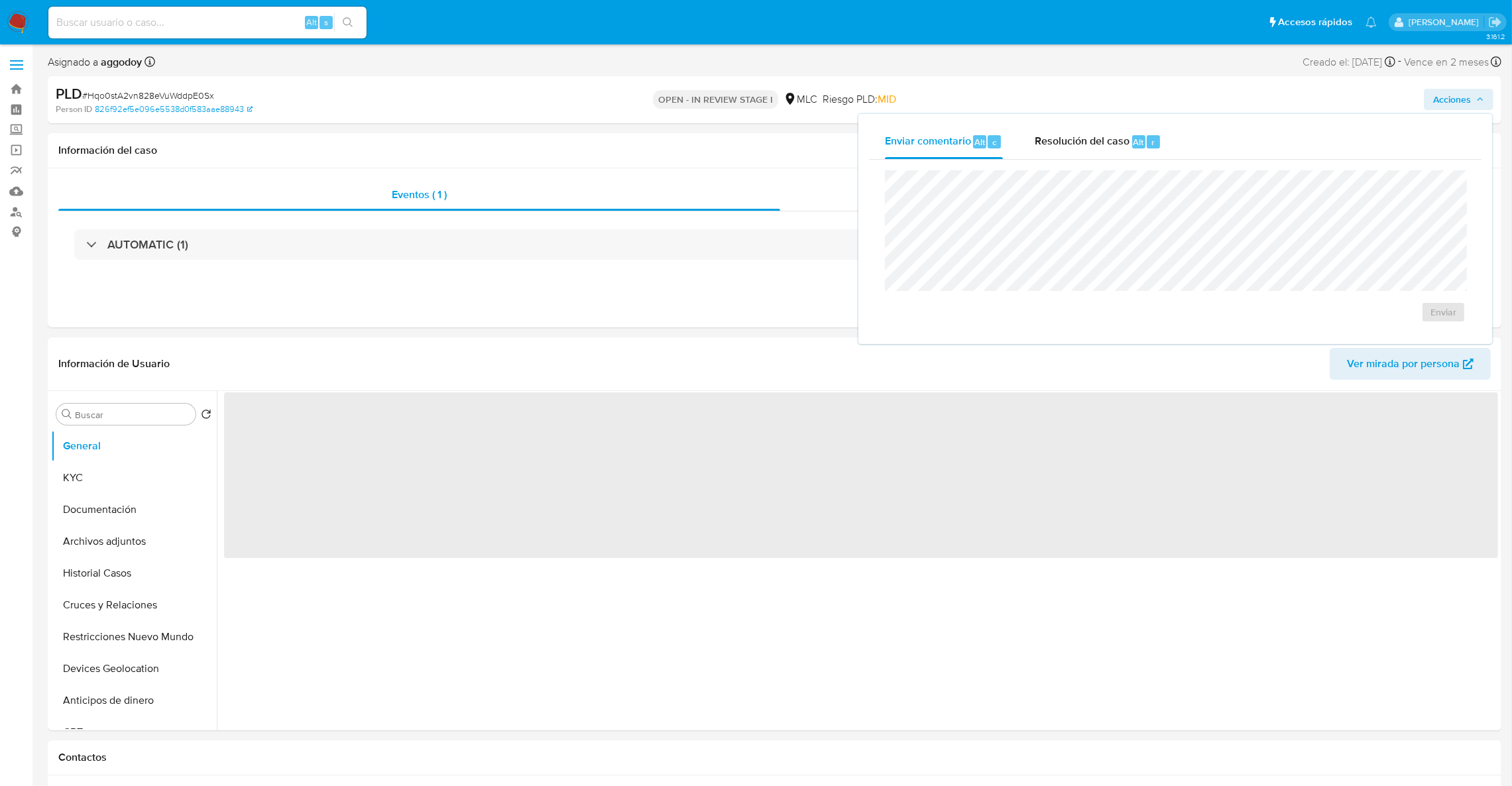
drag, startPoint x: 1131, startPoint y: 151, endPoint x: 1129, endPoint y: 165, distance: 14.1
click at [1131, 153] on div "Resolución del caso Alt r" at bounding box center [1098, 142] width 127 height 35
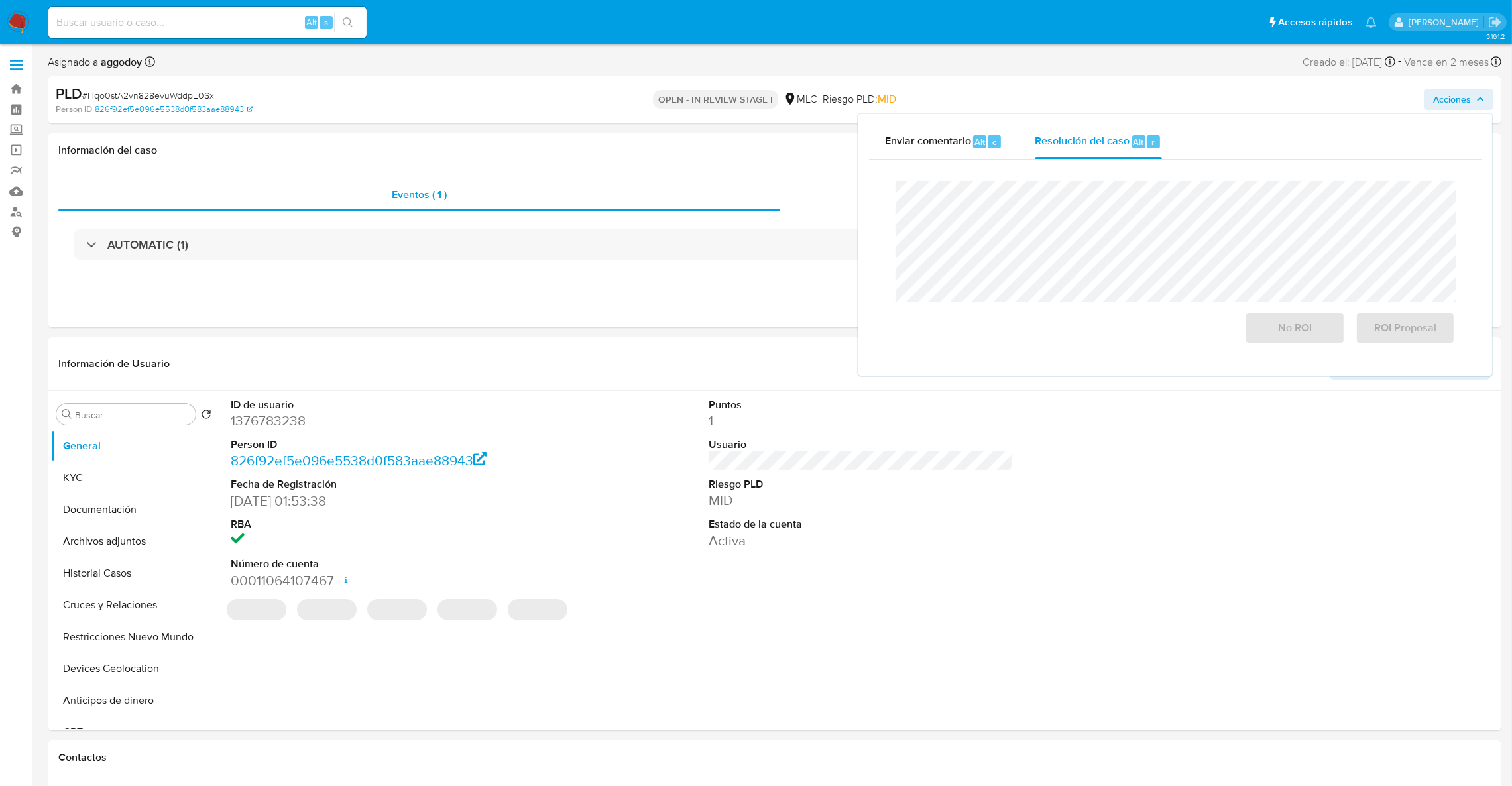
select select "10"
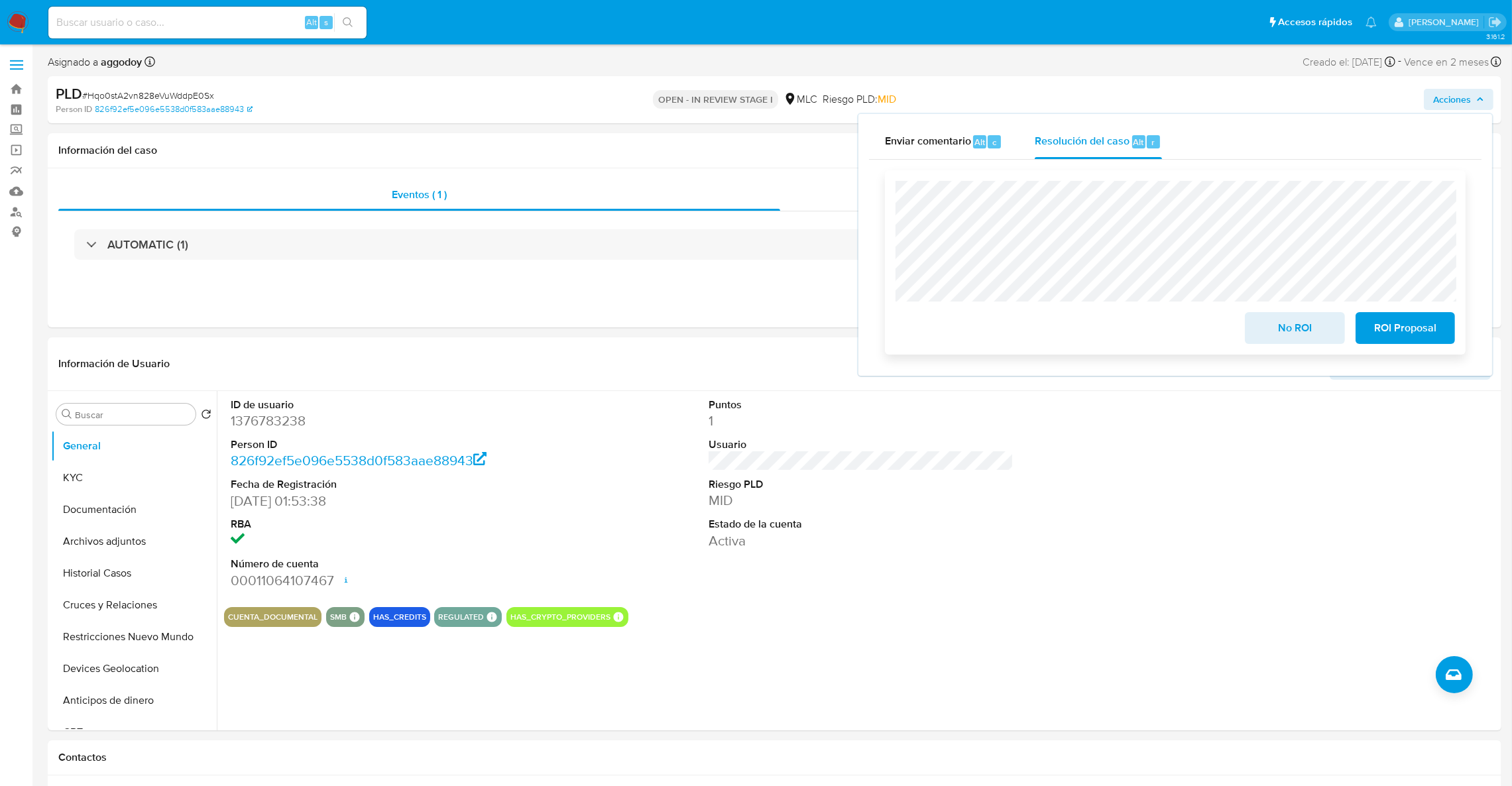
click at [1386, 322] on span "ROI Proposal" at bounding box center [1406, 328] width 65 height 29
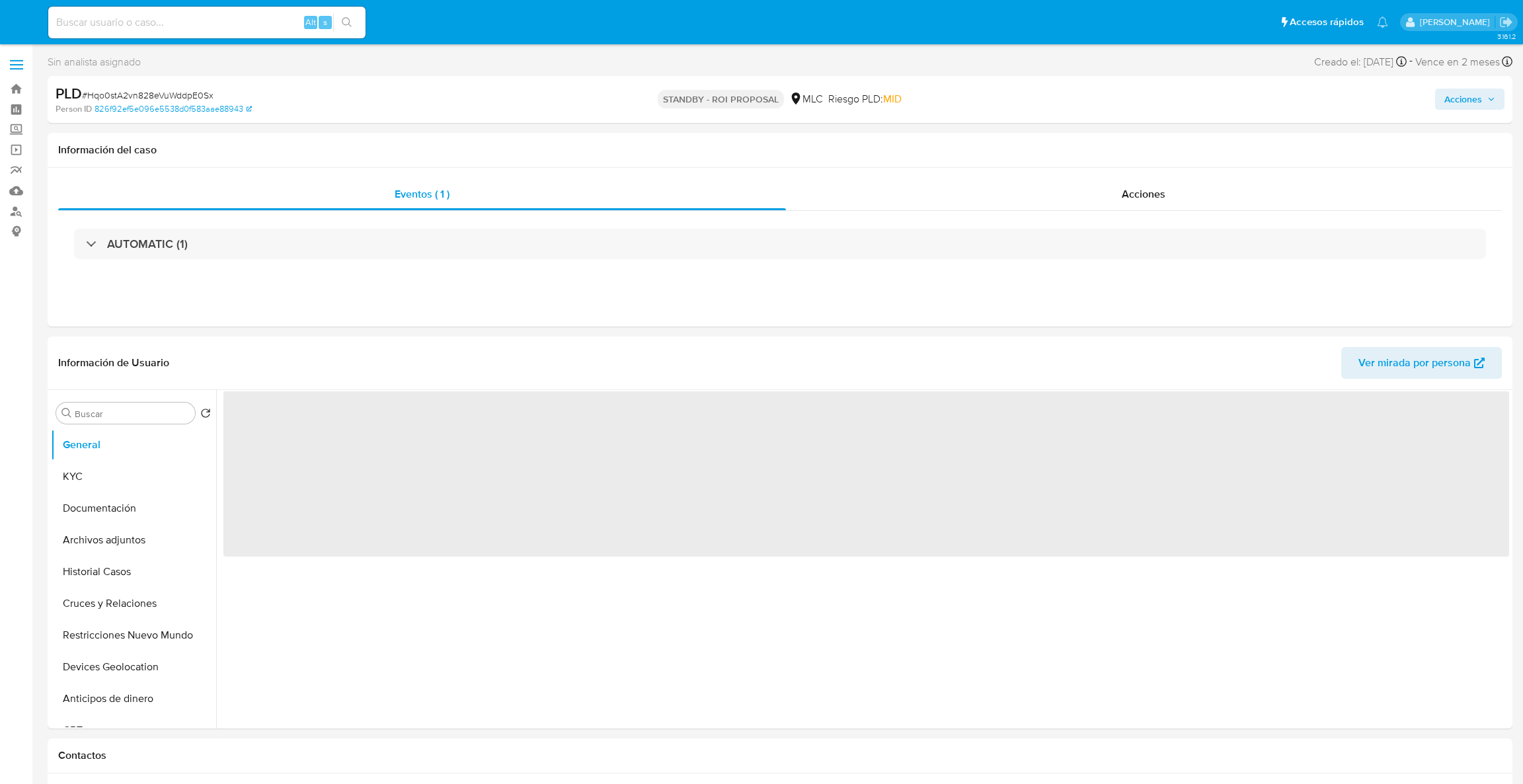
select select "10"
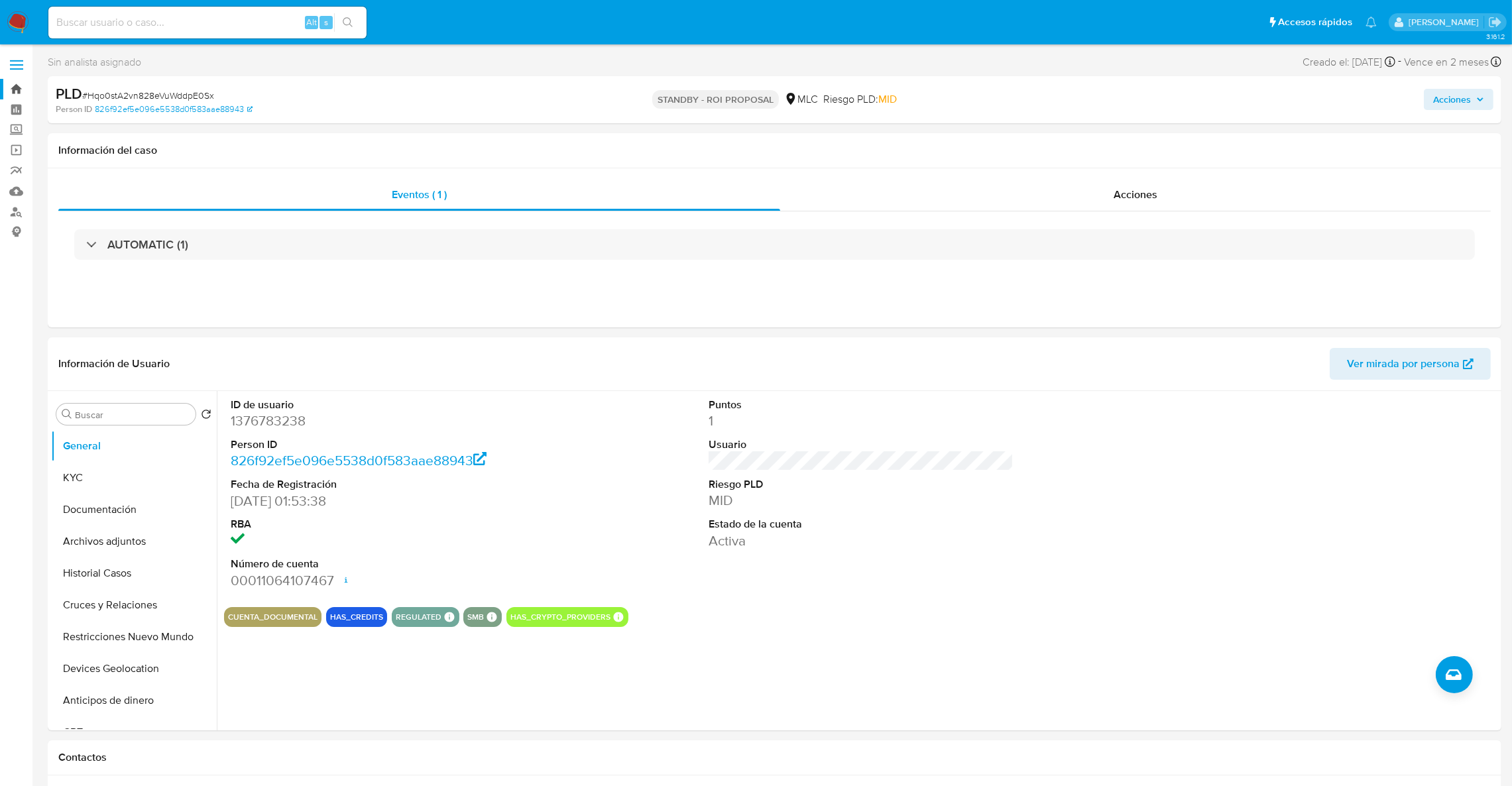
click at [13, 85] on link "Bandeja" at bounding box center [79, 89] width 158 height 21
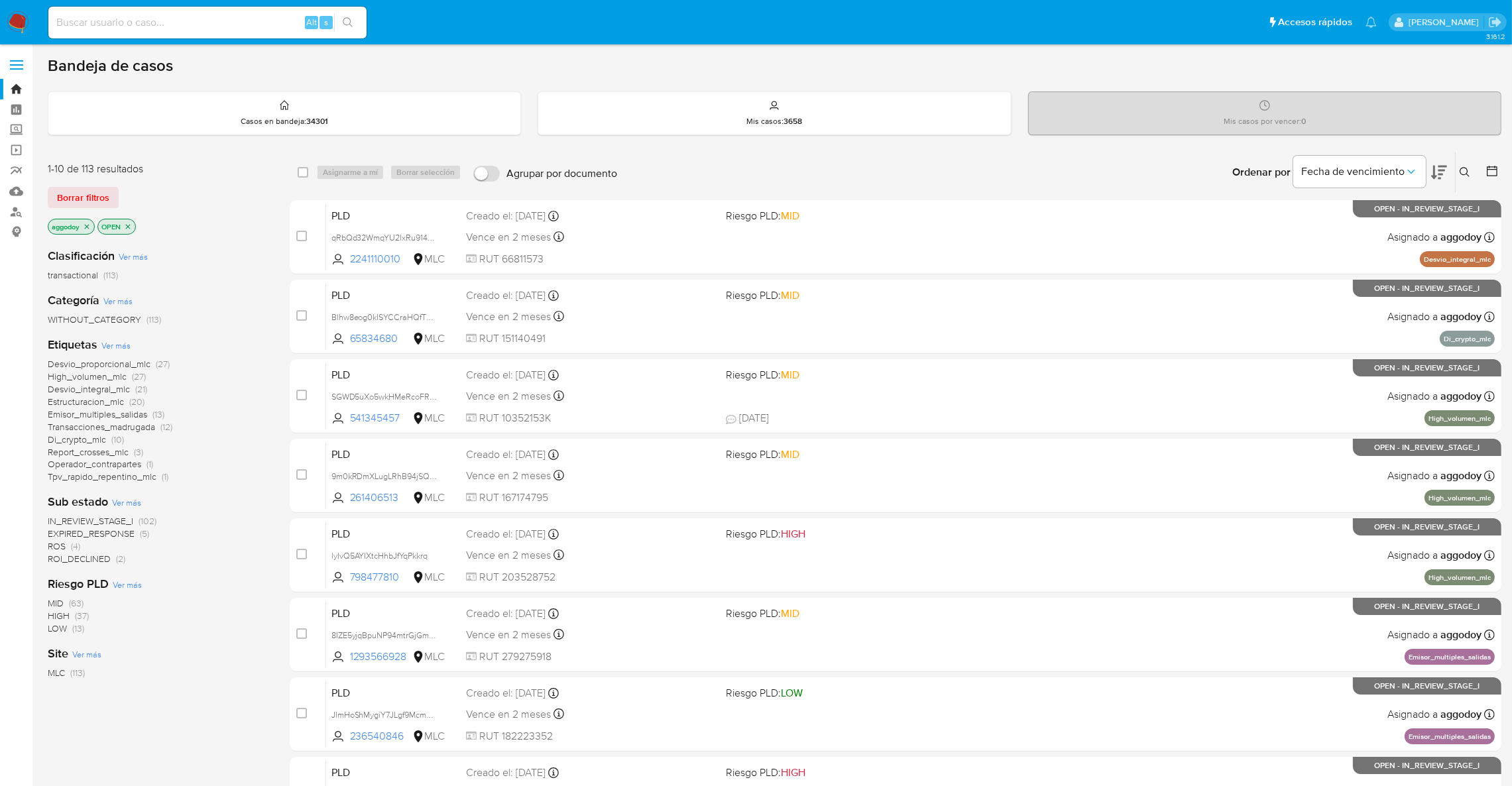
click at [1453, 181] on div "Ordenar por Fecha de vencimiento" at bounding box center [1338, 173] width 233 height 41
click at [1456, 179] on button at bounding box center [1466, 173] width 22 height 16
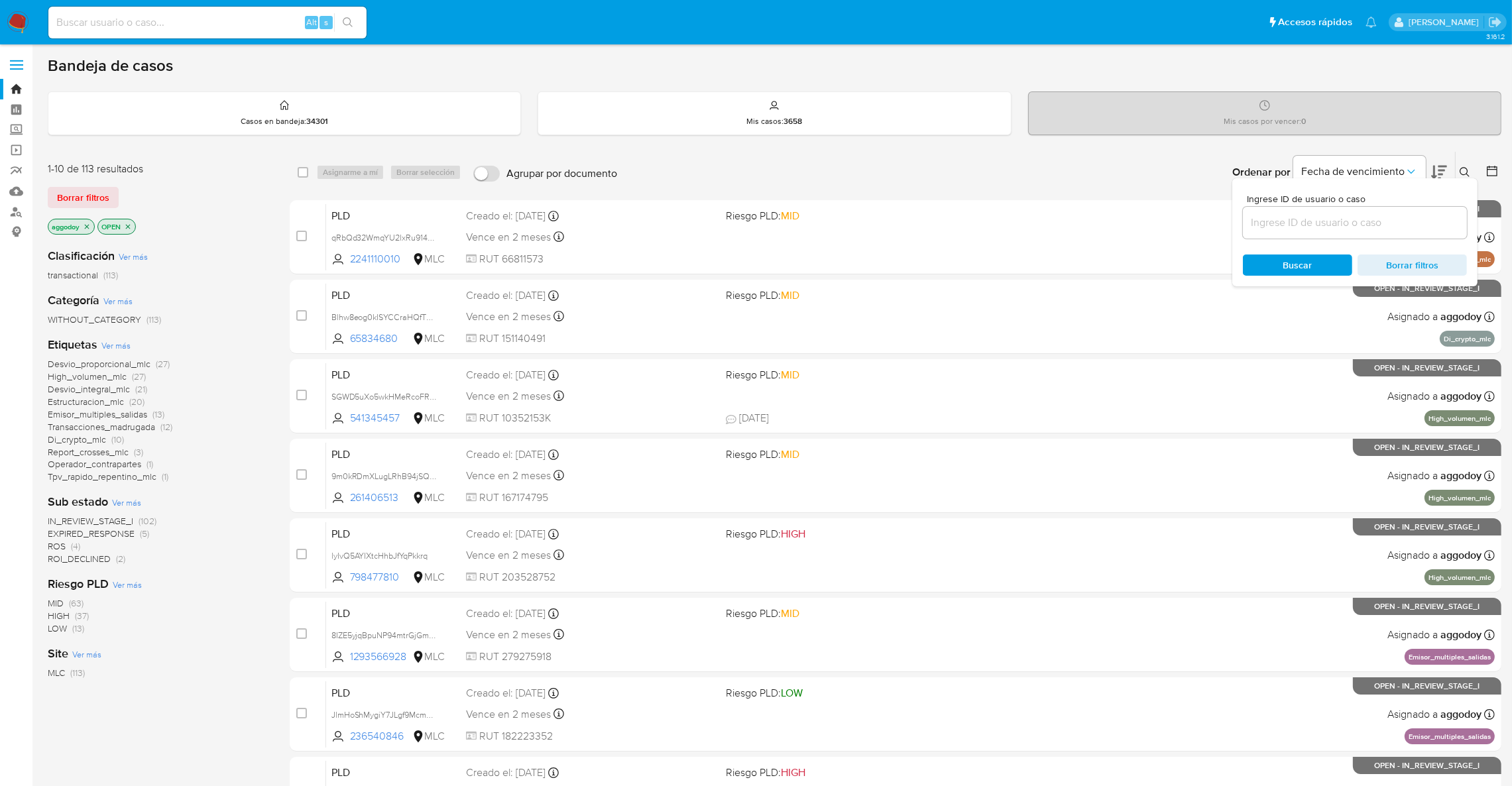
click at [1243, 232] on div at bounding box center [1355, 222] width 224 height 32
click at [1246, 230] on div at bounding box center [1355, 222] width 224 height 32
click at [1258, 229] on input at bounding box center [1355, 222] width 224 height 17
paste input "2071187025"
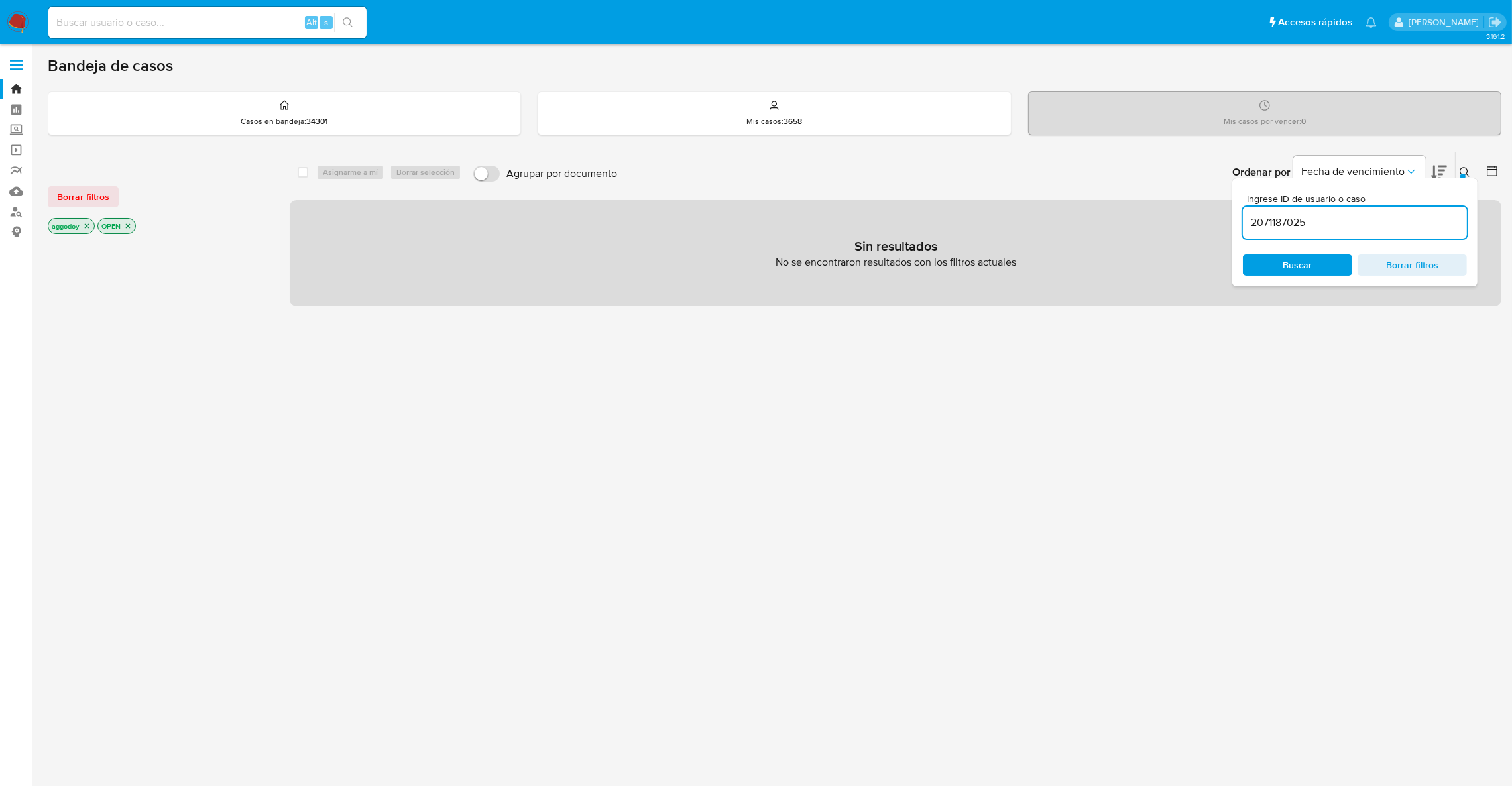
click at [1371, 214] on input "2071187025" at bounding box center [1355, 222] width 224 height 17
type input "2071187025"
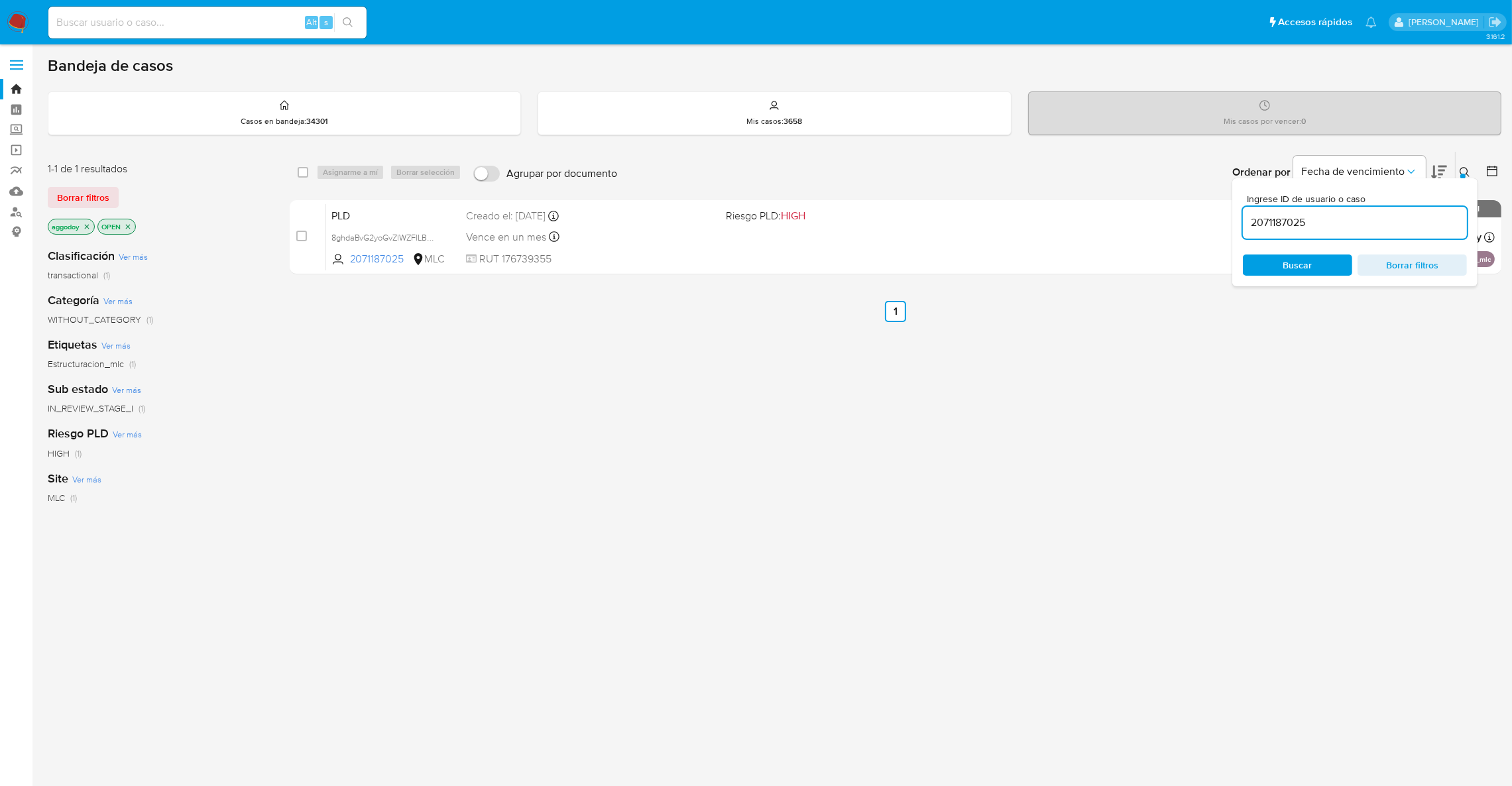
click at [1465, 179] on div "Ingrese ID de usuario o caso 2071187025 Buscar Borrar filtros" at bounding box center [1355, 232] width 245 height 108
click at [1465, 175] on div at bounding box center [1463, 177] width 5 height 5
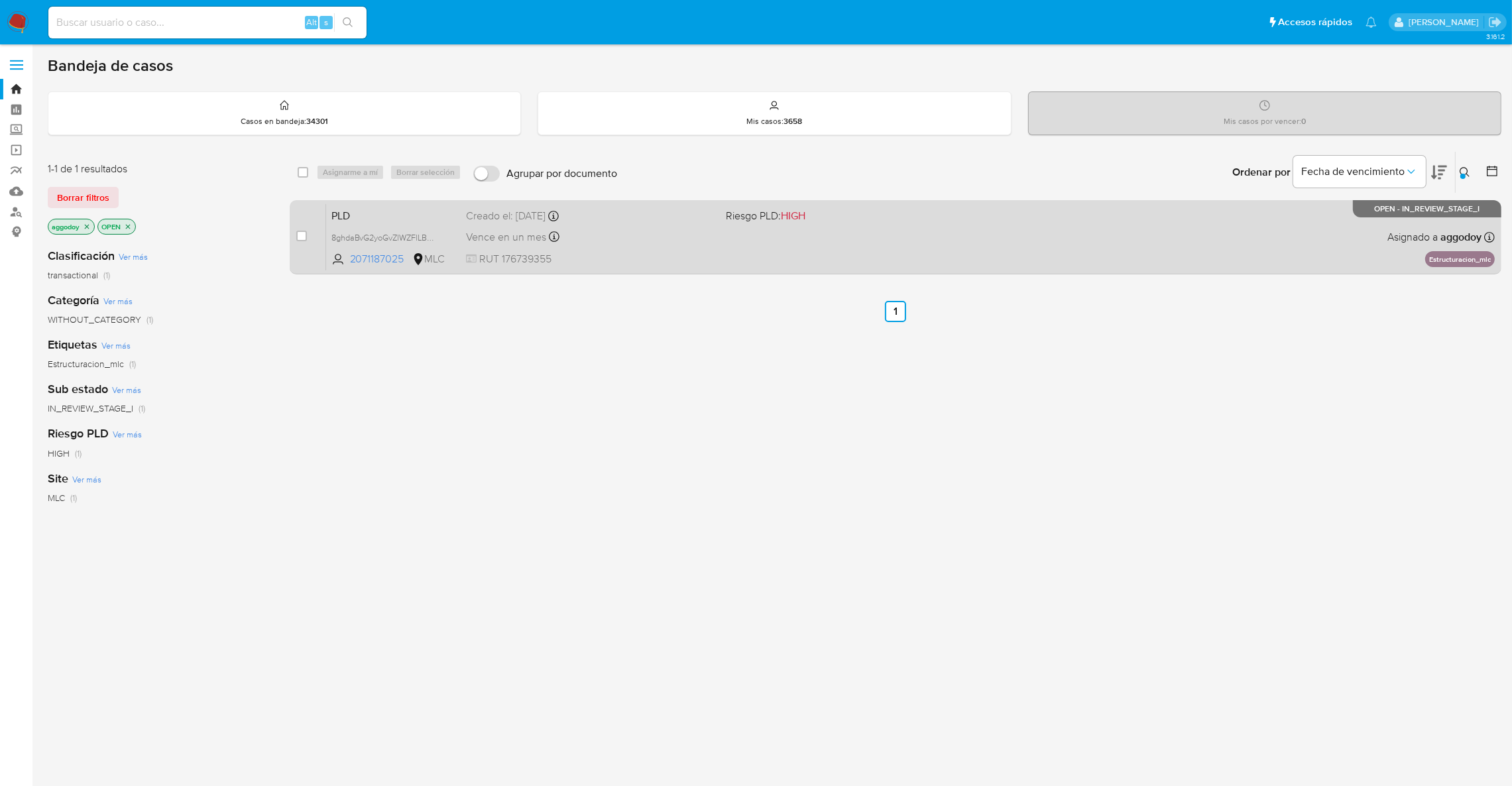
click at [1146, 254] on div "PLD 8ghdaBvG2yoGvZlWZFlLB9aZ 2071187025 MLC Riesgo PLD: HIGH Creado el: 12/08/2…" at bounding box center [910, 236] width 1169 height 67
click at [1013, 240] on div "PLD 8ghdaBvG2yoGvZlWZFlLB9aZ 2071187025 MLC Riesgo PLD: HIGH Creado el: 12/08/2…" at bounding box center [910, 236] width 1169 height 67
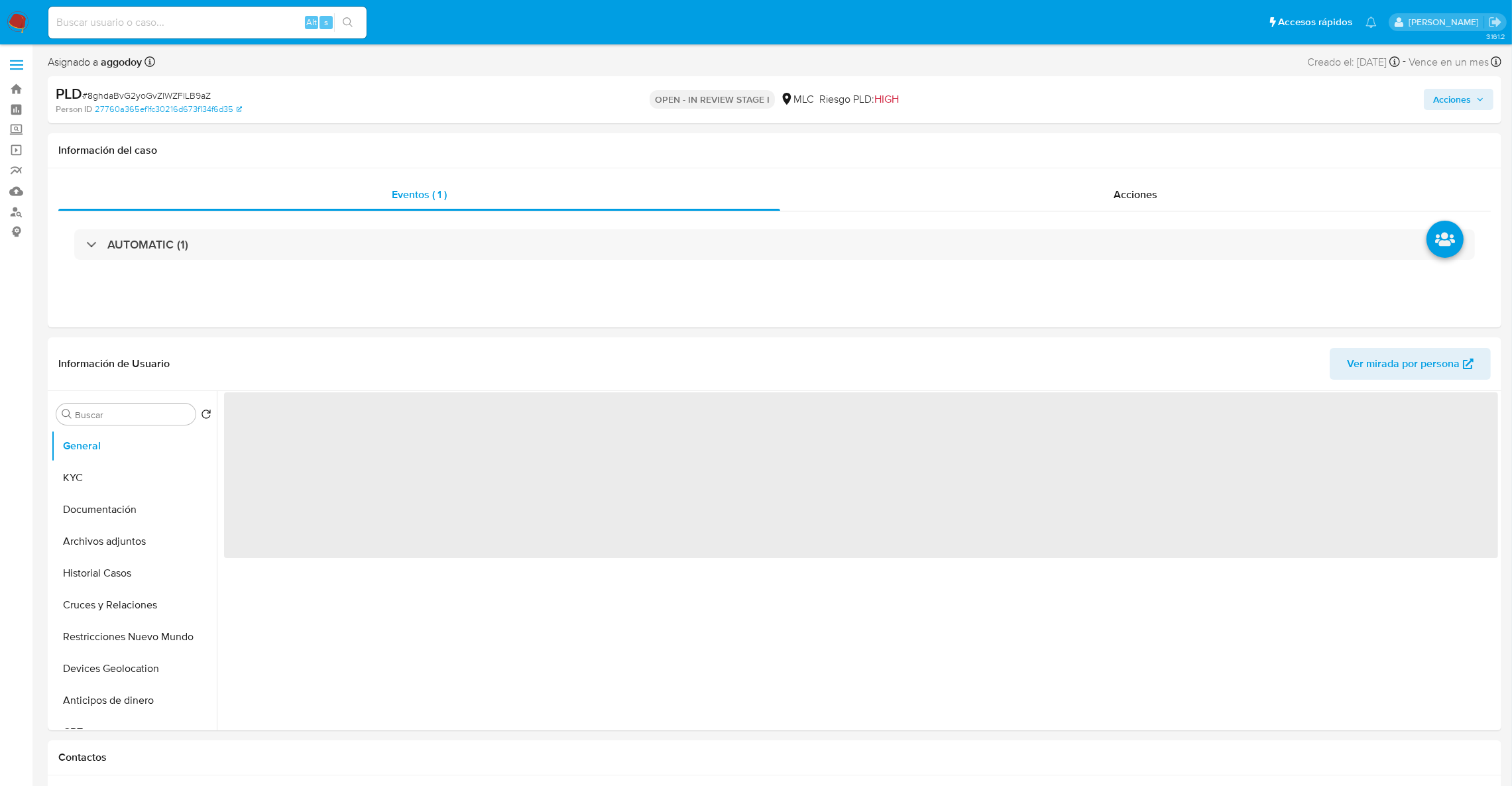
select select "10"
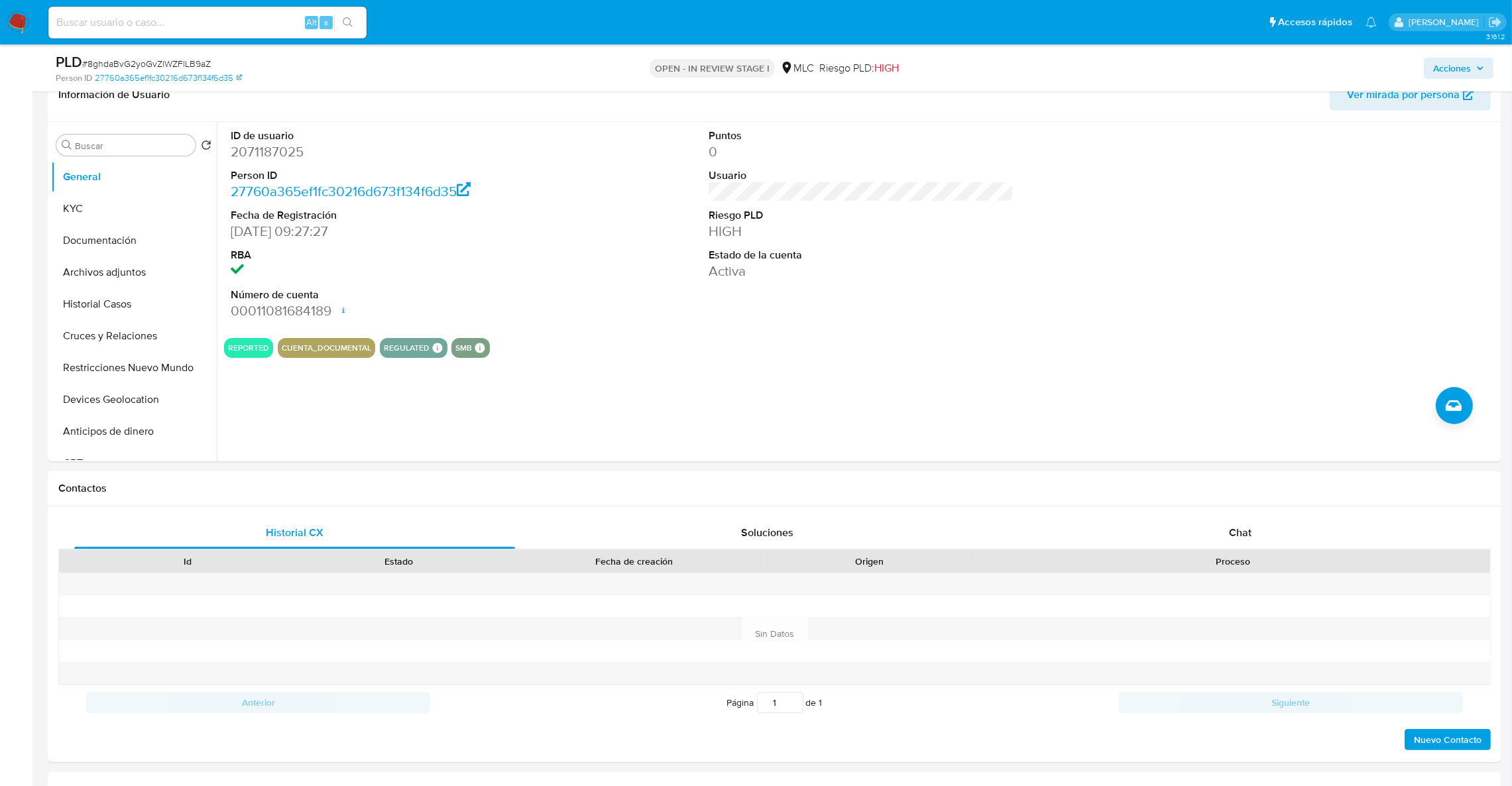
scroll to position [199, 0]
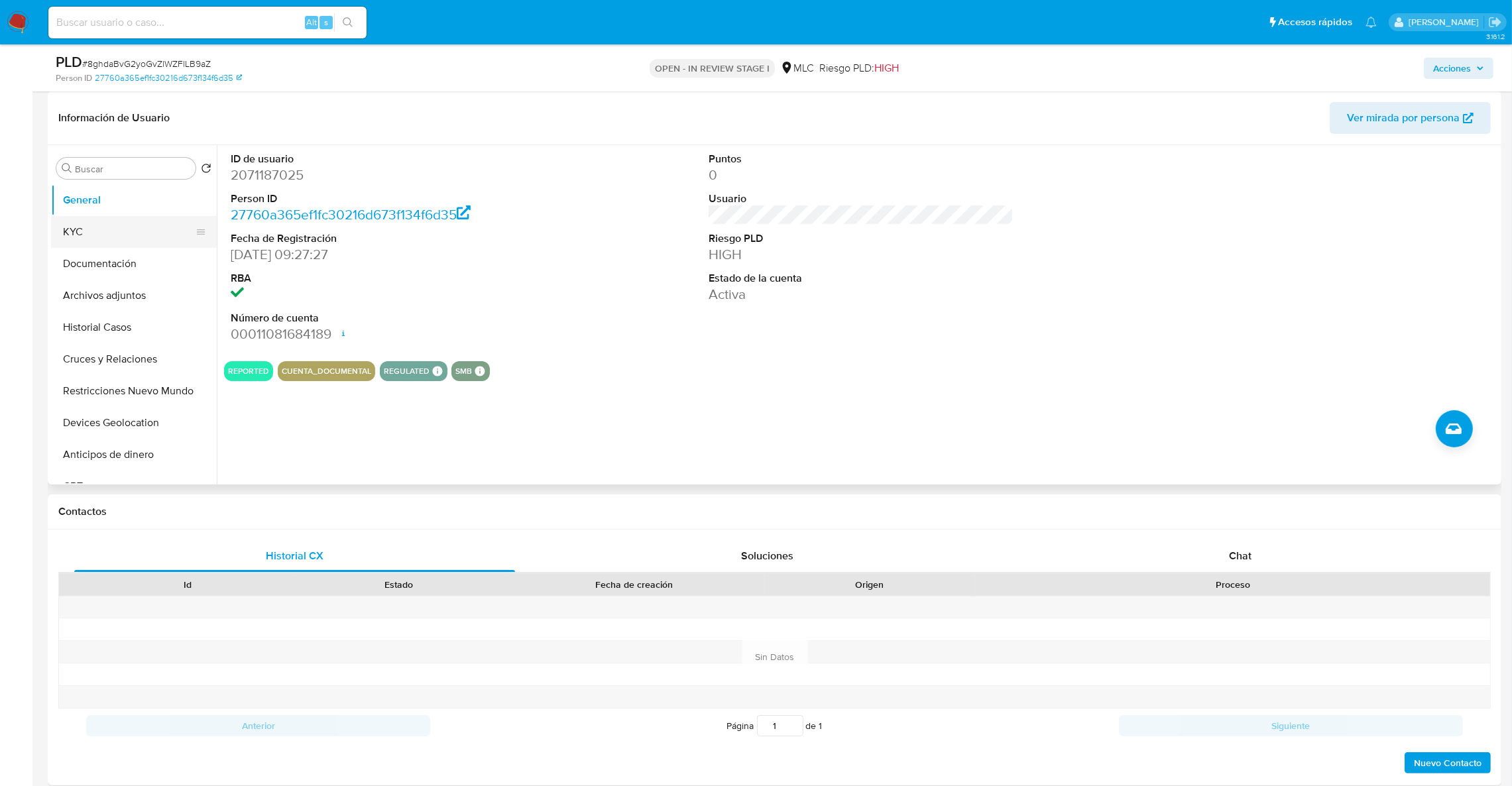
click at [129, 244] on button "KYC" at bounding box center [129, 232] width 155 height 32
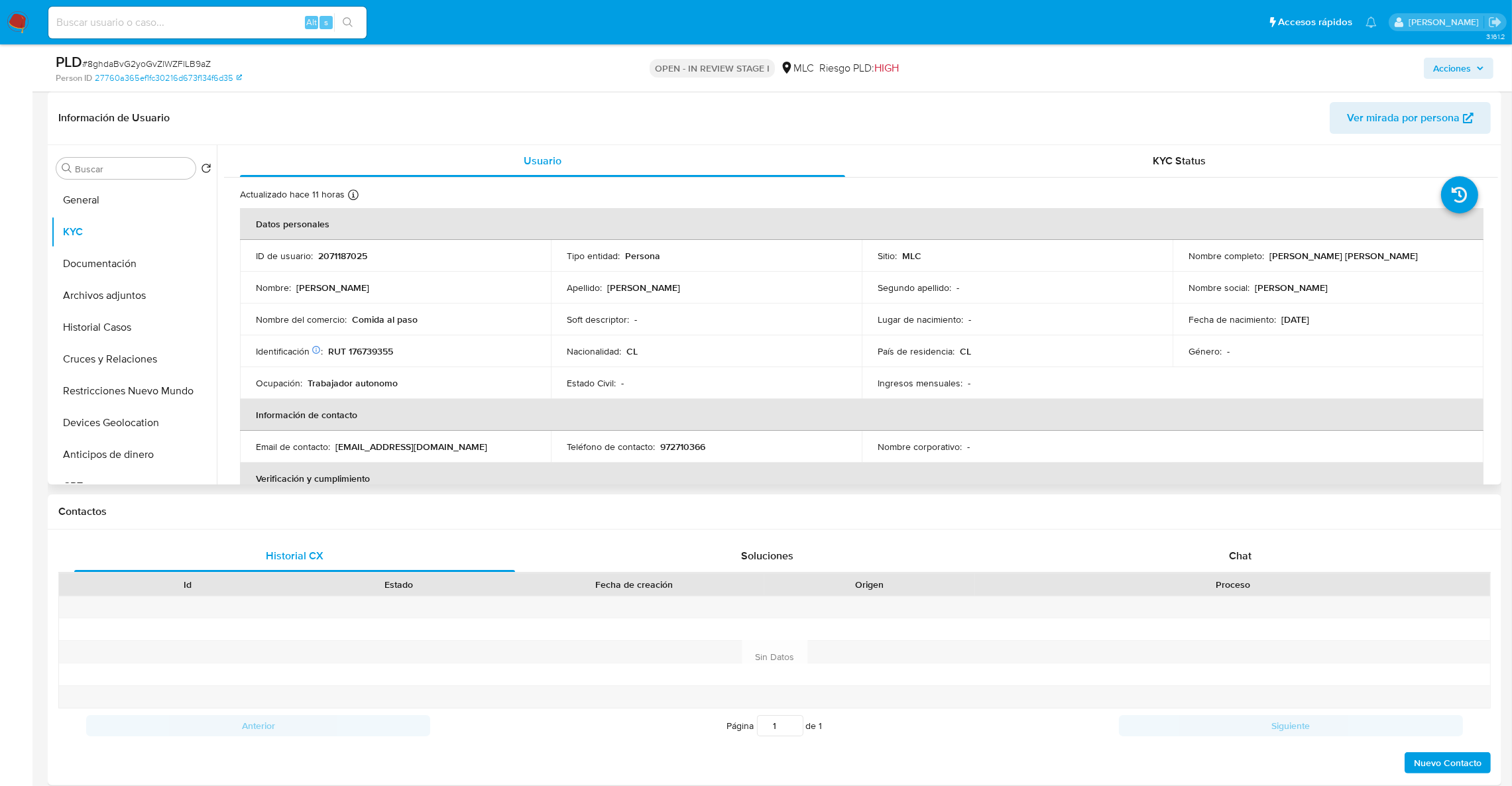
click at [372, 359] on td "Identificación Nº de serie: 533365353 : RUT 176739355" at bounding box center [395, 351] width 311 height 32
click at [373, 357] on p "RUT 176739355" at bounding box center [361, 351] width 65 height 12
click at [376, 353] on p "RUT 176739355" at bounding box center [361, 351] width 65 height 12
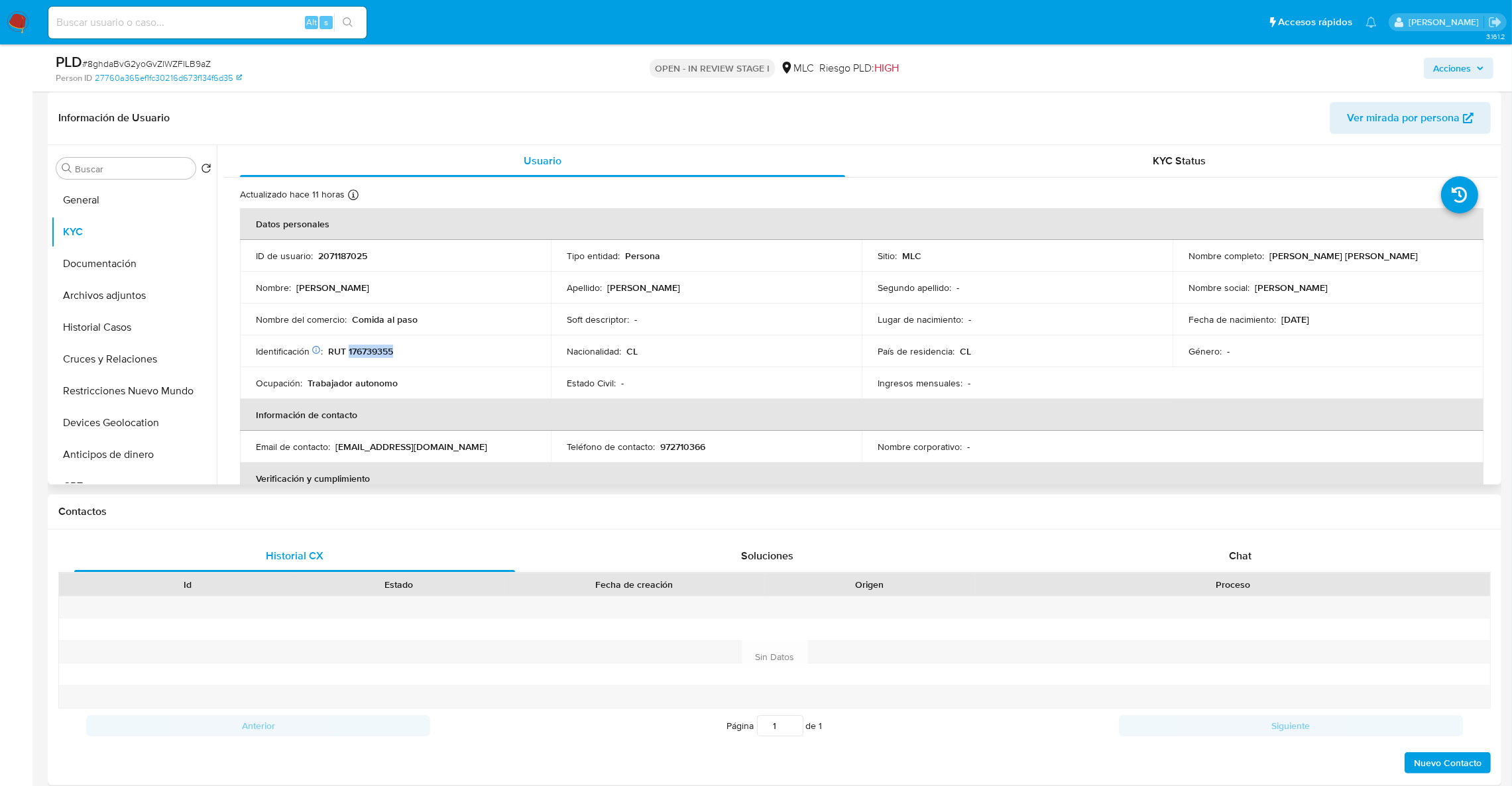
click at [376, 353] on p "RUT 176739355" at bounding box center [361, 351] width 65 height 12
click at [144, 301] on button "Archivos adjuntos" at bounding box center [129, 295] width 155 height 32
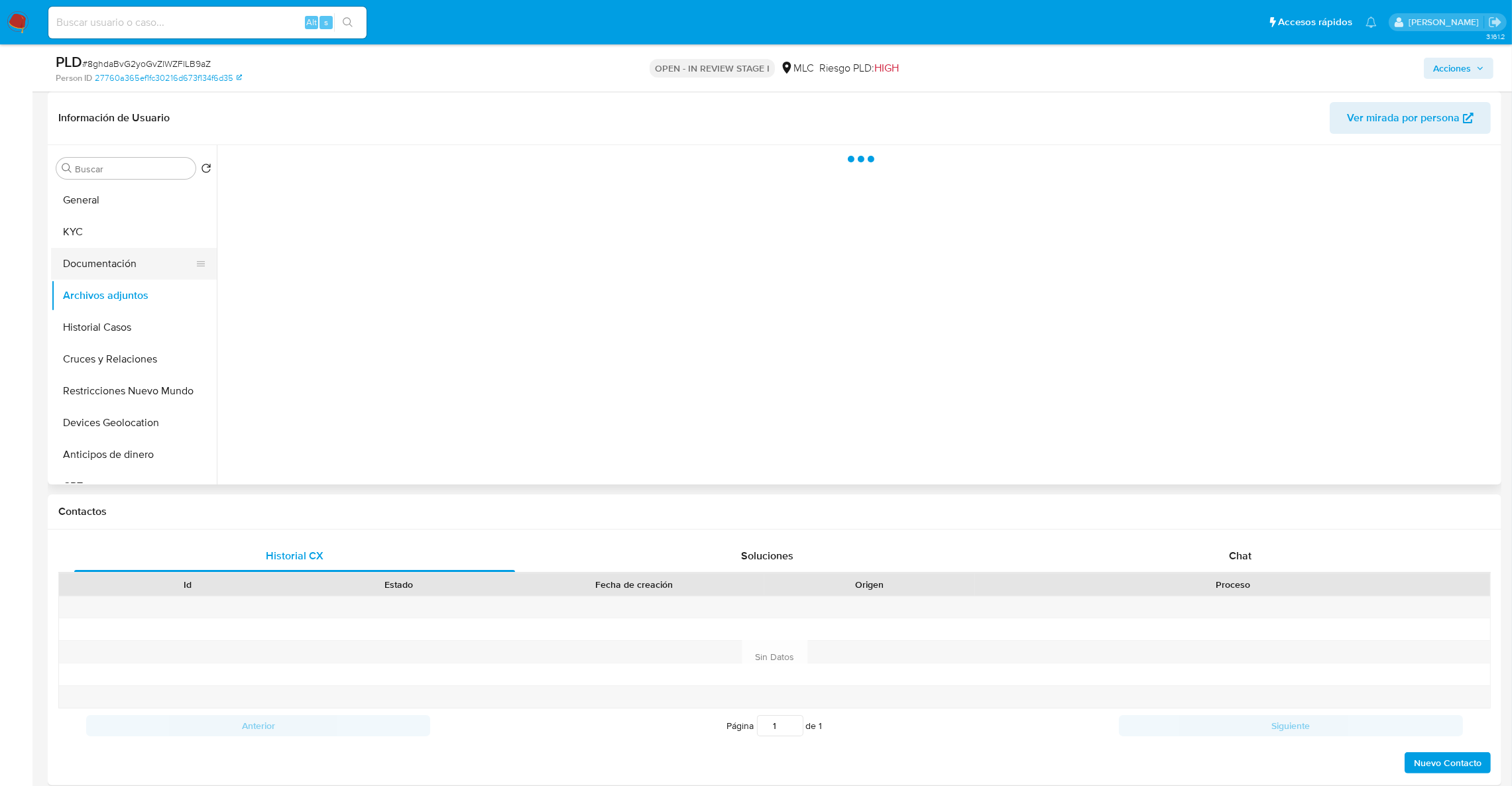
click at [126, 258] on button "Documentación" at bounding box center [129, 264] width 155 height 32
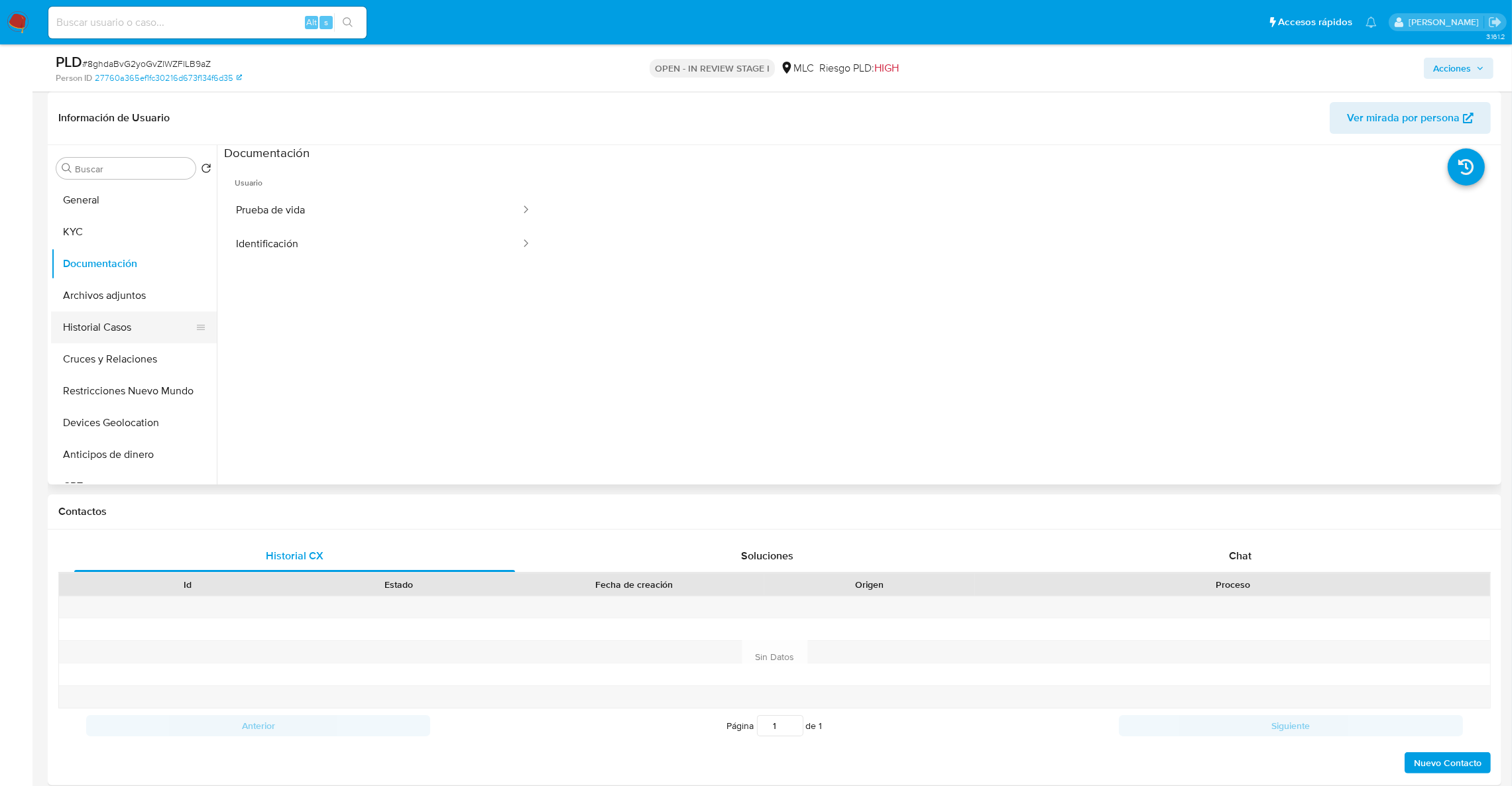
click at [103, 336] on button "Historial Casos" at bounding box center [129, 327] width 155 height 32
click at [94, 365] on button "Cruces y Relaciones" at bounding box center [129, 359] width 155 height 32
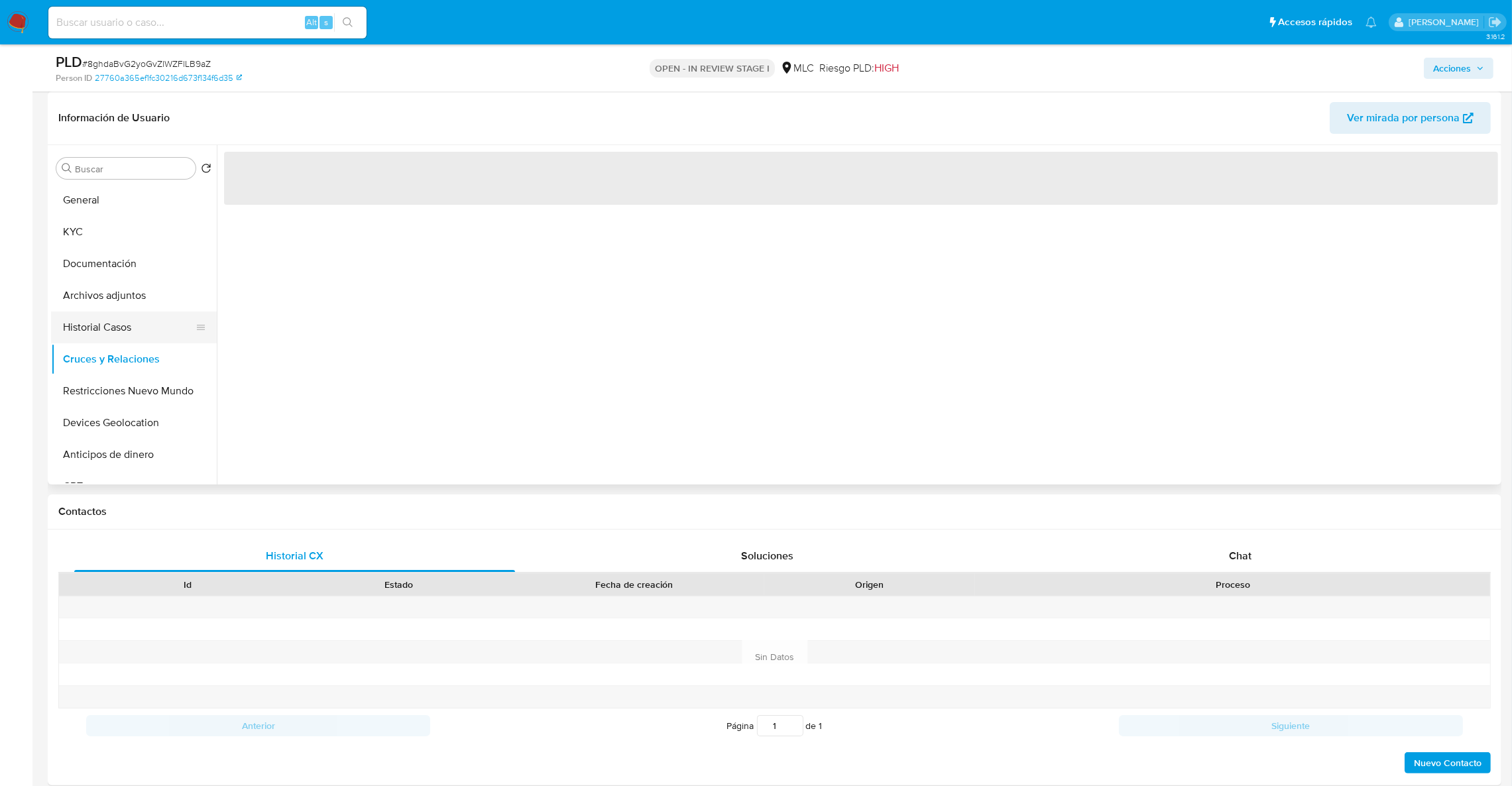
click at [104, 341] on button "Historial Casos" at bounding box center [129, 327] width 155 height 32
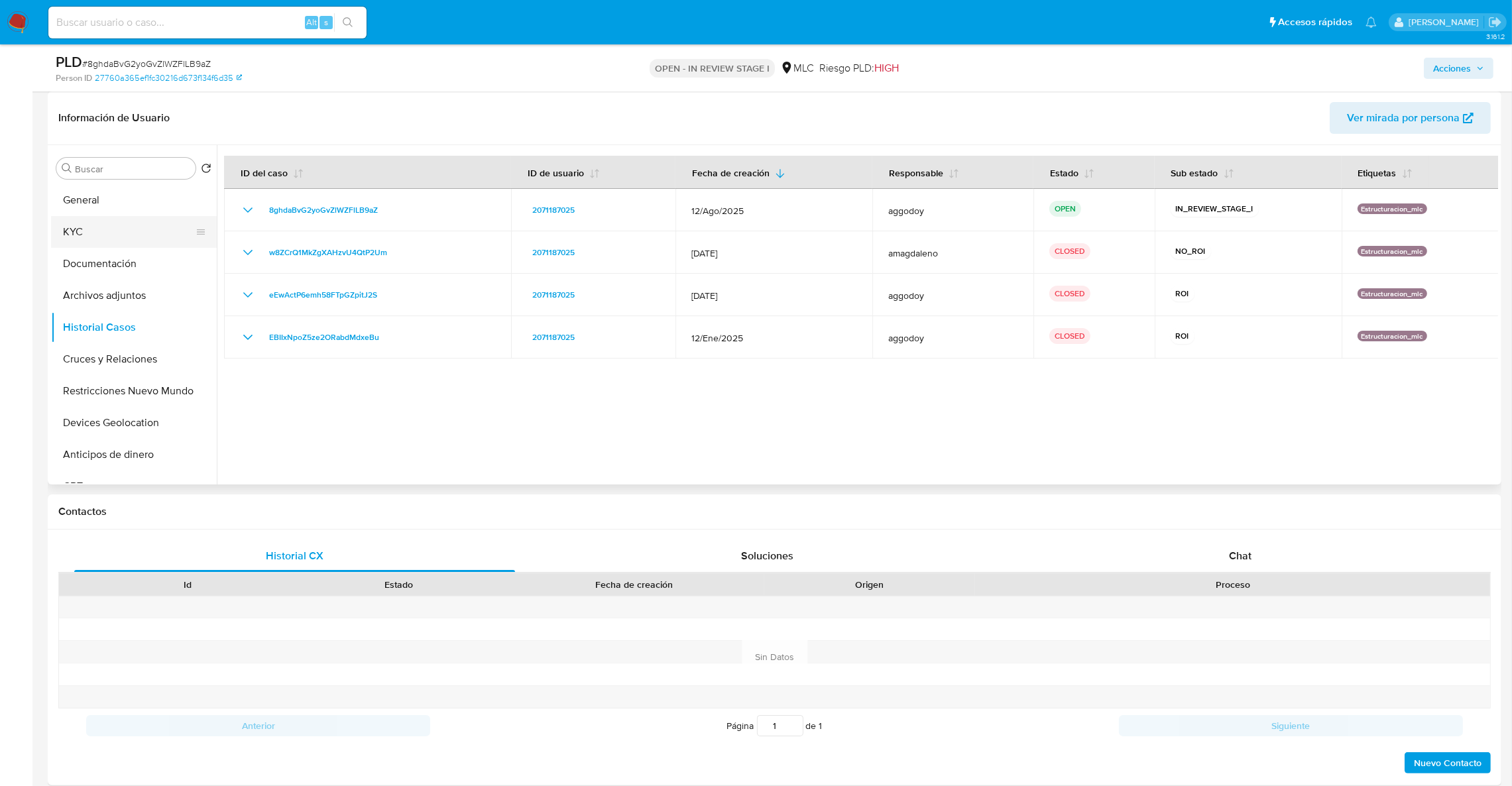
click at [90, 228] on button "KYC" at bounding box center [129, 232] width 155 height 32
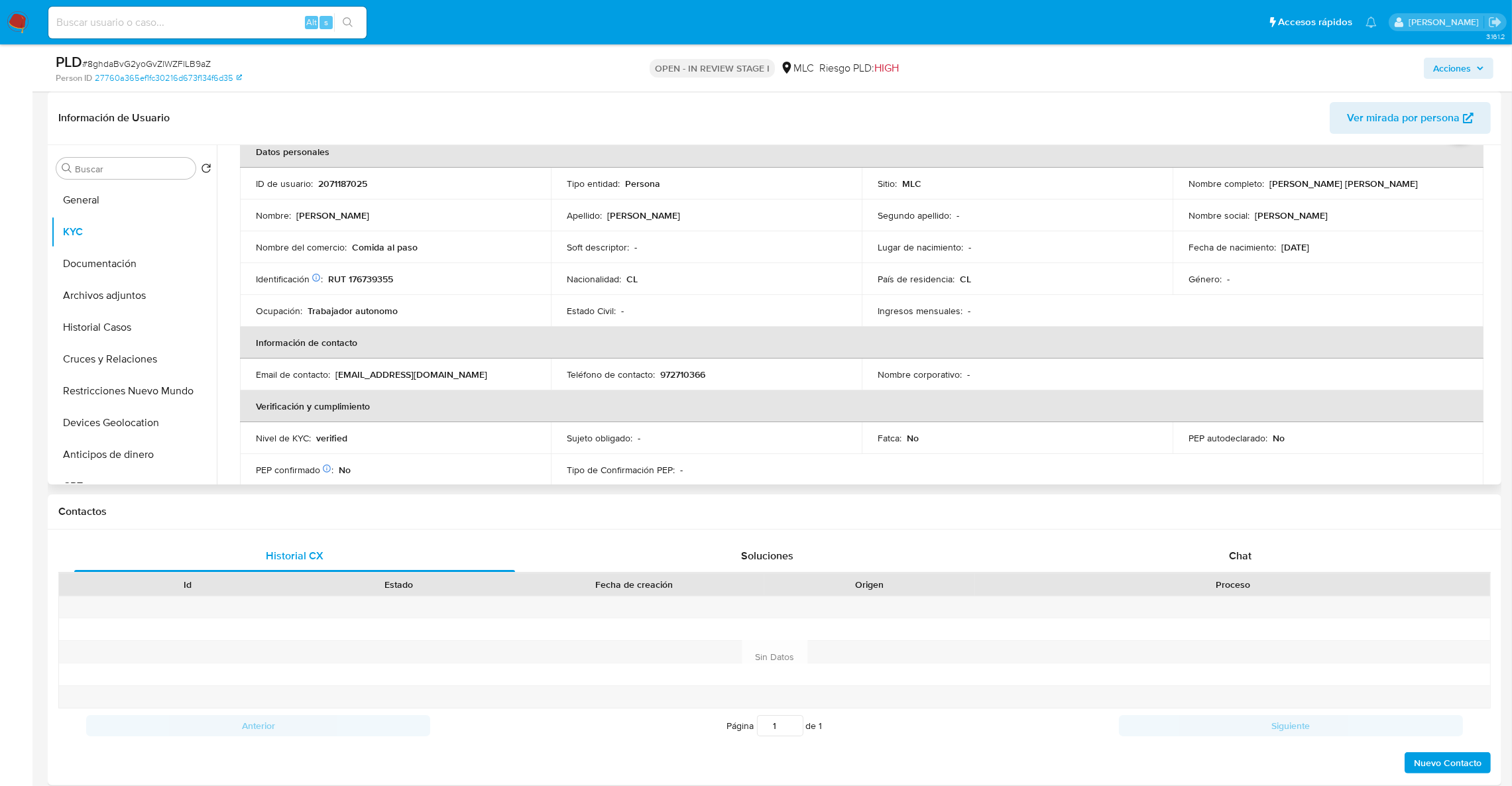
scroll to position [69, 0]
click at [1370, 353] on th "Información de contacto" at bounding box center [861, 346] width 1244 height 32
click at [133, 404] on button "Restricciones Nuevo Mundo" at bounding box center [129, 391] width 155 height 32
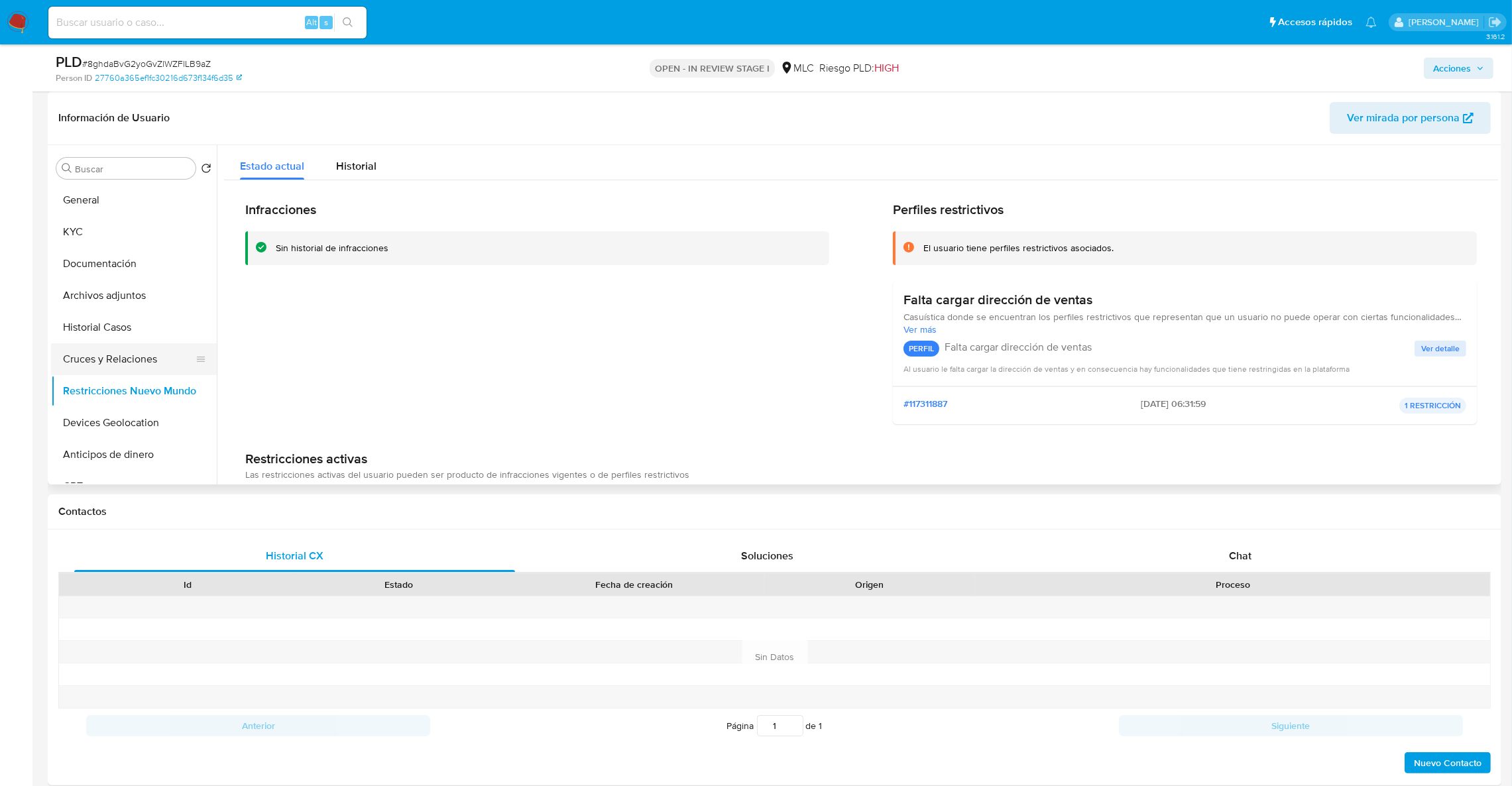
click at [165, 351] on button "Cruces y Relaciones" at bounding box center [129, 359] width 155 height 32
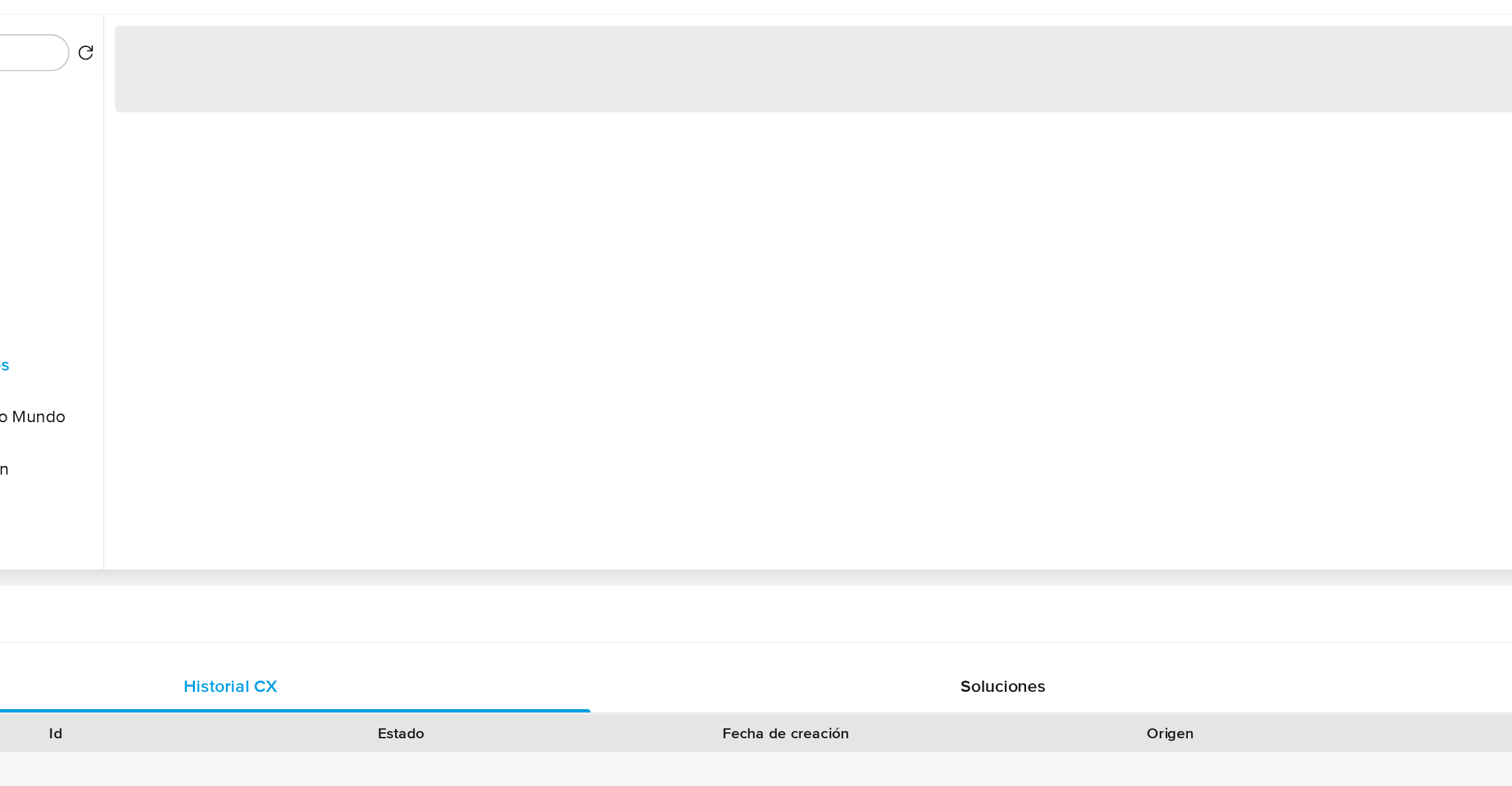
scroll to position [199, 0]
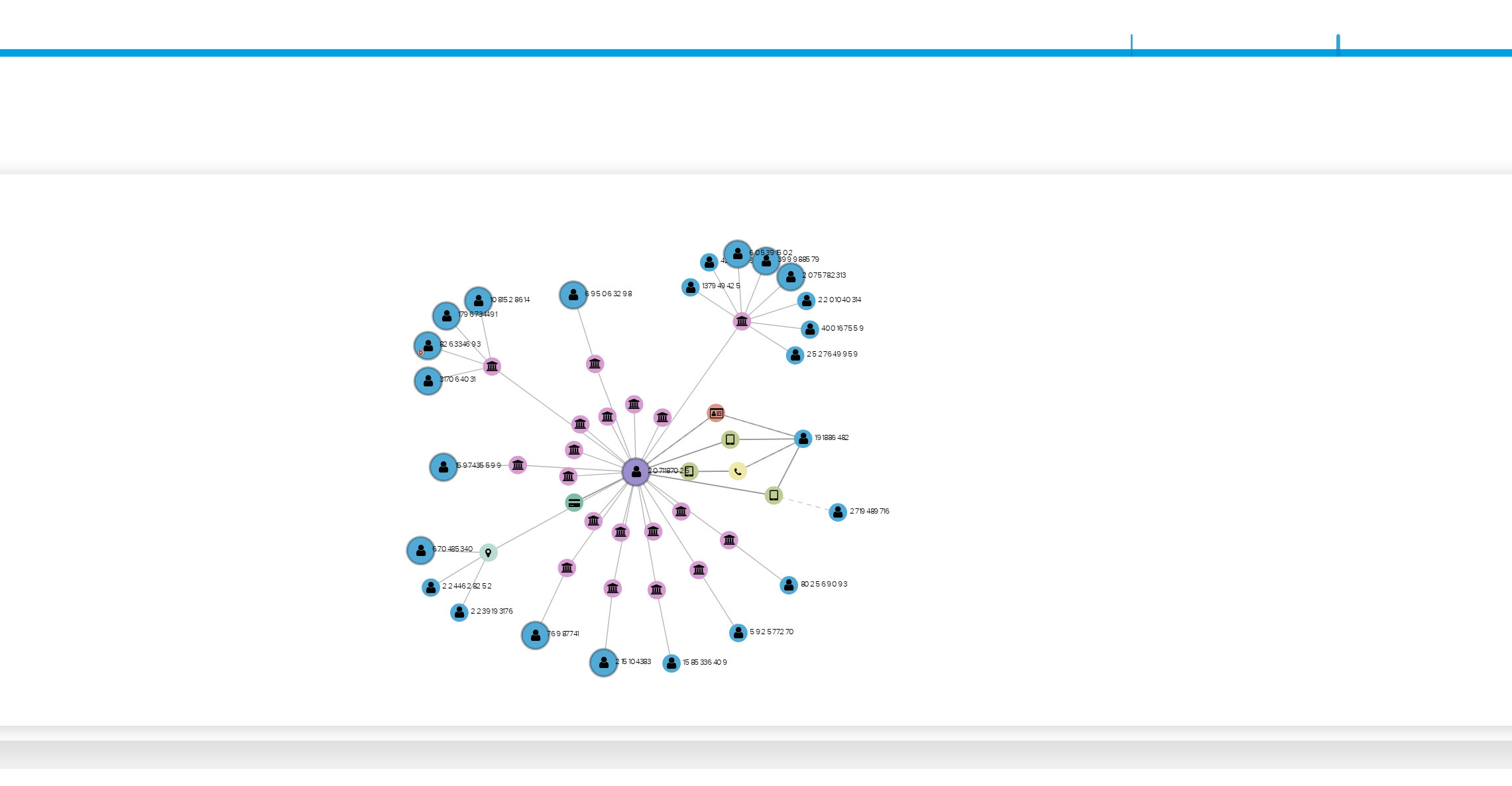
drag, startPoint x: 879, startPoint y: 357, endPoint x: 660, endPoint y: 384, distance: 220.7
click at [660, 384] on icon "device-6812ee5b5c77dc09f7320925  user-2071187025  2071187025 user-2719489716 …" at bounding box center [871, 380] width 1255 height 193
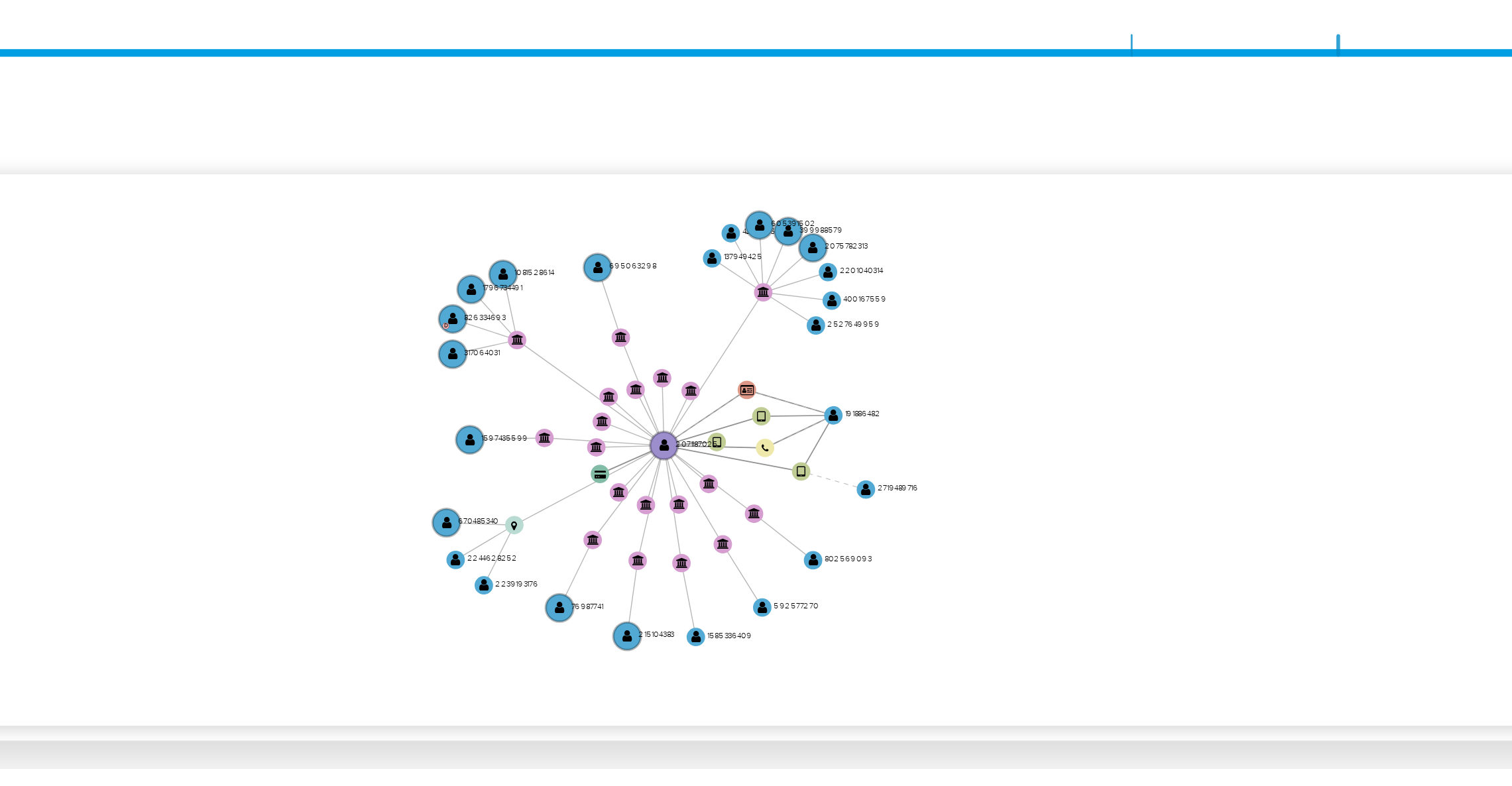
click at [913, 356] on icon "device-6812ee5b5c77dc09f7320925  user-2071187025  2071187025 user-2719489716 …" at bounding box center [871, 380] width 1255 height 193
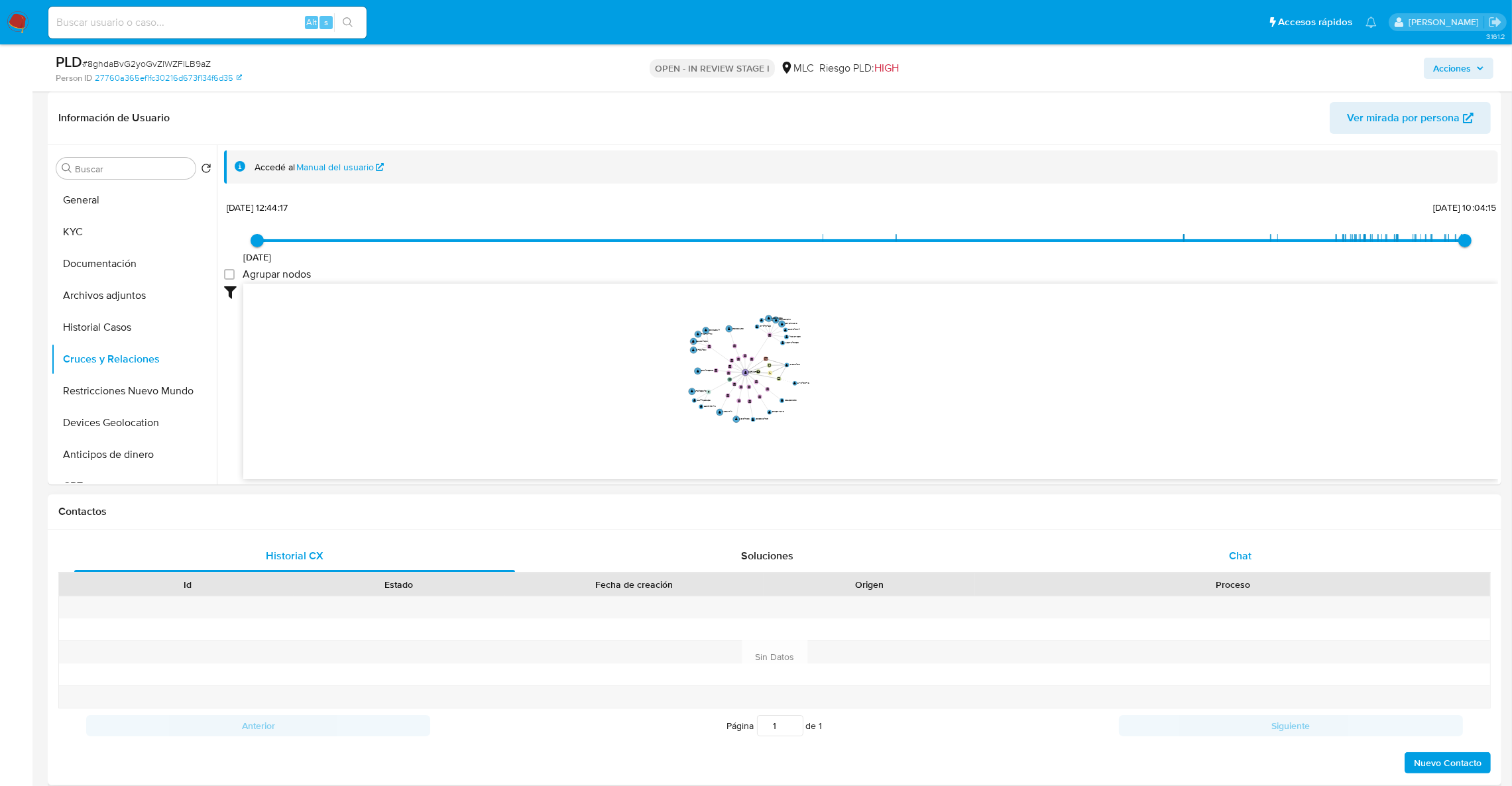
click at [1254, 560] on div "Chat" at bounding box center [1240, 556] width 441 height 32
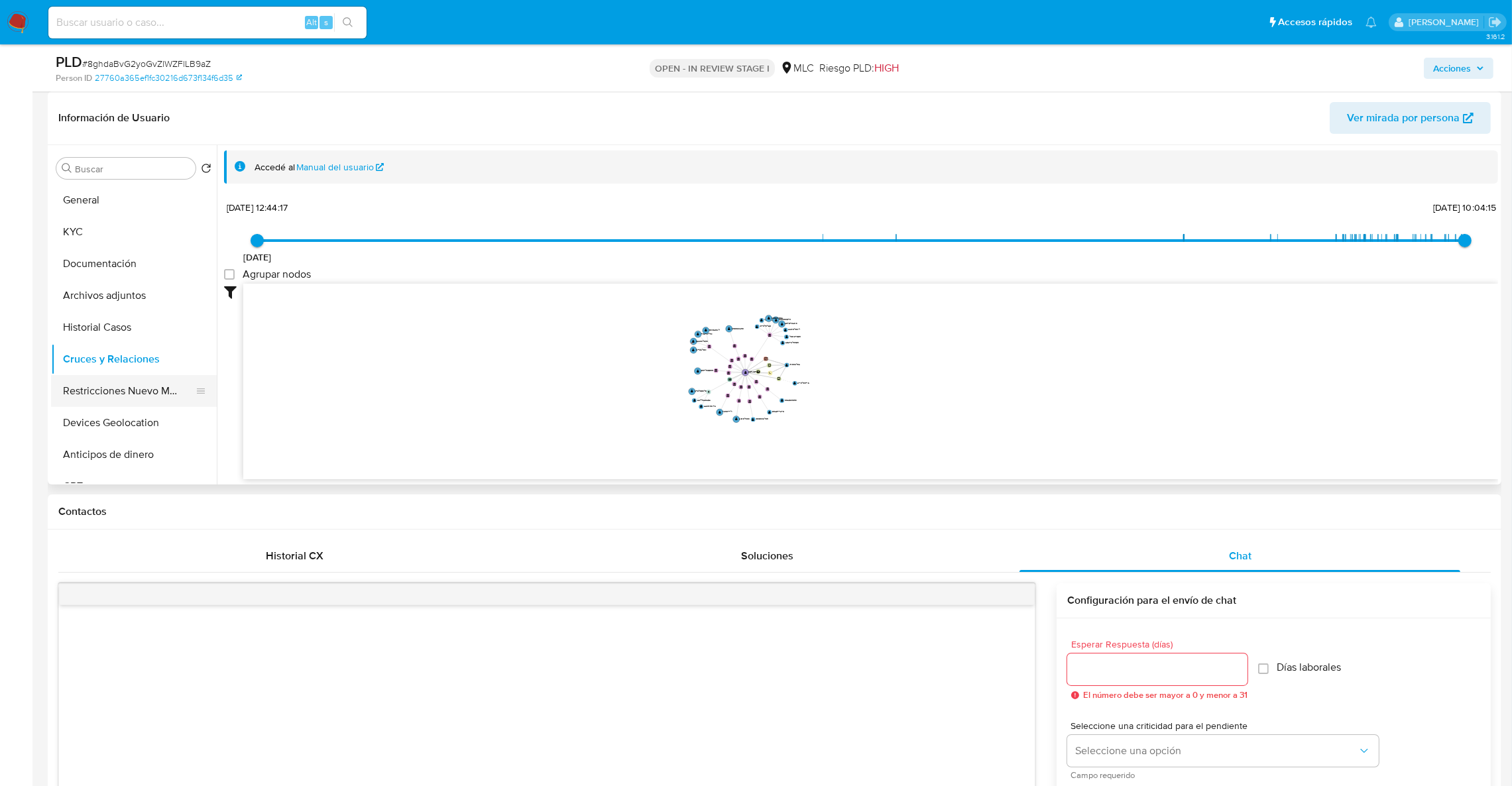
click at [144, 393] on button "Restricciones Nuevo Mundo" at bounding box center [129, 391] width 155 height 32
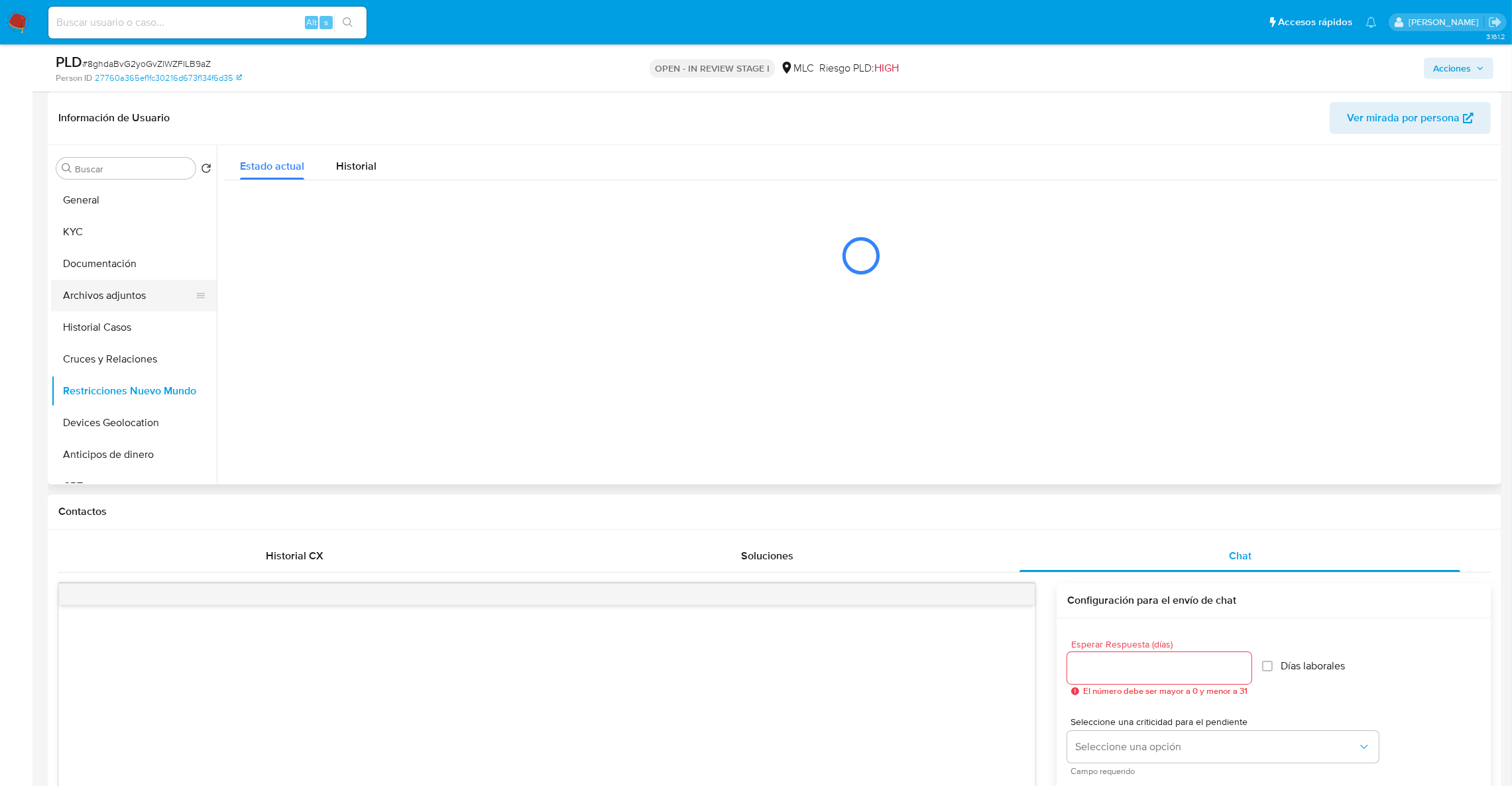
click at [136, 287] on button "Archivos adjuntos" at bounding box center [129, 295] width 155 height 32
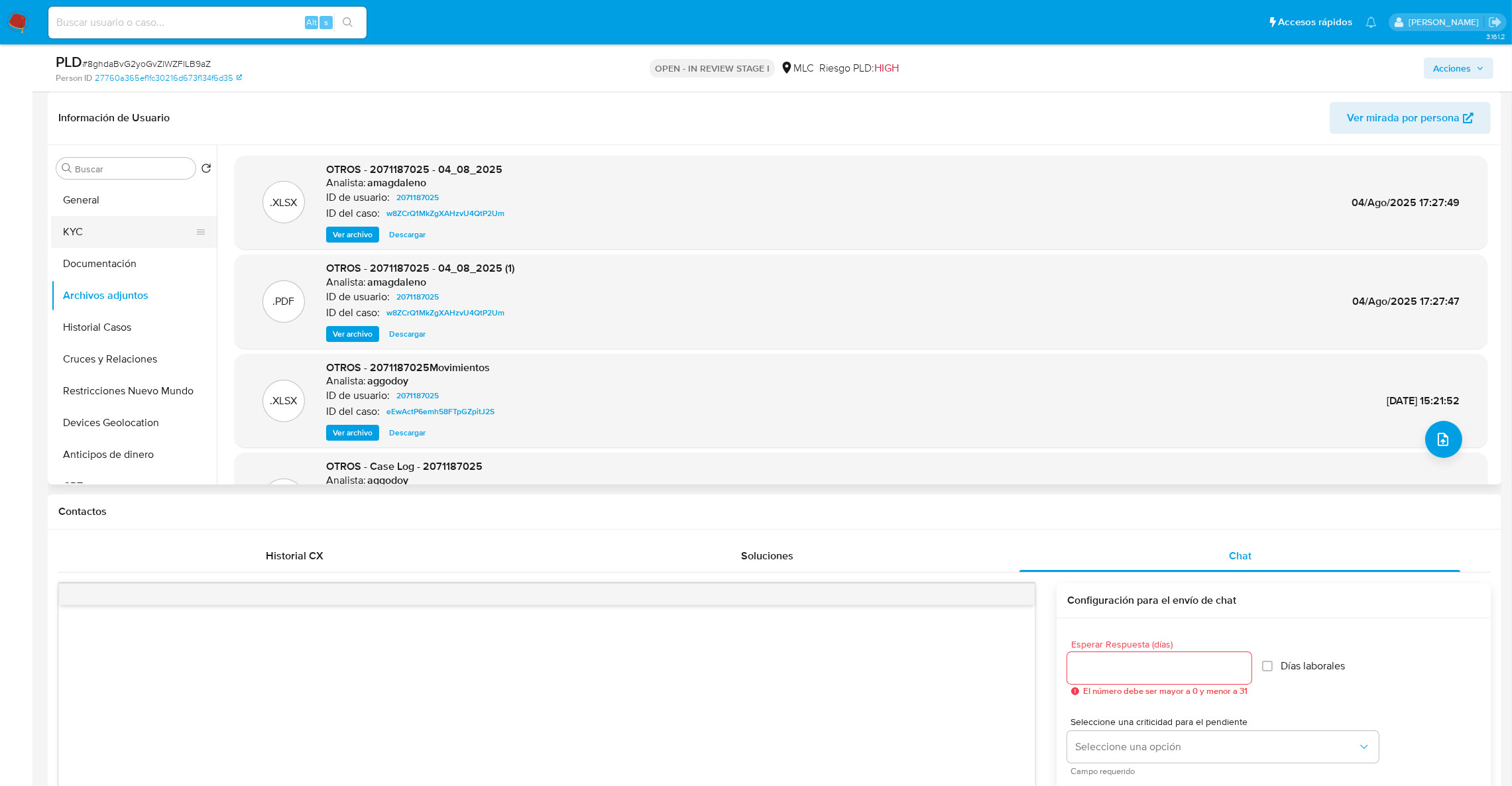
click at [126, 226] on button "KYC" at bounding box center [129, 232] width 155 height 32
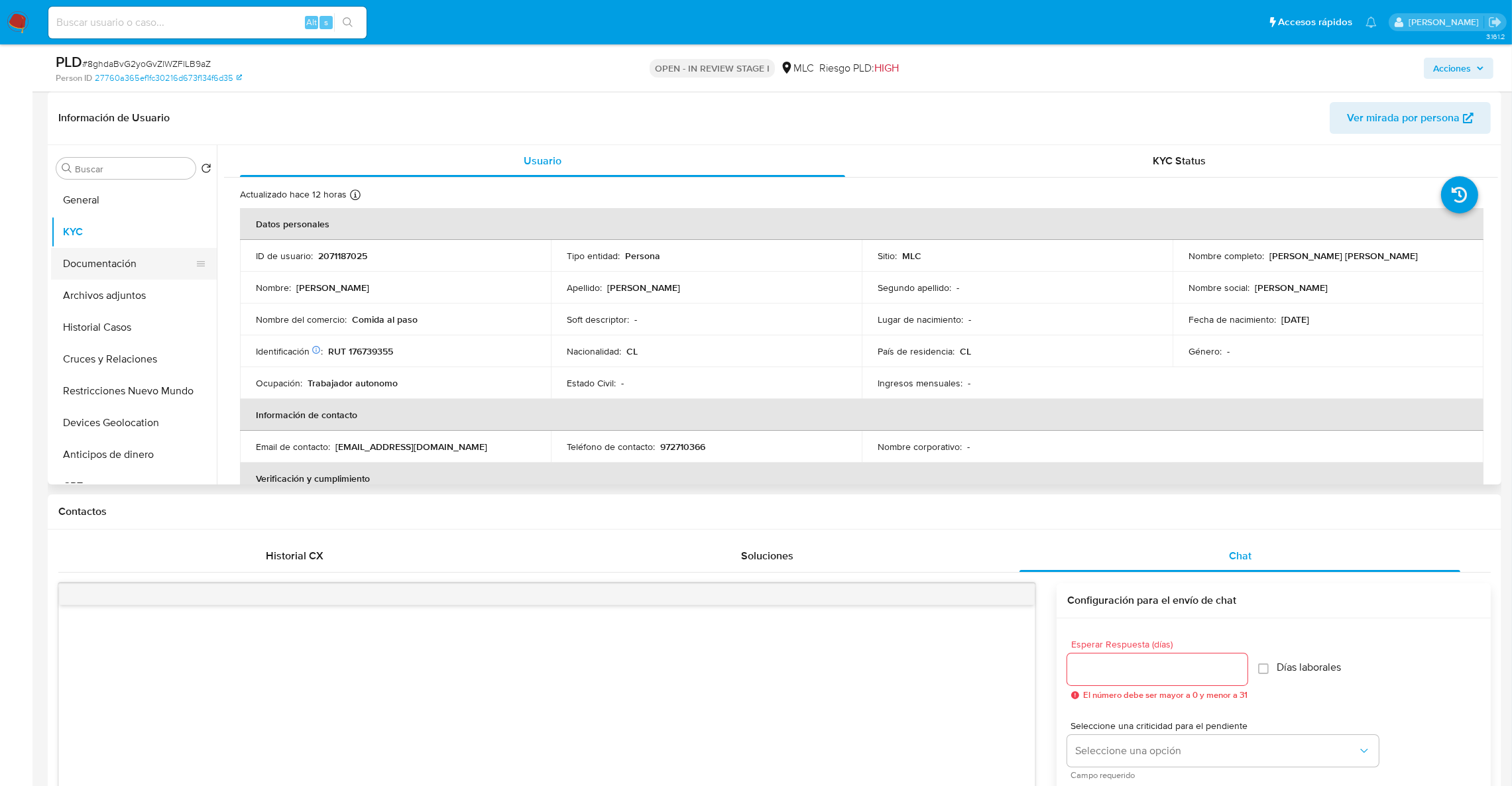
click at [127, 262] on button "Documentación" at bounding box center [129, 264] width 155 height 32
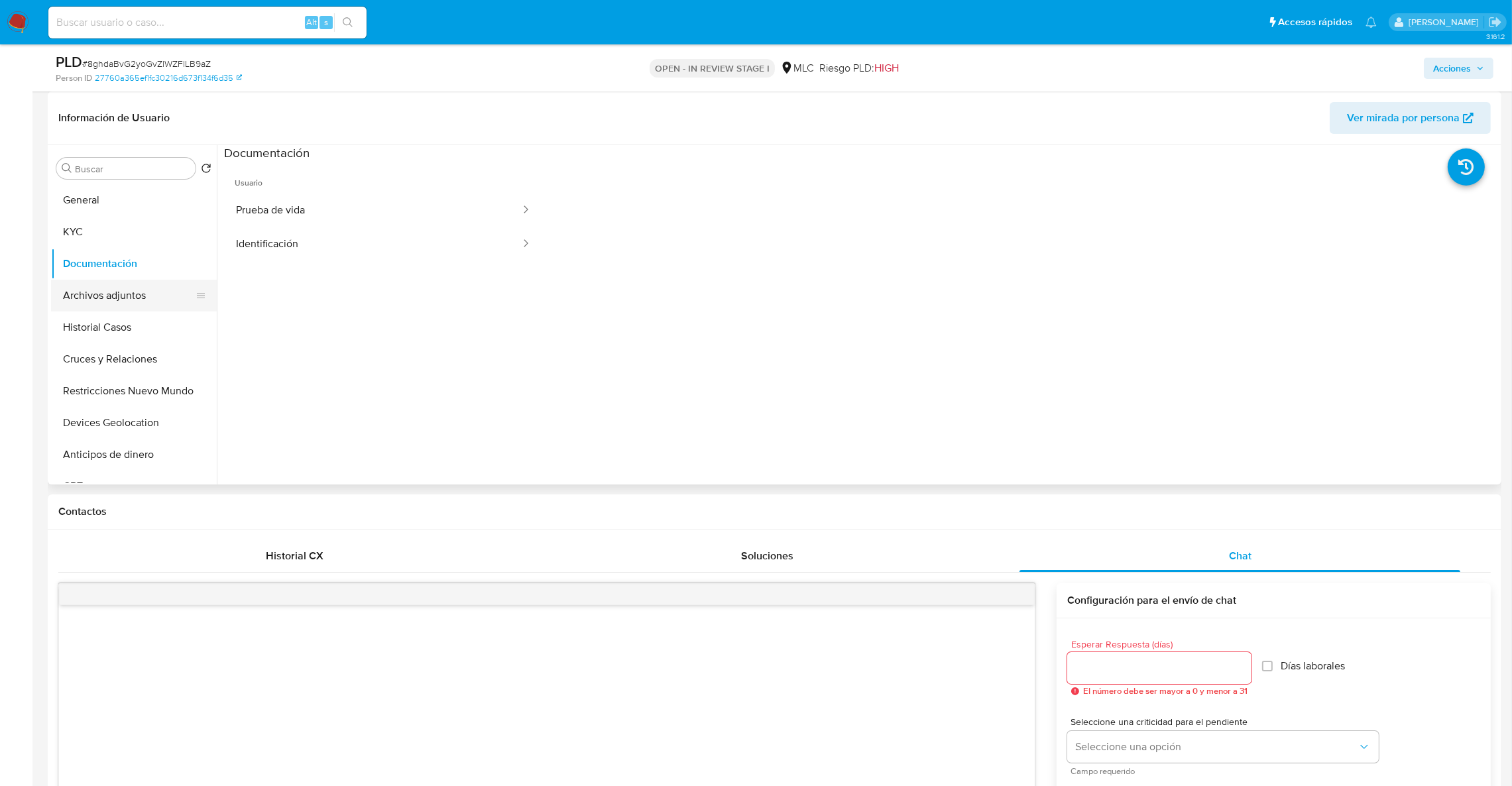
click at [138, 298] on button "Archivos adjuntos" at bounding box center [129, 295] width 155 height 32
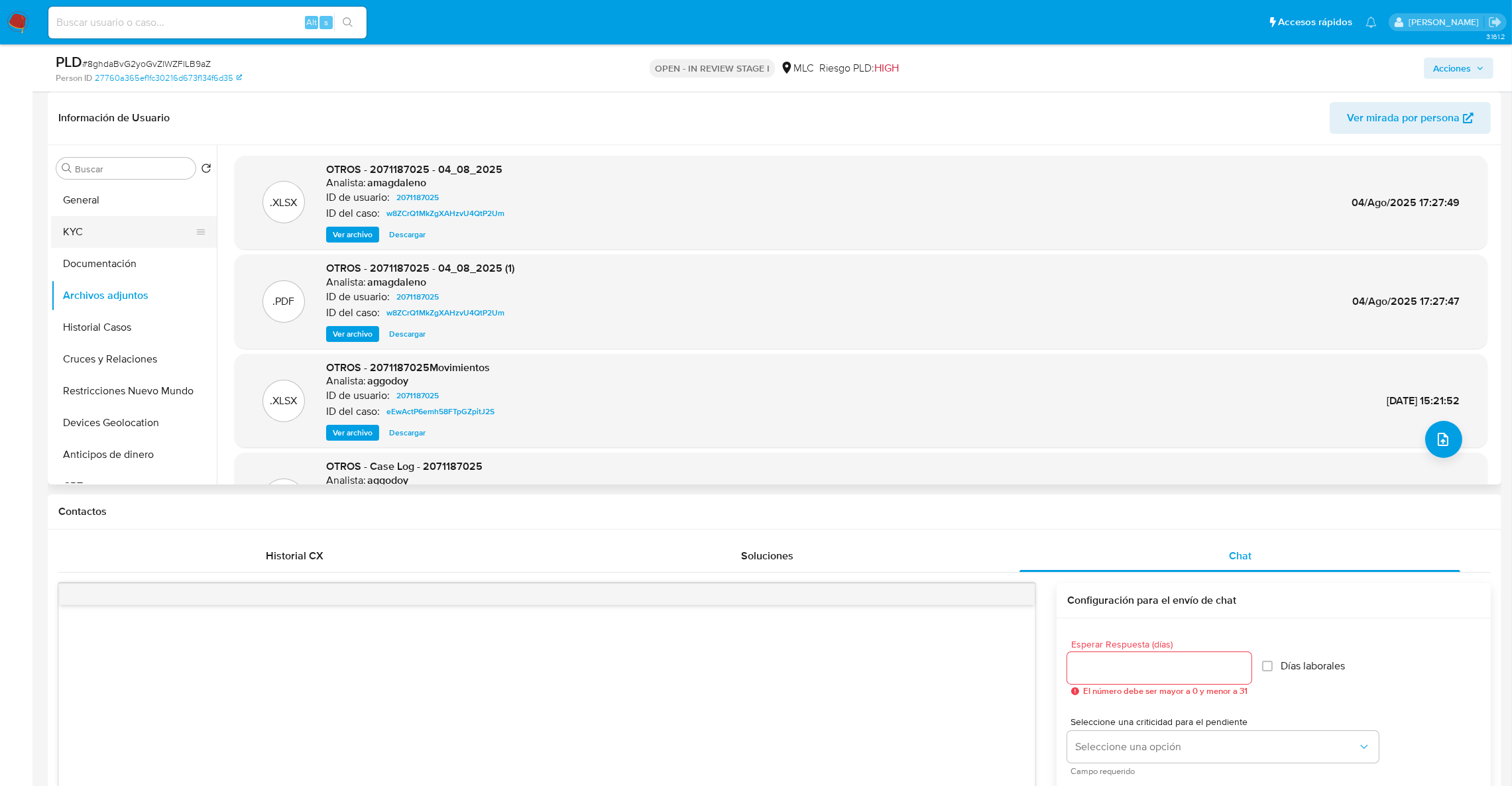
click at [120, 244] on button "KYC" at bounding box center [129, 232] width 155 height 32
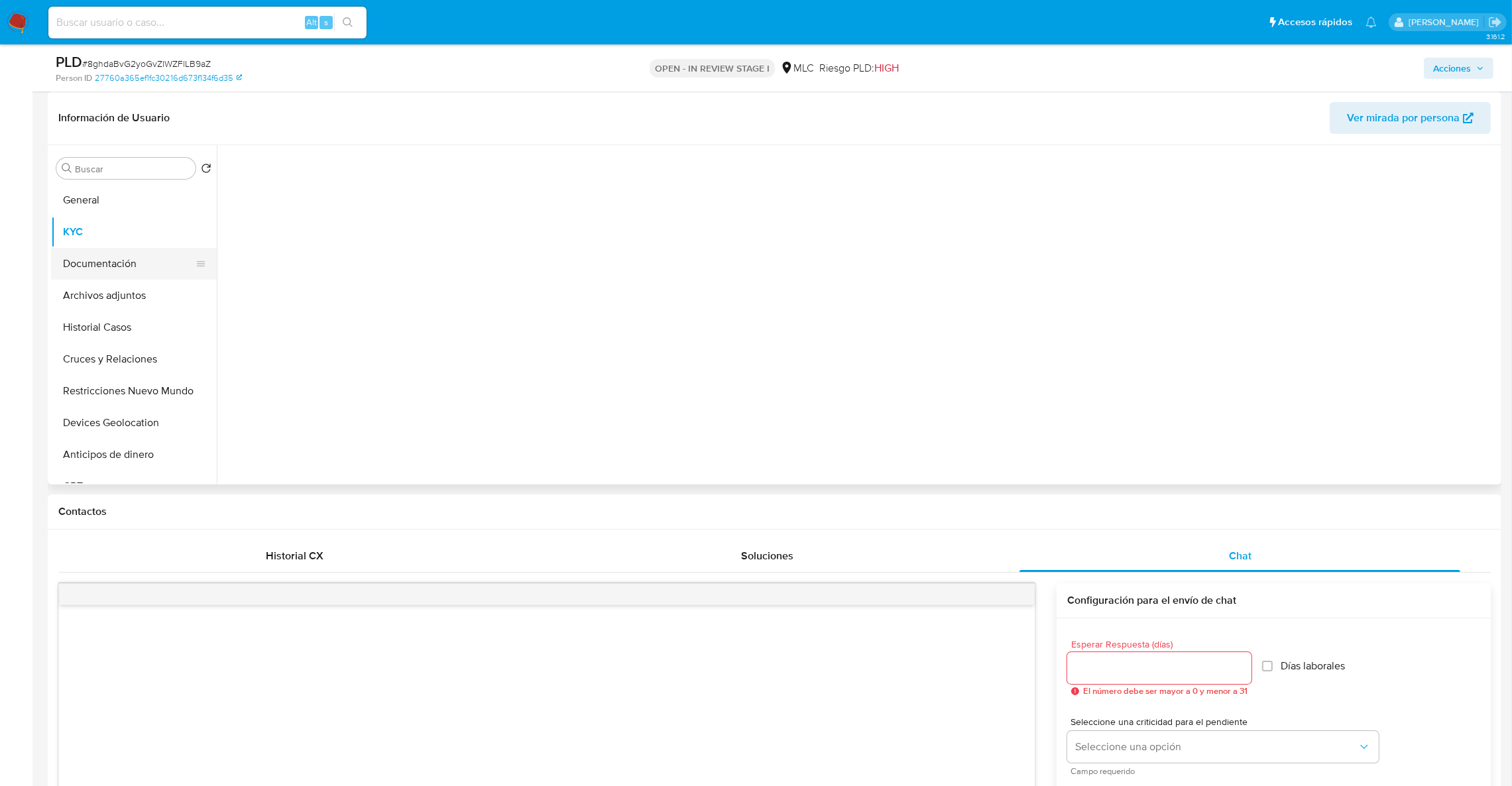
click at [117, 261] on button "Documentación" at bounding box center [129, 264] width 155 height 32
